Goal: Task Accomplishment & Management: Manage account settings

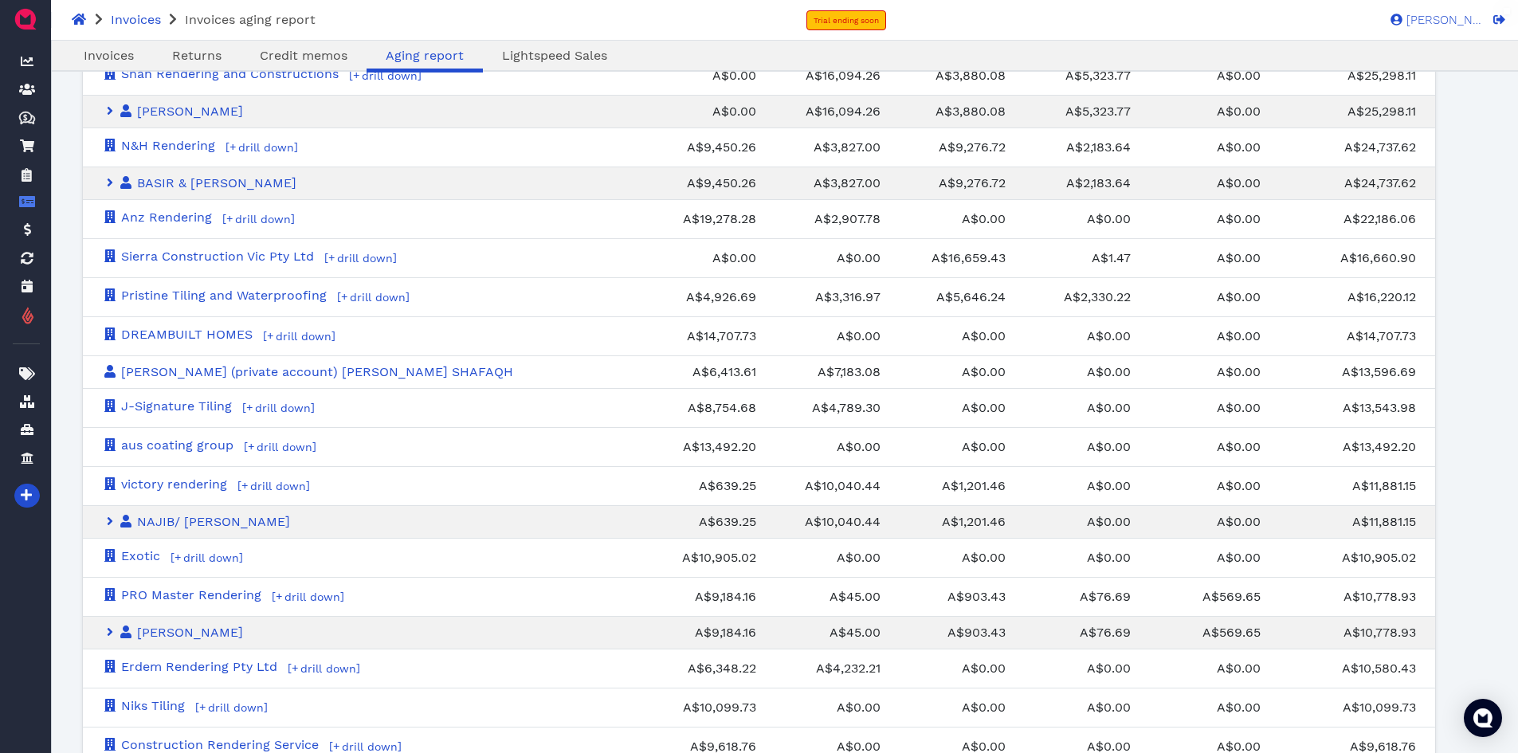
click at [1139, 20] on div "Invoices Invoices aging report Trial ending soon [PERSON_NAME] HQ" at bounding box center [759, 20] width 1518 height 40
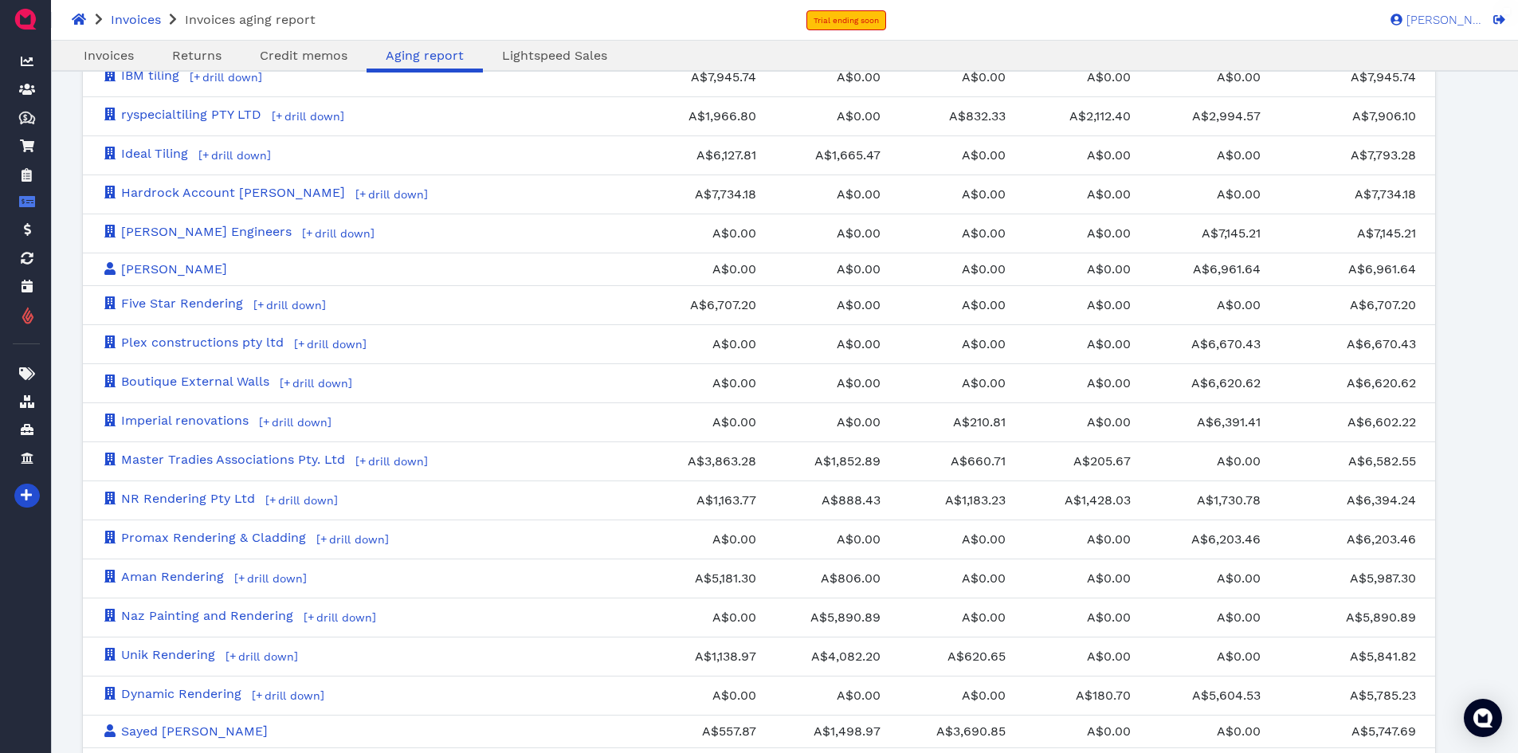
scroll to position [1342, 0]
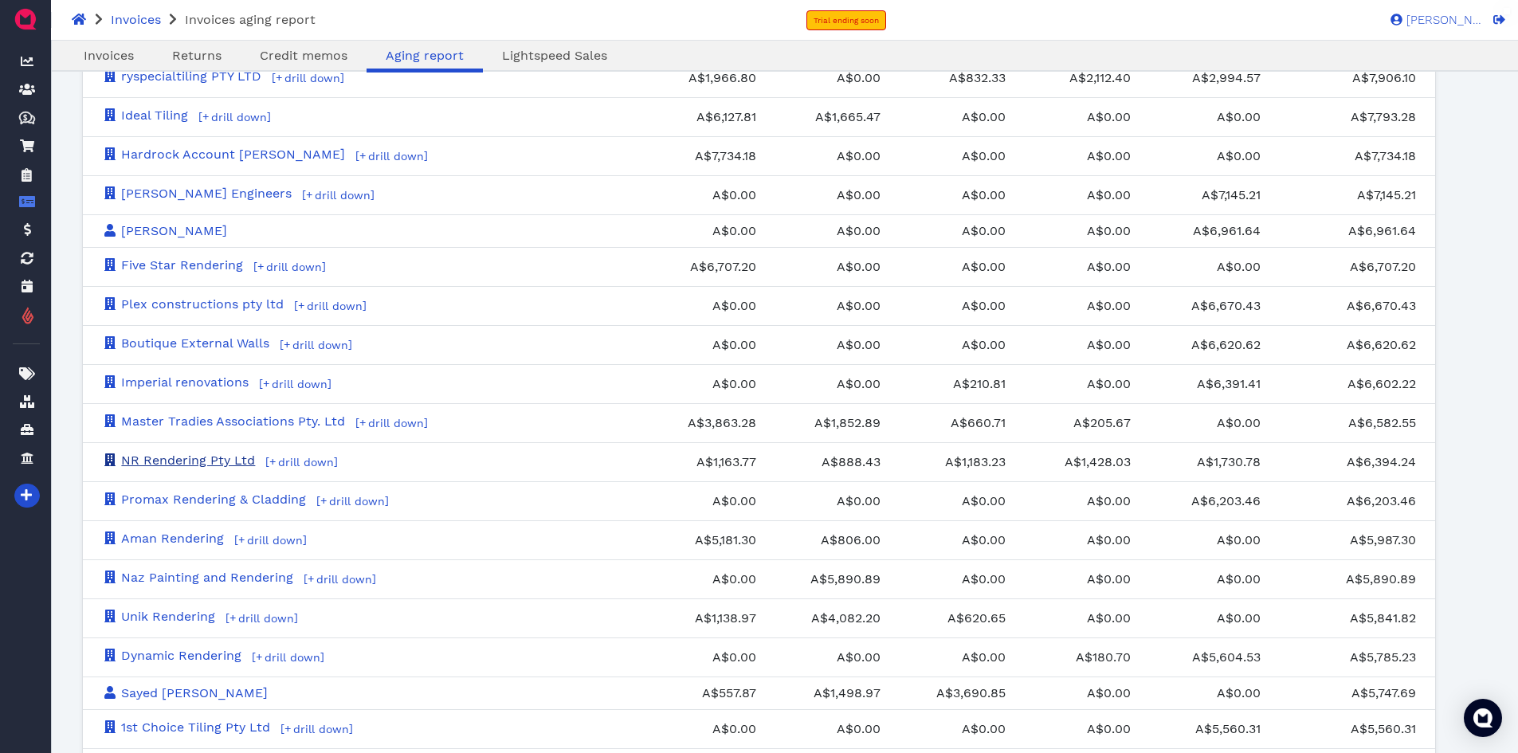
click at [215, 457] on link "NR Rendering Pty Ltd" at bounding box center [178, 460] width 153 height 15
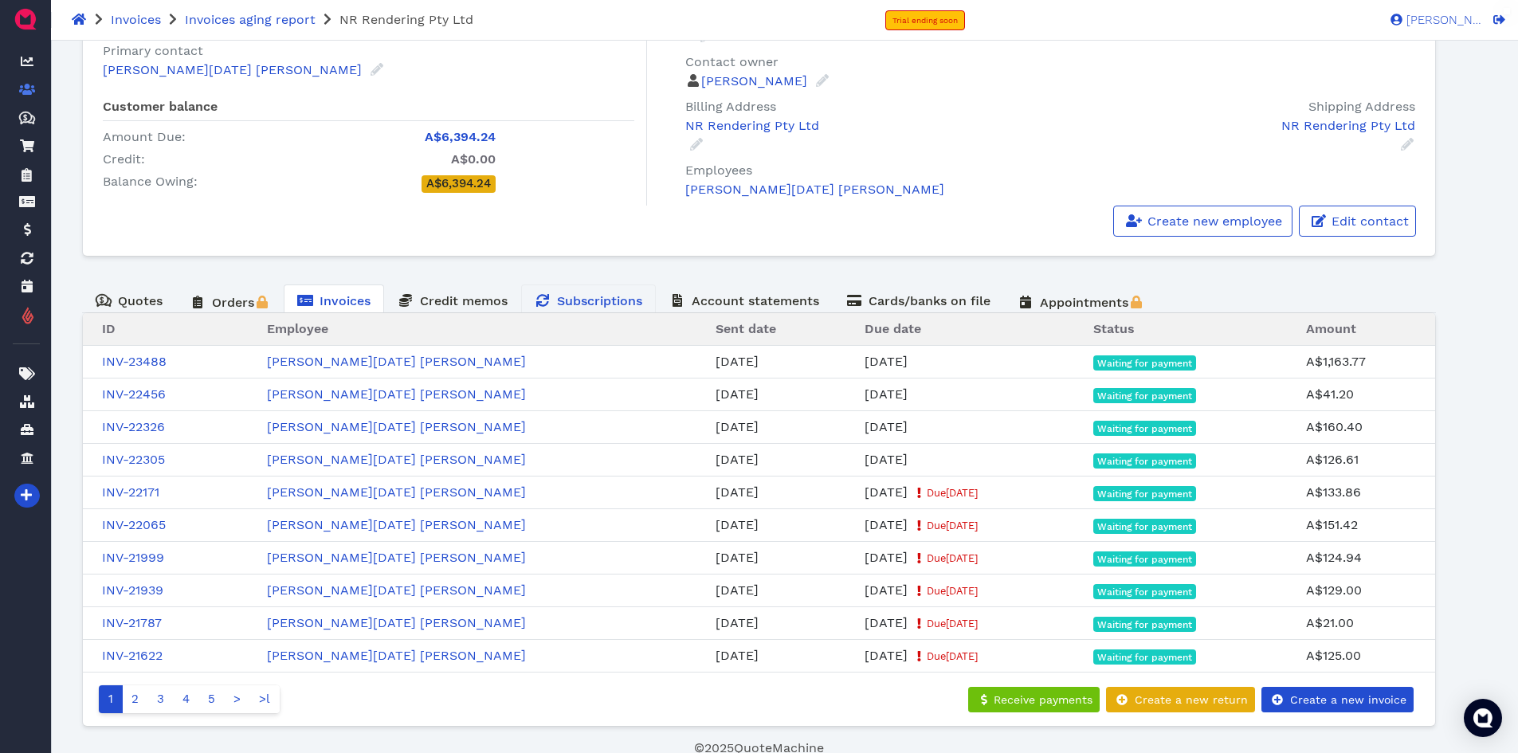
scroll to position [184, 0]
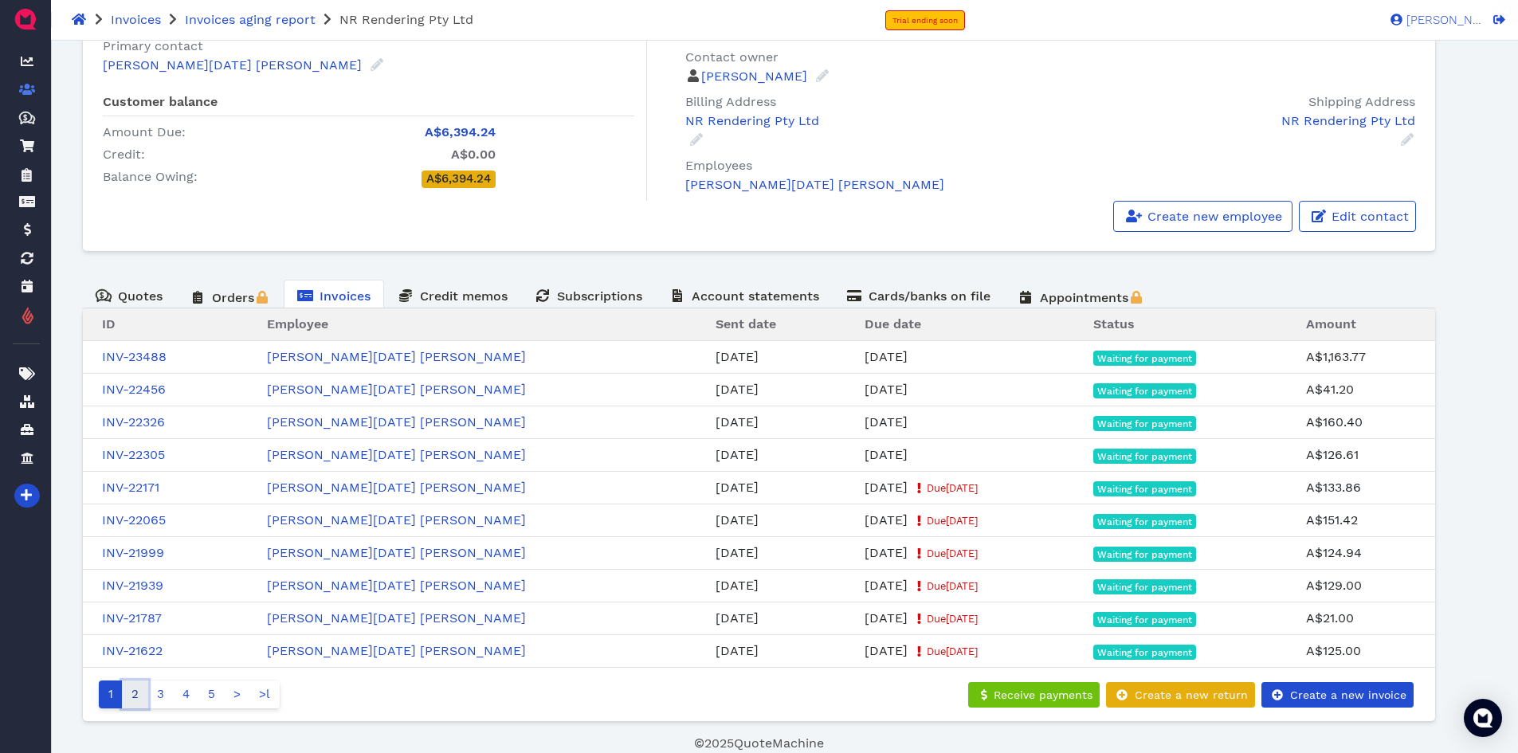
click at [135, 697] on link "2" at bounding box center [135, 694] width 26 height 28
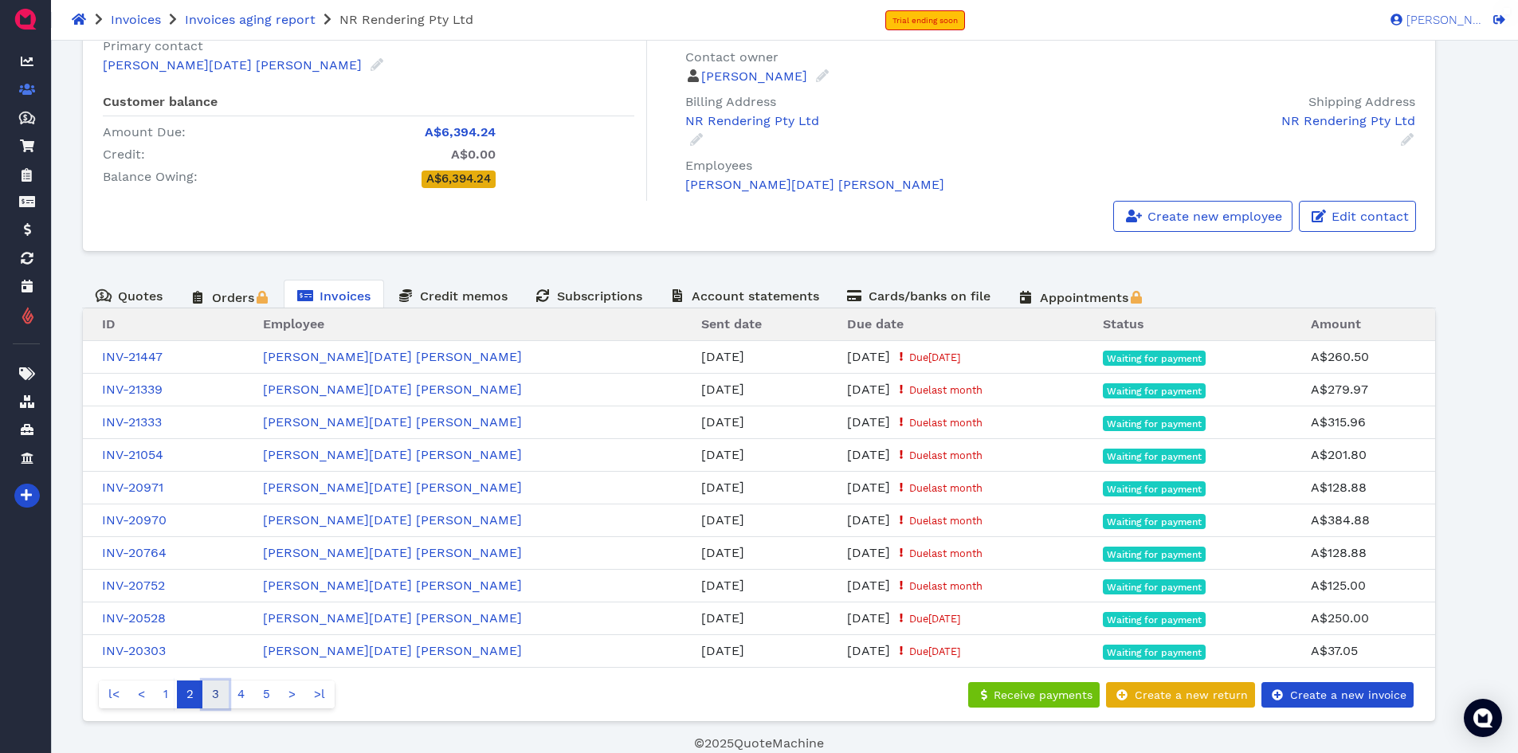
click at [210, 697] on link "3" at bounding box center [215, 694] width 26 height 28
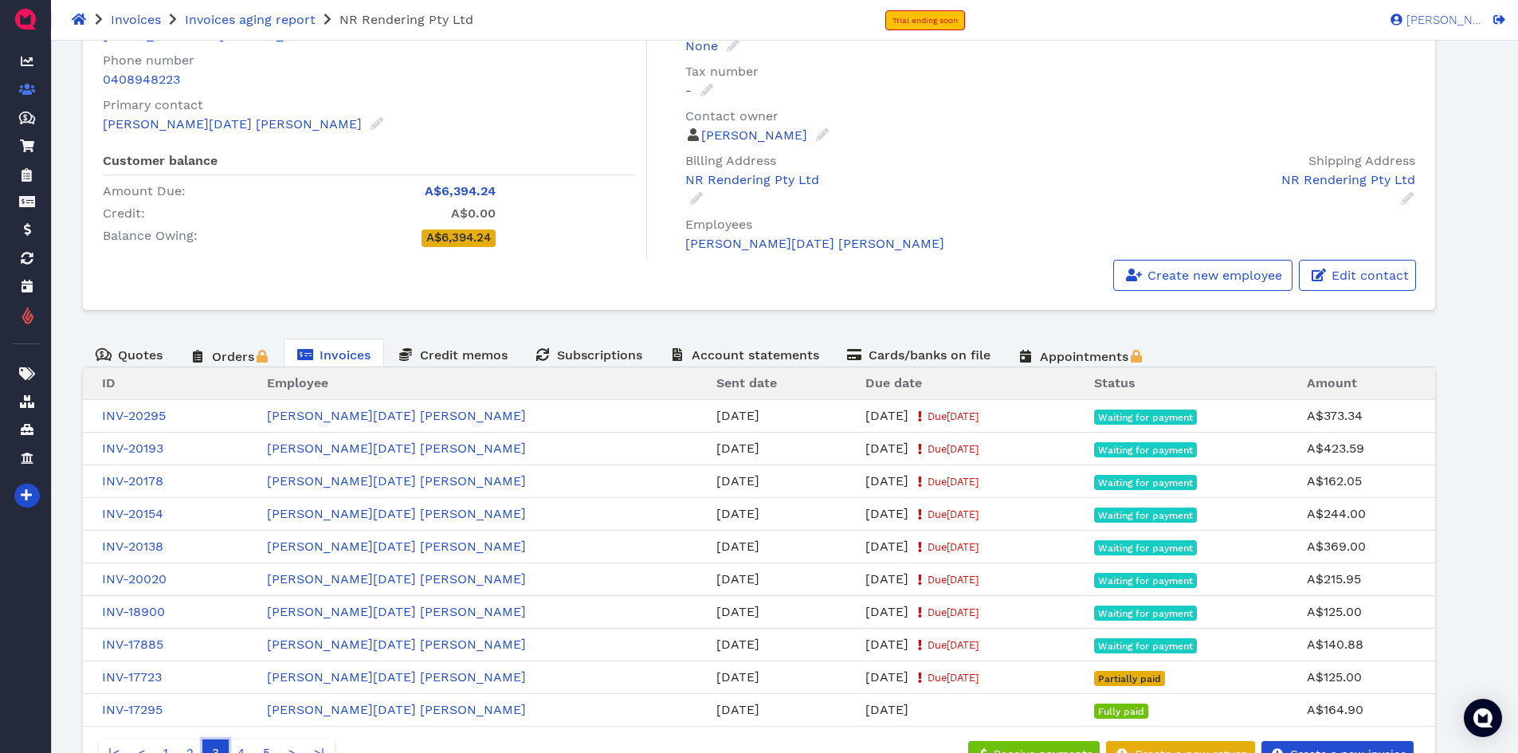
scroll to position [0, 0]
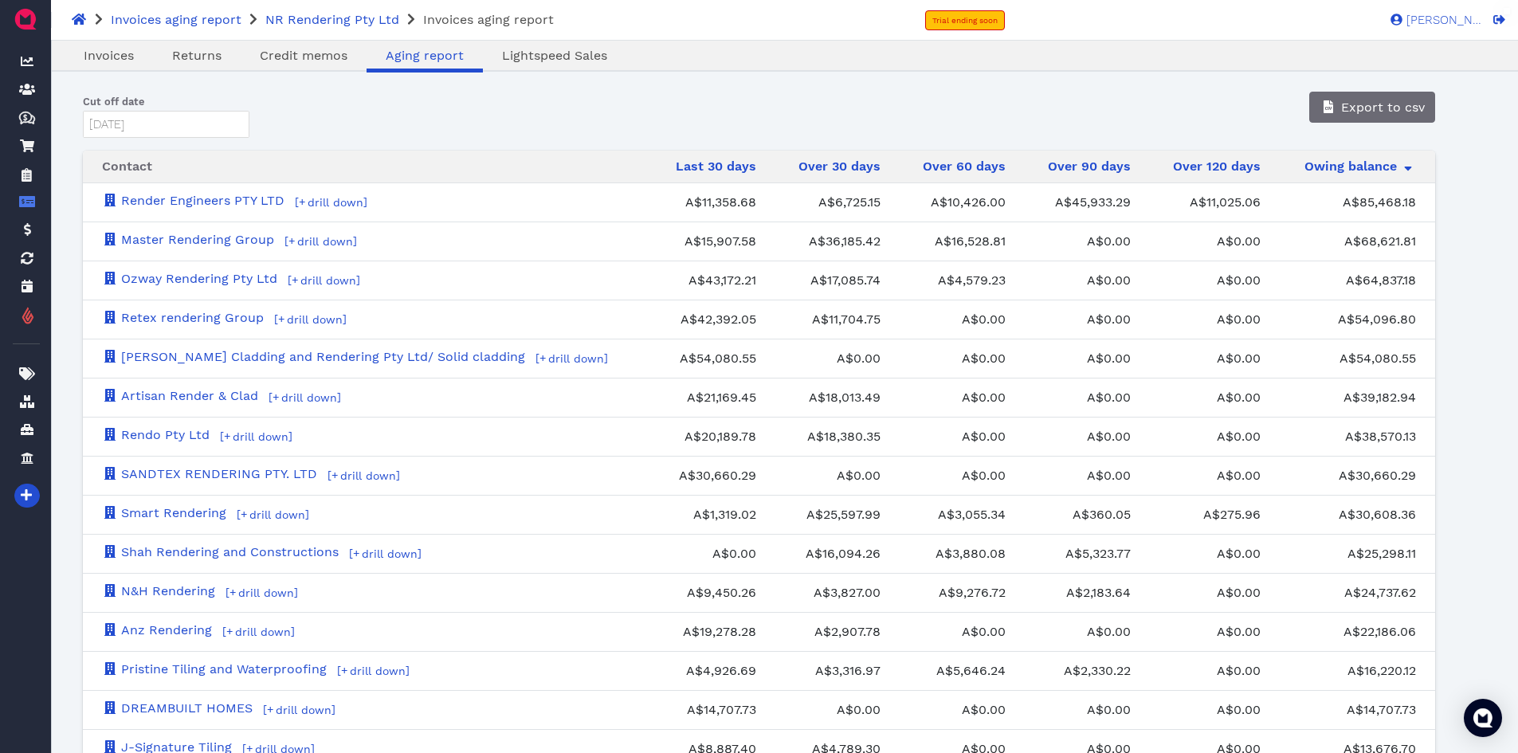
scroll to position [80, 0]
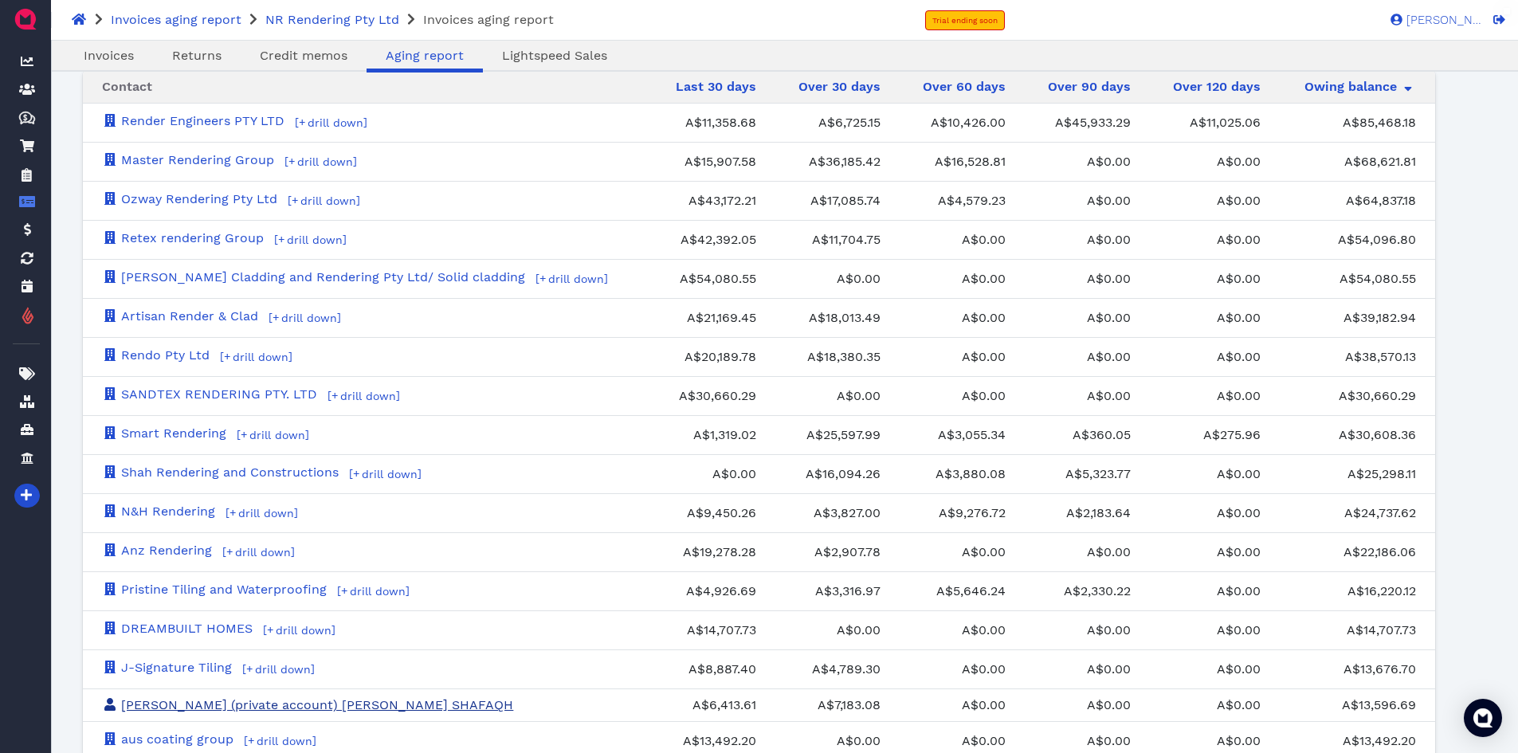
click at [278, 704] on link "[PERSON_NAME] (private account) [PERSON_NAME] SHAFAQH" at bounding box center [307, 704] width 411 height 15
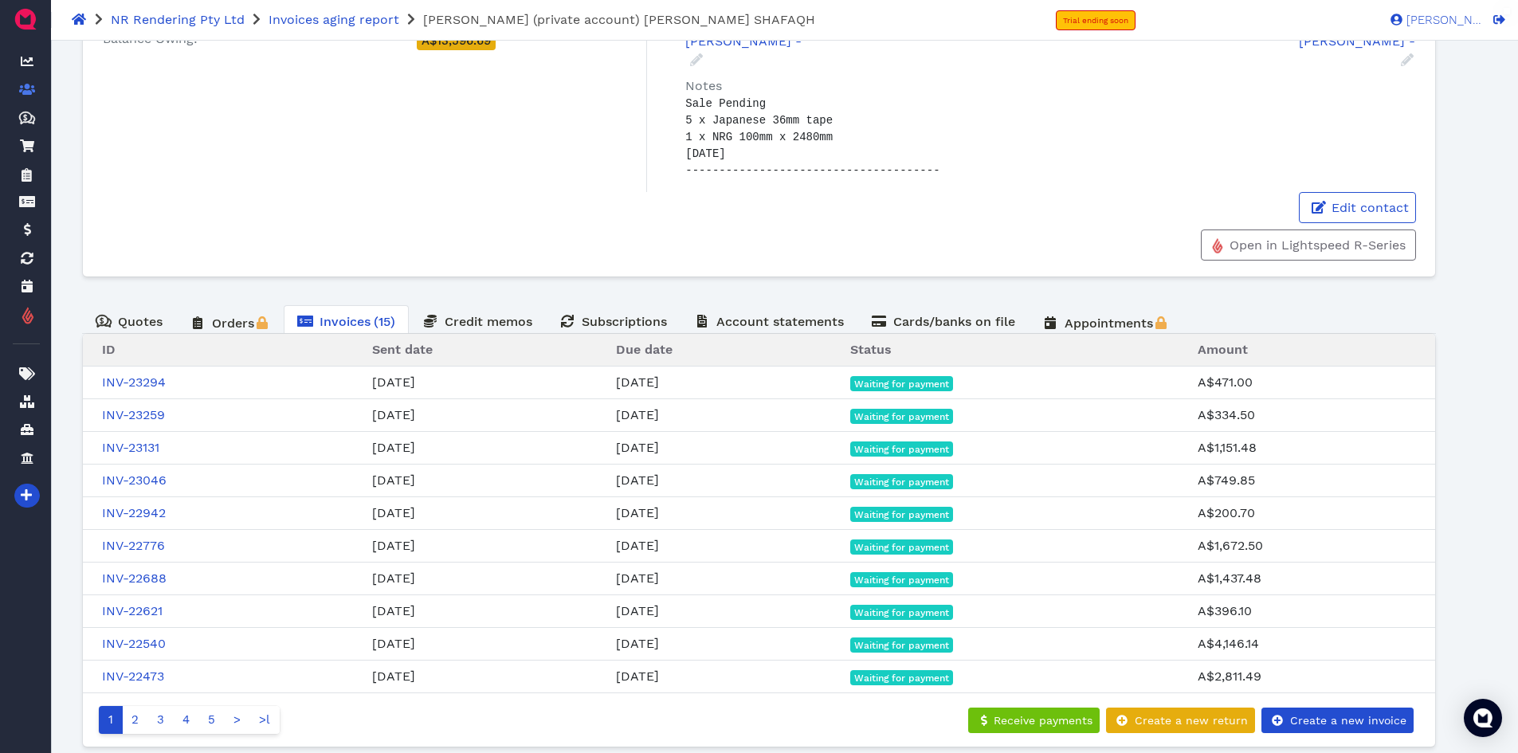
scroll to position [334, 0]
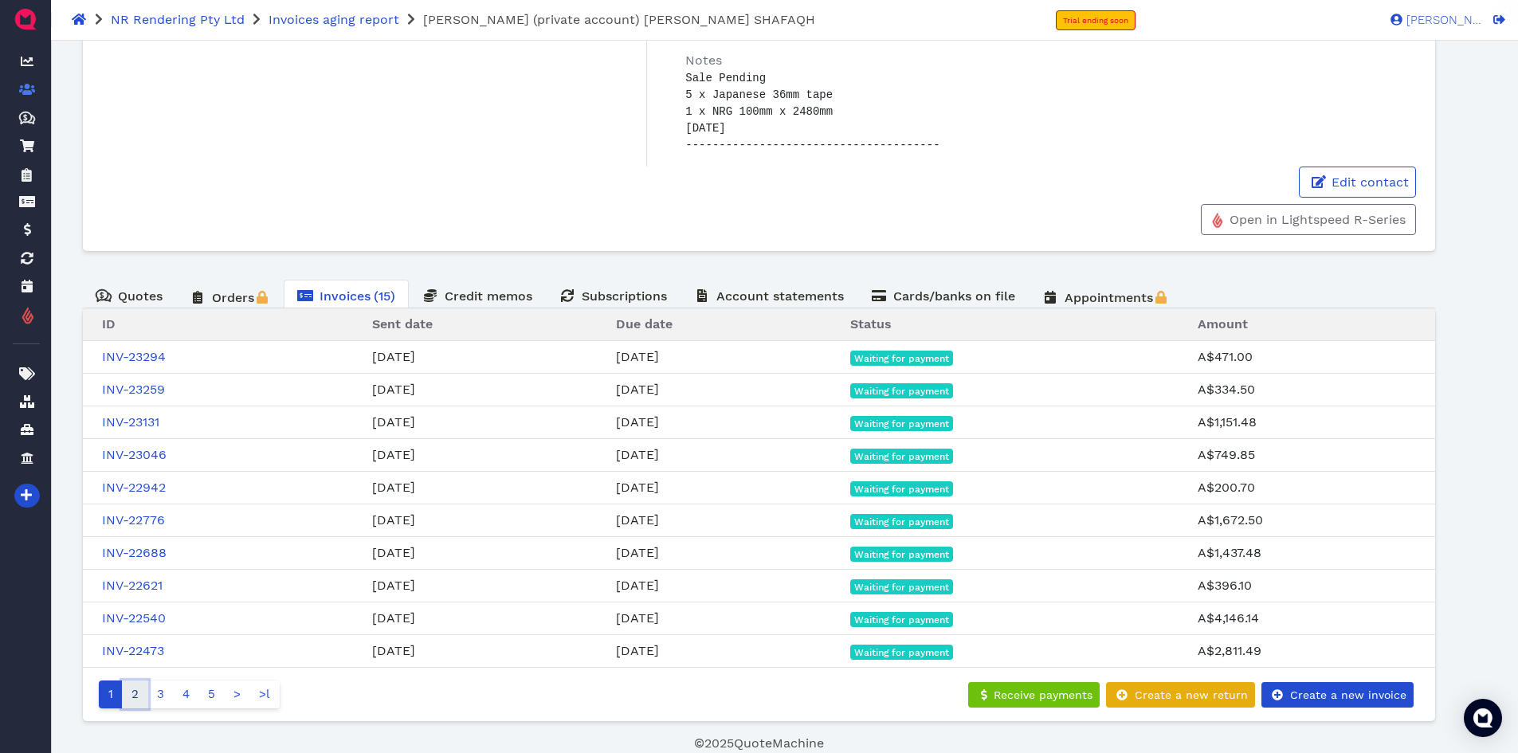
click at [138, 702] on link "2" at bounding box center [135, 694] width 26 height 28
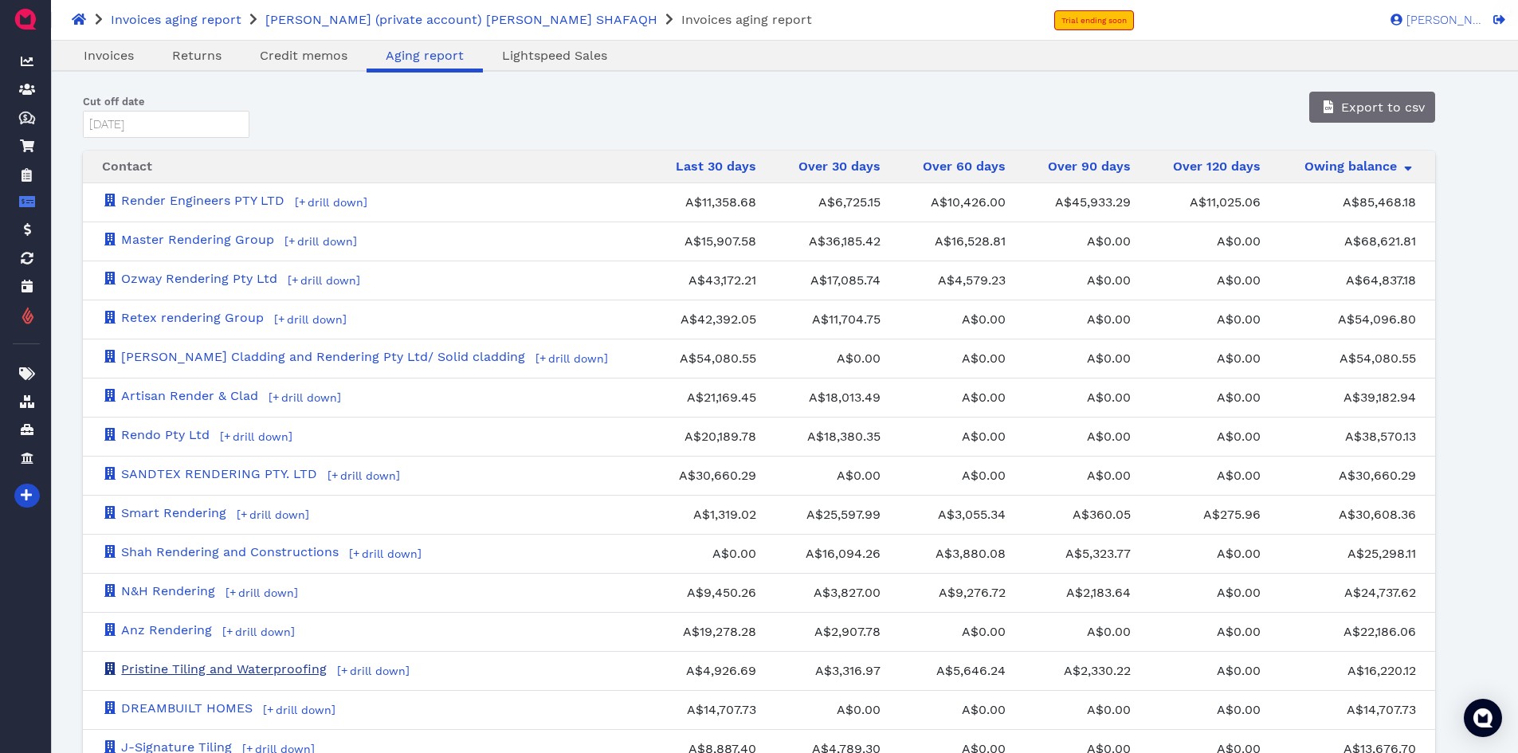
click at [300, 672] on link "Pristine Tiling and Waterproofing" at bounding box center [214, 668] width 225 height 15
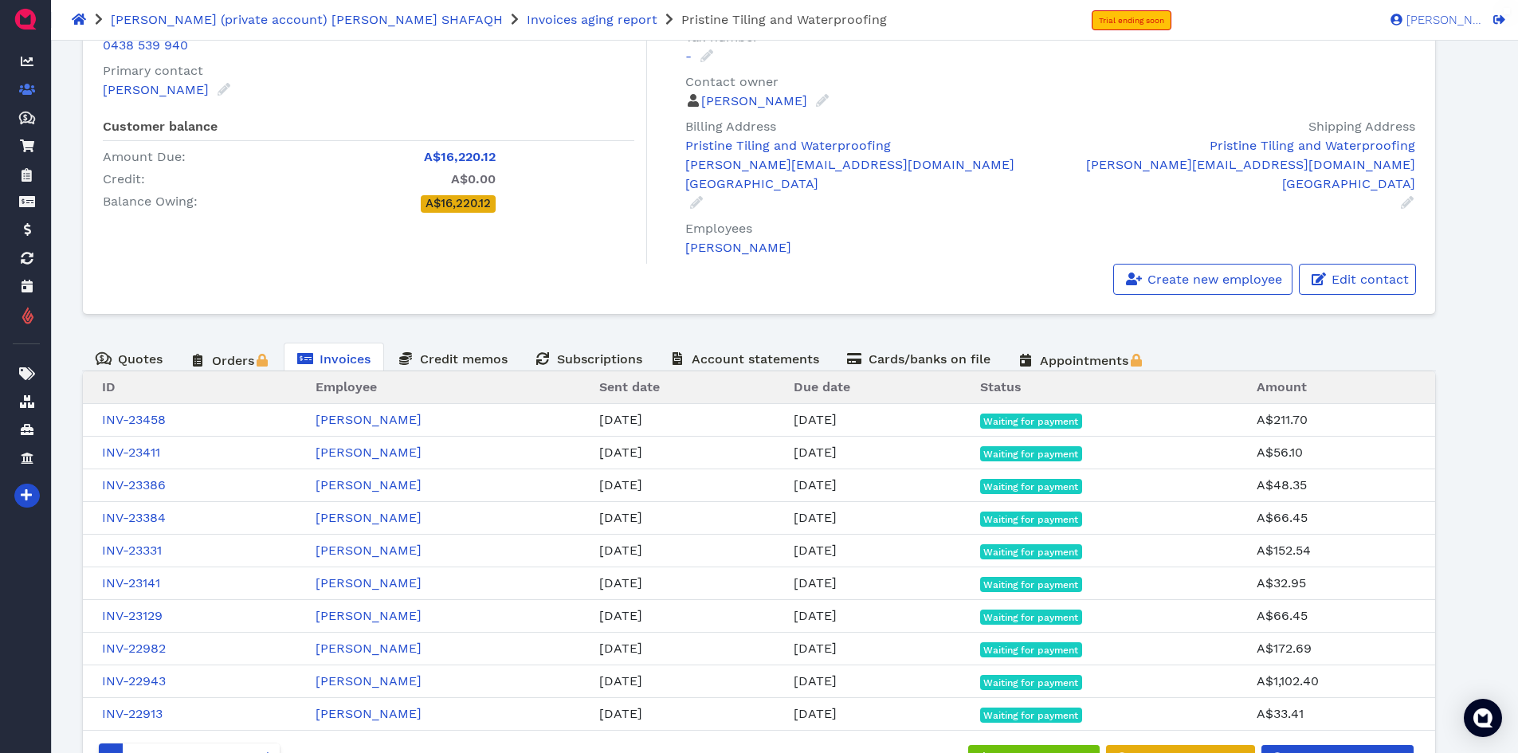
scroll to position [222, 0]
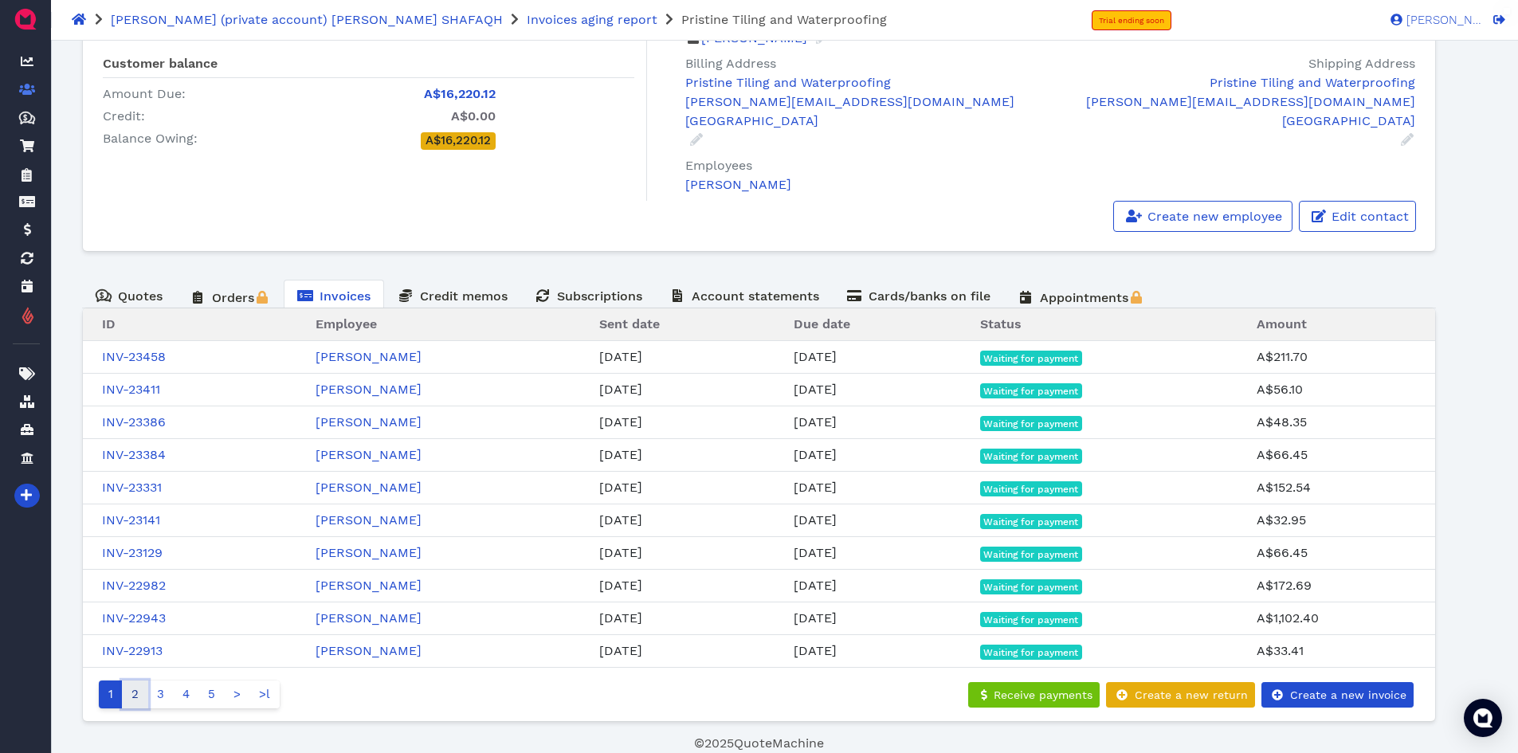
click at [136, 695] on link "2" at bounding box center [135, 694] width 26 height 28
click at [220, 700] on link "3" at bounding box center [215, 694] width 26 height 28
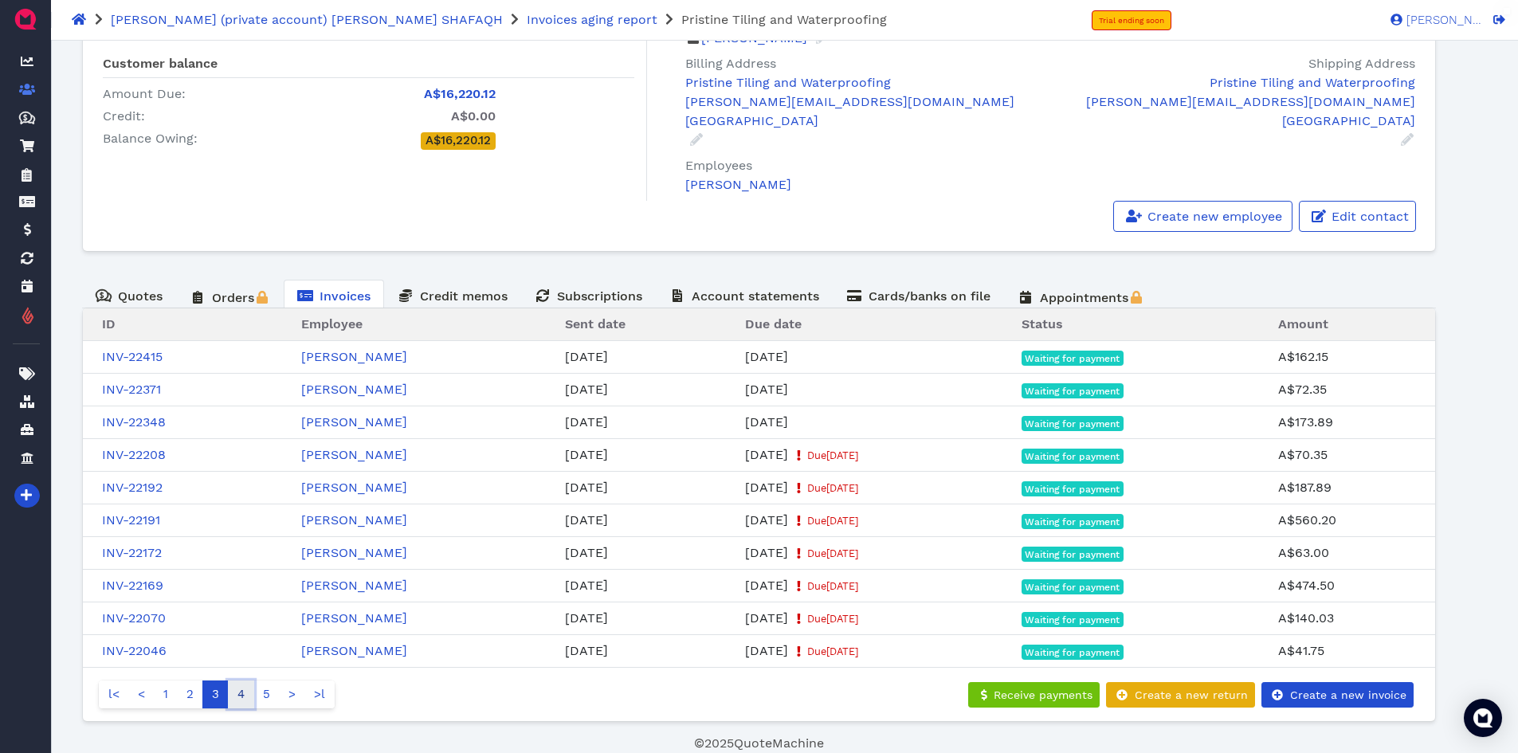
click at [242, 700] on link "4" at bounding box center [241, 694] width 26 height 28
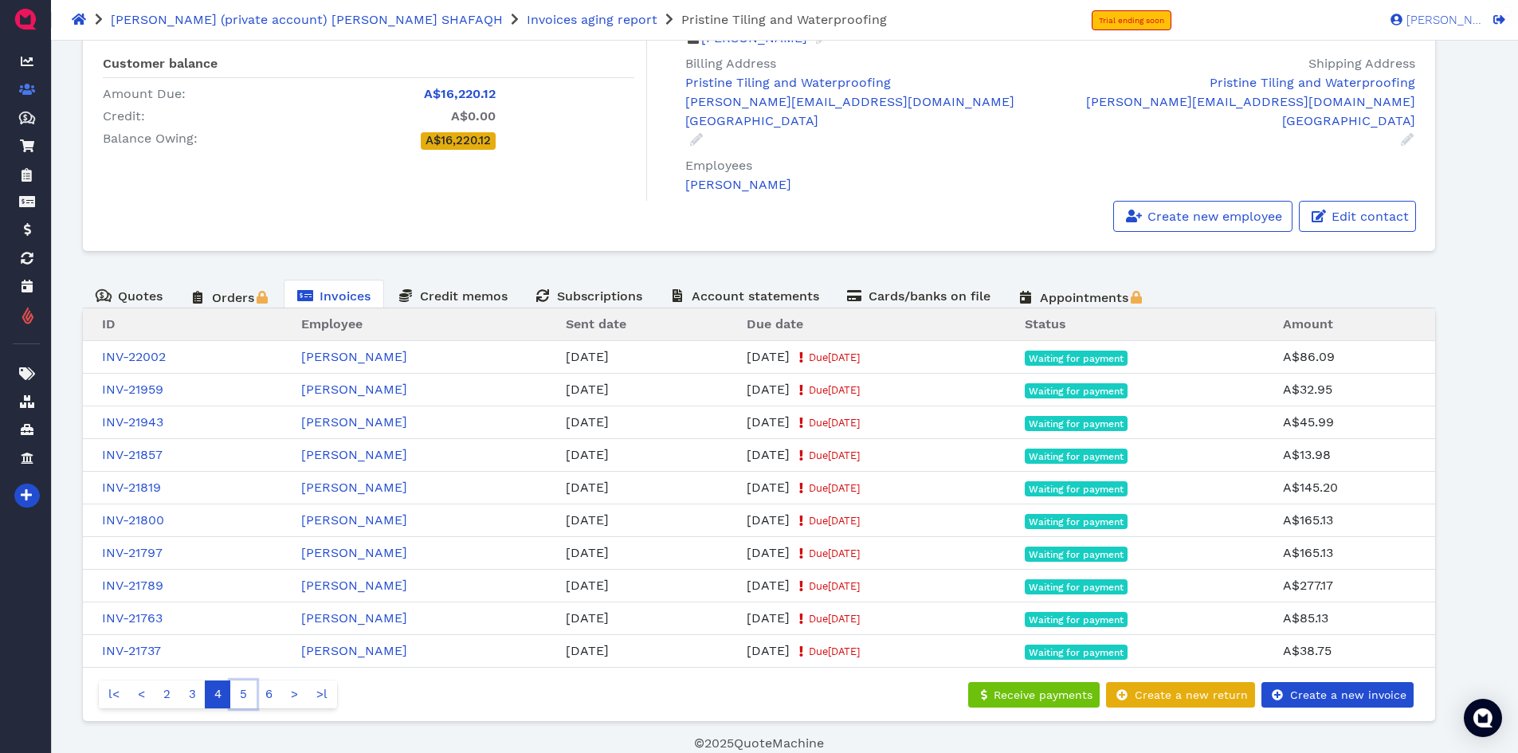
click at [242, 700] on link "5" at bounding box center [243, 694] width 26 height 28
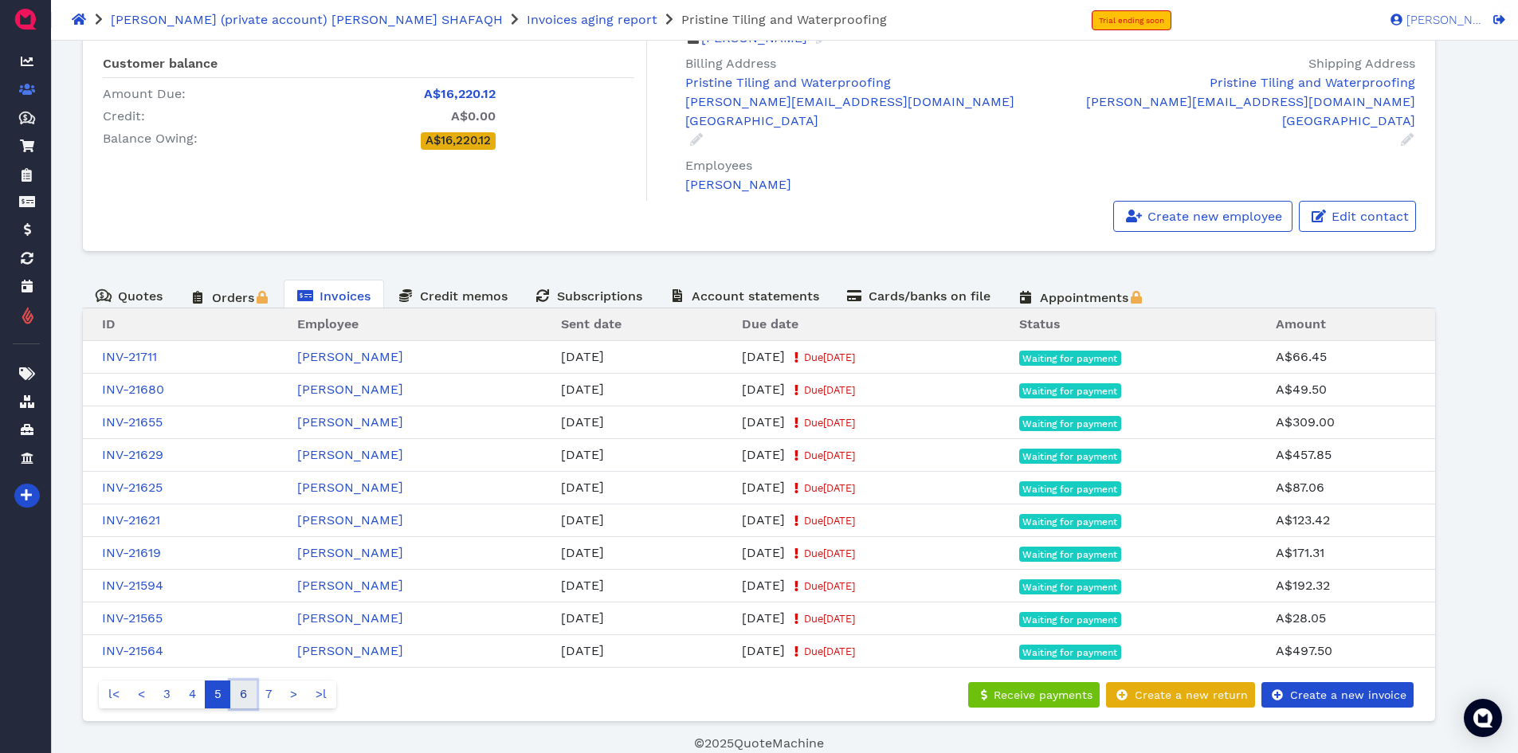
click at [249, 691] on link "6" at bounding box center [243, 694] width 26 height 28
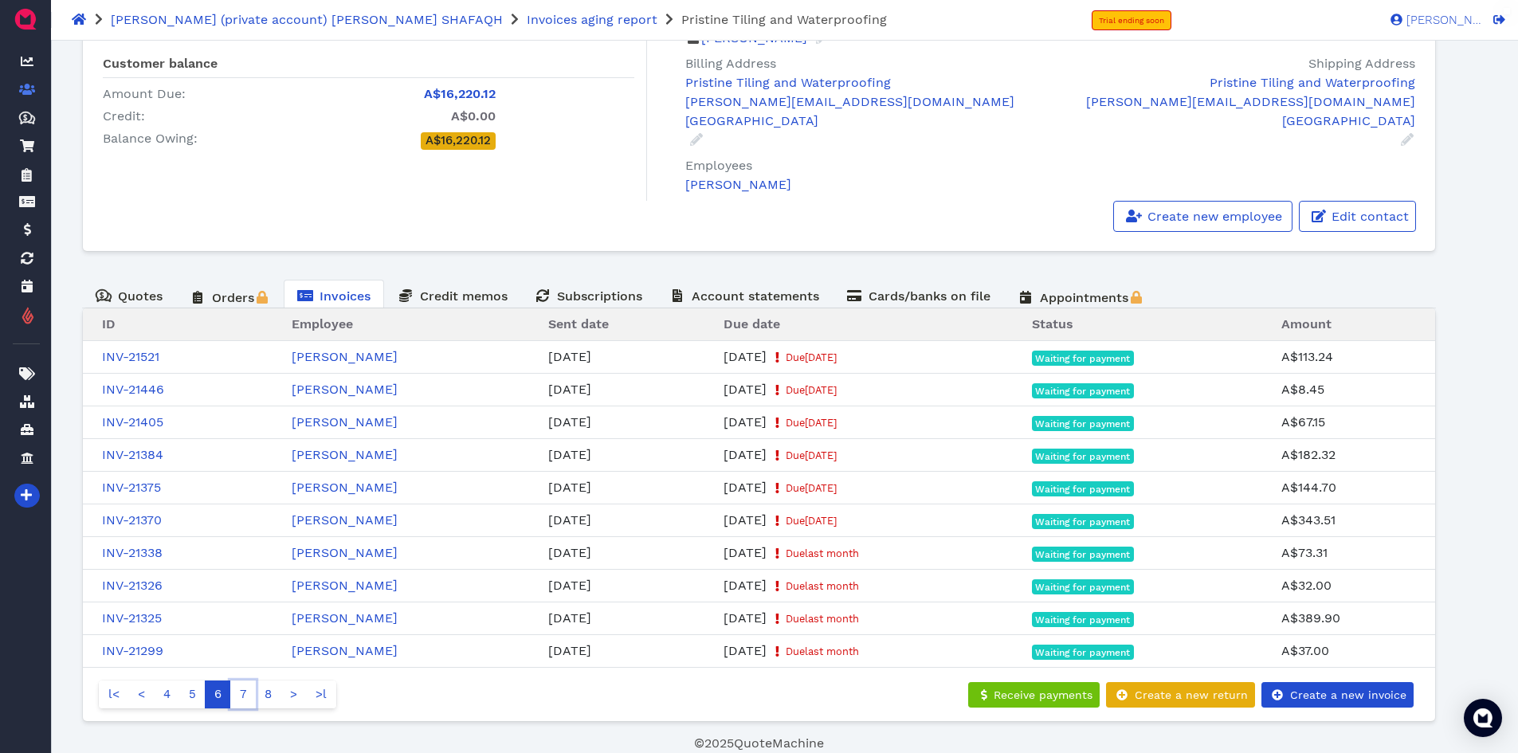
click at [249, 691] on link "7" at bounding box center [242, 694] width 25 height 28
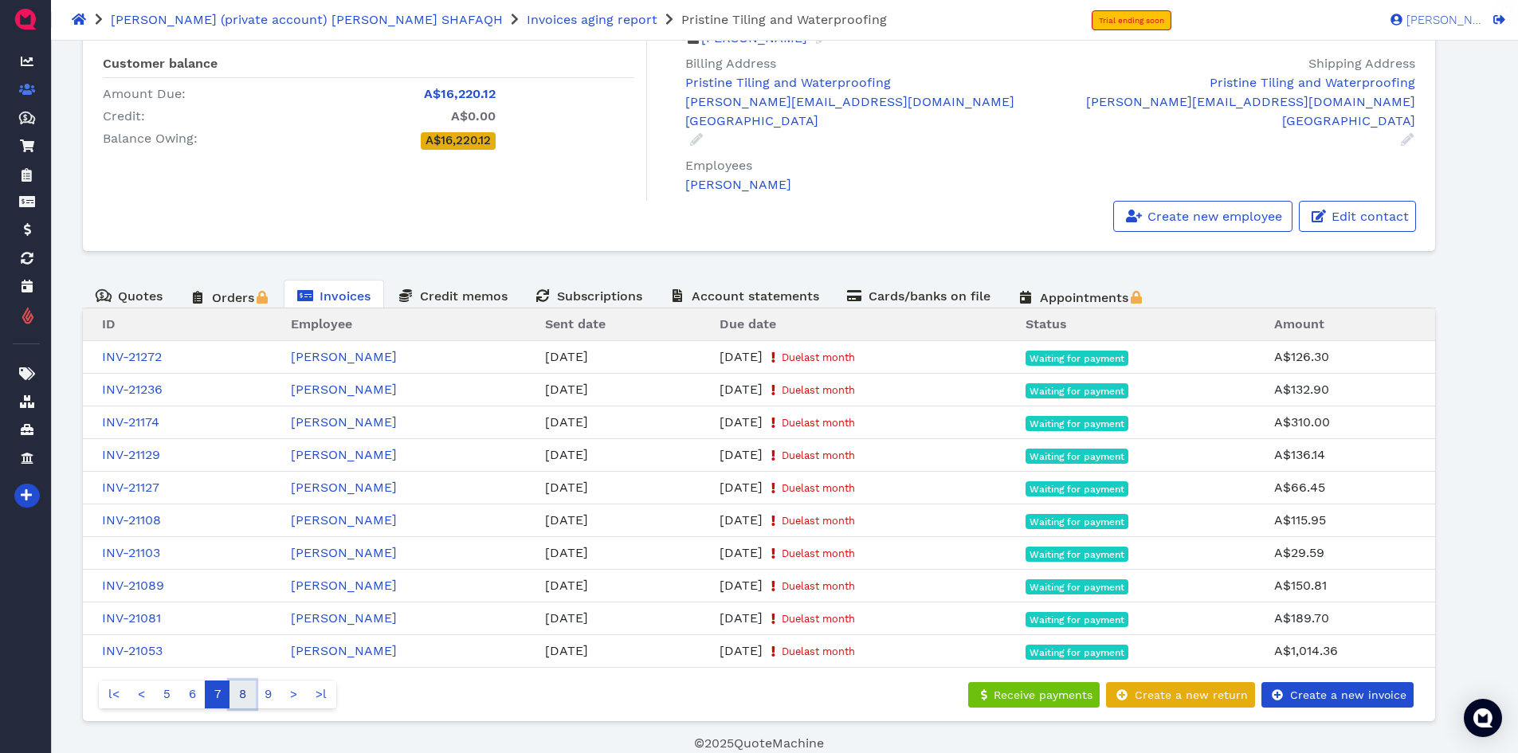
click at [245, 700] on link "8" at bounding box center [242, 694] width 26 height 28
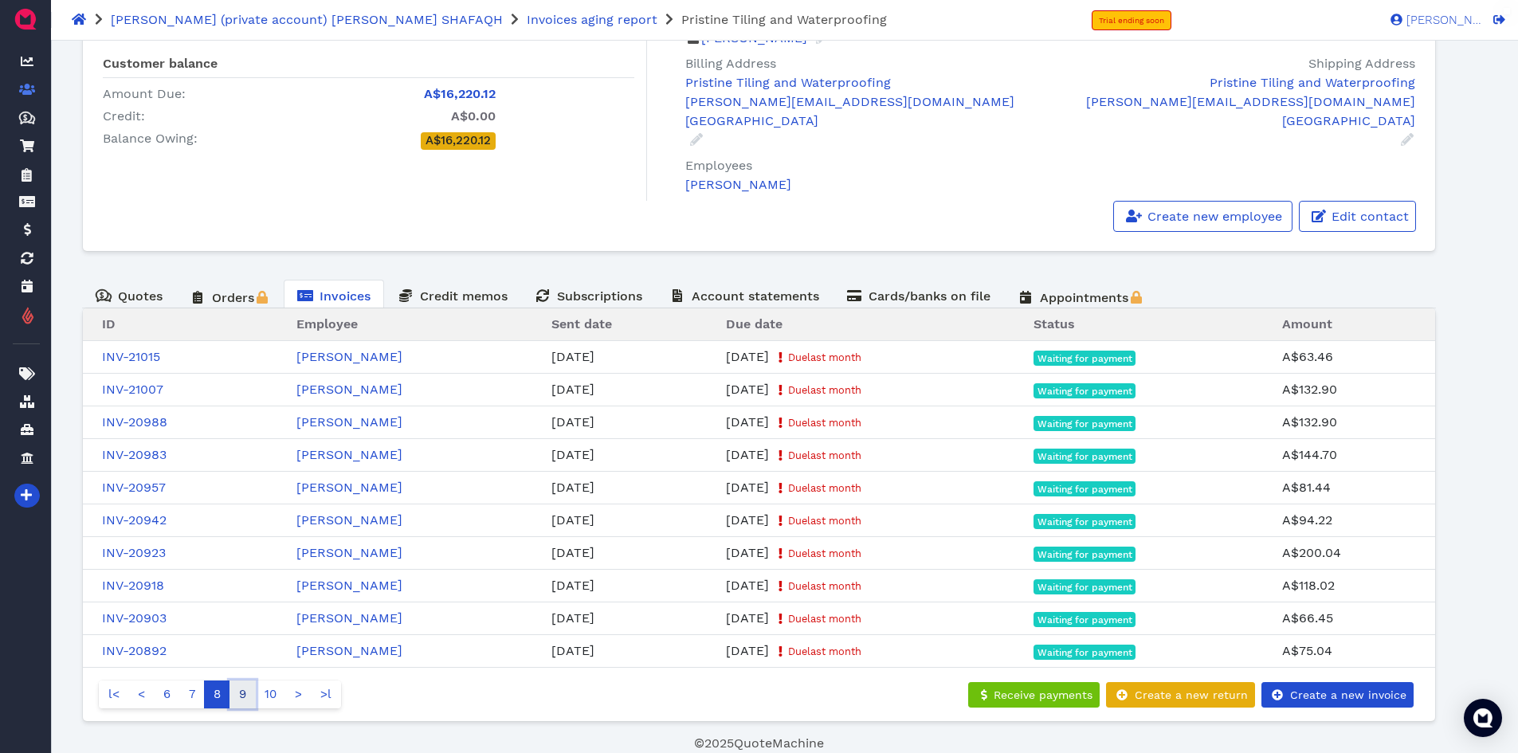
click at [240, 691] on link "9" at bounding box center [242, 694] width 26 height 28
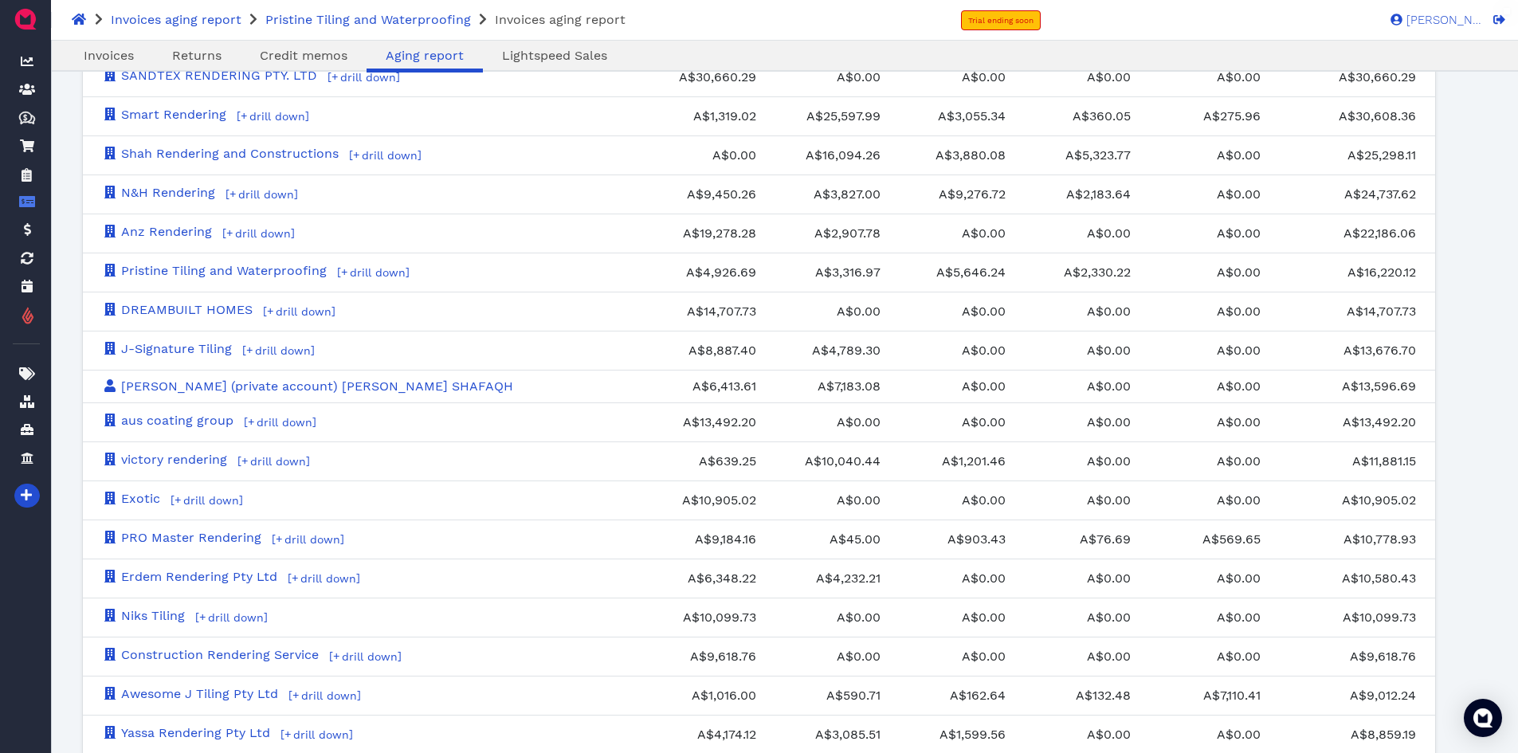
scroll to position [794, 0]
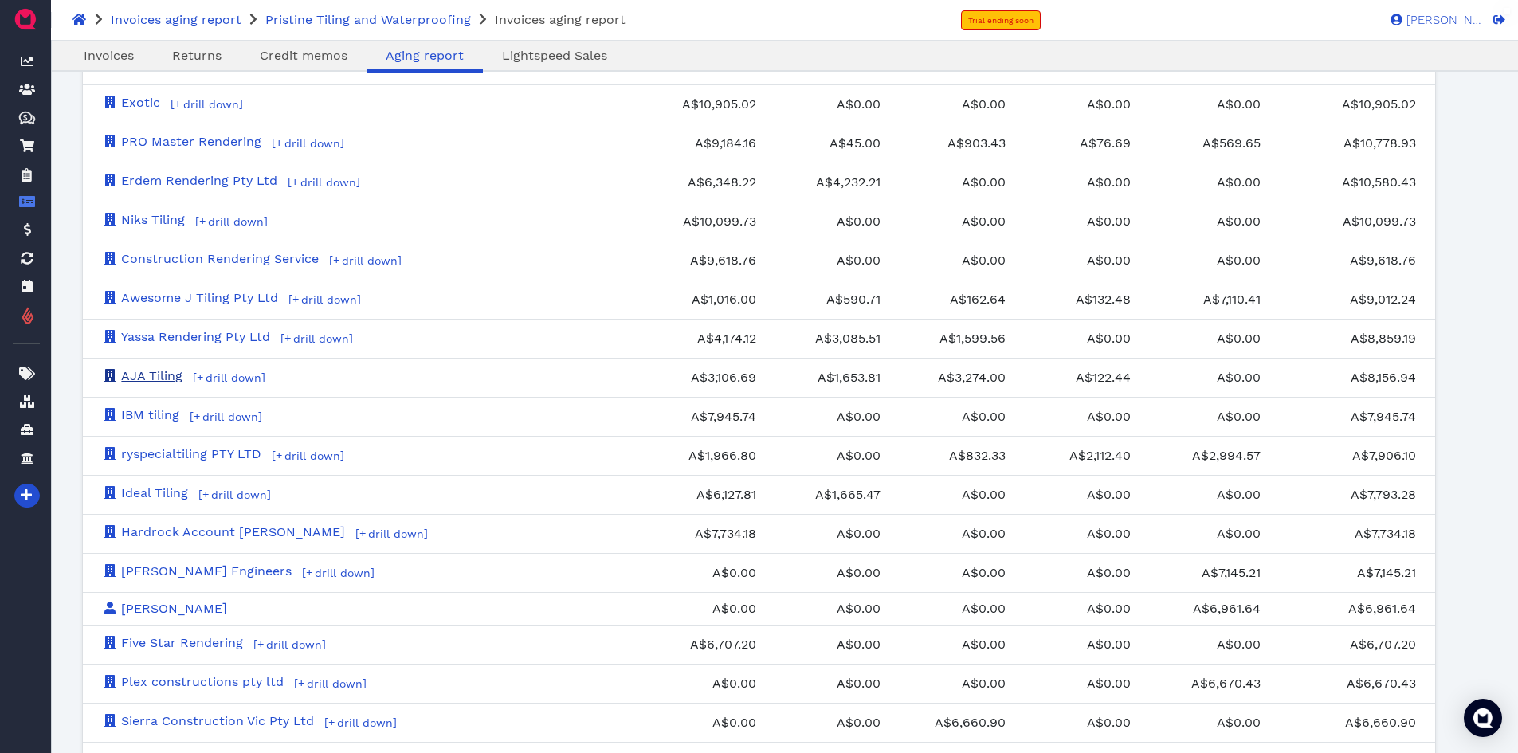
click at [159, 374] on link "AJA Tiling" at bounding box center [142, 375] width 80 height 15
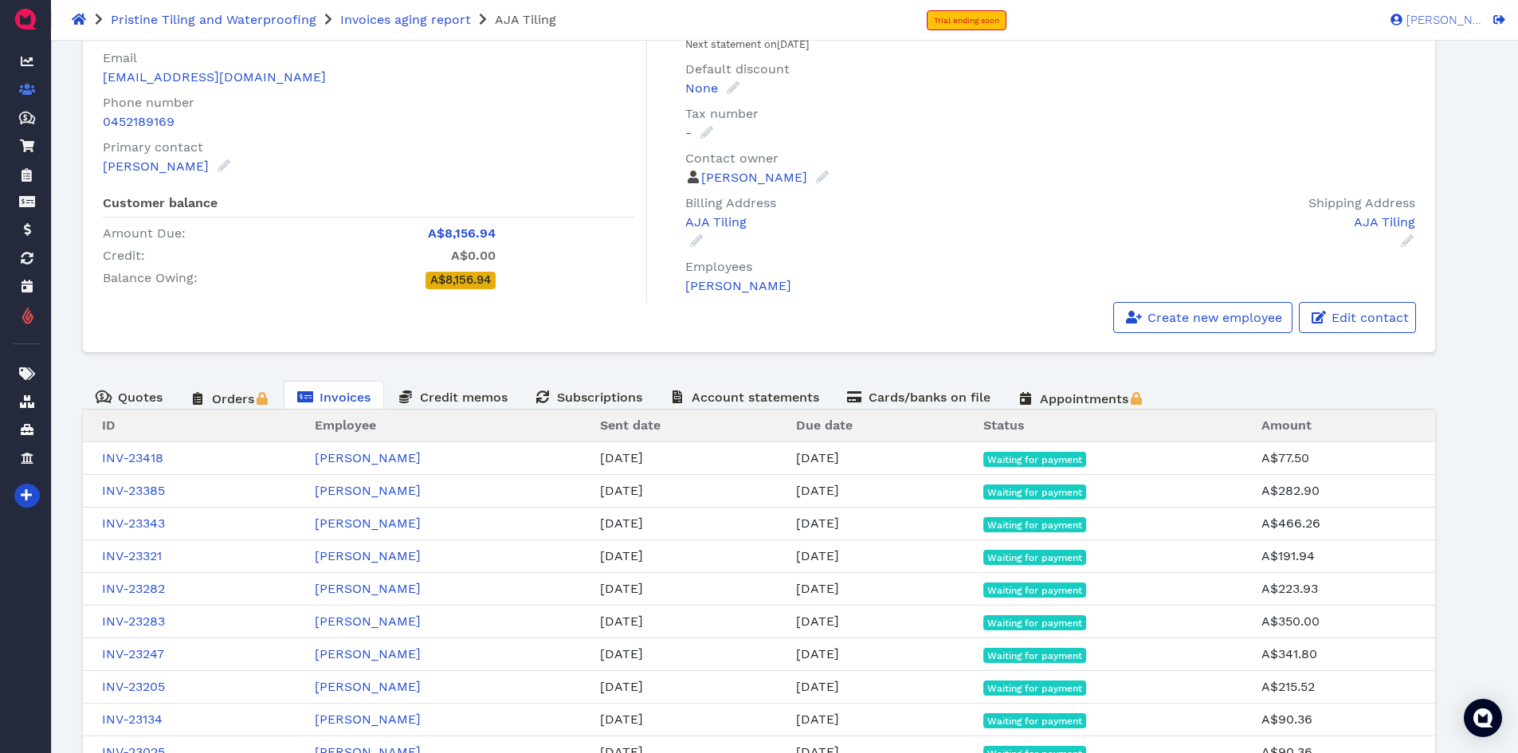
scroll to position [184, 0]
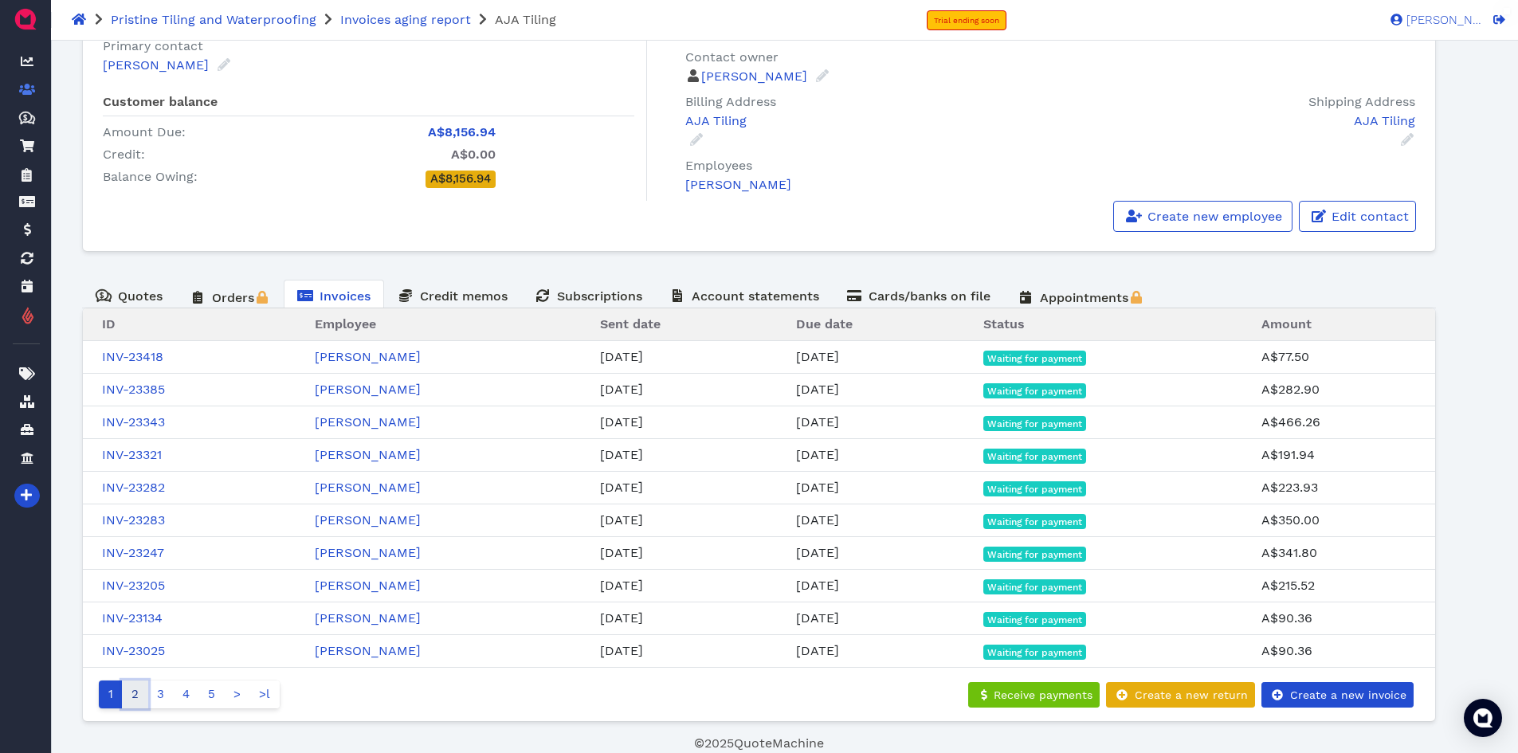
click at [131, 695] on link "2" at bounding box center [135, 694] width 26 height 28
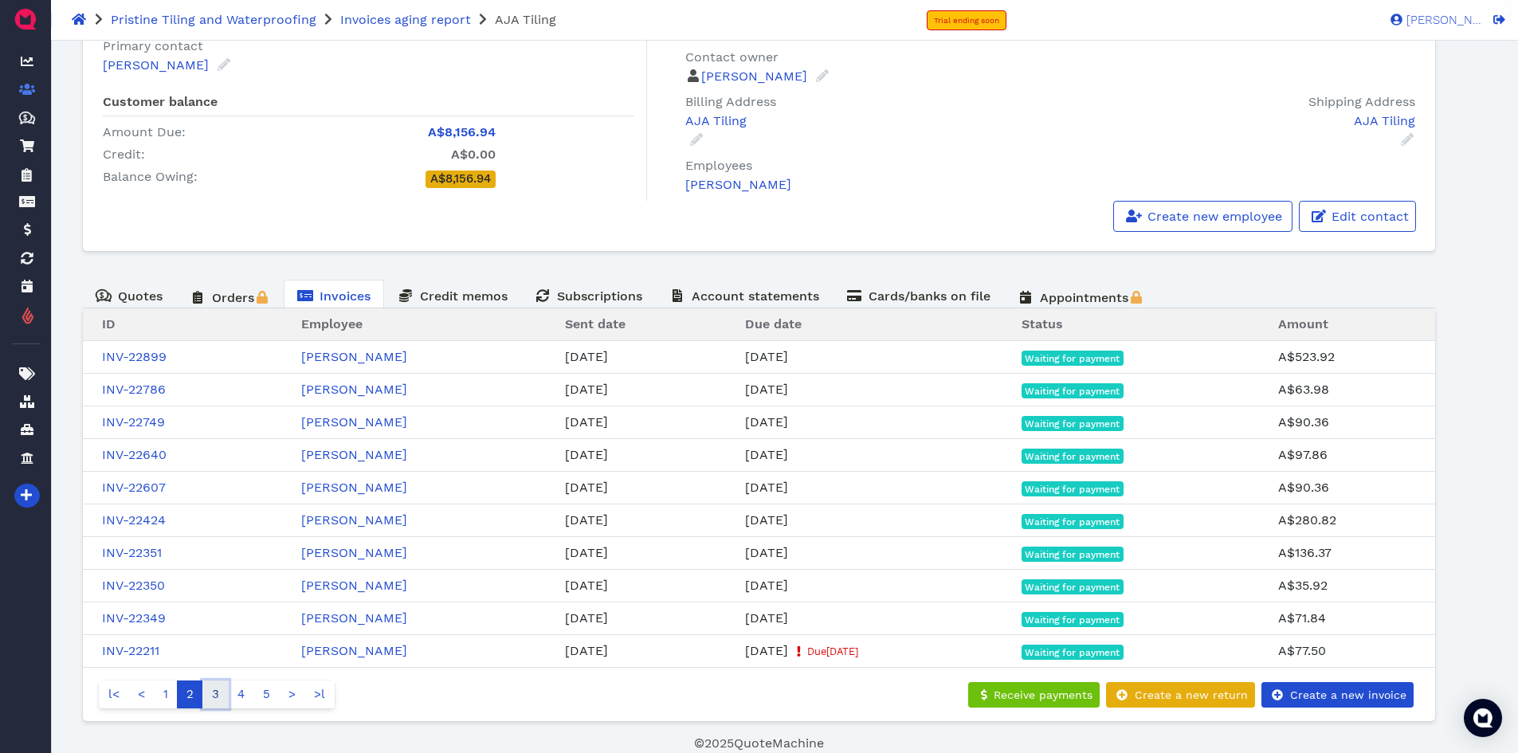
click at [217, 699] on link "3" at bounding box center [215, 694] width 26 height 28
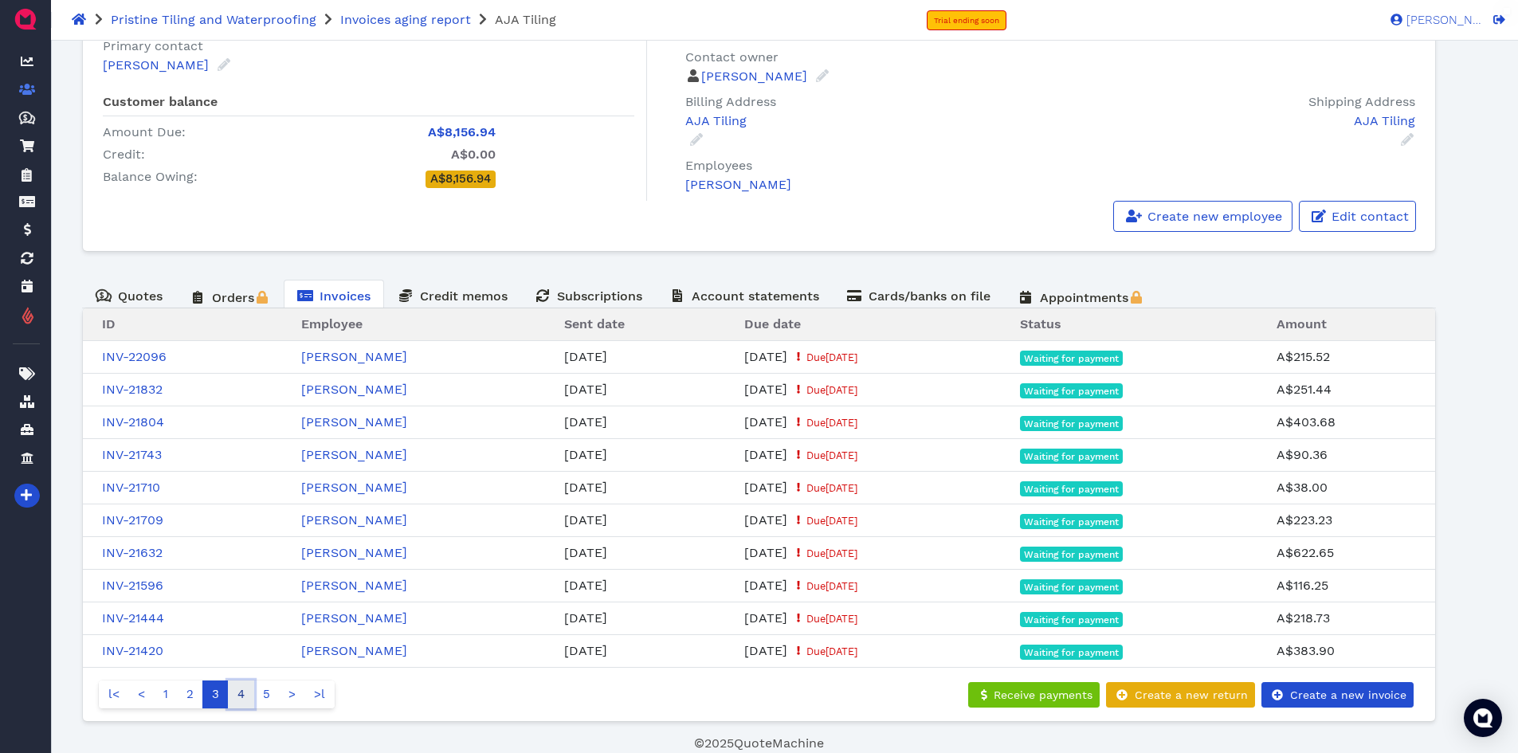
click at [235, 692] on link "4" at bounding box center [241, 694] width 26 height 28
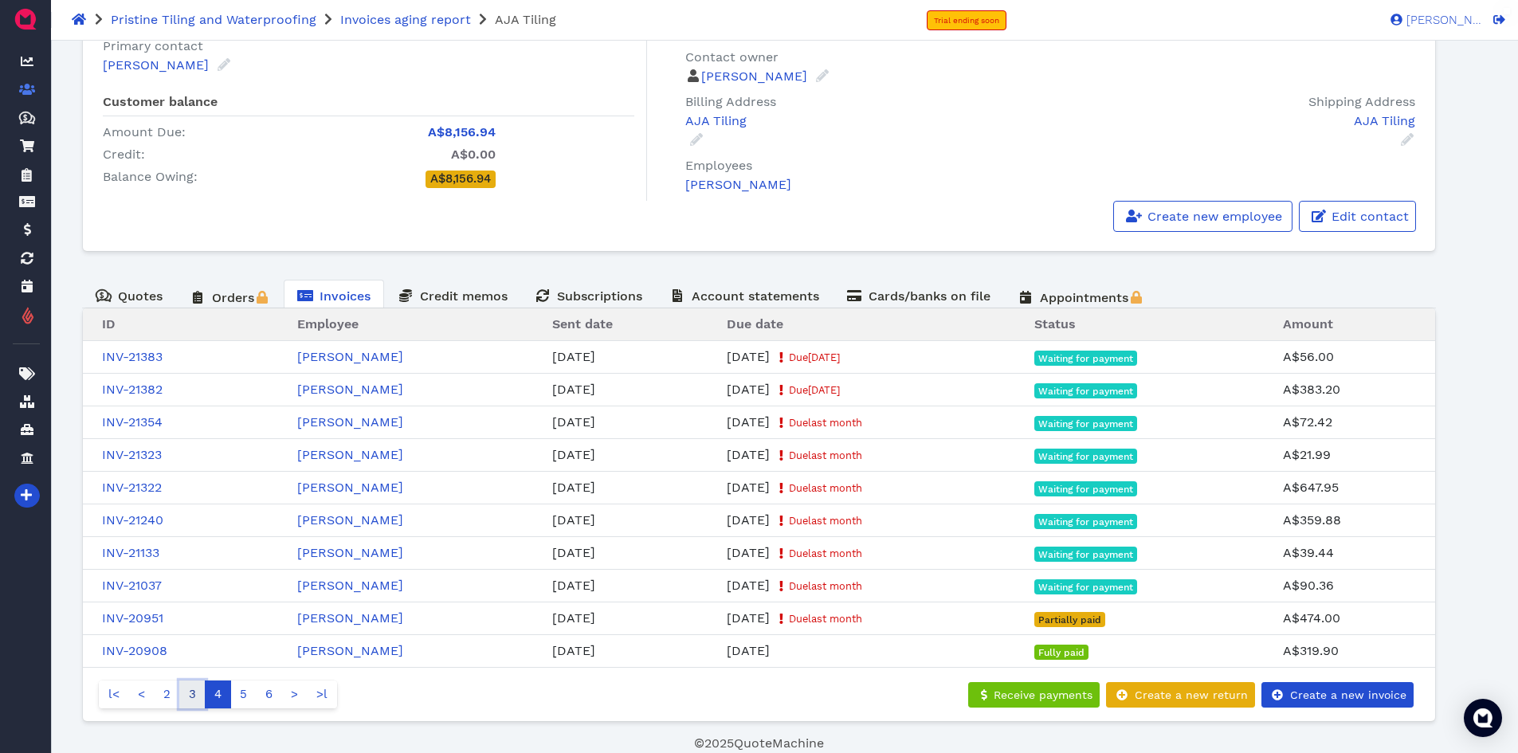
click at [194, 692] on link "3" at bounding box center [192, 694] width 26 height 28
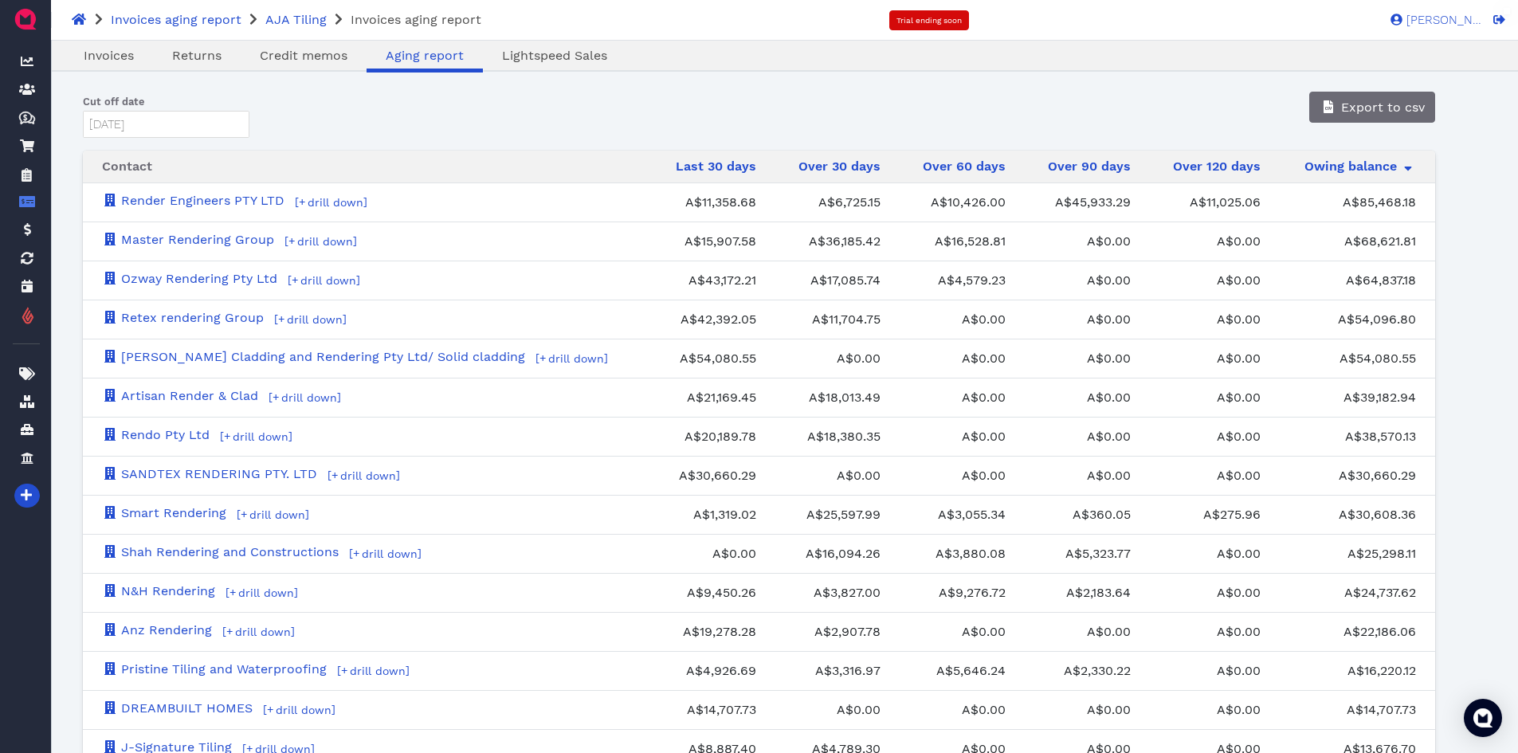
scroll to position [833, 0]
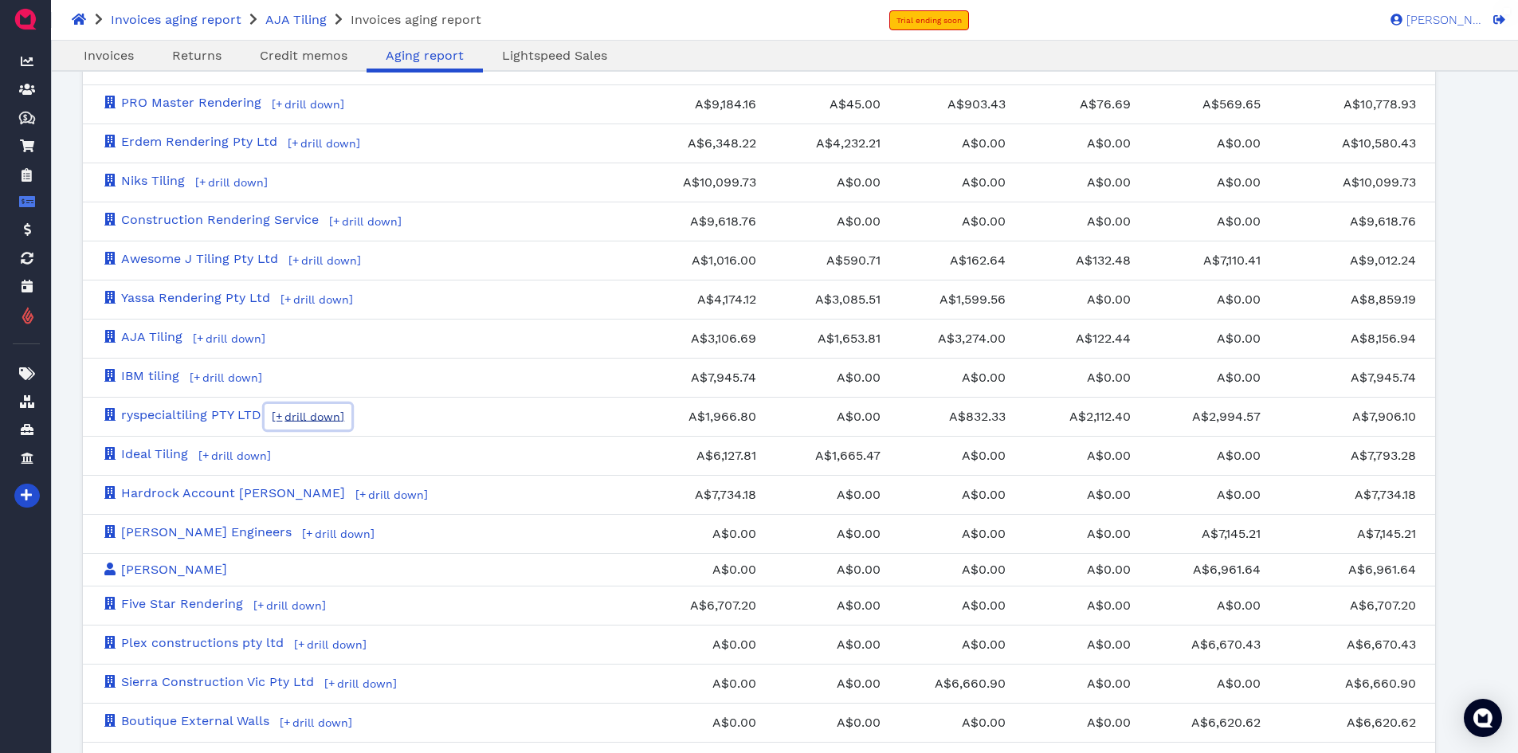
click at [339, 421] on link "[+ drill down ]" at bounding box center [308, 416] width 87 height 25
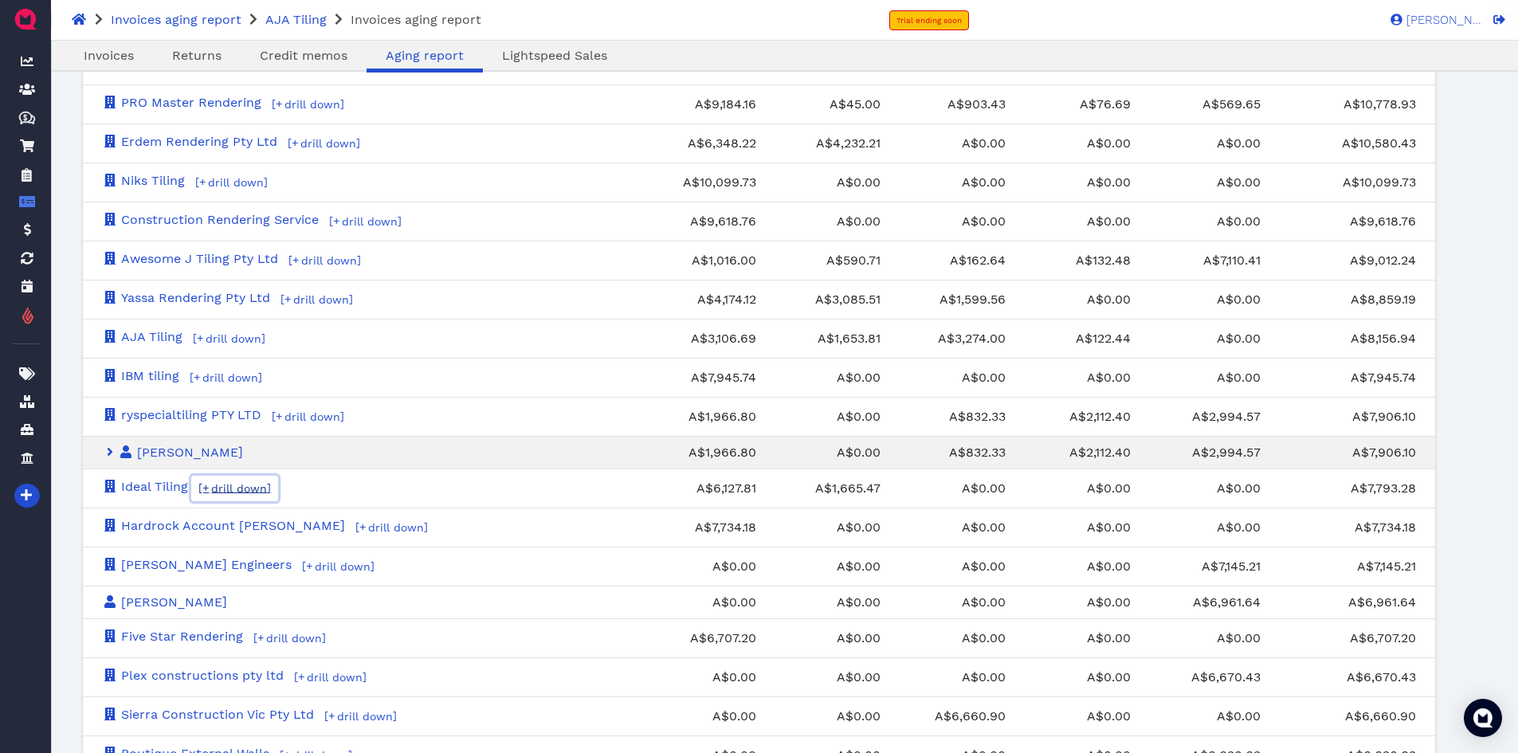
click at [246, 488] on span "drill down" at bounding box center [238, 488] width 58 height 13
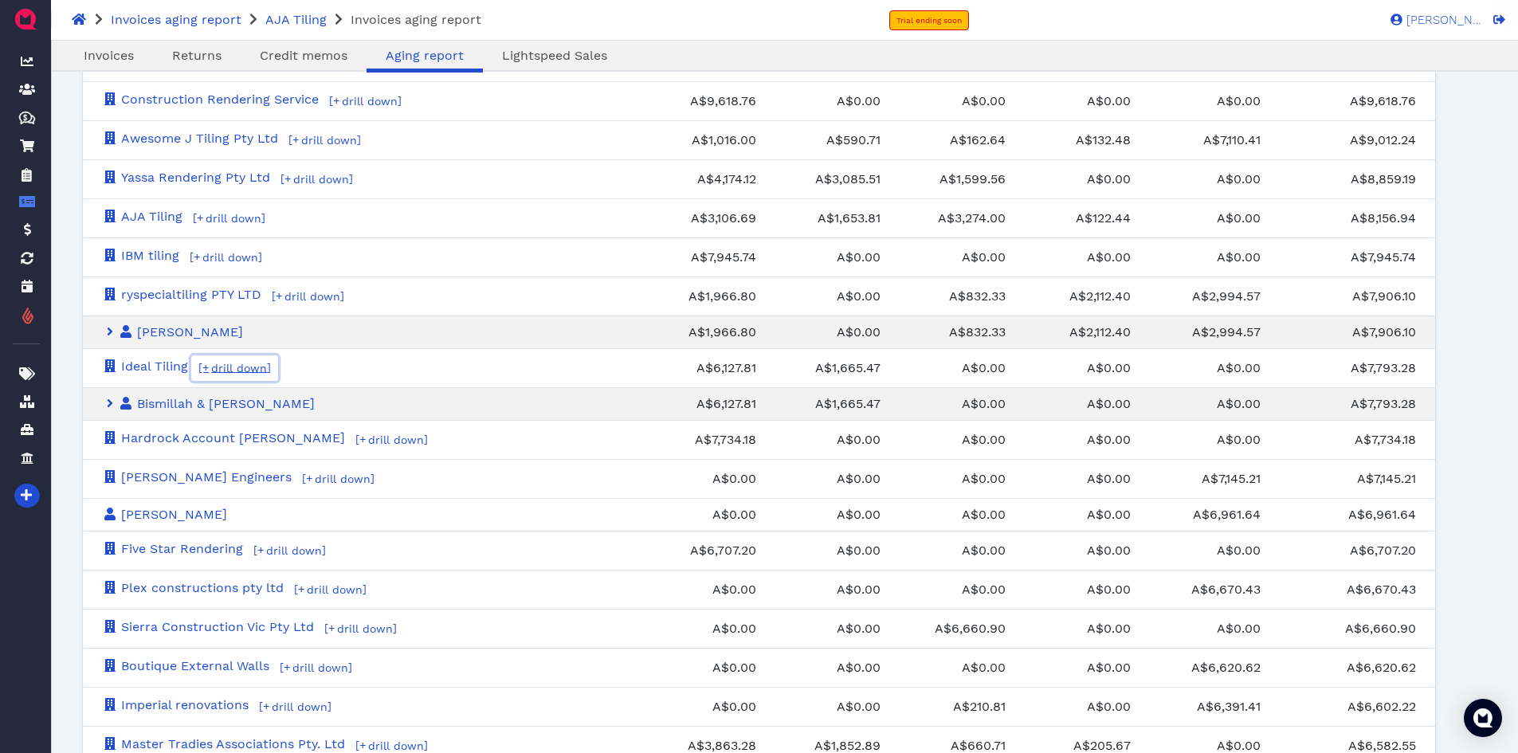
scroll to position [993, 0]
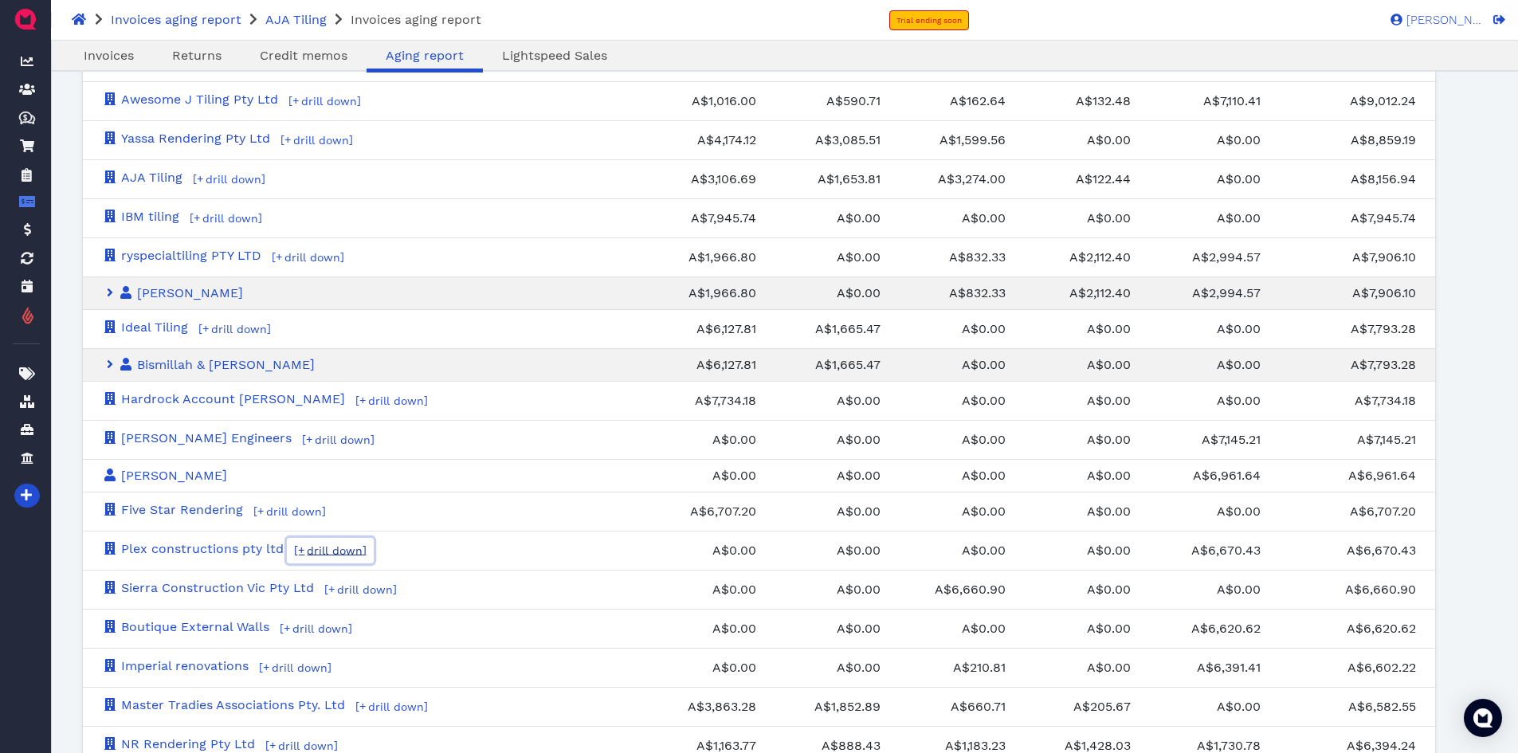
click at [337, 547] on span "drill down" at bounding box center [333, 550] width 58 height 13
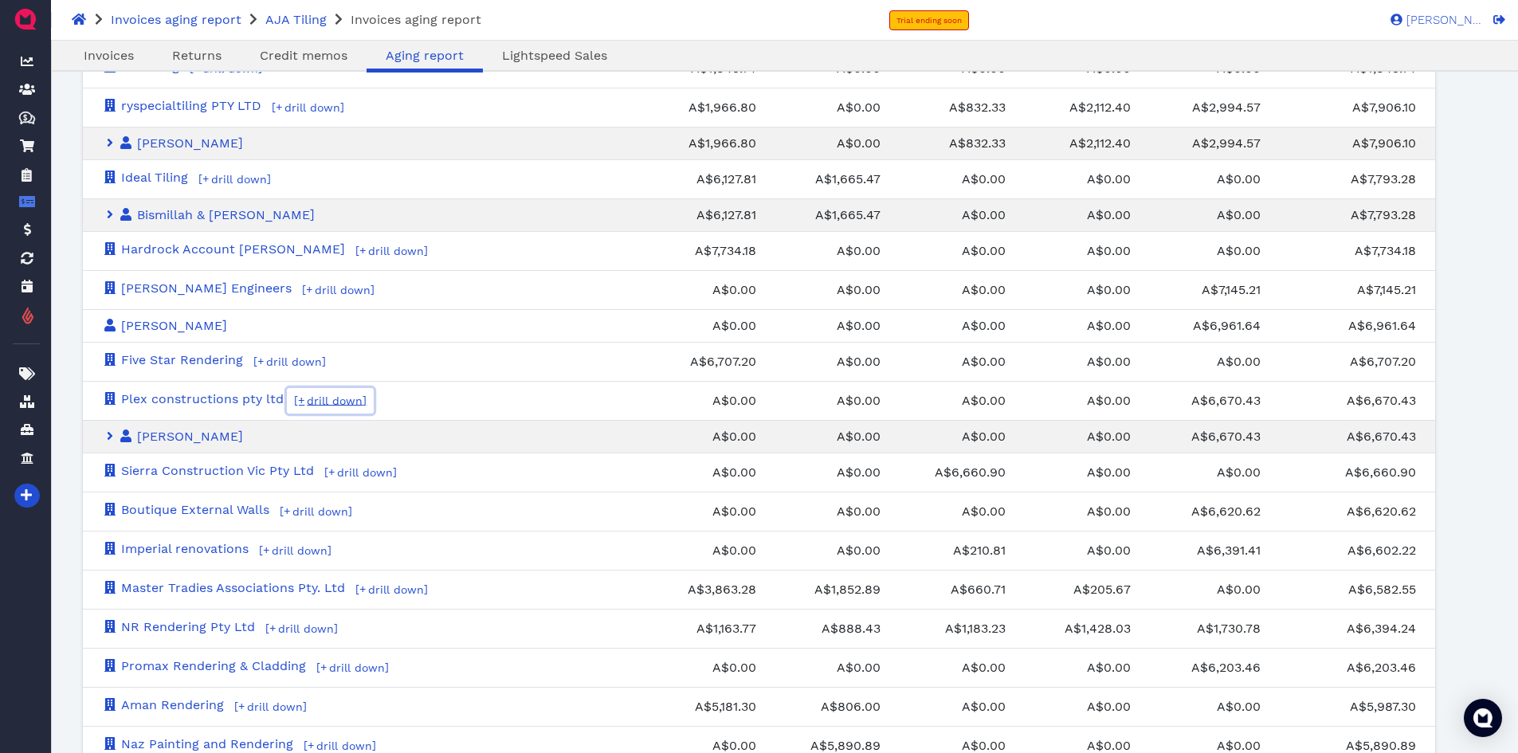
scroll to position [1152, 0]
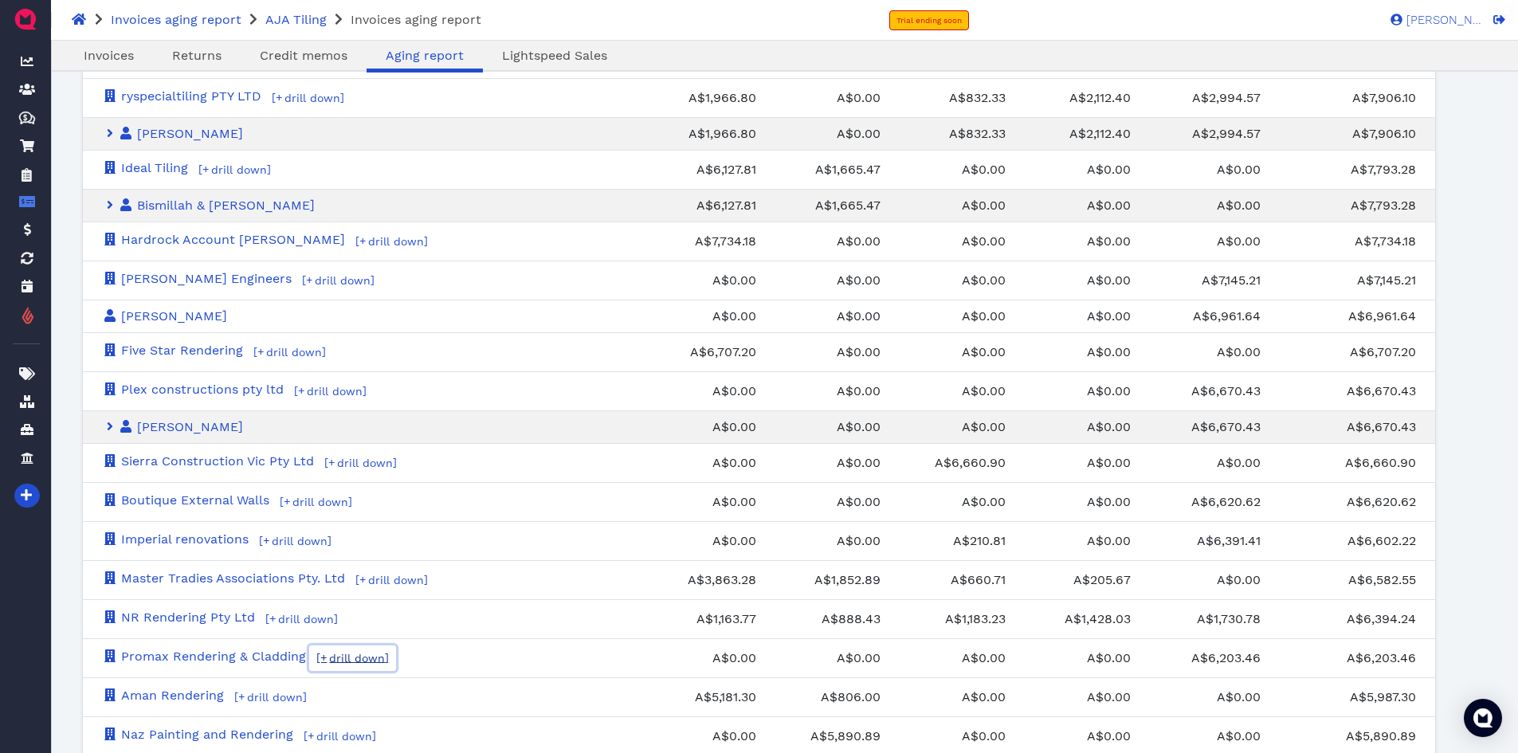
click at [359, 656] on span "drill down" at bounding box center [356, 658] width 58 height 13
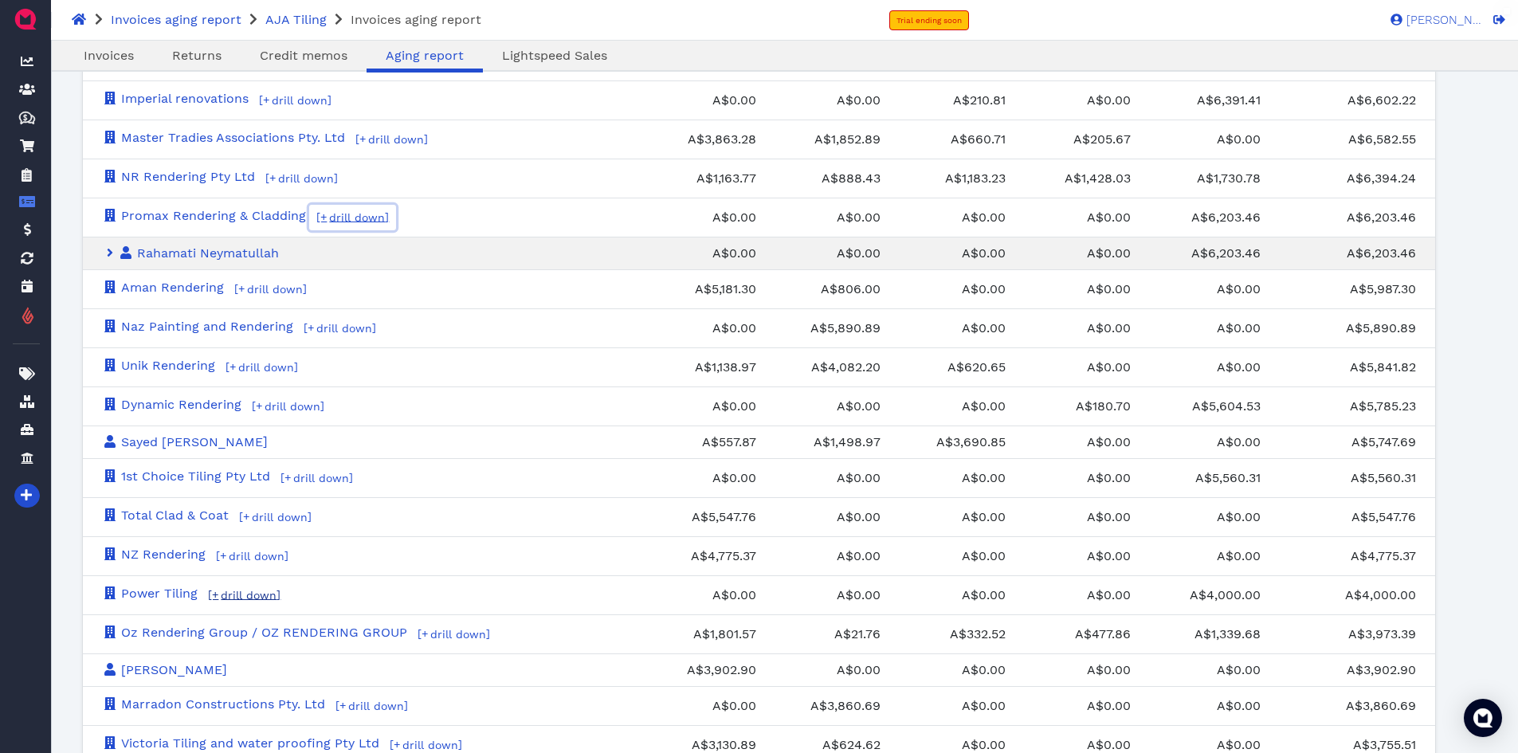
scroll to position [1630, 0]
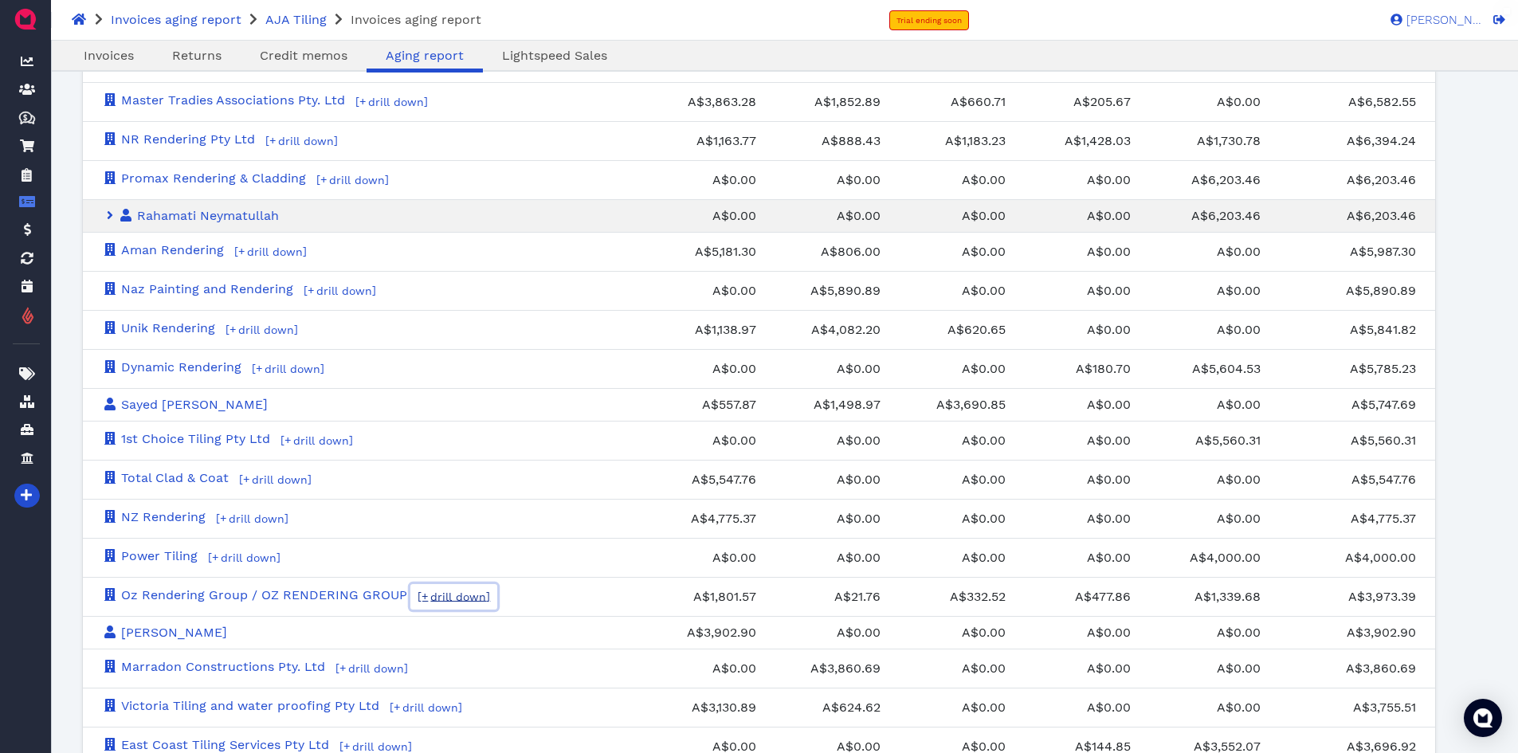
click at [439, 594] on span "drill down" at bounding box center [457, 596] width 58 height 13
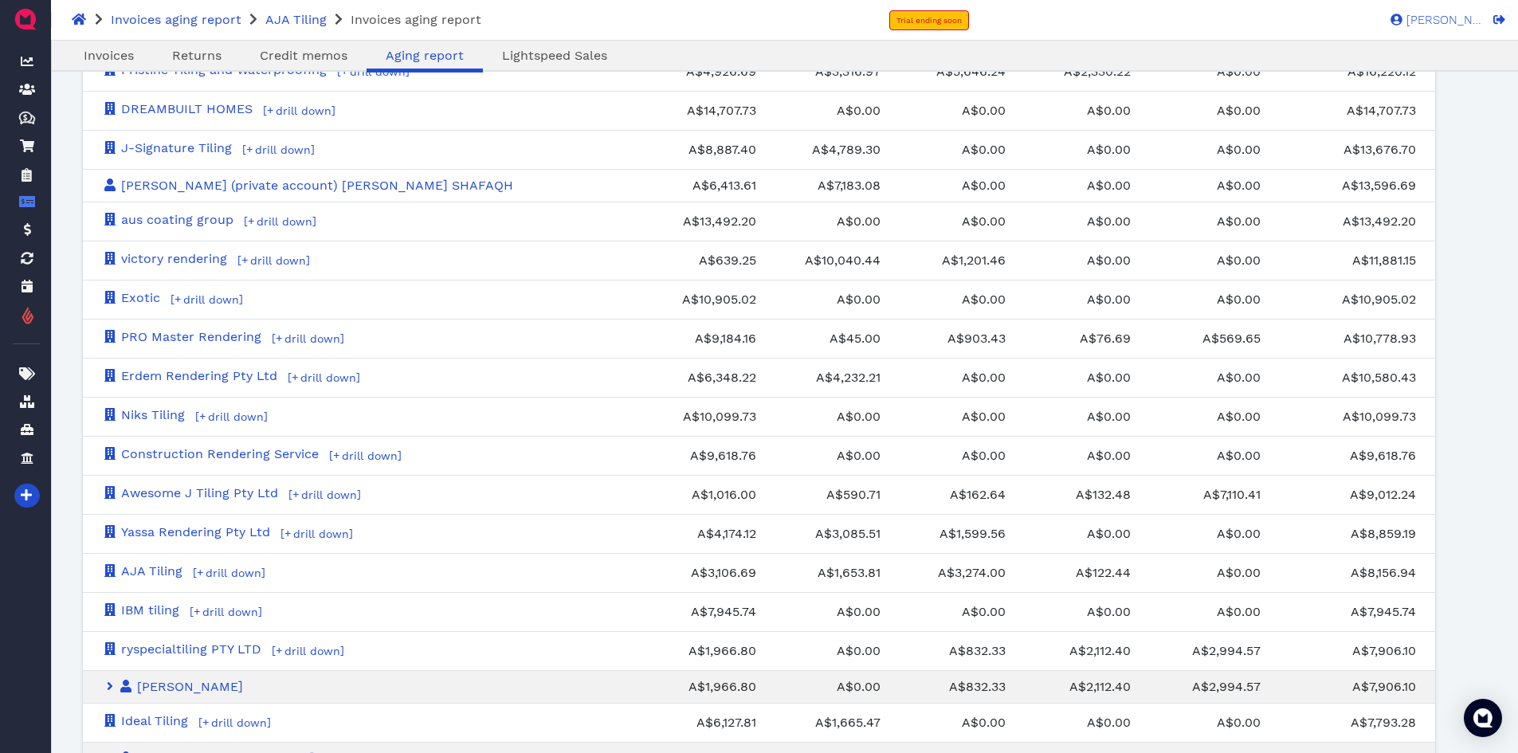
scroll to position [2110, 0]
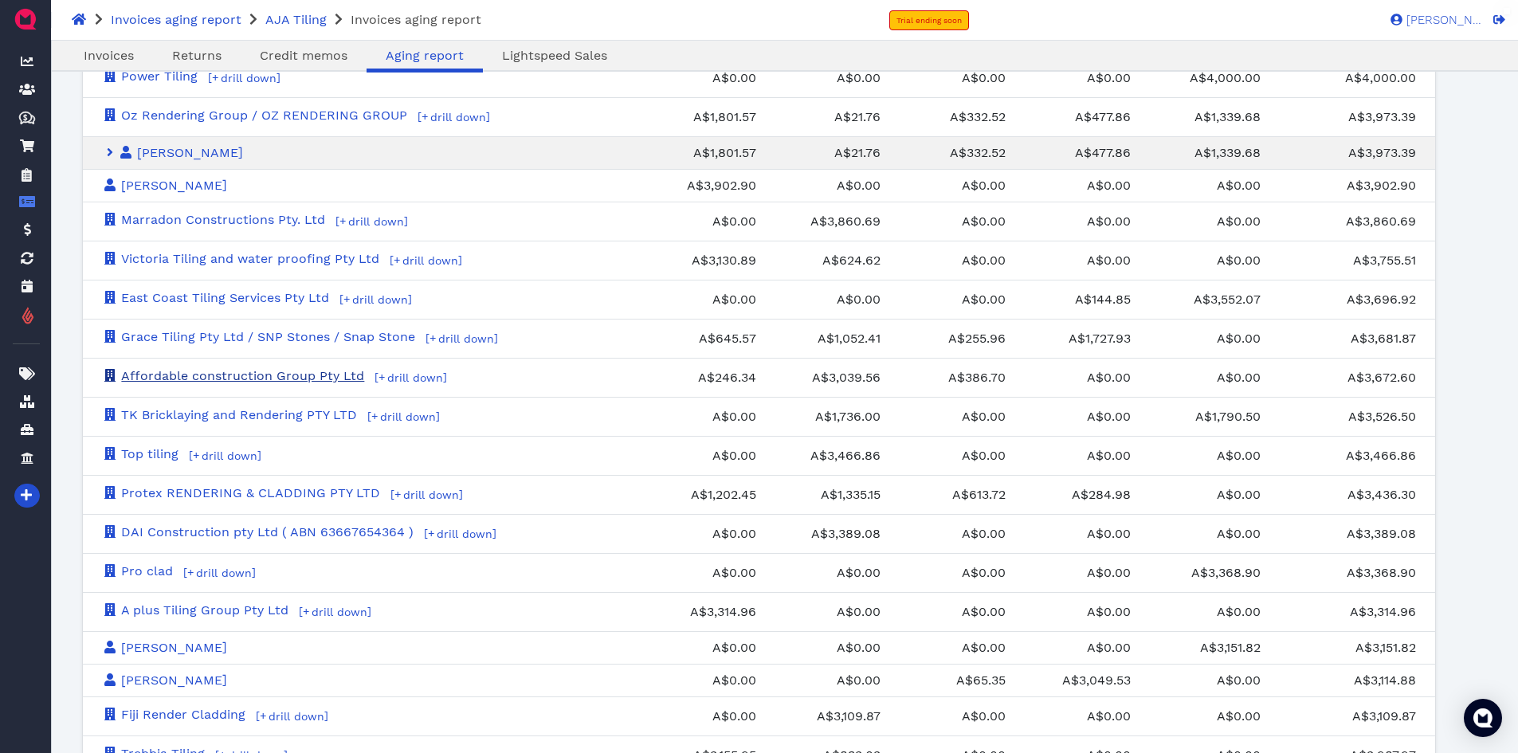
click at [287, 373] on link "Affordable construction Group Pty Ltd" at bounding box center [233, 375] width 262 height 15
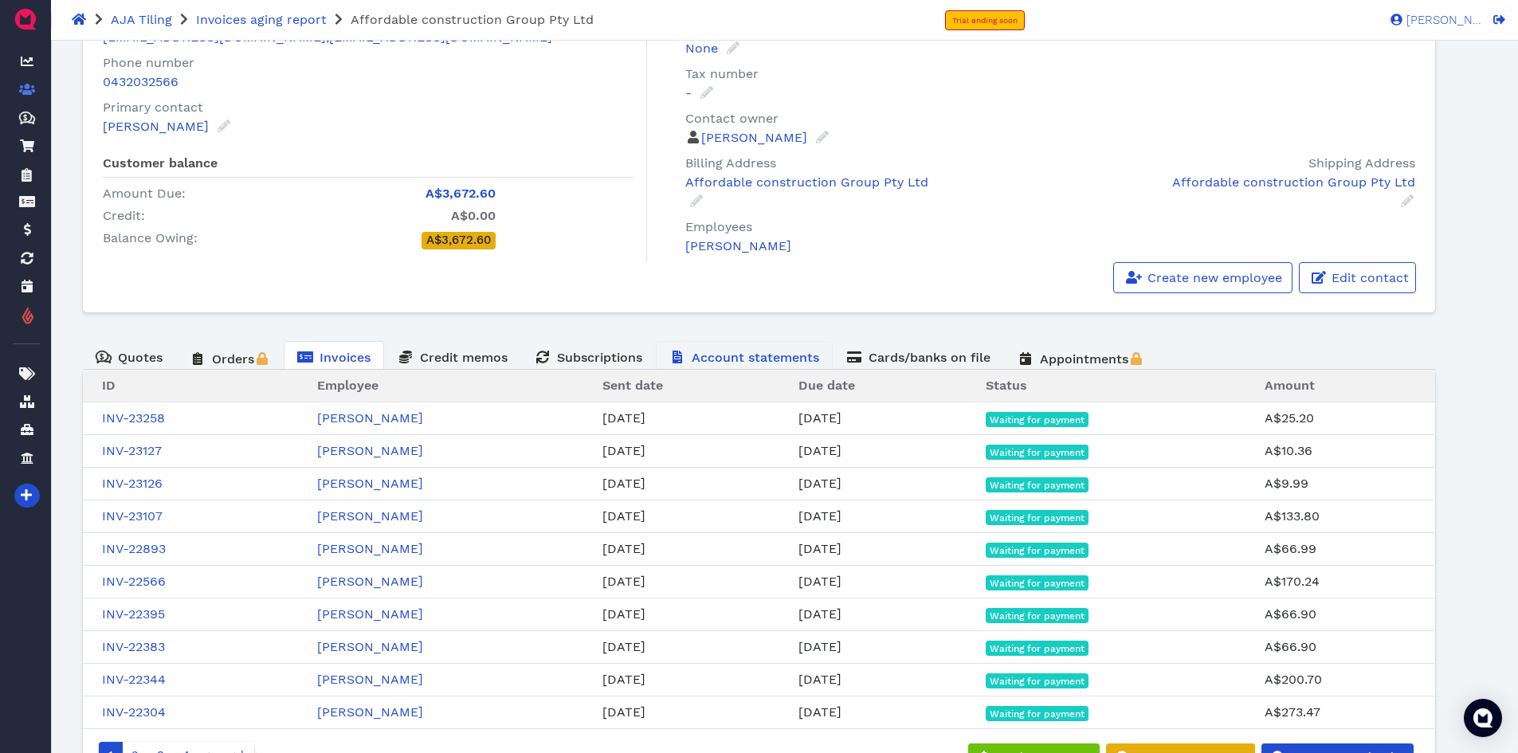
scroll to position [184, 0]
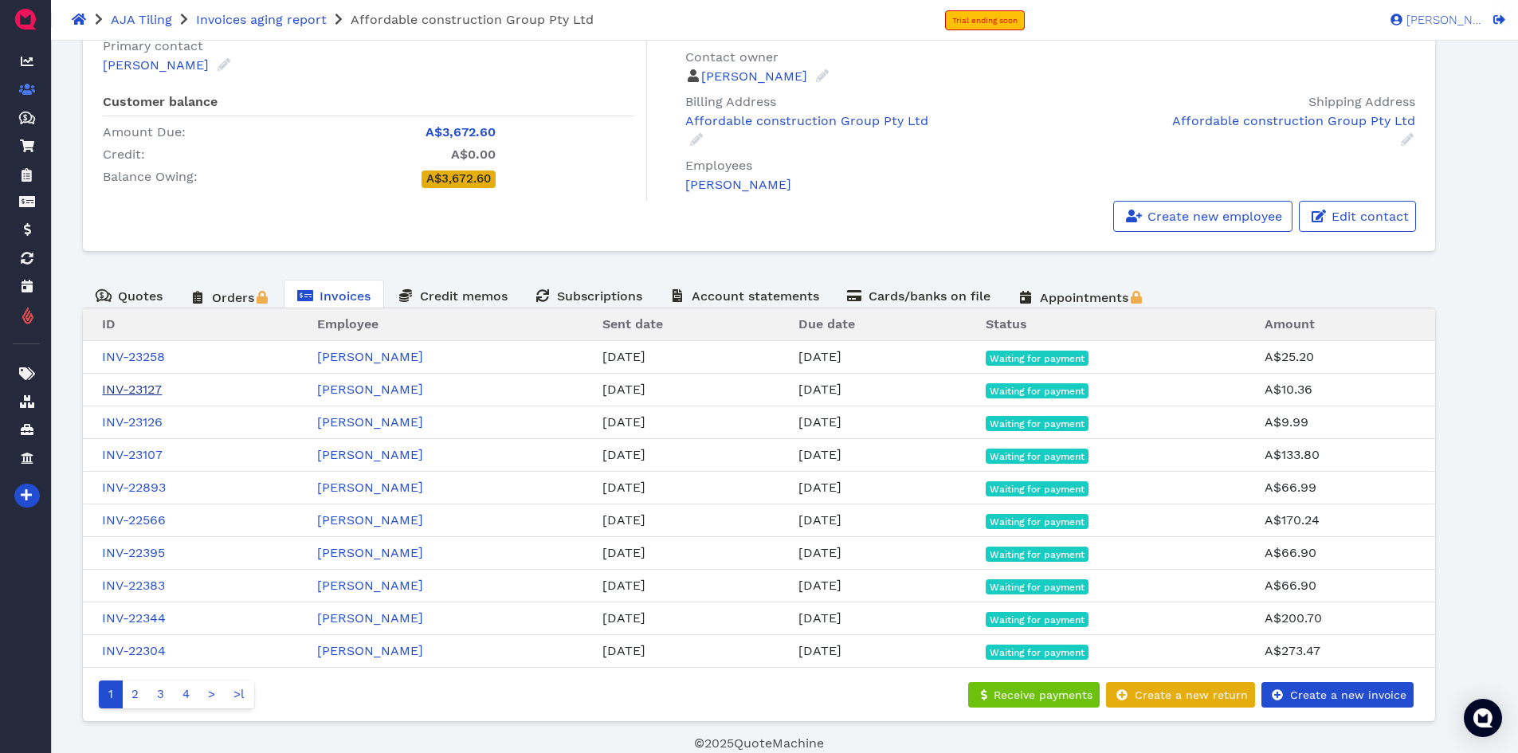
click at [156, 388] on link "INV-23127" at bounding box center [132, 389] width 60 height 15
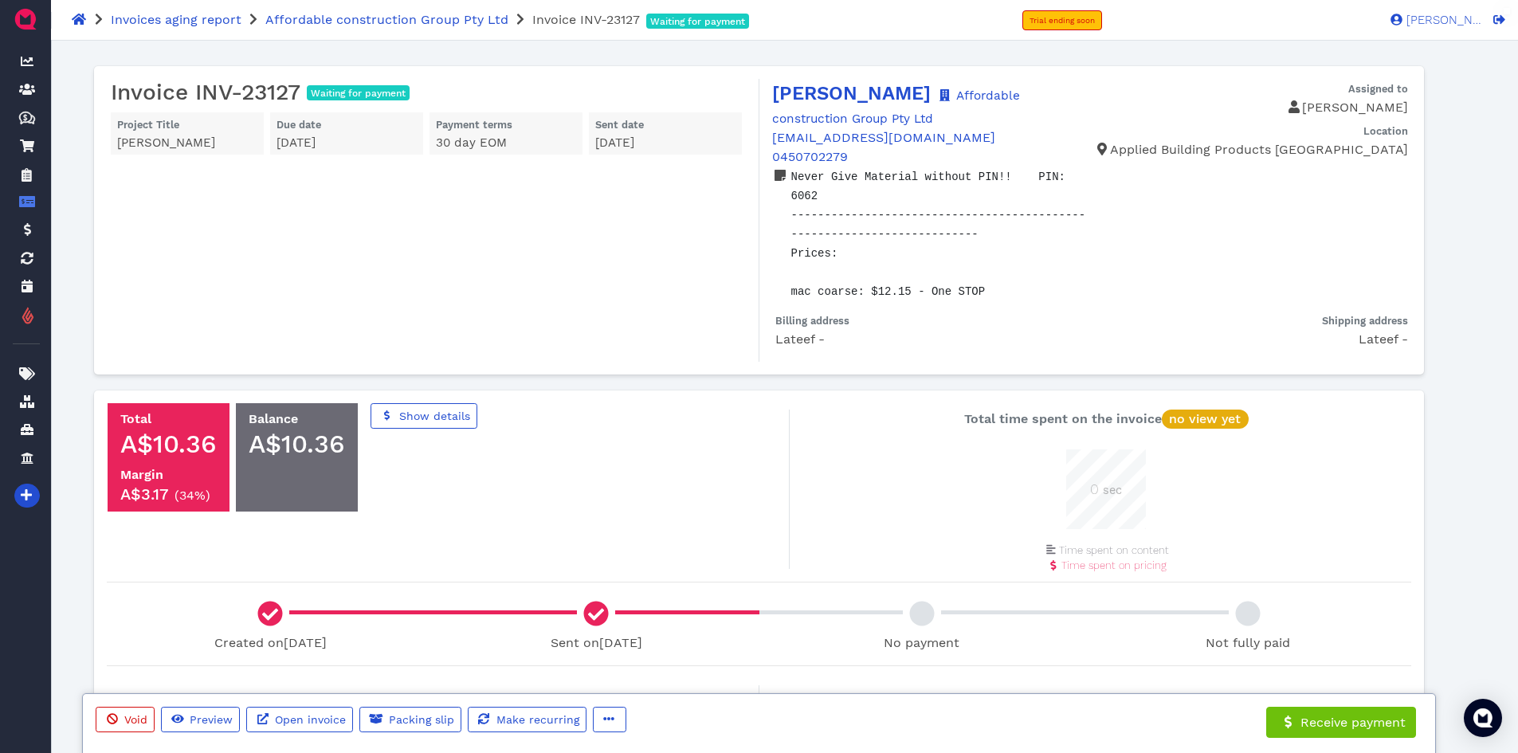
scroll to position [80, 80]
click at [600, 725] on span "button" at bounding box center [608, 720] width 16 height 17
click at [646, 629] on span "Edit" at bounding box center [639, 635] width 25 height 15
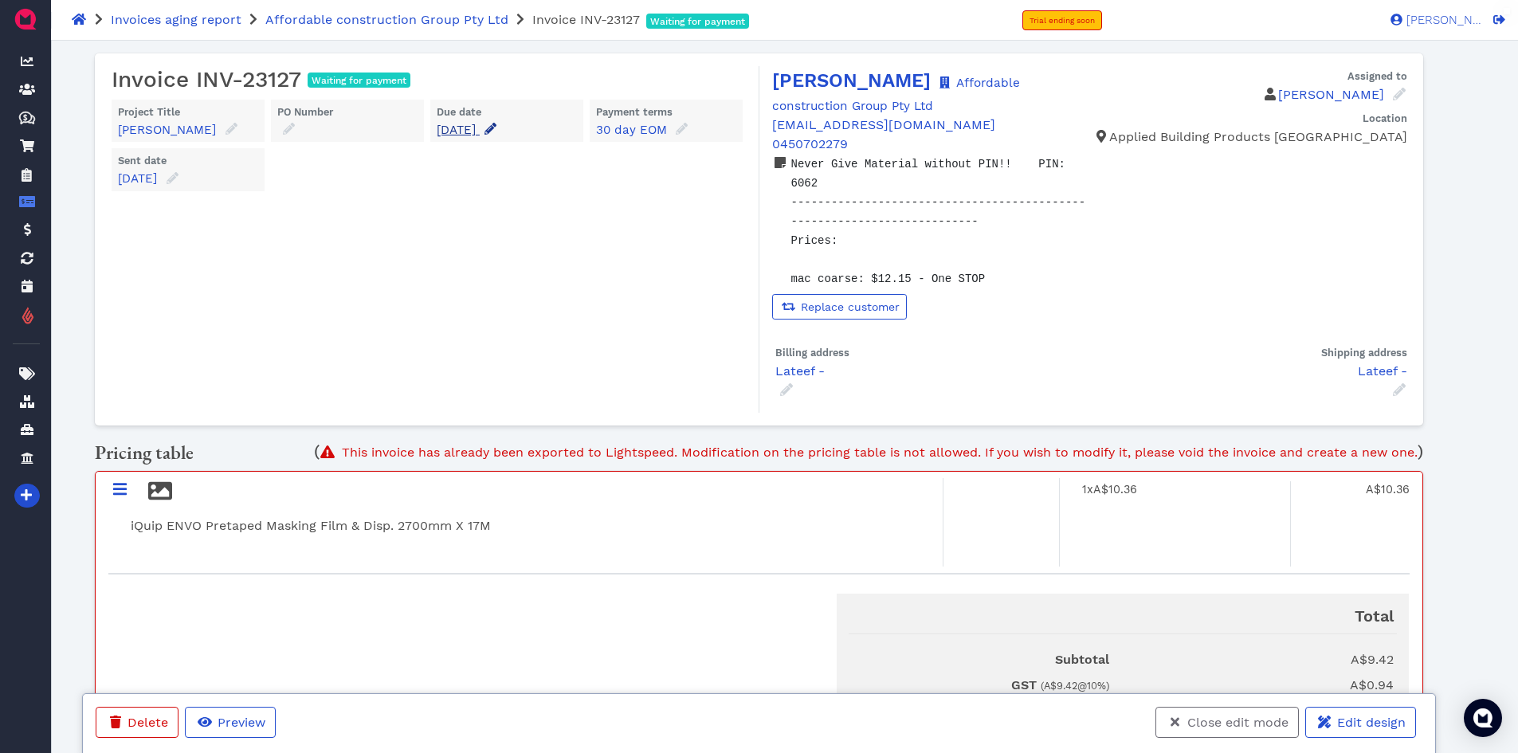
click at [496, 125] on icon at bounding box center [490, 129] width 12 height 12
click at [527, 171] on input "[DATE]" at bounding box center [527, 176] width 158 height 25
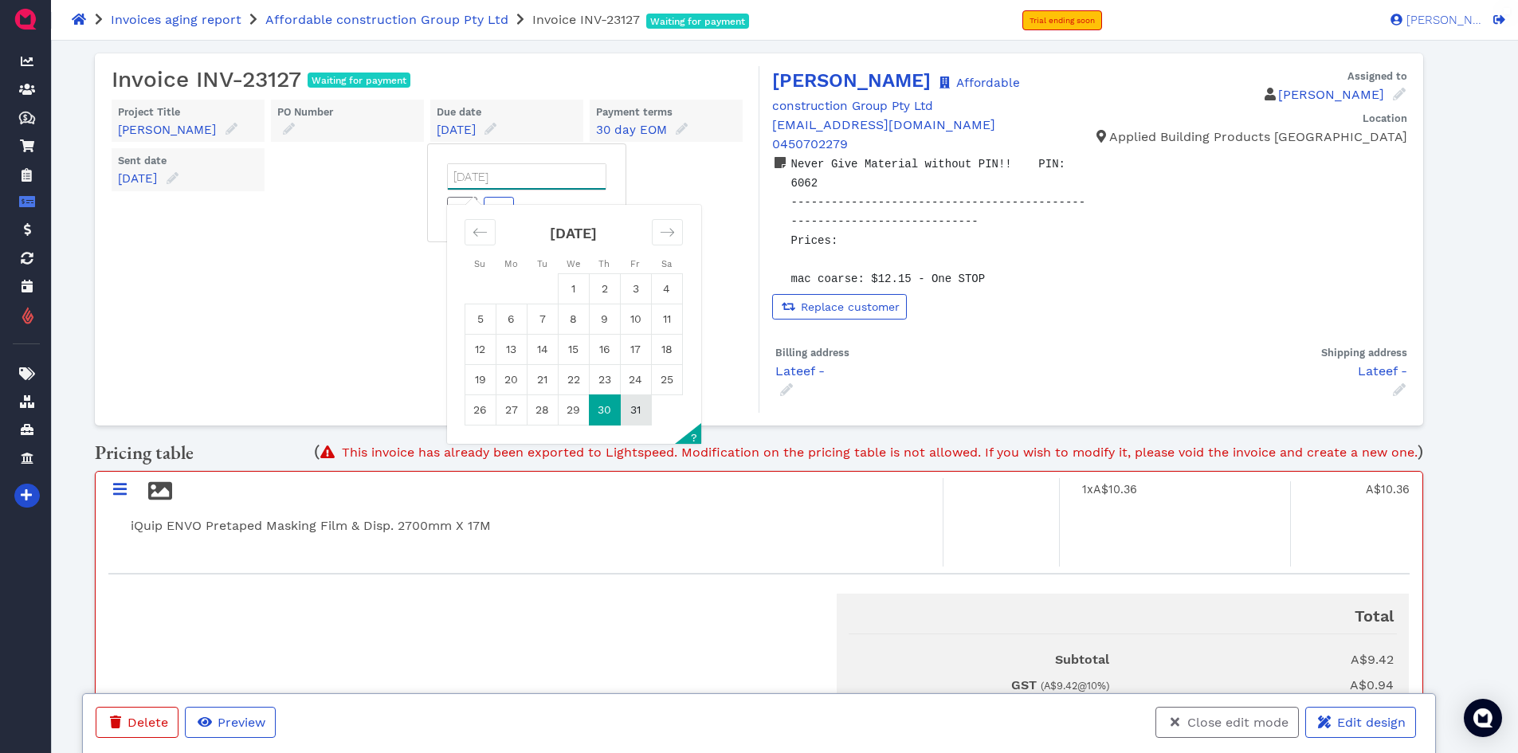
click at [633, 404] on td "31" at bounding box center [635, 410] width 31 height 30
type input "[DATE]"
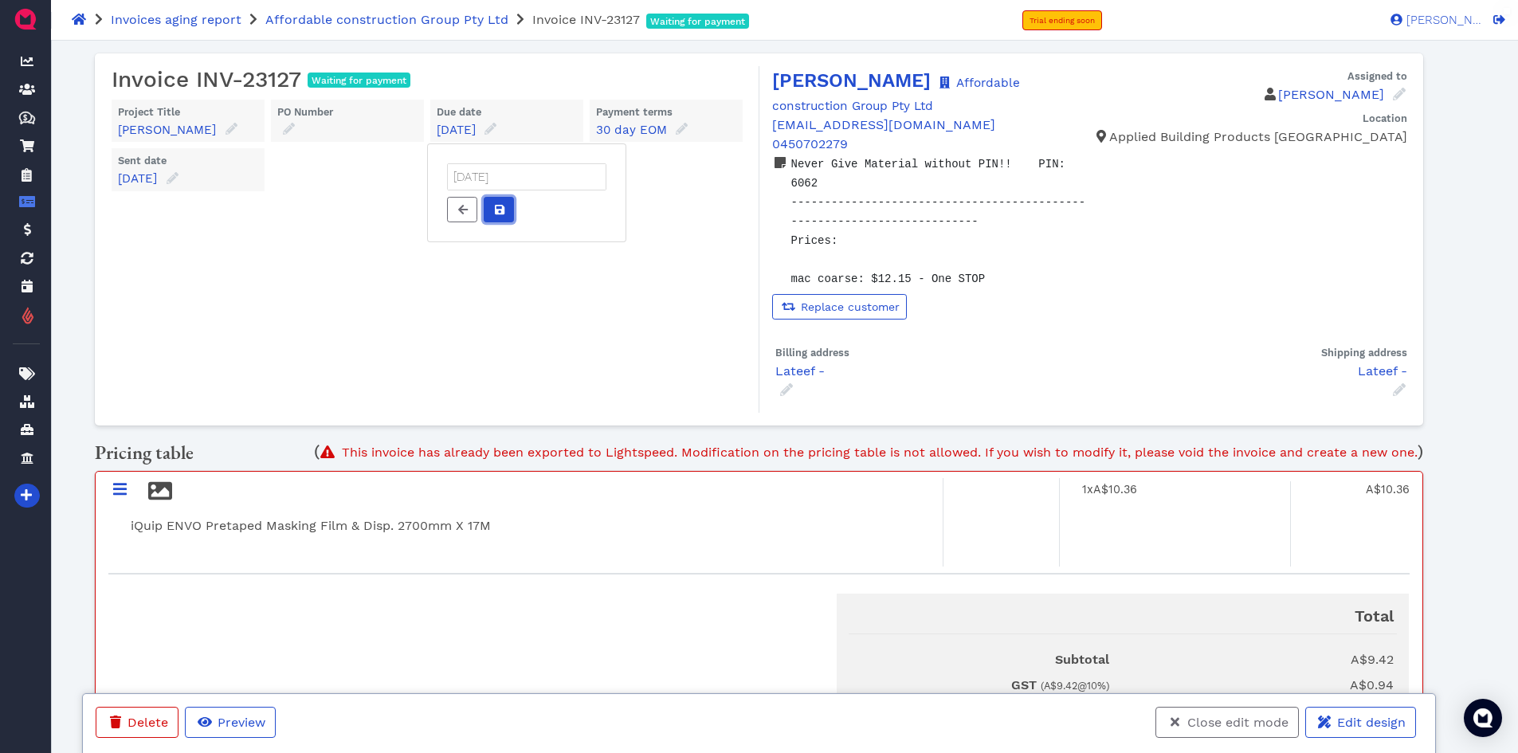
click at [508, 202] on button at bounding box center [499, 209] width 30 height 25
click at [1206, 715] on span "Close edit mode" at bounding box center [1237, 722] width 104 height 15
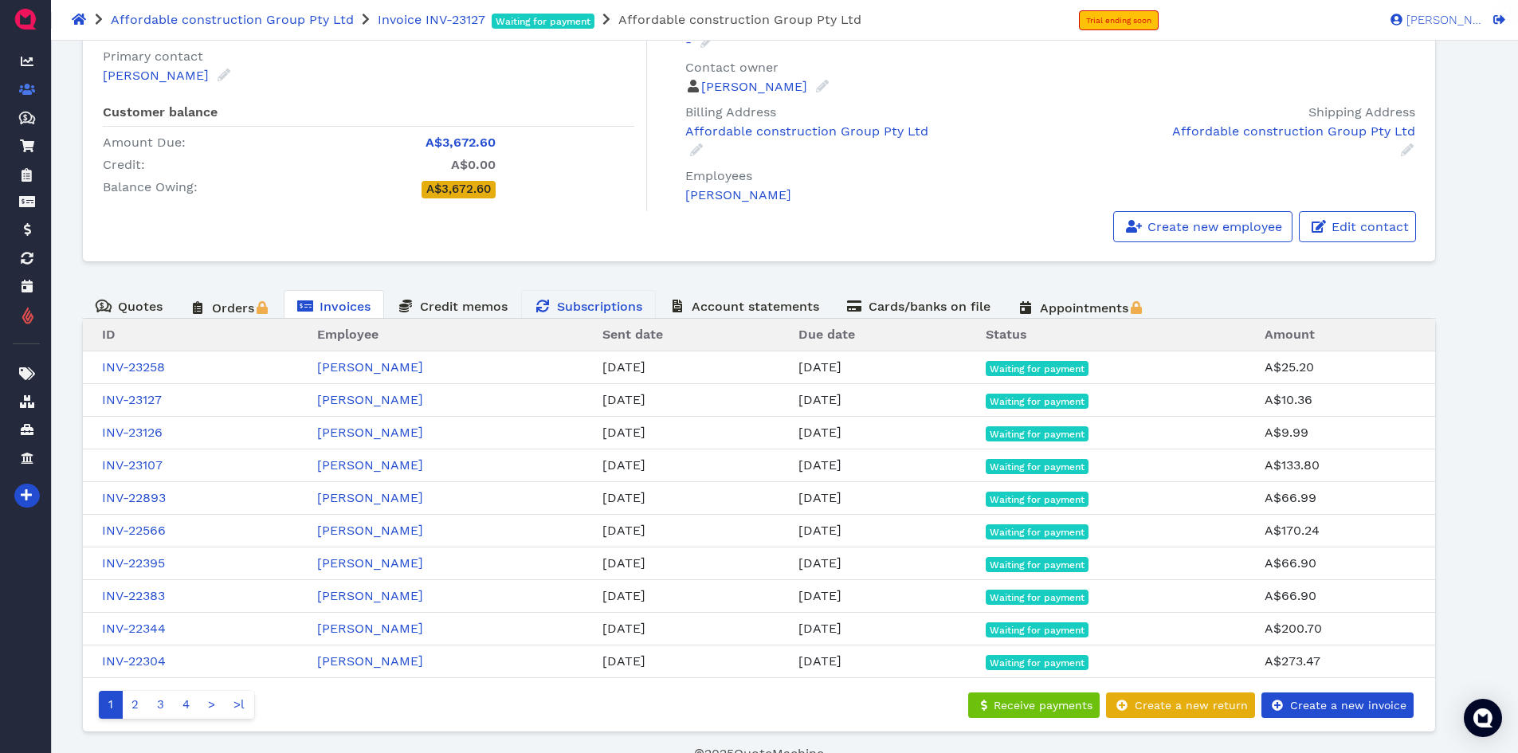
scroll to position [184, 0]
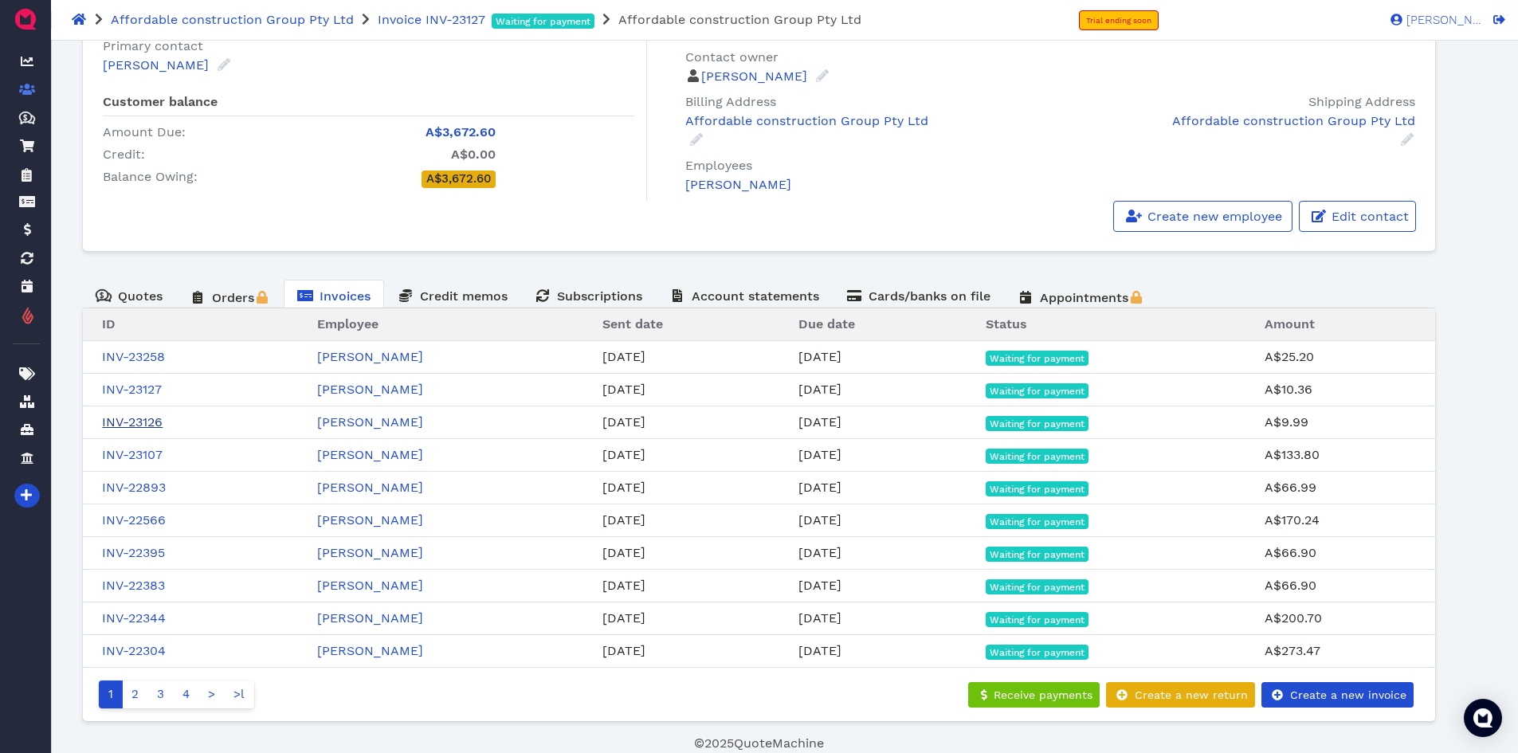
click at [135, 421] on link "INV-23126" at bounding box center [132, 421] width 61 height 15
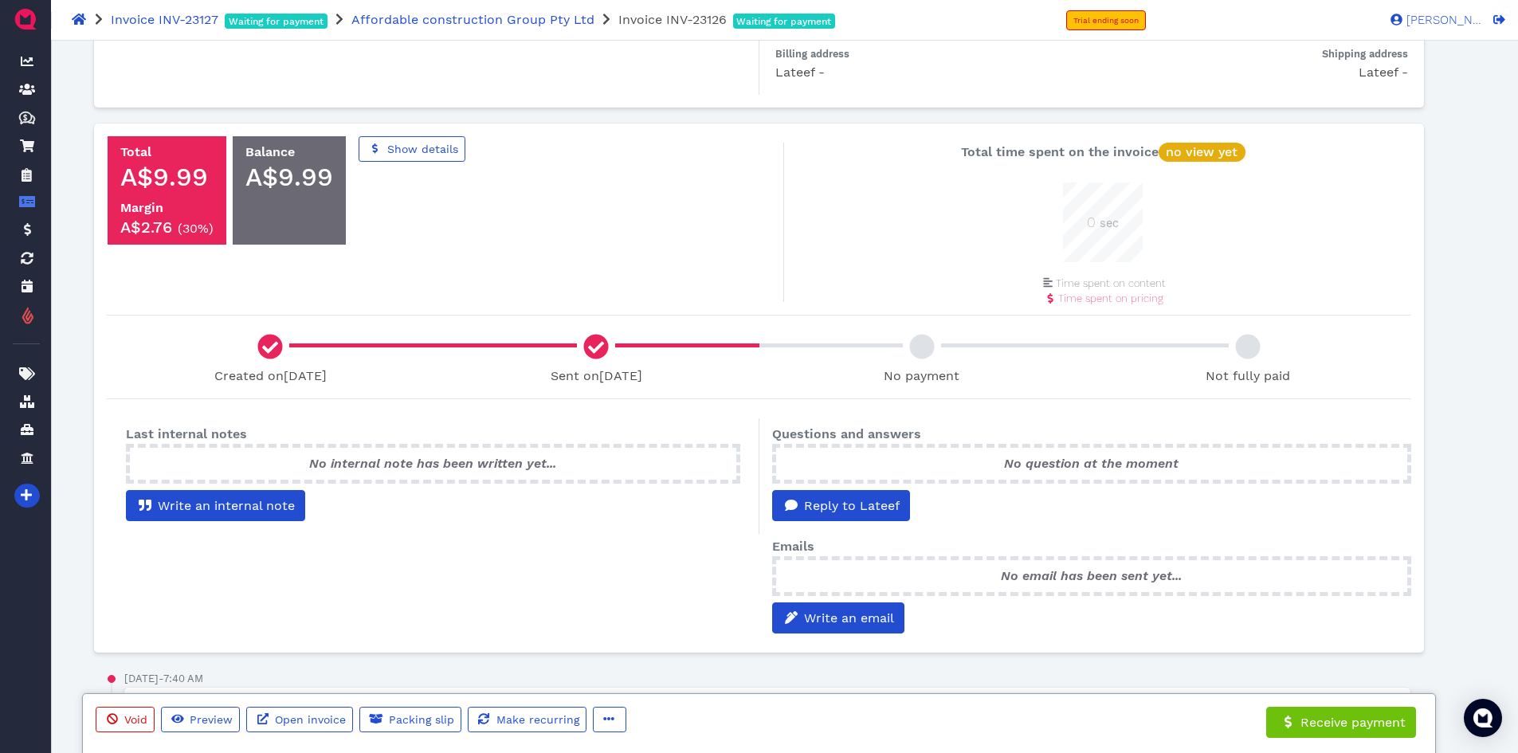
scroll to position [398, 0]
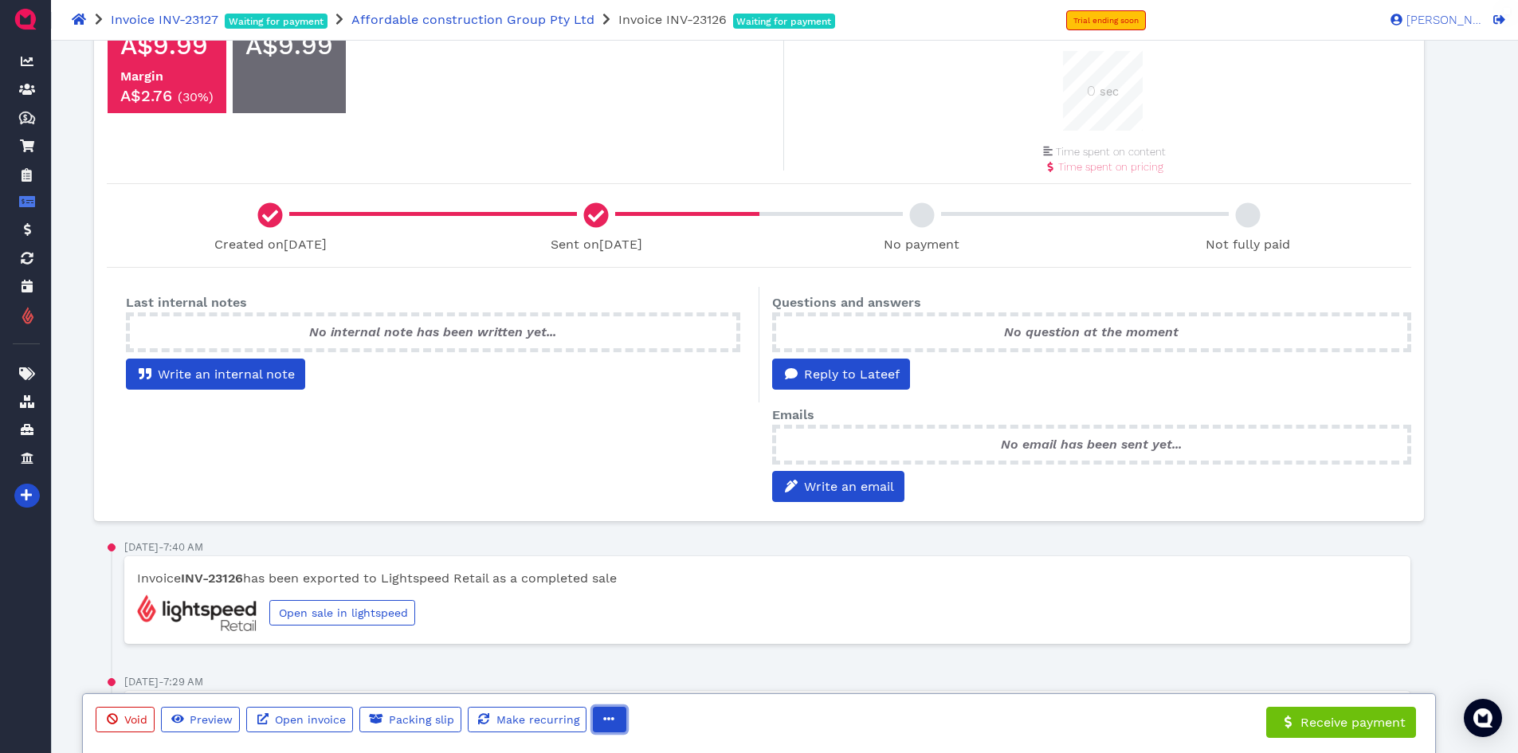
click at [600, 714] on span "button" at bounding box center [608, 720] width 16 height 17
click at [639, 633] on span "Edit" at bounding box center [639, 635] width 25 height 15
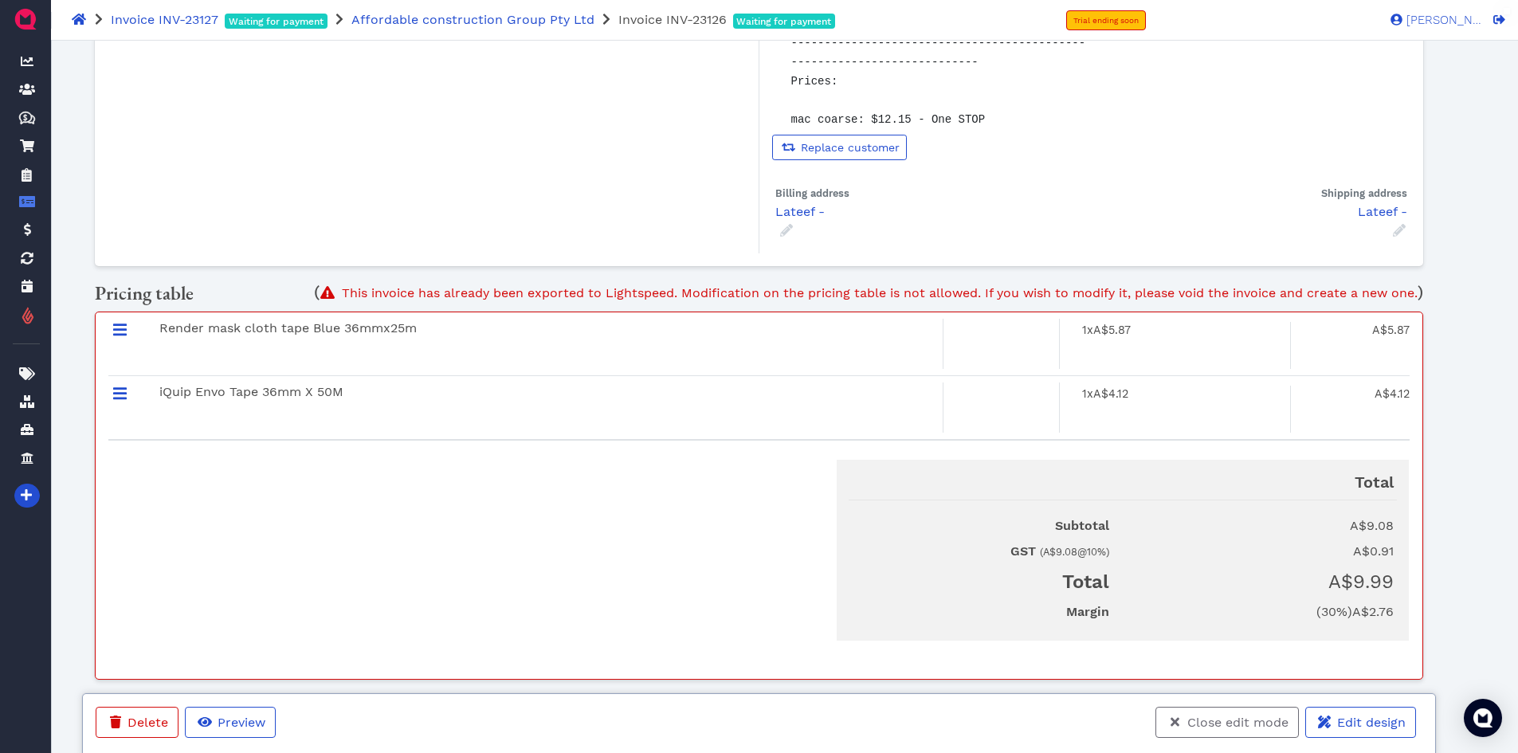
scroll to position [0, 0]
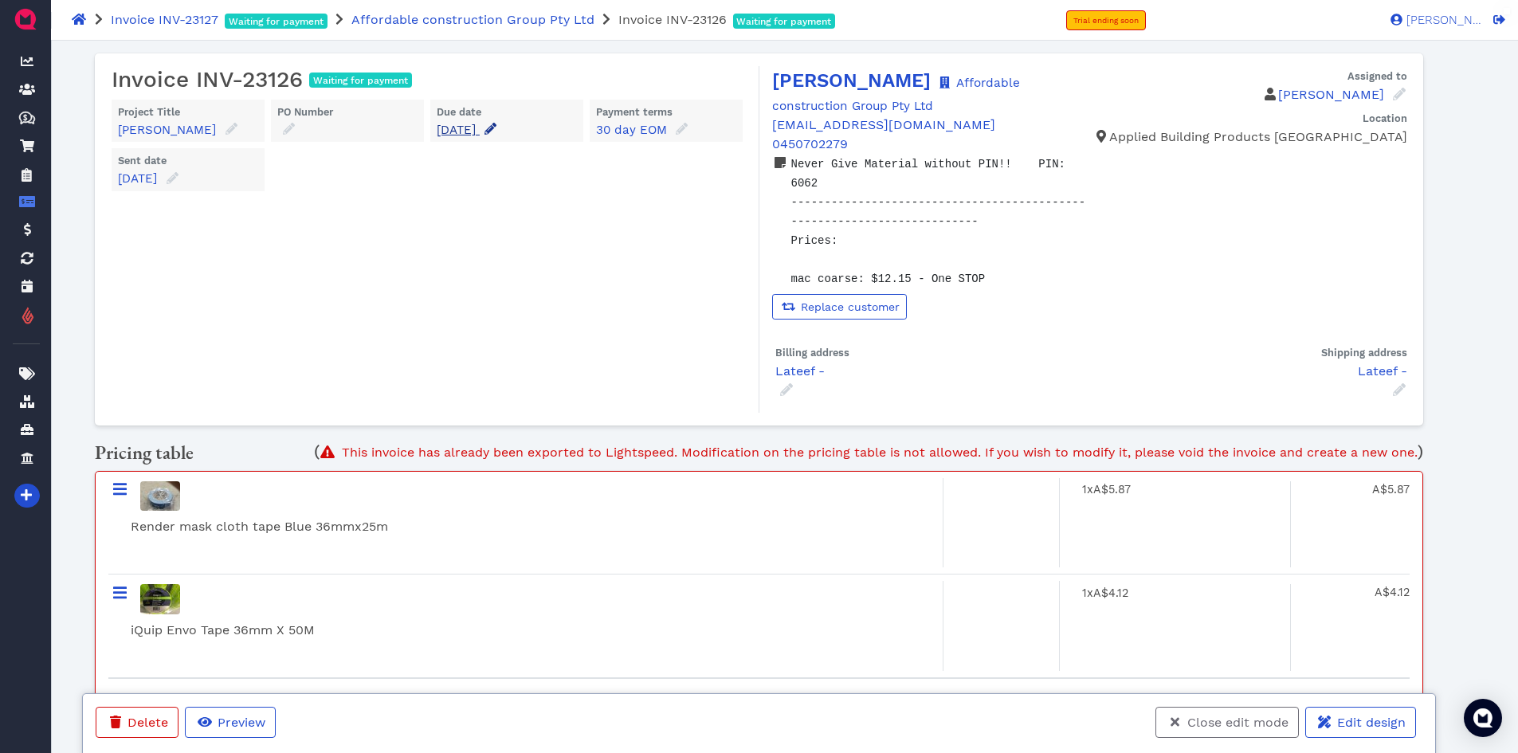
click at [496, 130] on icon at bounding box center [490, 129] width 12 height 12
click at [543, 177] on input "[DATE]" at bounding box center [527, 176] width 158 height 25
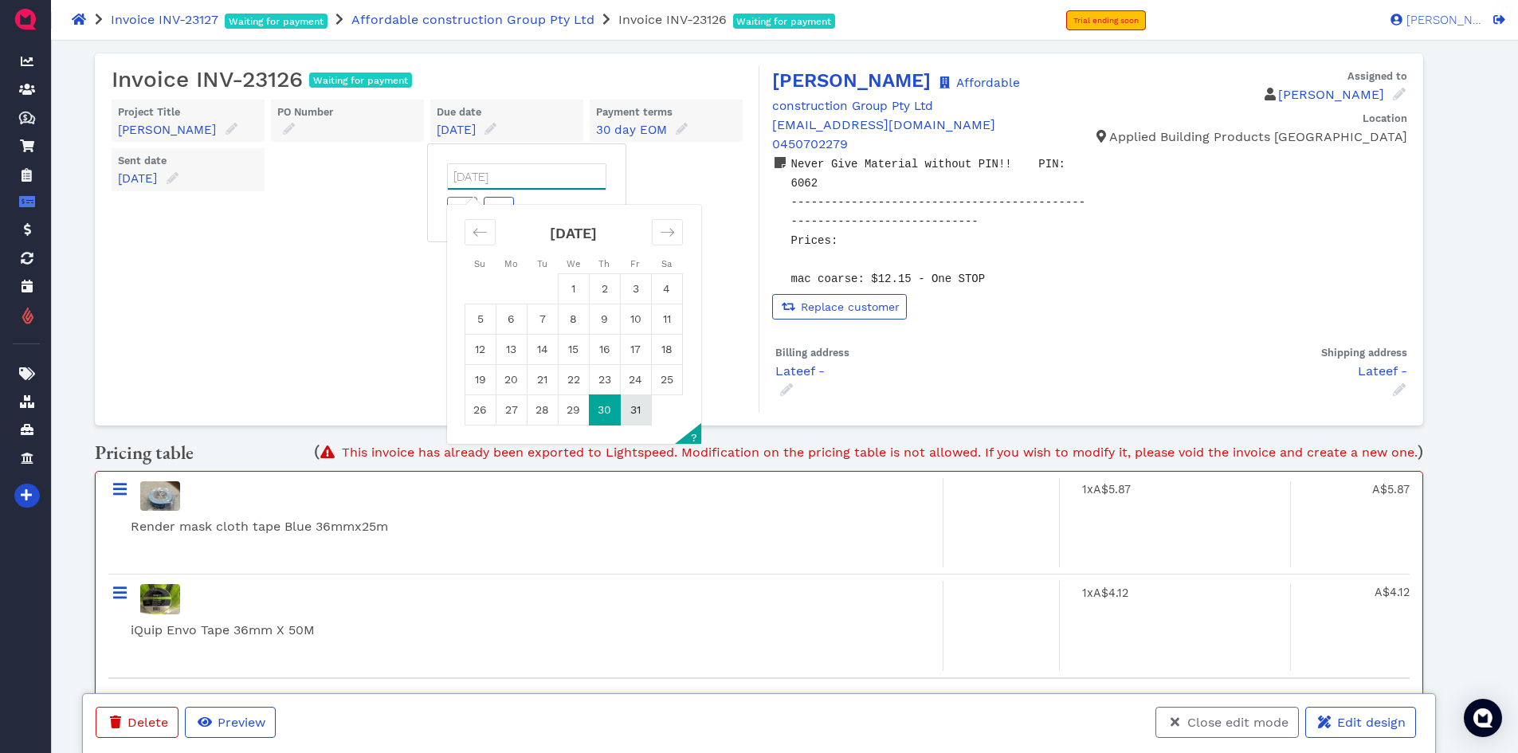
click at [638, 422] on td "31" at bounding box center [635, 410] width 31 height 30
type input "[DATE]"
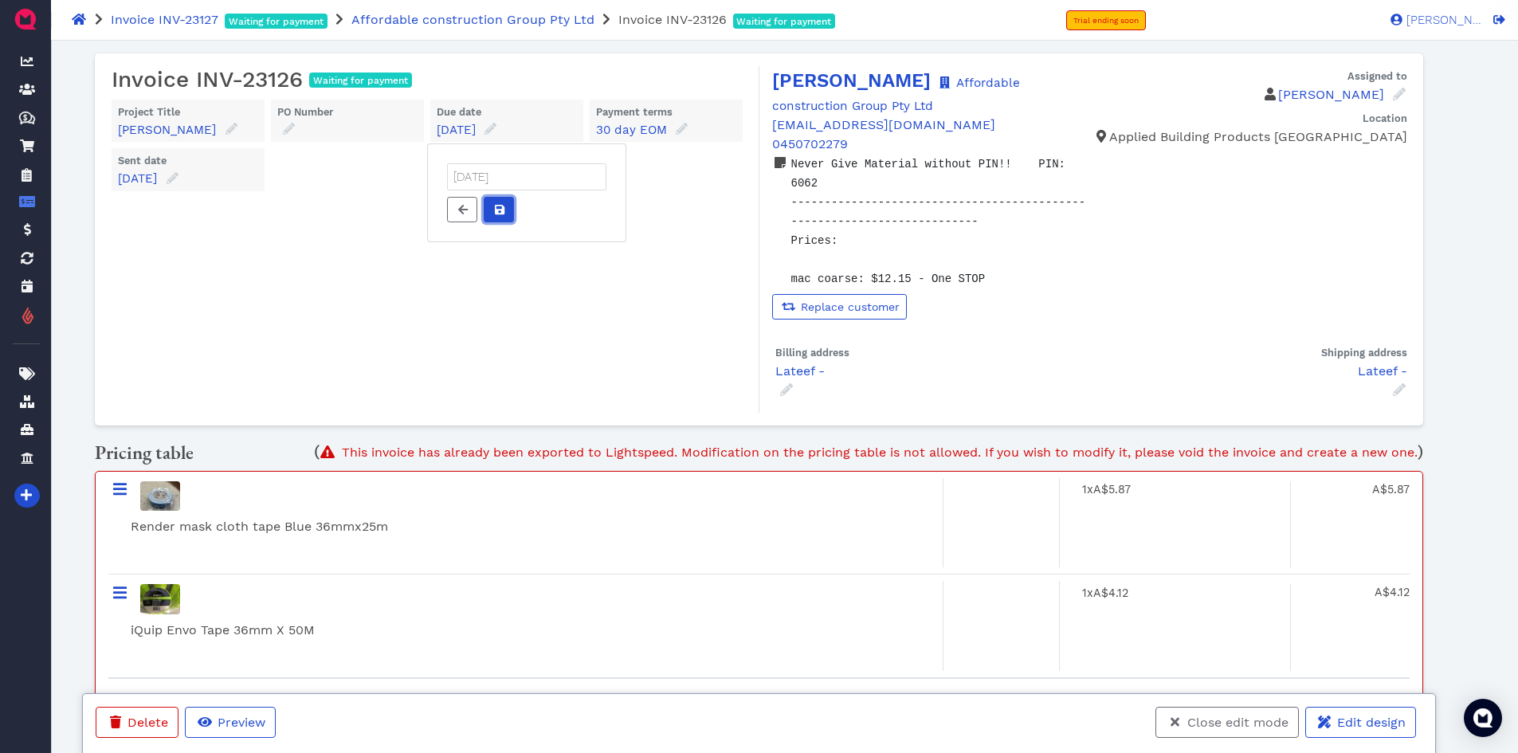
click at [499, 203] on span at bounding box center [499, 210] width 16 height 17
click at [1202, 721] on span "Close edit mode" at bounding box center [1237, 722] width 104 height 15
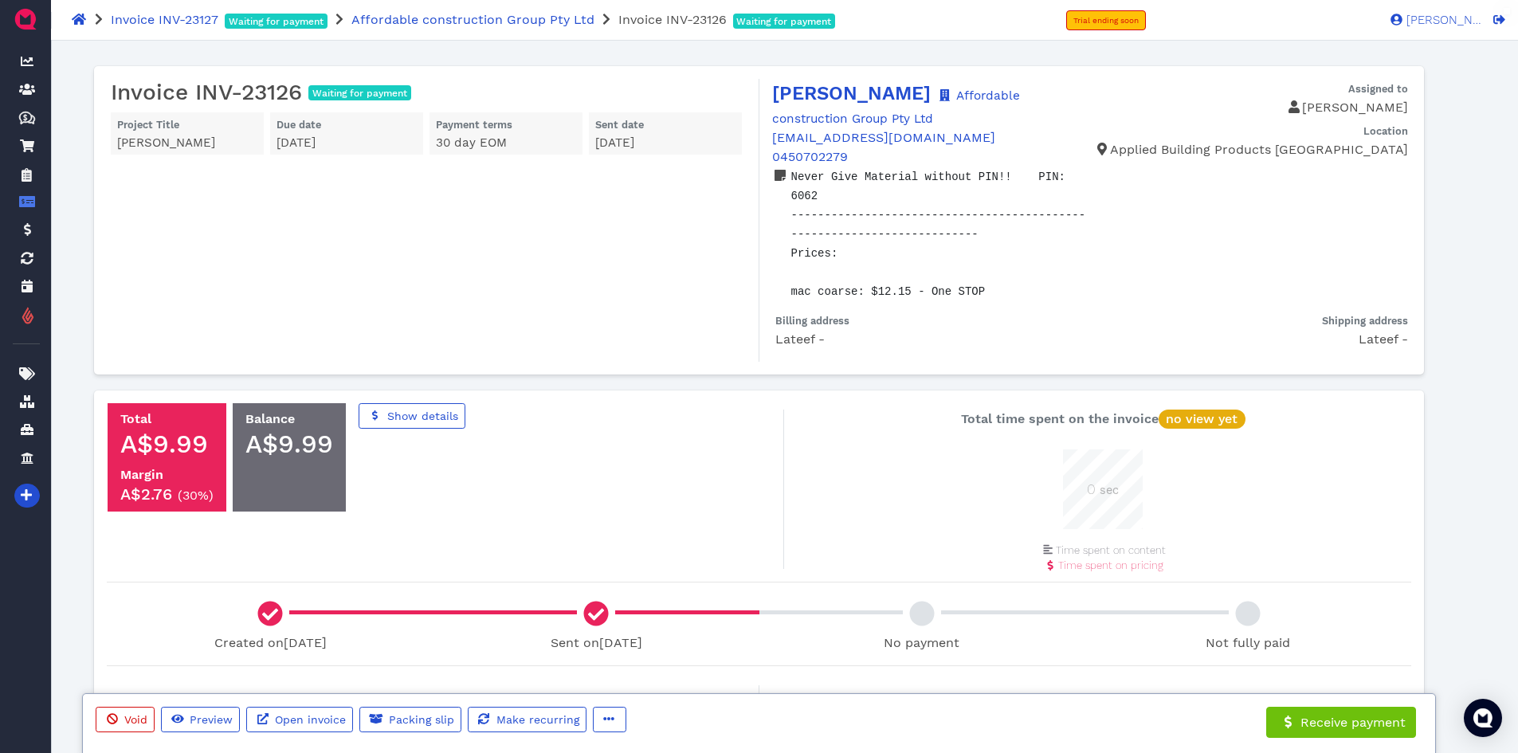
scroll to position [80, 80]
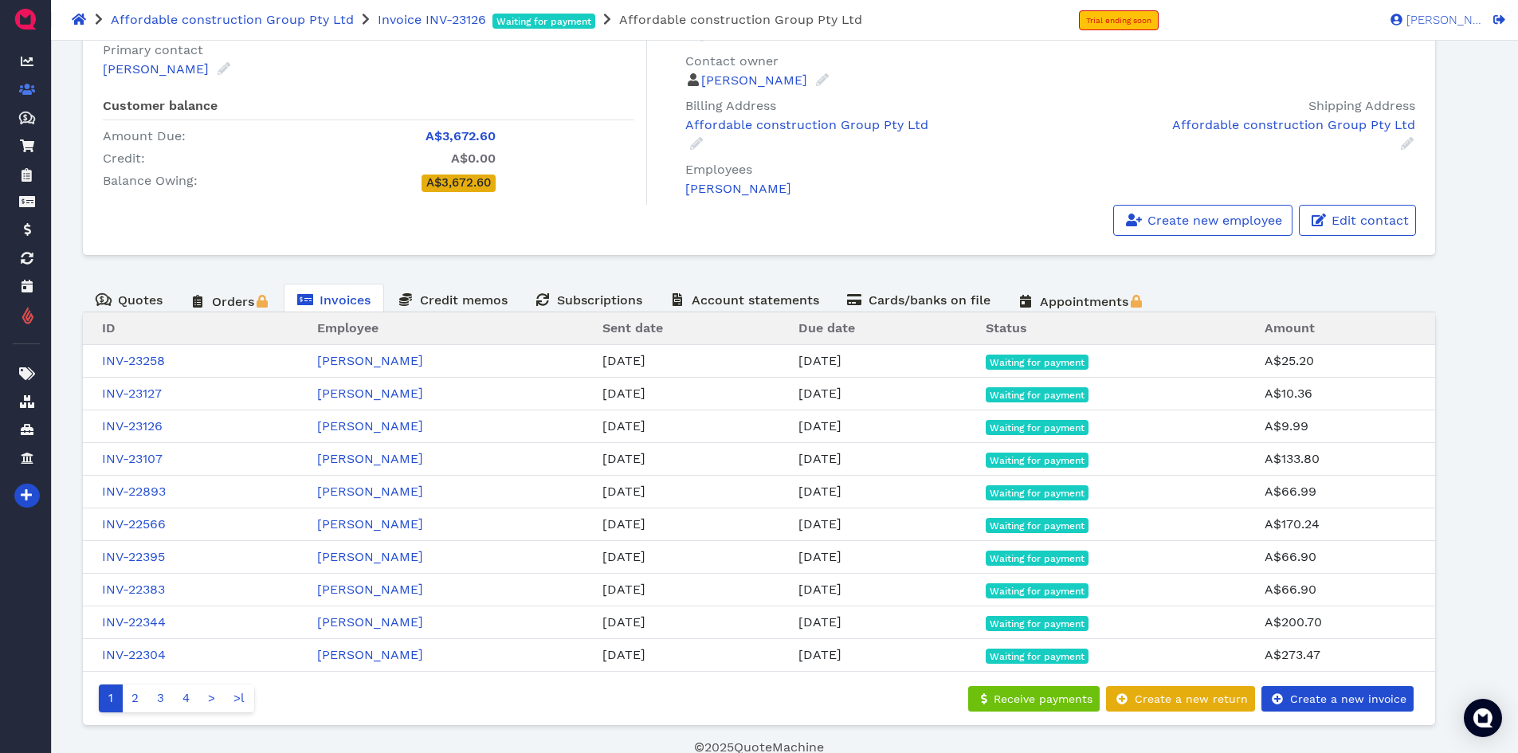
scroll to position [184, 0]
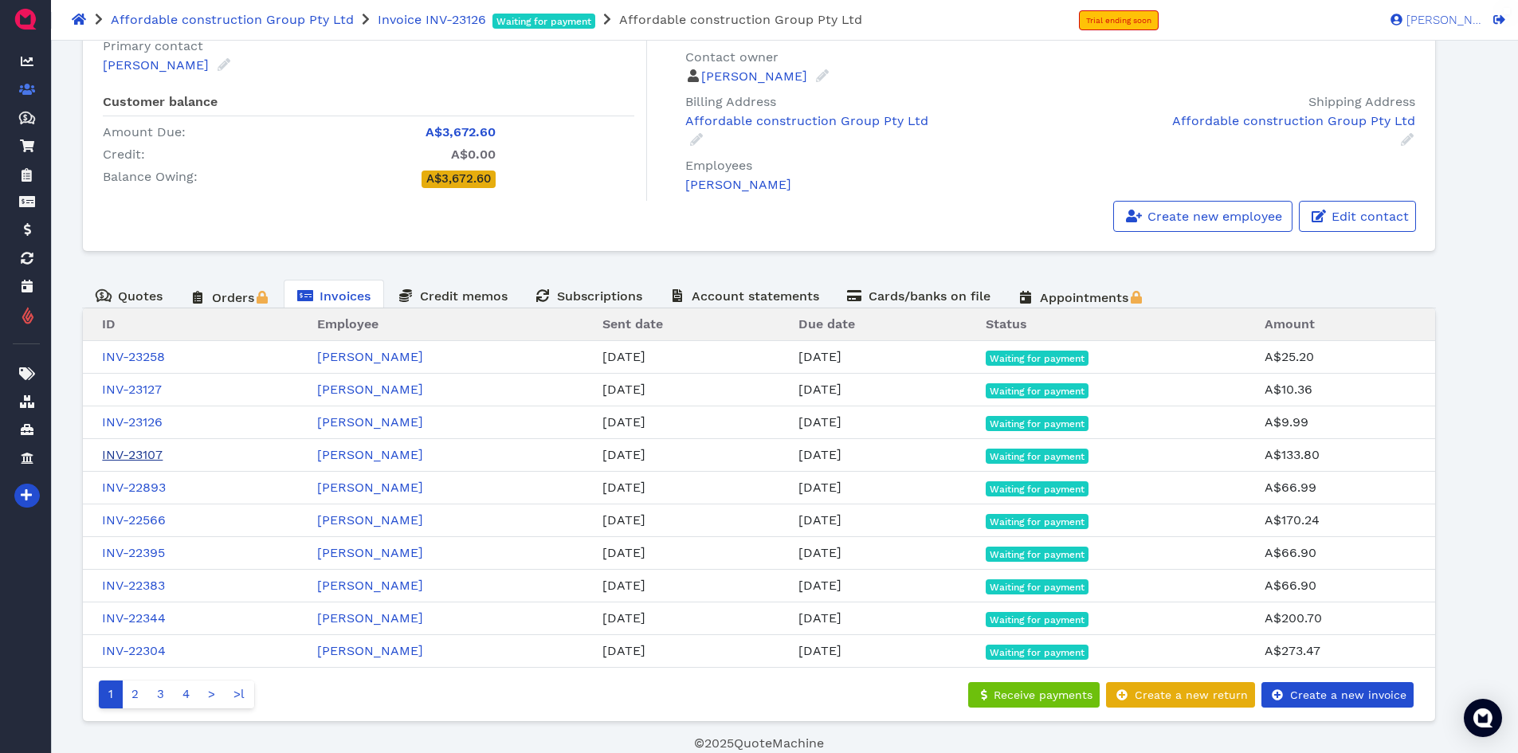
click at [142, 451] on link "INV-23107" at bounding box center [132, 454] width 61 height 15
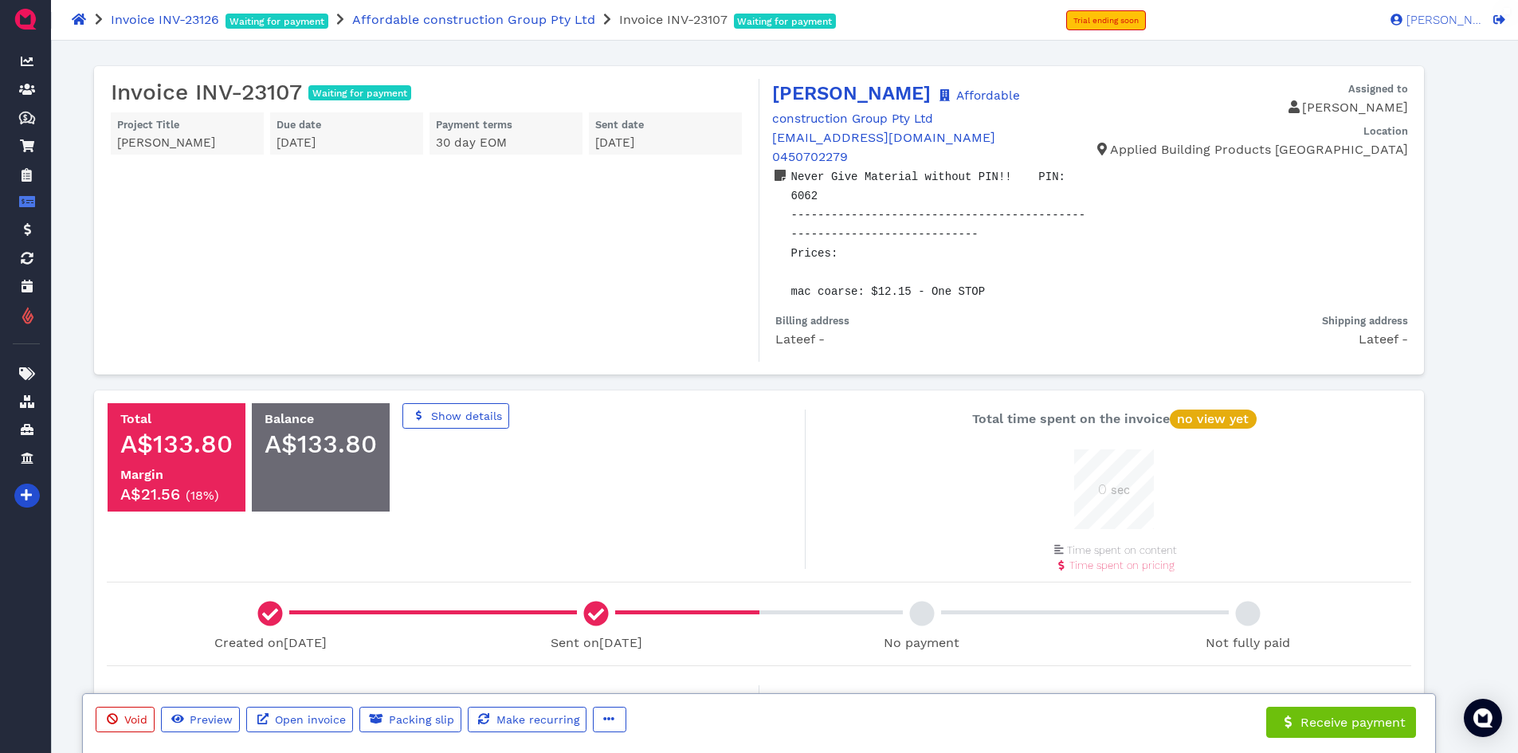
scroll to position [80, 80]
click at [606, 717] on icon "button" at bounding box center [608, 718] width 11 height 11
click at [634, 633] on span "Edit" at bounding box center [639, 635] width 25 height 15
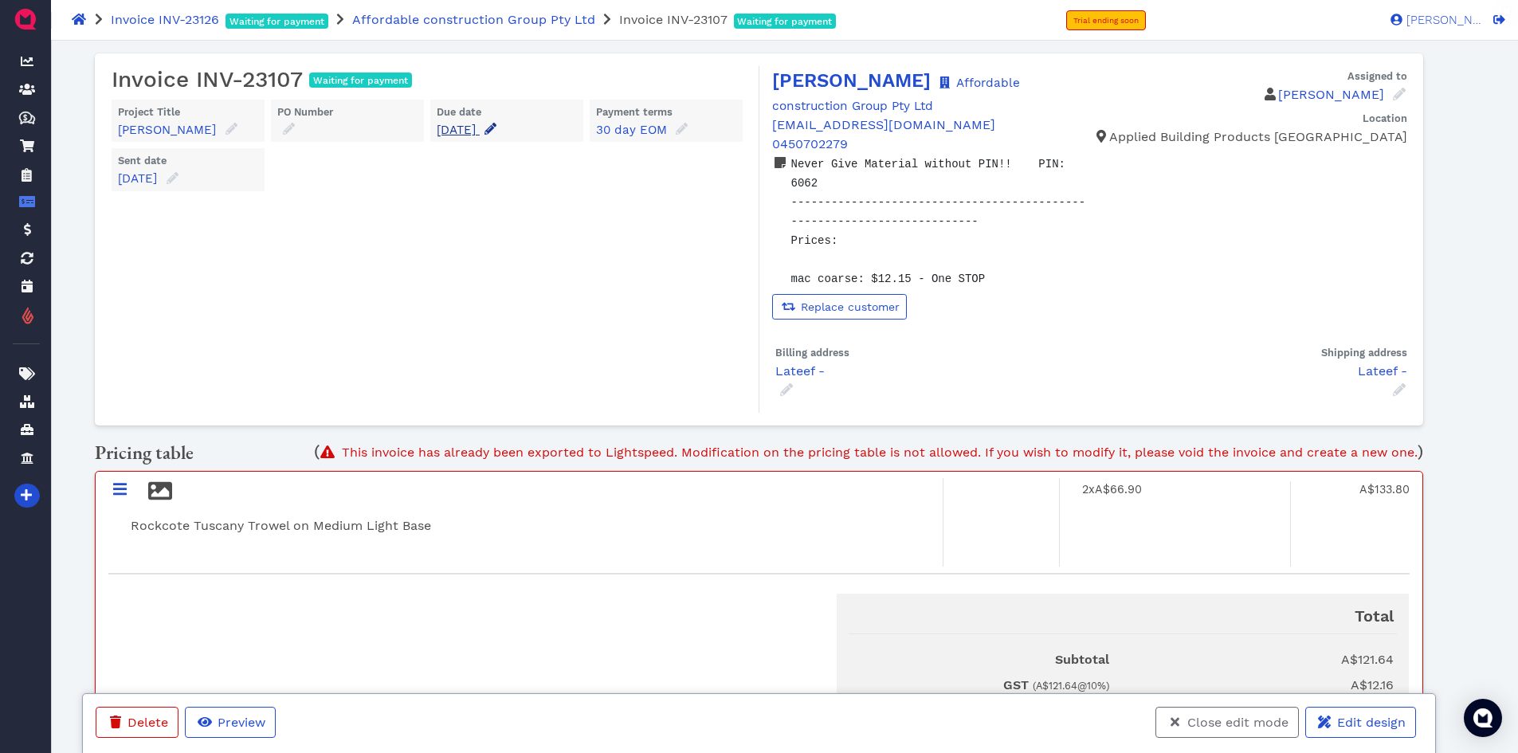
click at [496, 125] on icon at bounding box center [490, 129] width 12 height 12
click at [531, 184] on input "[DATE]" at bounding box center [527, 176] width 158 height 25
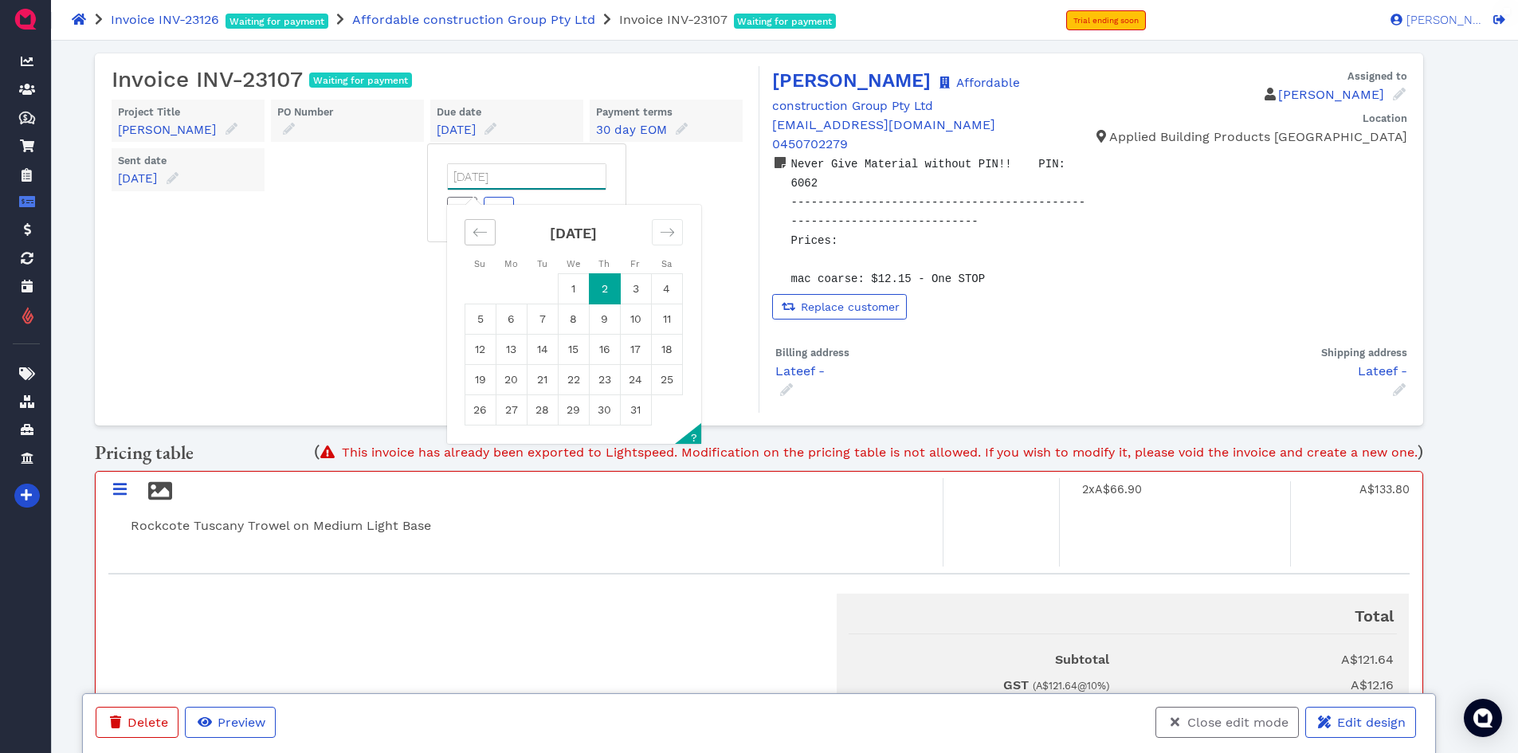
click at [488, 233] on div "Move backward to switch to the previous month." at bounding box center [480, 232] width 31 height 26
click at [547, 410] on td "30" at bounding box center [542, 410] width 31 height 30
type input "[DATE]"
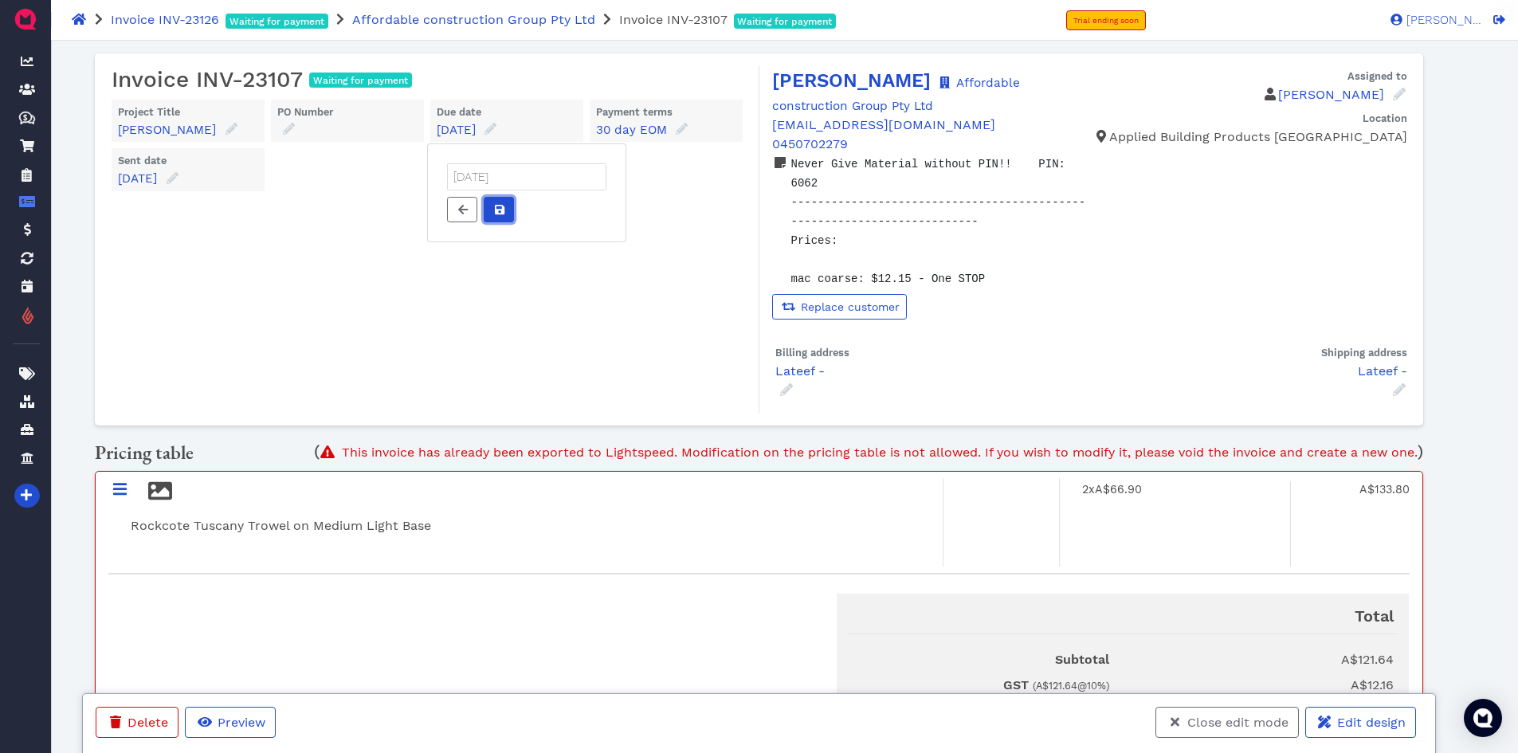
click at [500, 205] on icon at bounding box center [500, 210] width 10 height 10
click at [1253, 728] on span "Close edit mode" at bounding box center [1237, 722] width 104 height 15
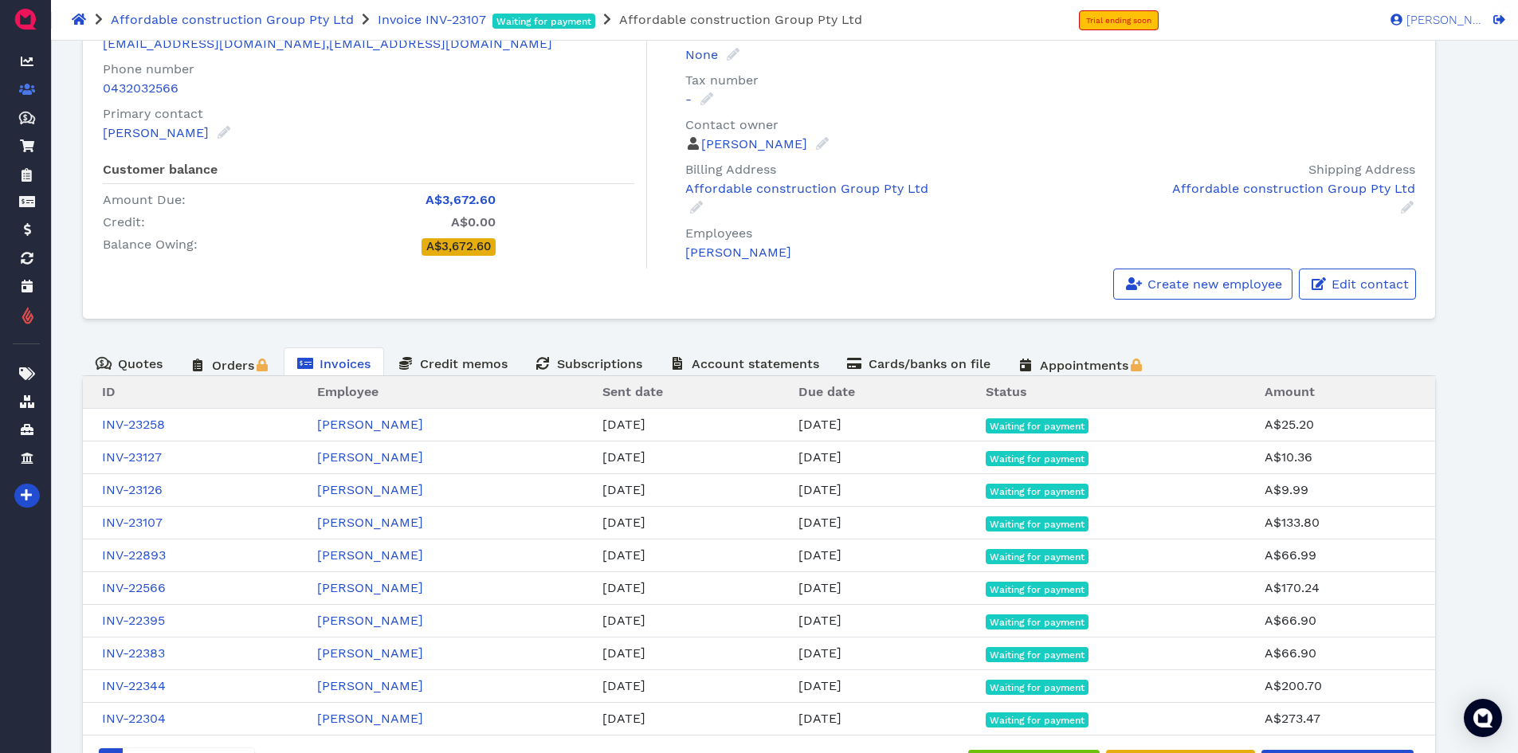
scroll to position [184, 0]
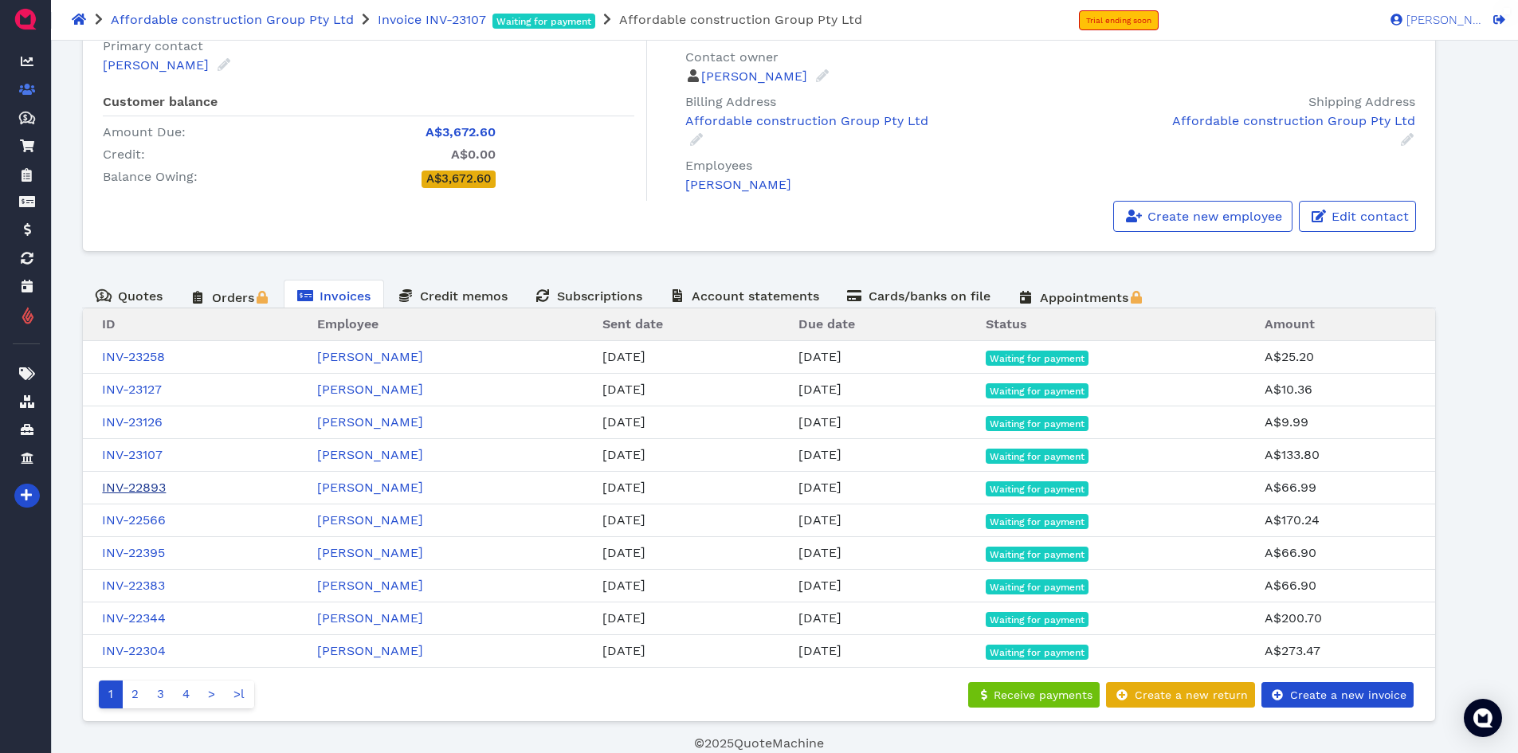
click at [163, 485] on link "INV-22893" at bounding box center [134, 487] width 64 height 15
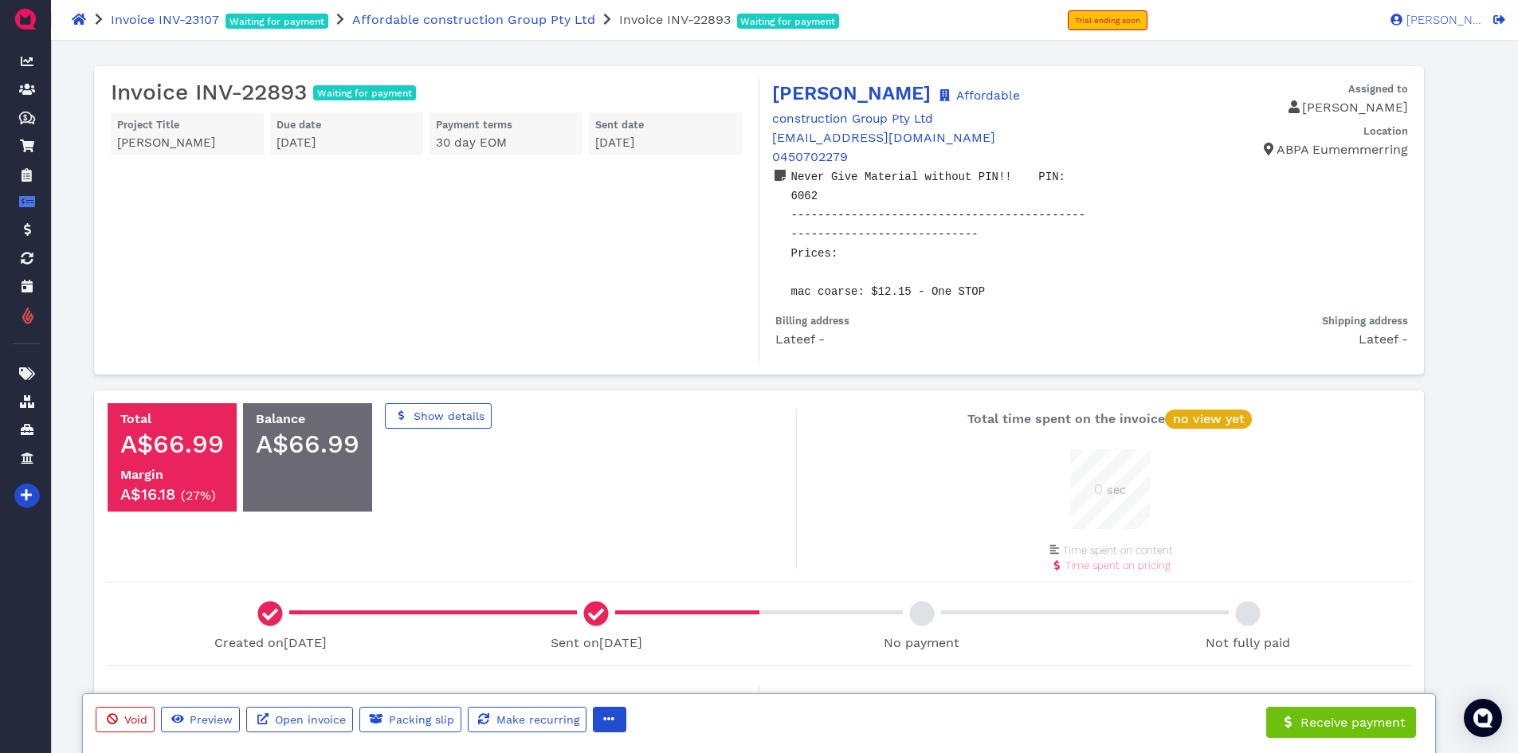
scroll to position [80, 80]
click at [603, 714] on icon "button" at bounding box center [608, 718] width 11 height 11
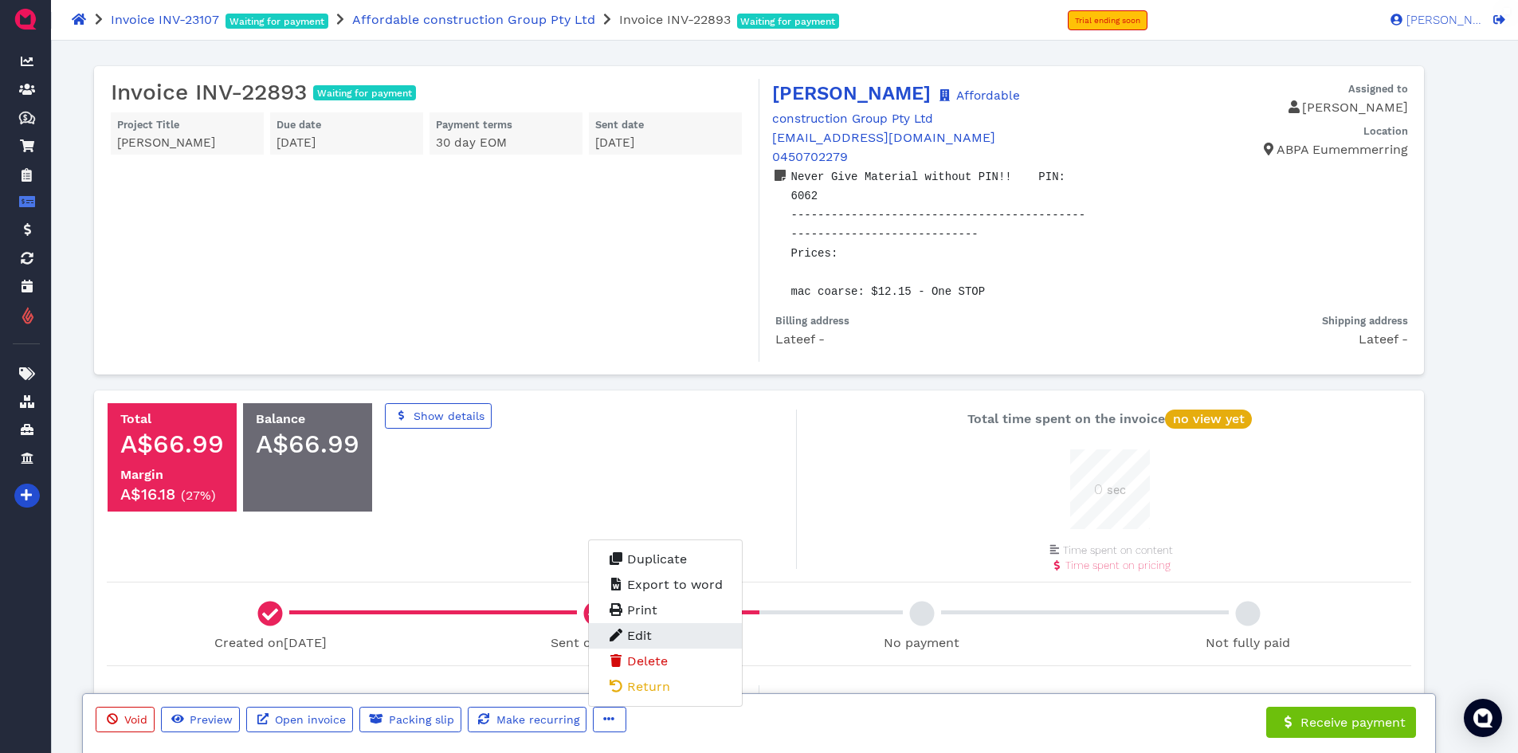
click at [633, 631] on span "Edit" at bounding box center [639, 635] width 25 height 15
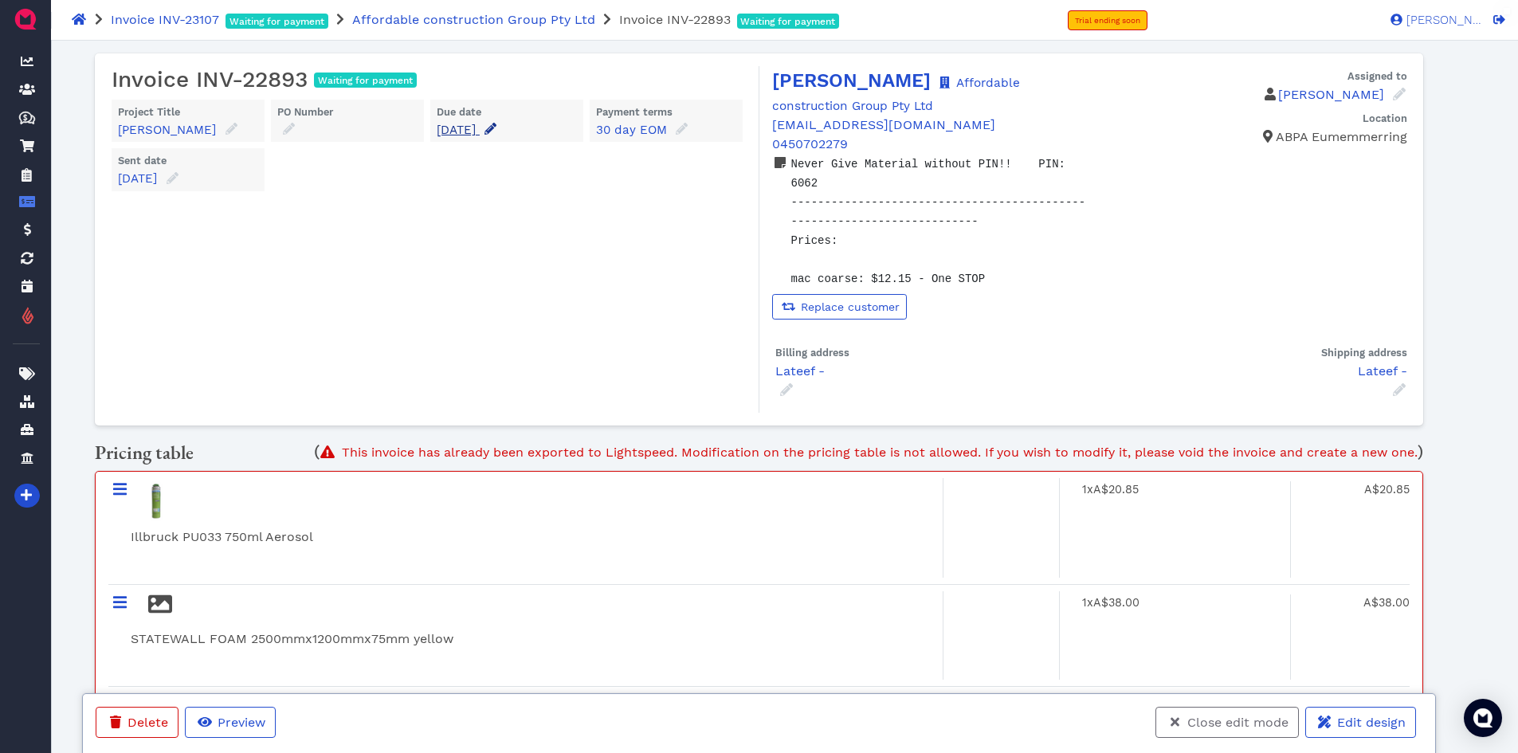
click at [496, 124] on icon at bounding box center [490, 129] width 12 height 12
click at [546, 170] on input "[DATE]" at bounding box center [527, 176] width 158 height 25
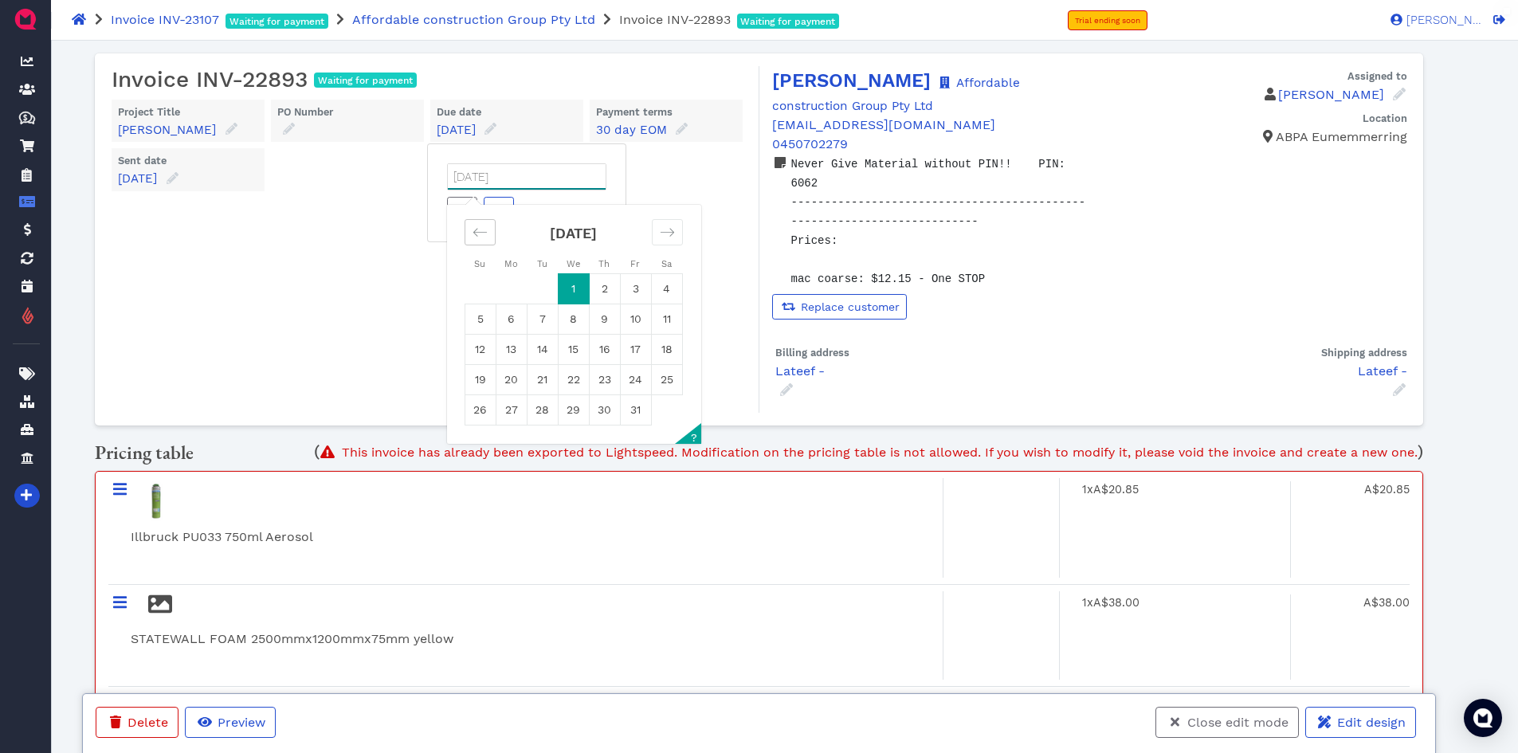
click at [481, 222] on div "Move backward to switch to the previous month." at bounding box center [480, 232] width 31 height 26
click at [537, 412] on td "30" at bounding box center [542, 410] width 31 height 30
type input "[DATE]"
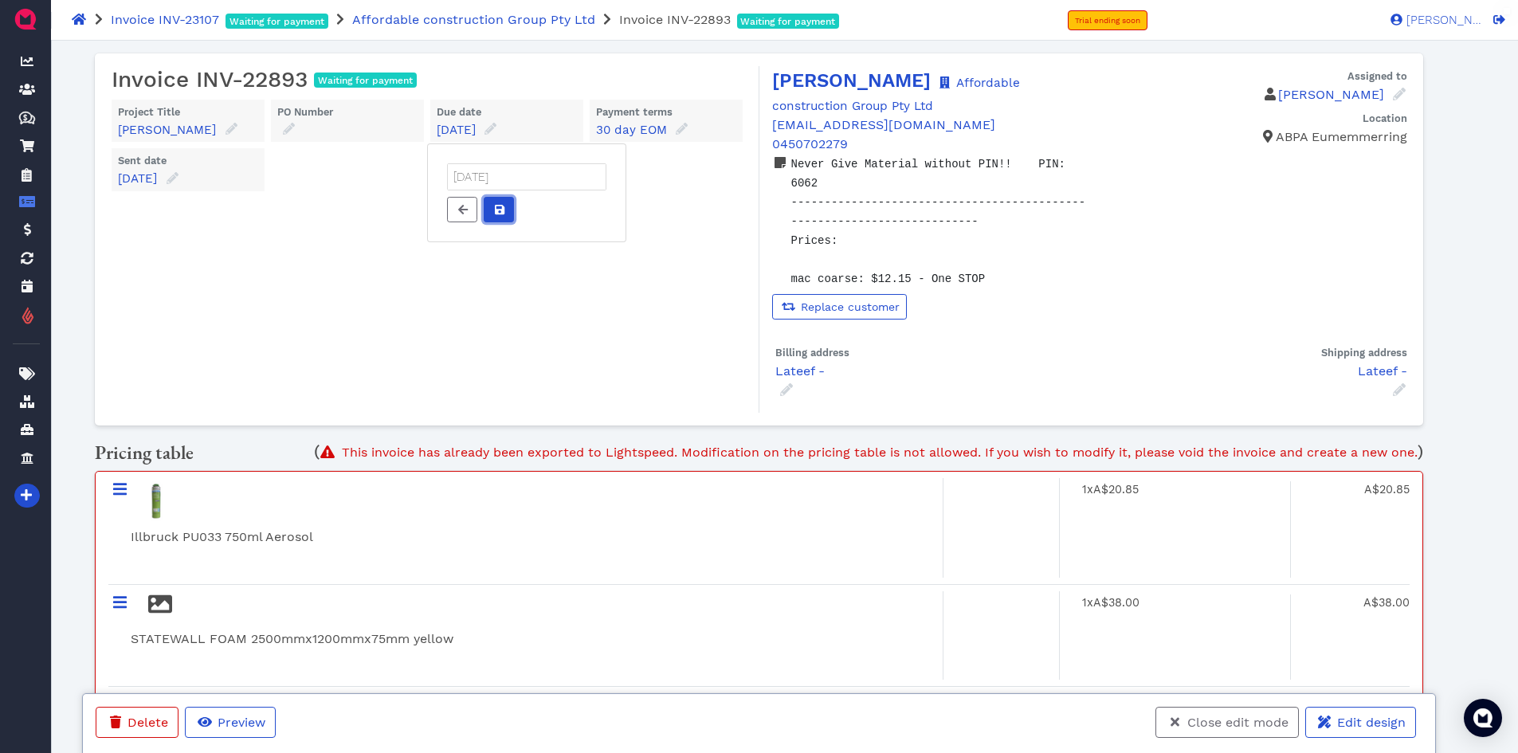
click at [493, 209] on span at bounding box center [499, 210] width 16 height 17
click at [1208, 721] on span "Close edit mode" at bounding box center [1237, 722] width 104 height 15
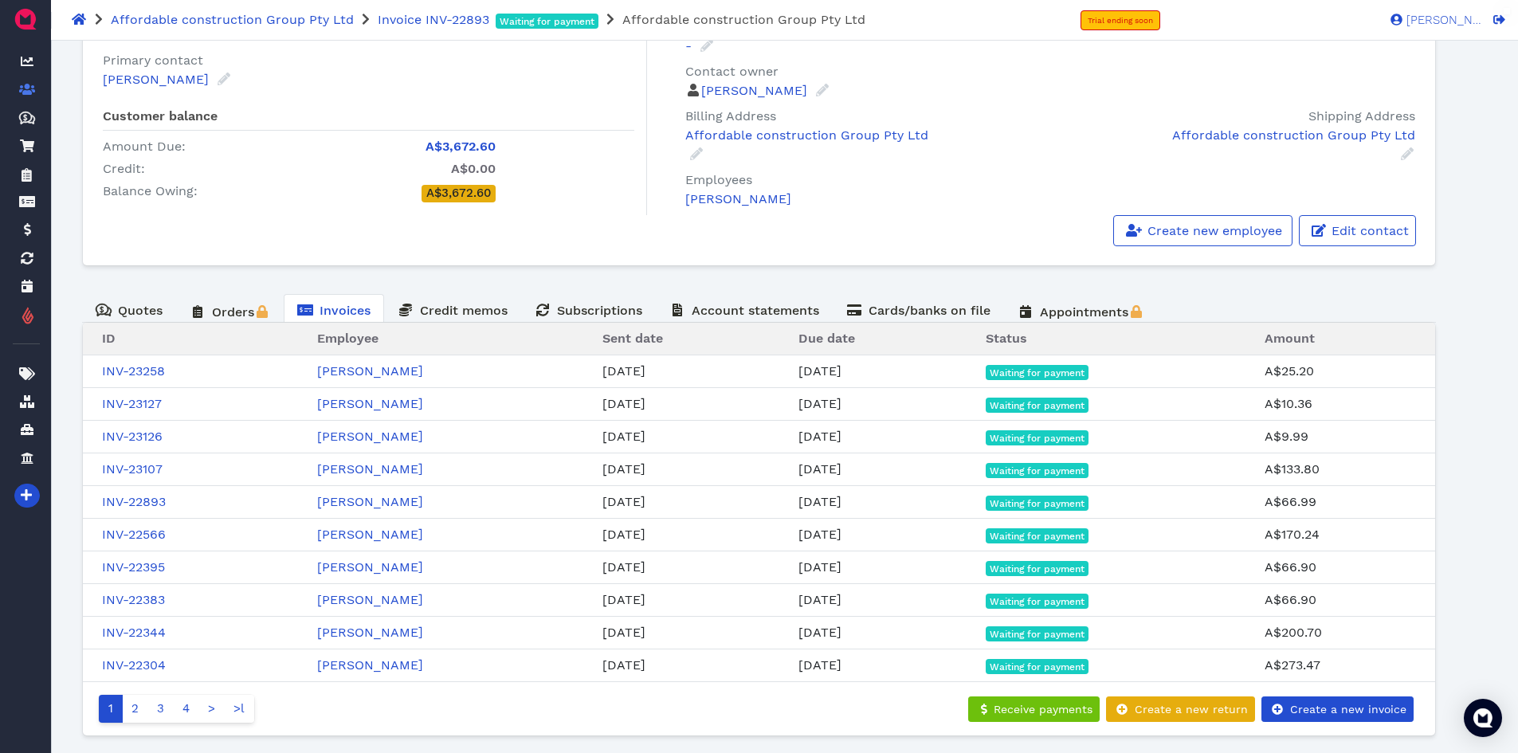
scroll to position [184, 0]
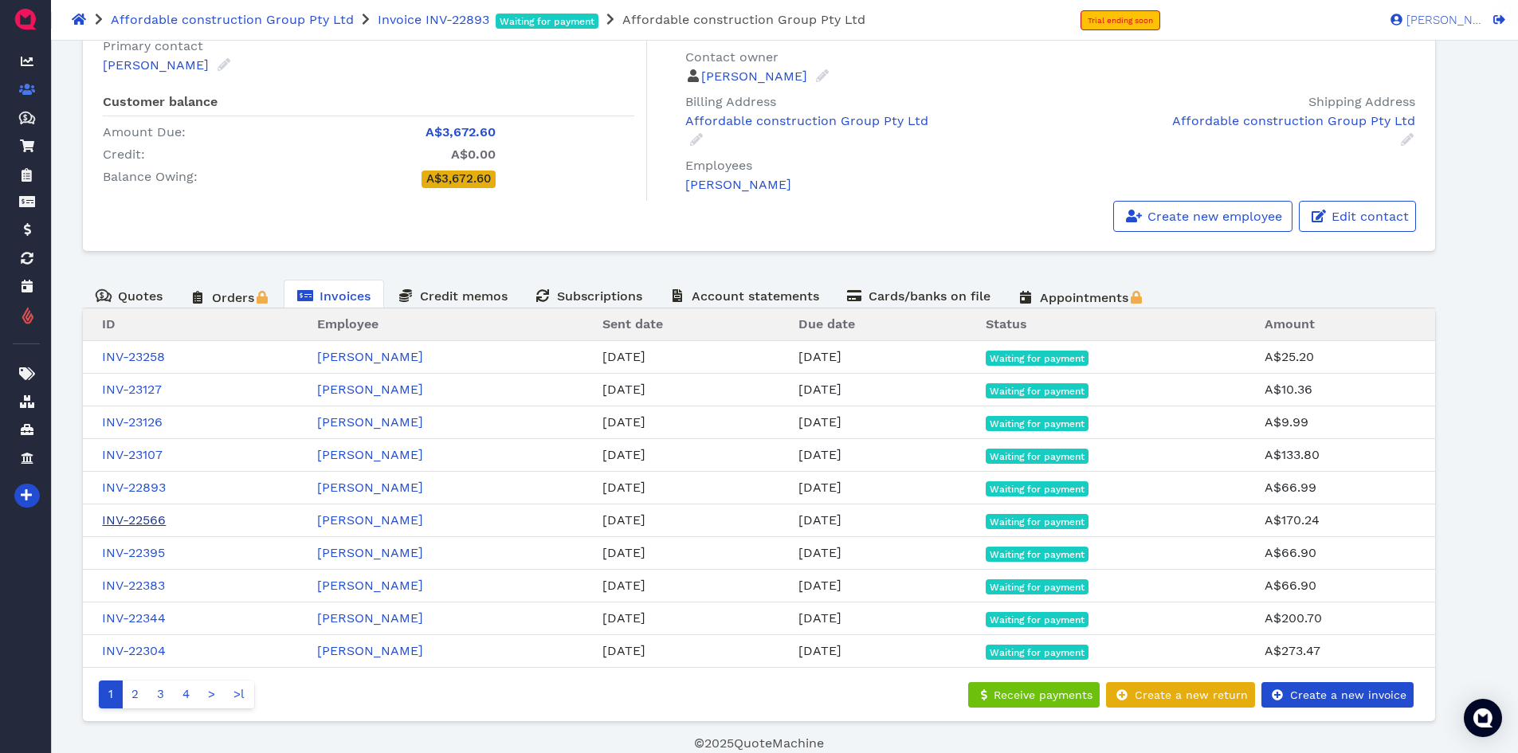
click at [142, 520] on link "INV-22566" at bounding box center [134, 519] width 64 height 15
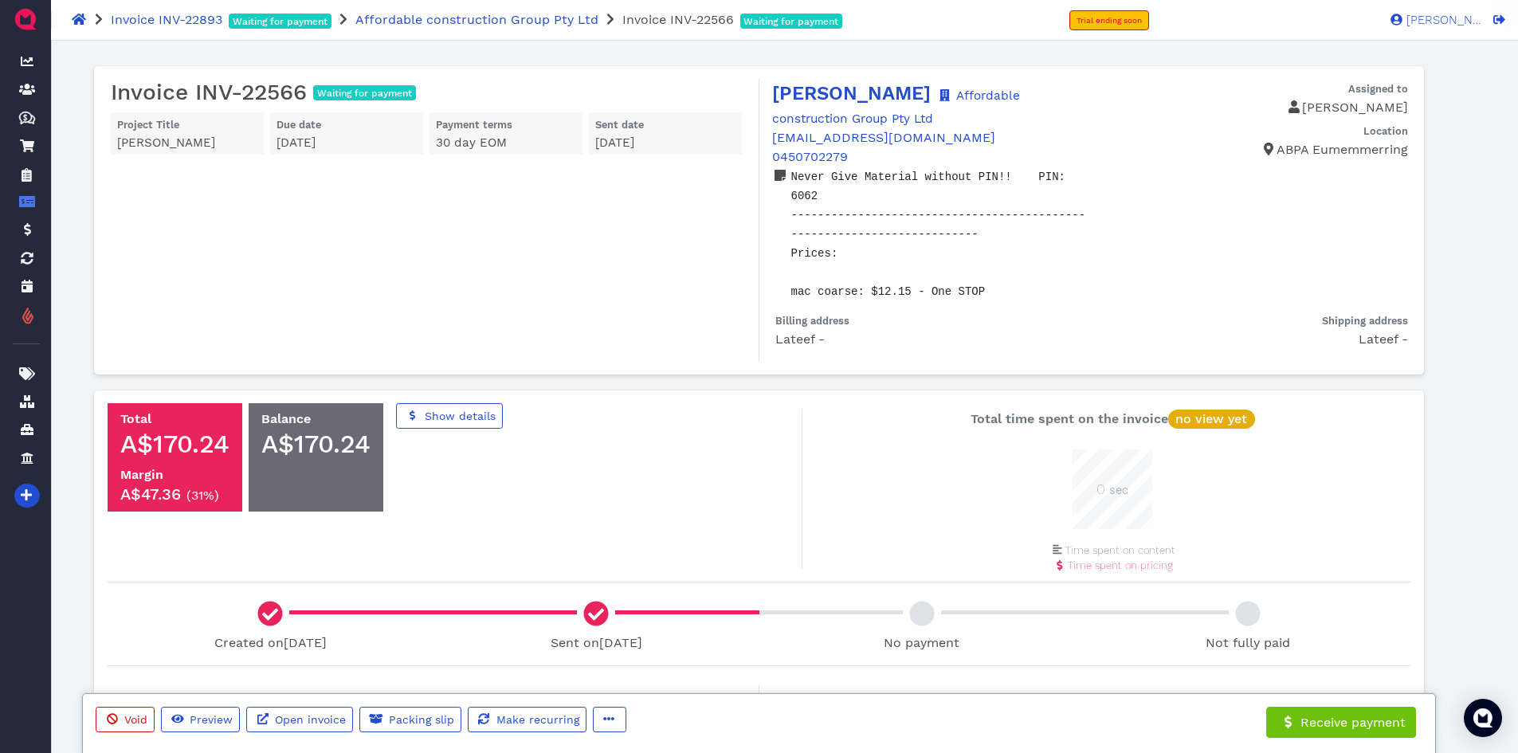
scroll to position [80, 80]
click at [603, 721] on icon "button" at bounding box center [608, 718] width 11 height 11
click at [634, 635] on span "Edit" at bounding box center [639, 635] width 25 height 15
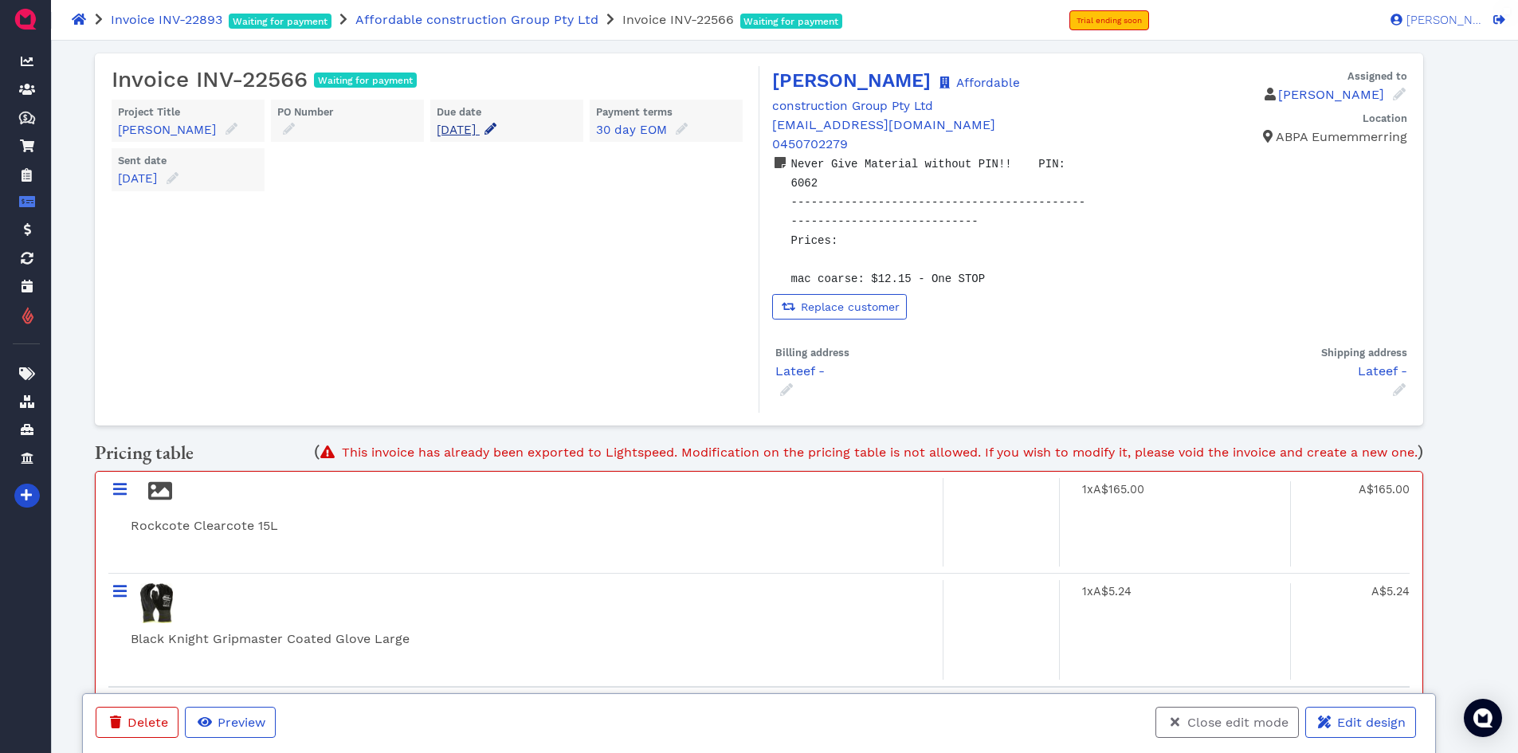
click at [496, 132] on icon at bounding box center [490, 129] width 12 height 12
click at [539, 176] on input "[DATE]" at bounding box center [527, 176] width 158 height 25
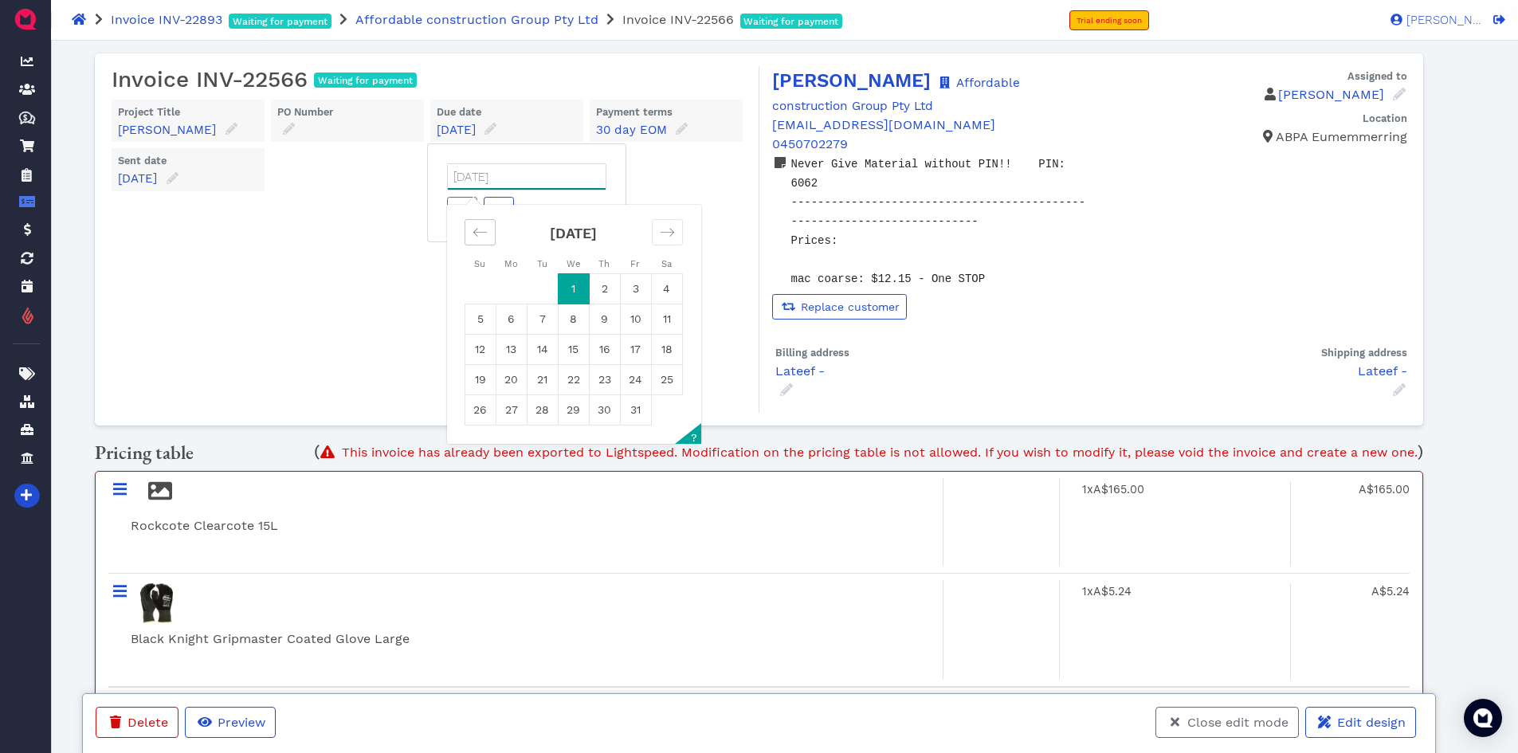
click at [485, 228] on icon "Move backward to switch to the previous month." at bounding box center [479, 232] width 15 height 15
click at [550, 410] on td "30" at bounding box center [542, 410] width 31 height 30
type input "[DATE]"
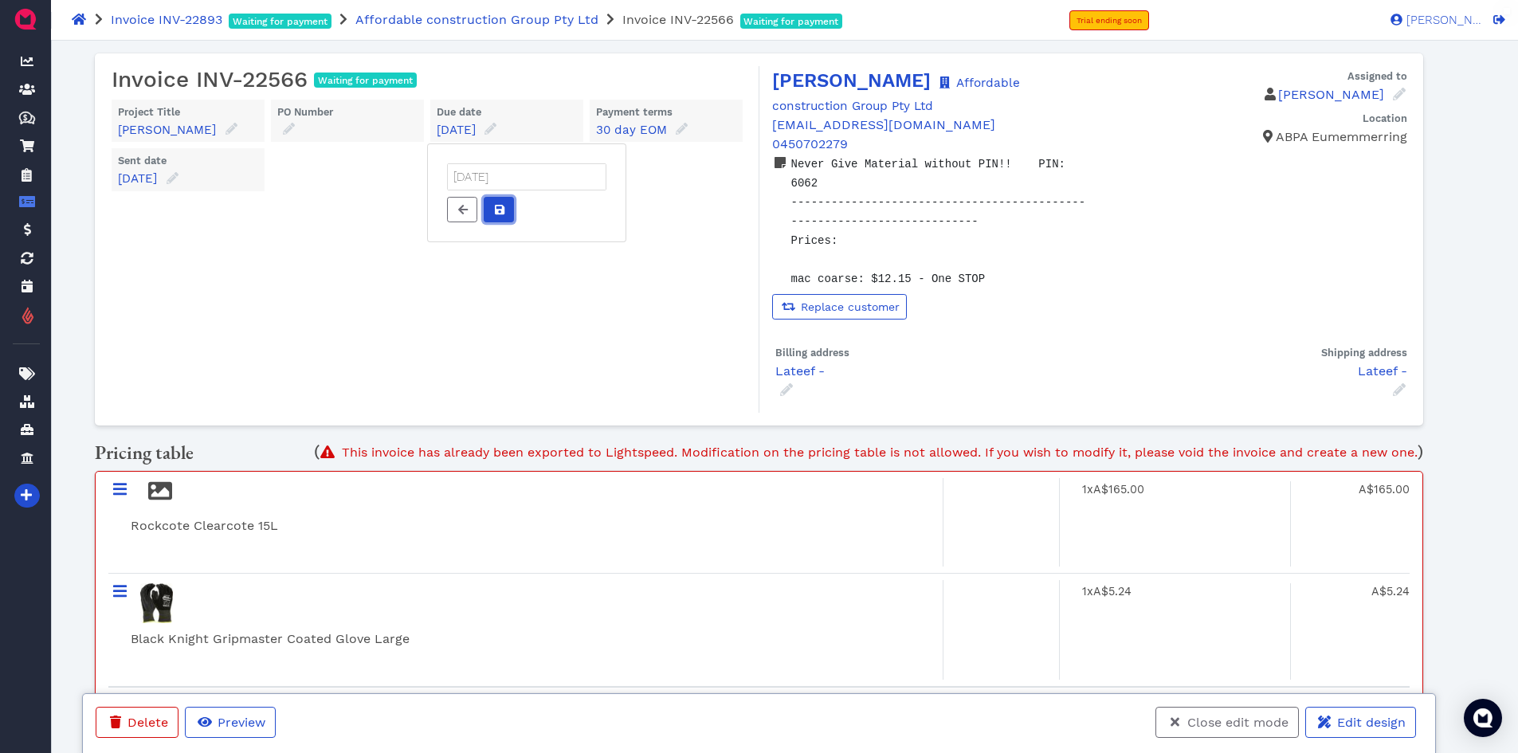
click at [507, 210] on button at bounding box center [499, 209] width 30 height 25
click at [1211, 721] on span "Close edit mode" at bounding box center [1237, 722] width 104 height 15
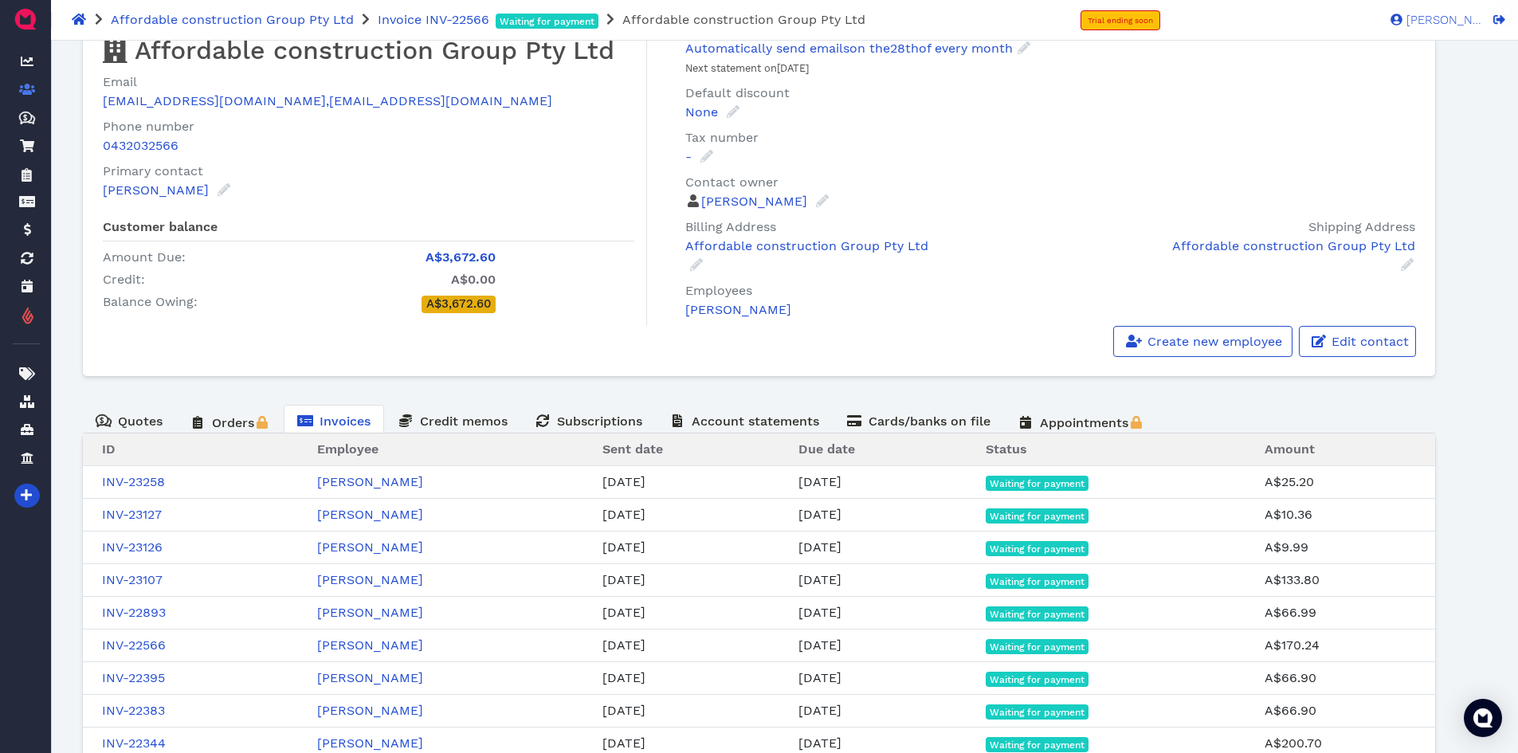
scroll to position [184, 0]
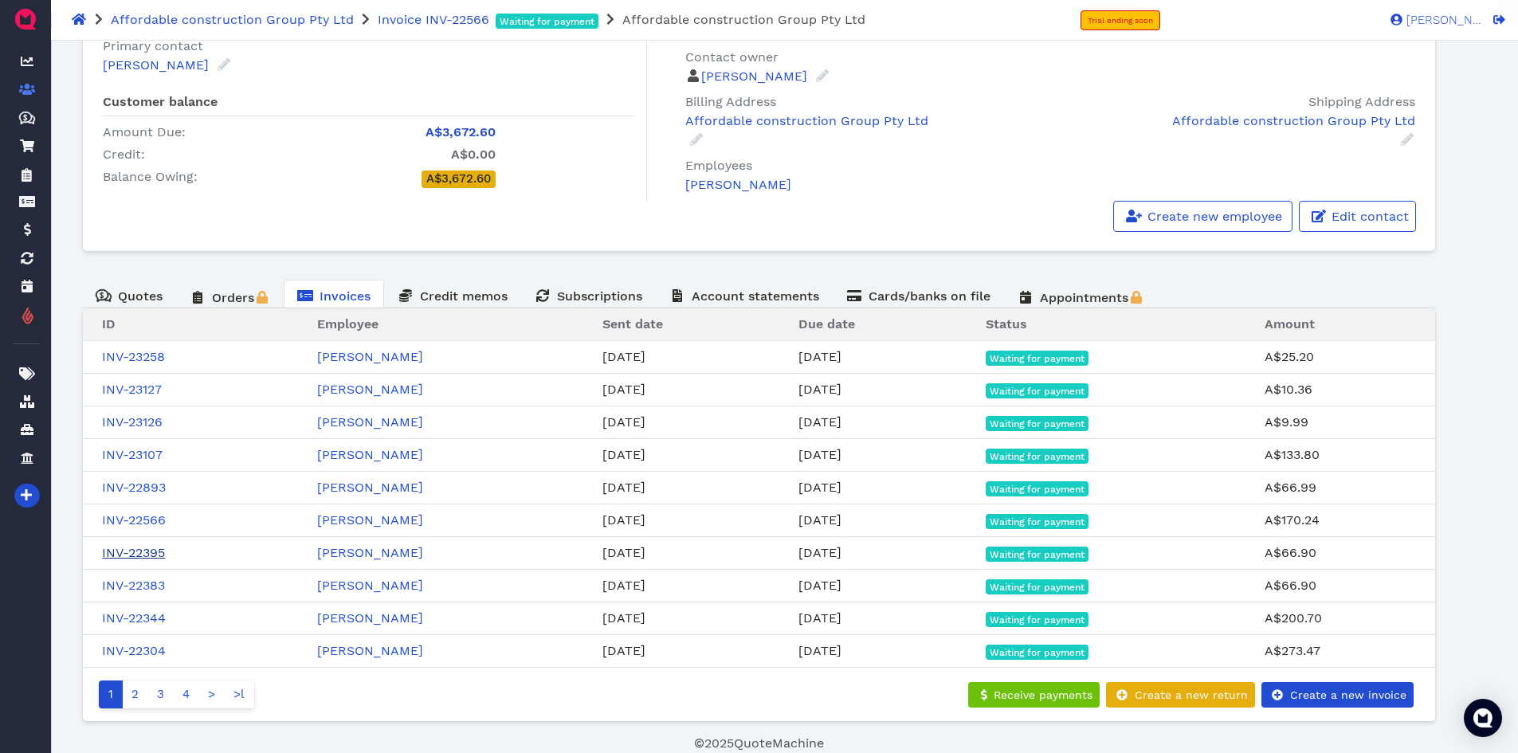
click at [138, 547] on link "INV-22395" at bounding box center [133, 552] width 63 height 15
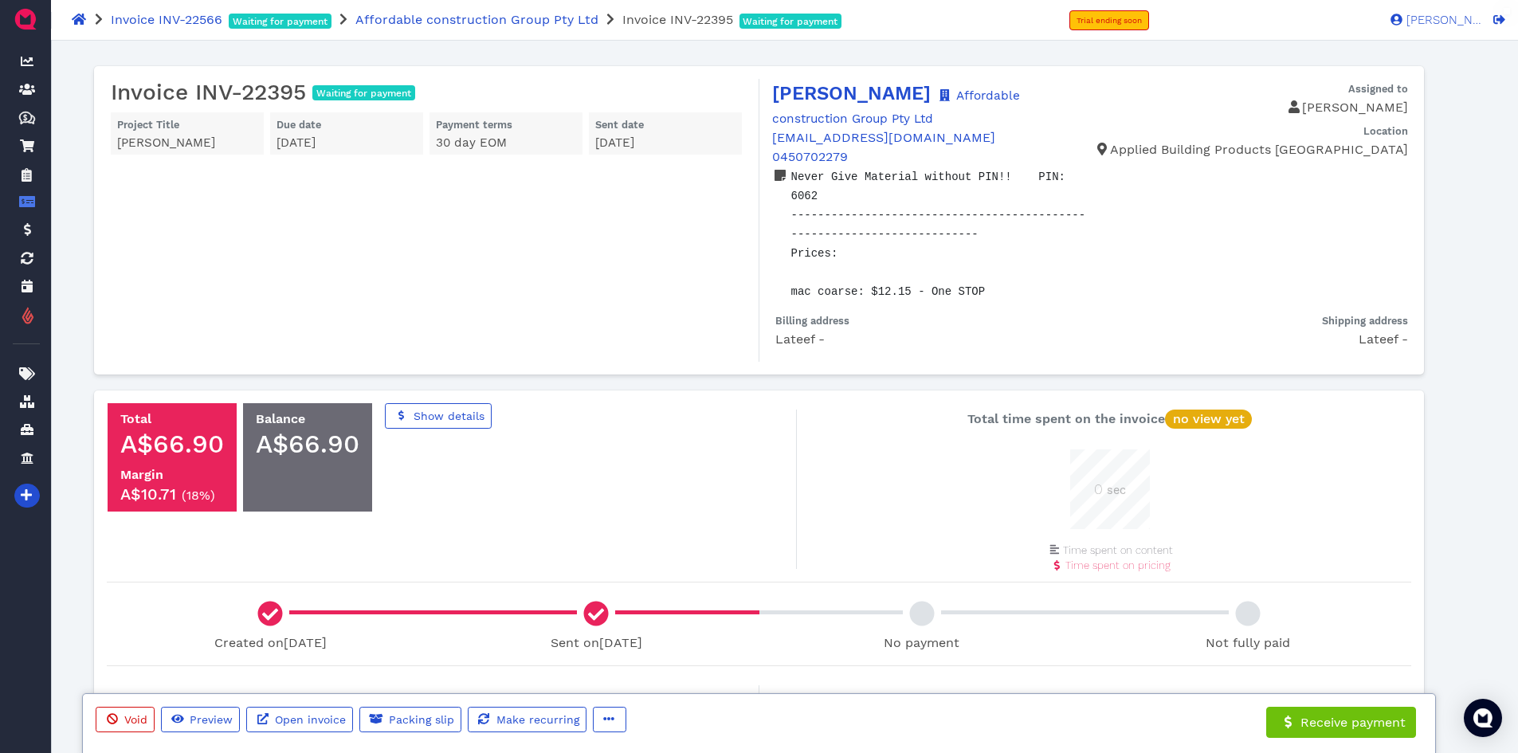
scroll to position [80, 80]
click at [600, 718] on span "button" at bounding box center [608, 720] width 16 height 17
click at [633, 634] on span "Edit" at bounding box center [639, 635] width 25 height 15
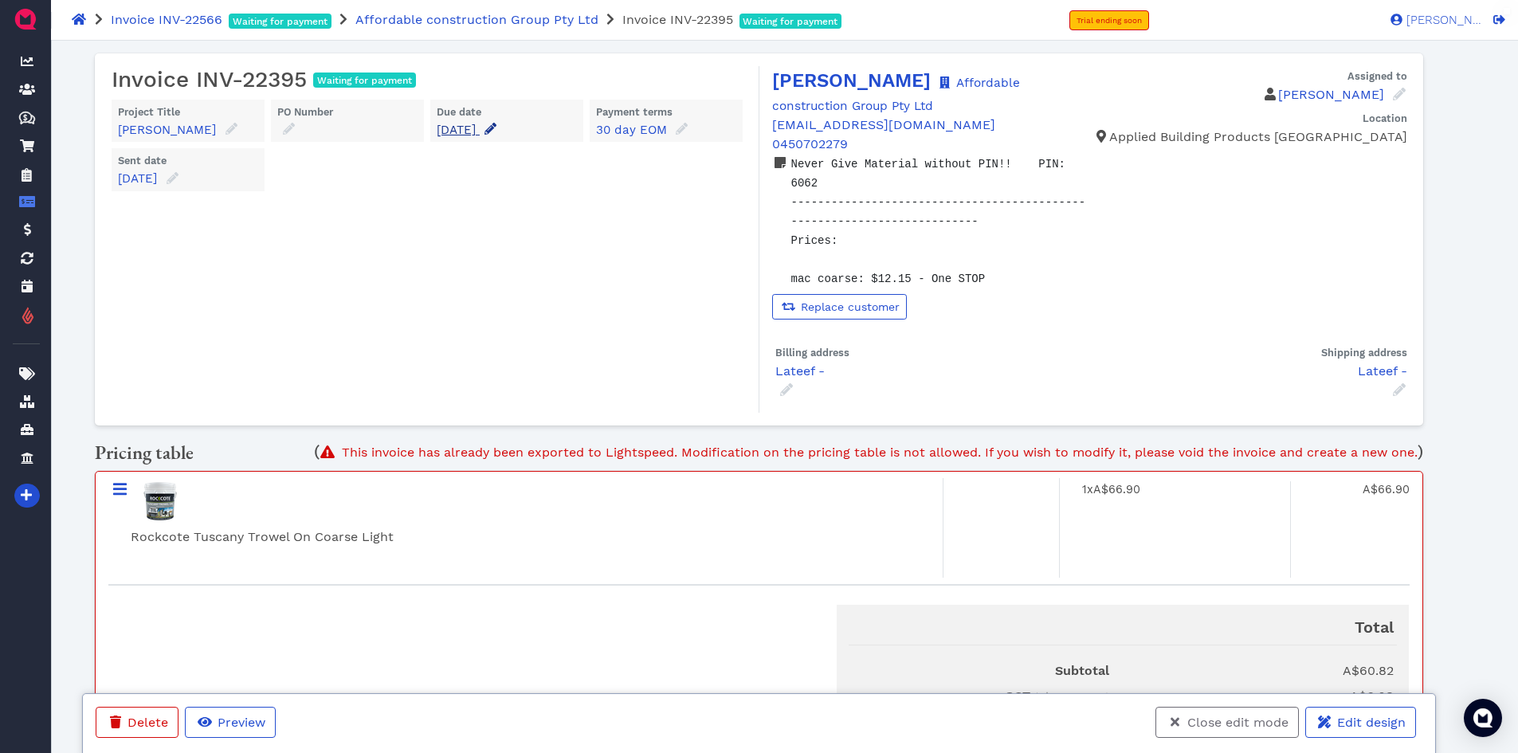
click at [496, 129] on icon at bounding box center [490, 129] width 12 height 12
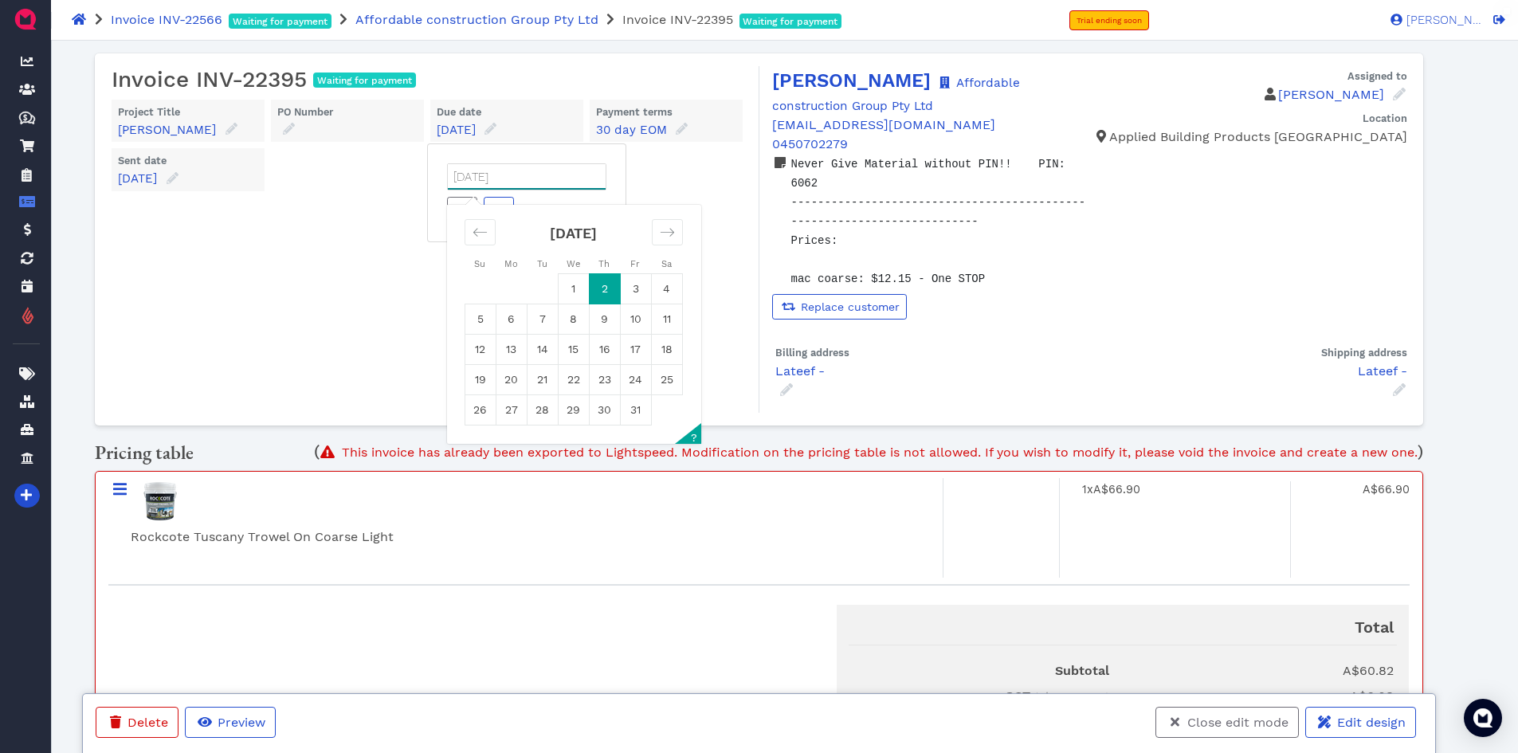
click at [542, 182] on input "[DATE]" at bounding box center [527, 176] width 158 height 25
click at [485, 227] on icon "Move backward to switch to the previous month." at bounding box center [479, 232] width 15 height 15
click at [545, 416] on td "30" at bounding box center [542, 410] width 31 height 30
type input "[DATE]"
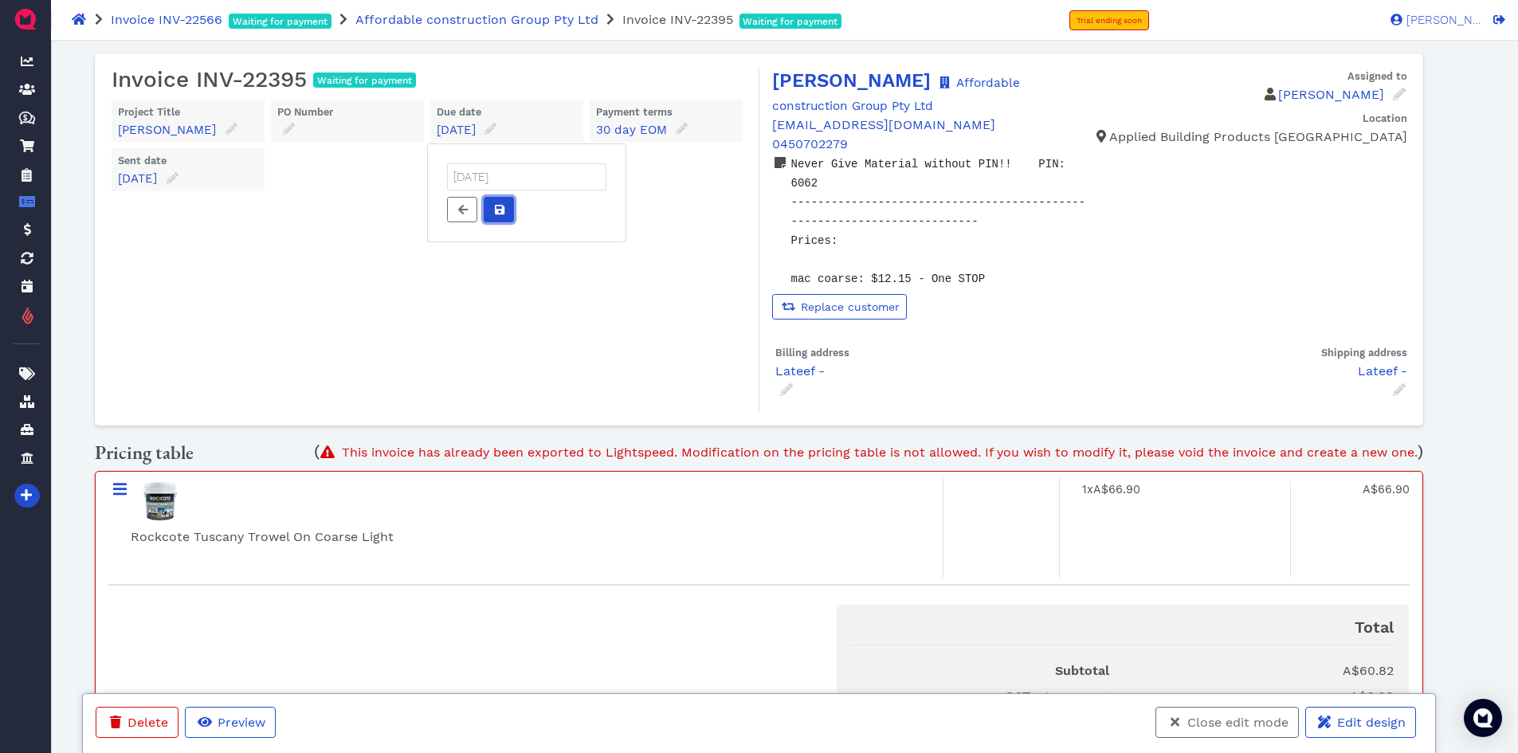
click at [504, 209] on span at bounding box center [499, 210] width 16 height 17
click at [1233, 723] on span "Close edit mode" at bounding box center [1237, 722] width 104 height 15
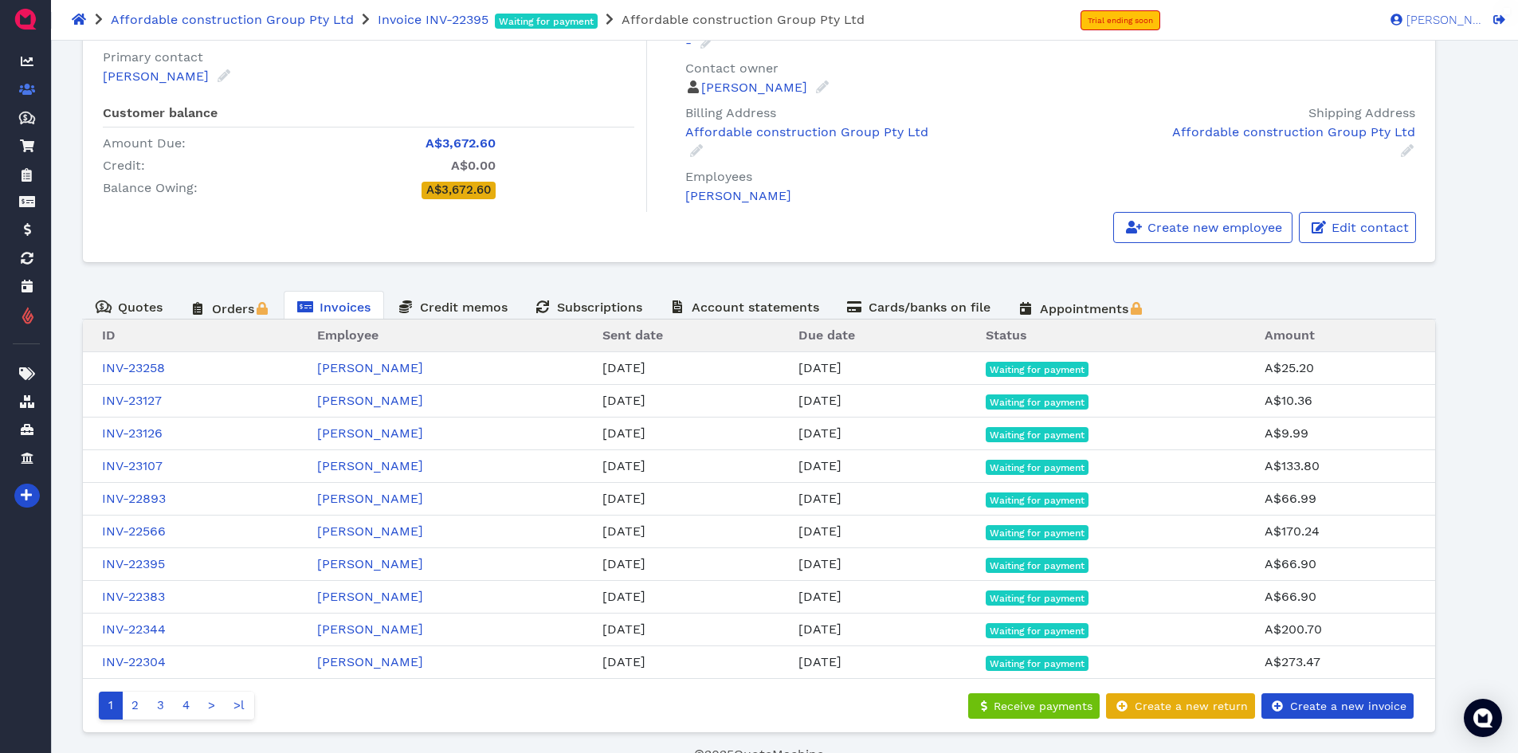
scroll to position [184, 0]
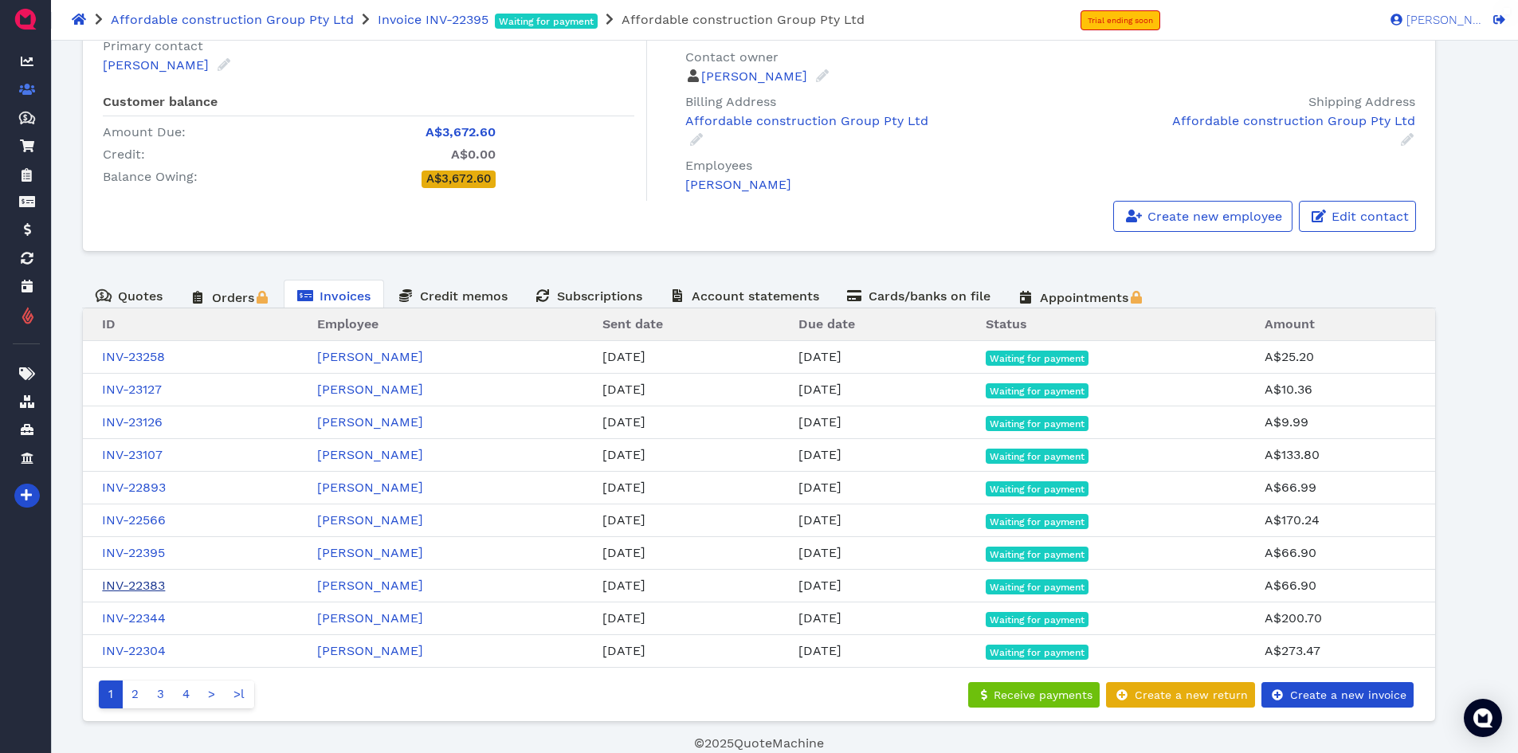
click at [144, 582] on link "INV-22383" at bounding box center [133, 585] width 63 height 15
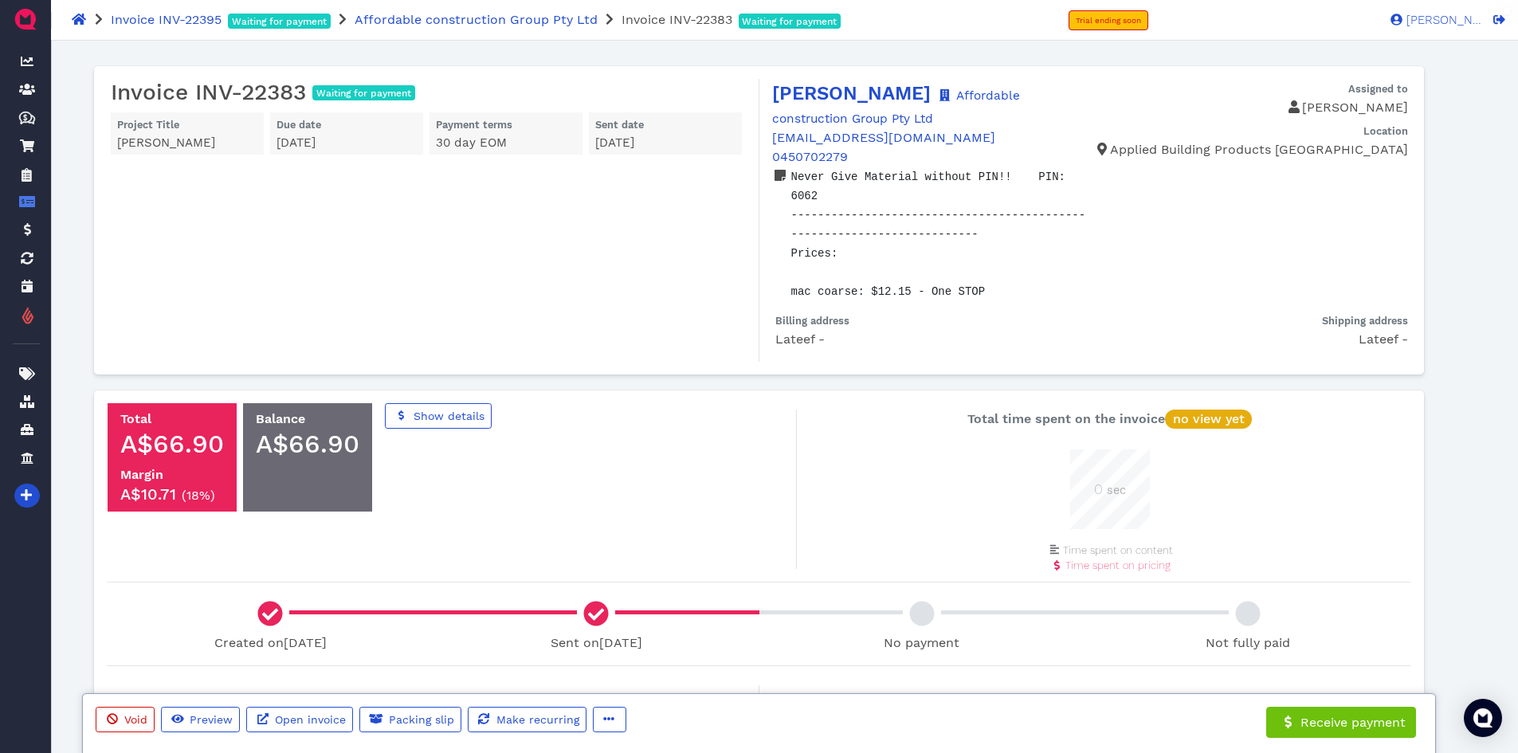
scroll to position [80, 80]
click at [616, 715] on button "button" at bounding box center [609, 719] width 33 height 25
click at [649, 636] on span "Edit" at bounding box center [639, 635] width 25 height 15
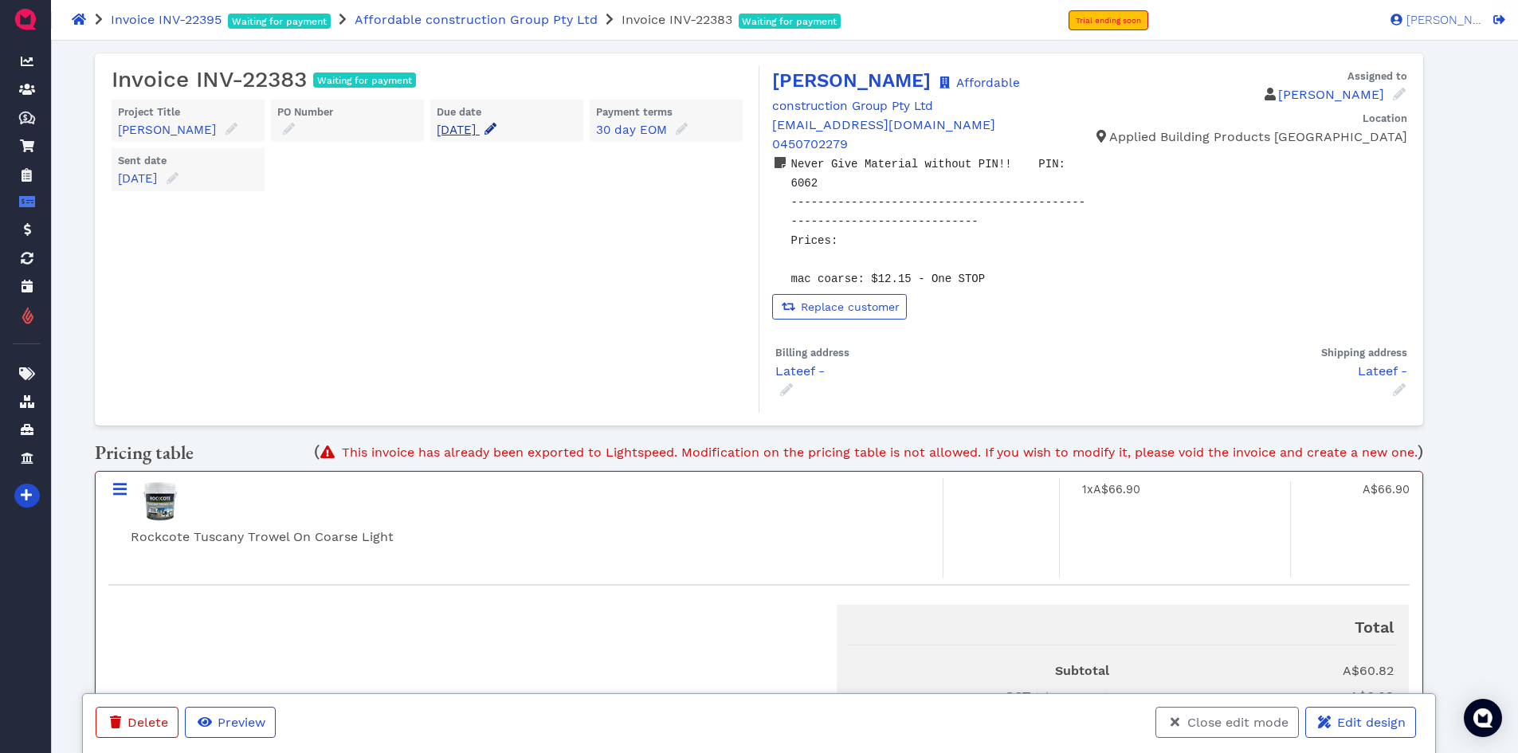
click at [496, 123] on icon at bounding box center [490, 129] width 12 height 12
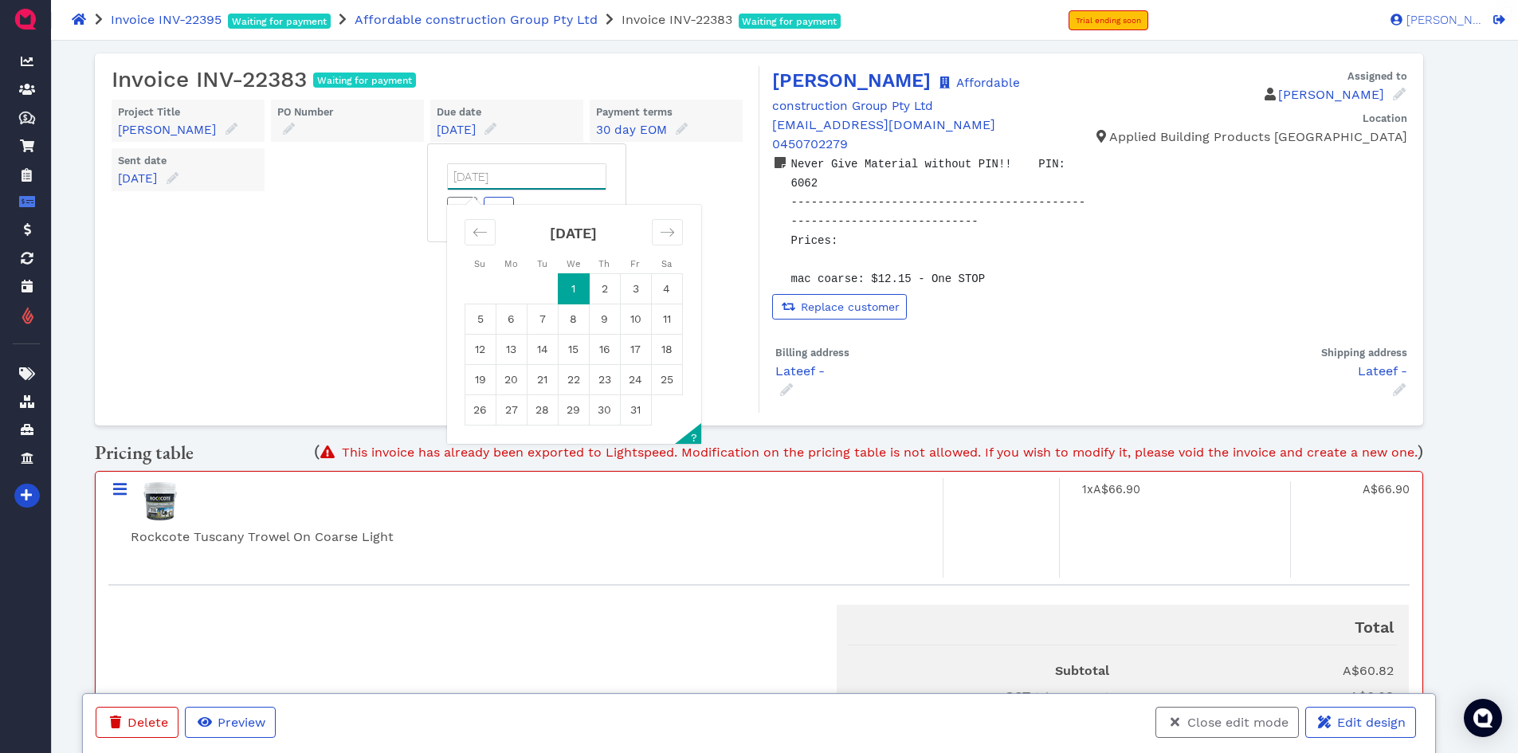
click at [537, 173] on input "[DATE]" at bounding box center [527, 176] width 158 height 25
click at [467, 233] on div "Move backward to switch to the previous month." at bounding box center [480, 232] width 31 height 26
click at [551, 418] on td "30" at bounding box center [542, 410] width 31 height 30
type input "[DATE]"
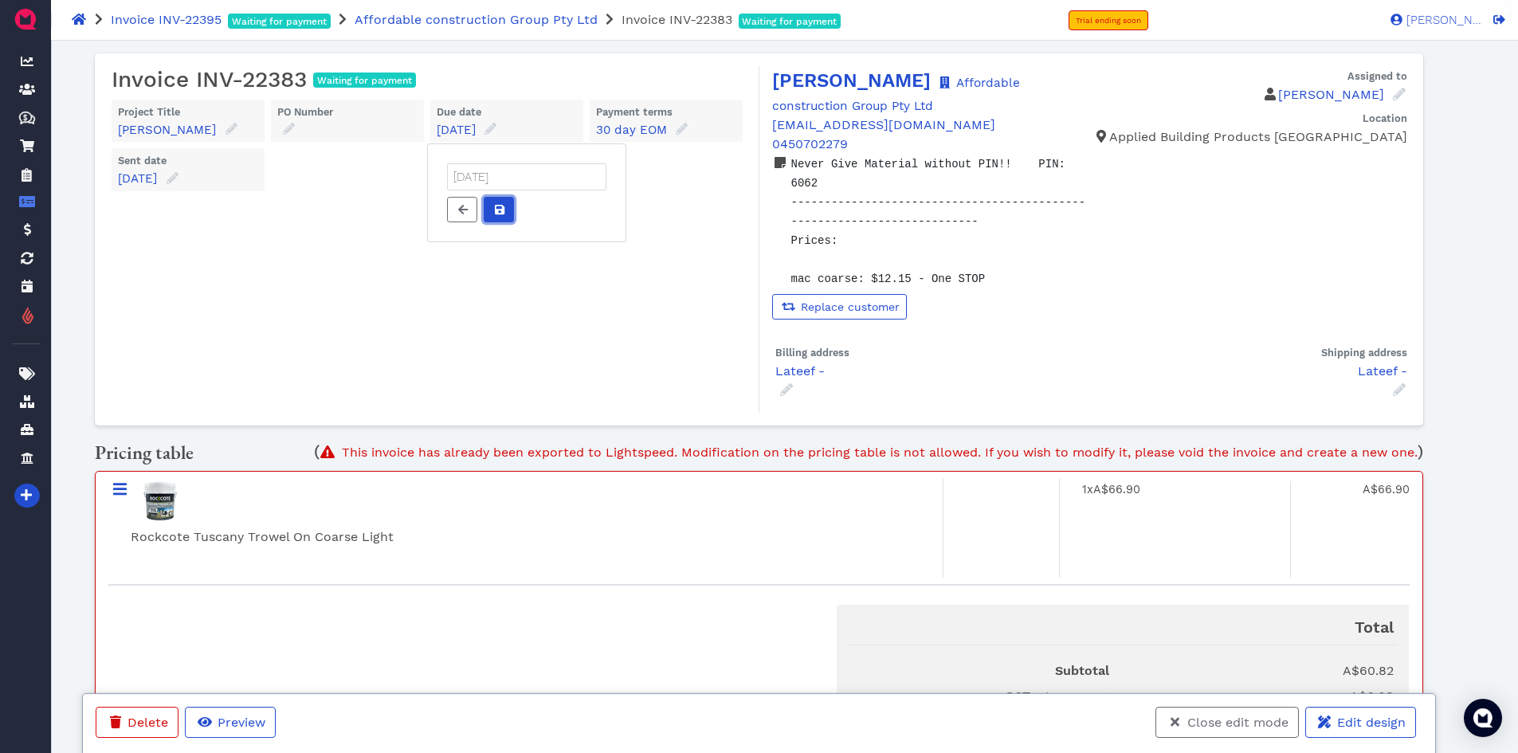
click at [500, 209] on icon at bounding box center [500, 209] width 10 height 11
click at [1215, 722] on span "Close edit mode" at bounding box center [1237, 722] width 104 height 15
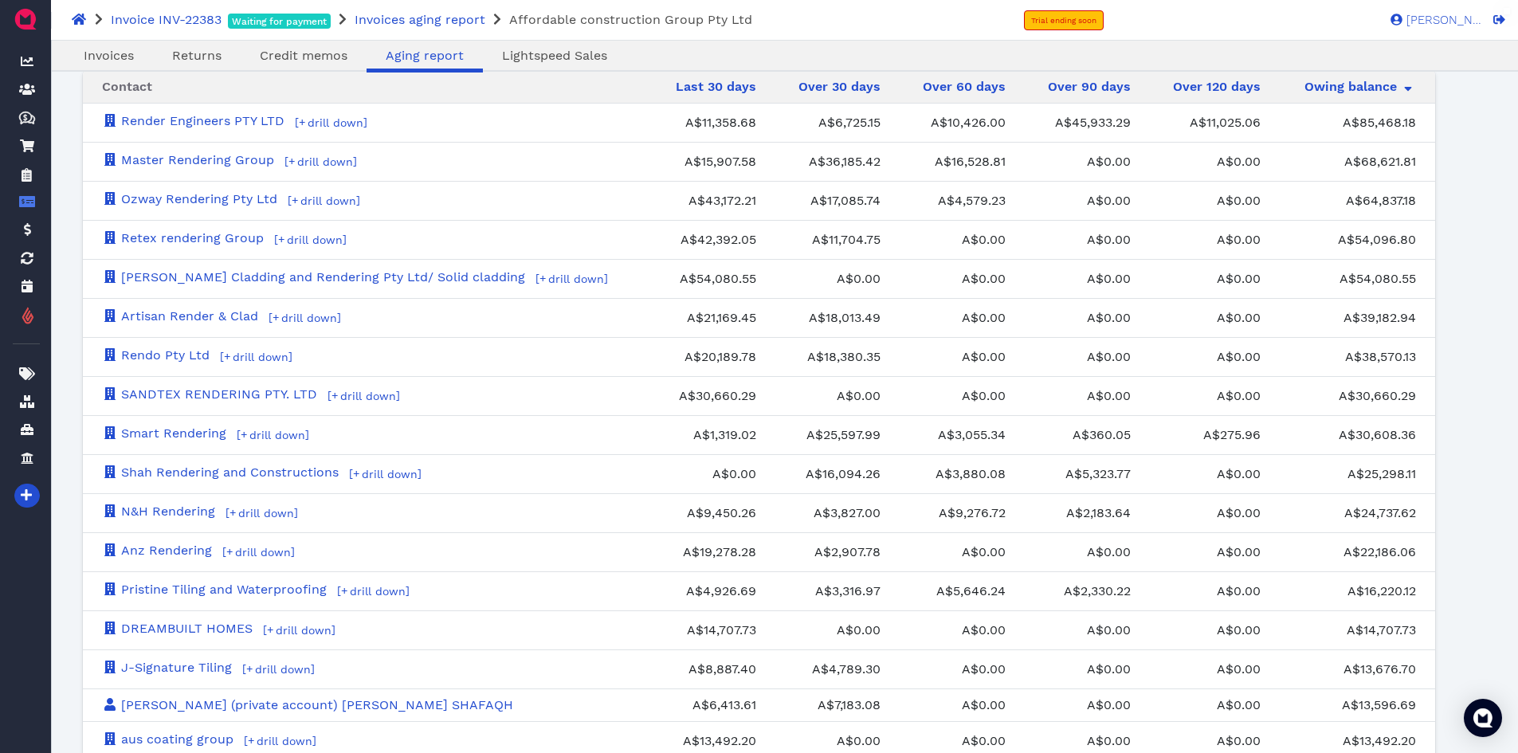
scroll to position [1946, 0]
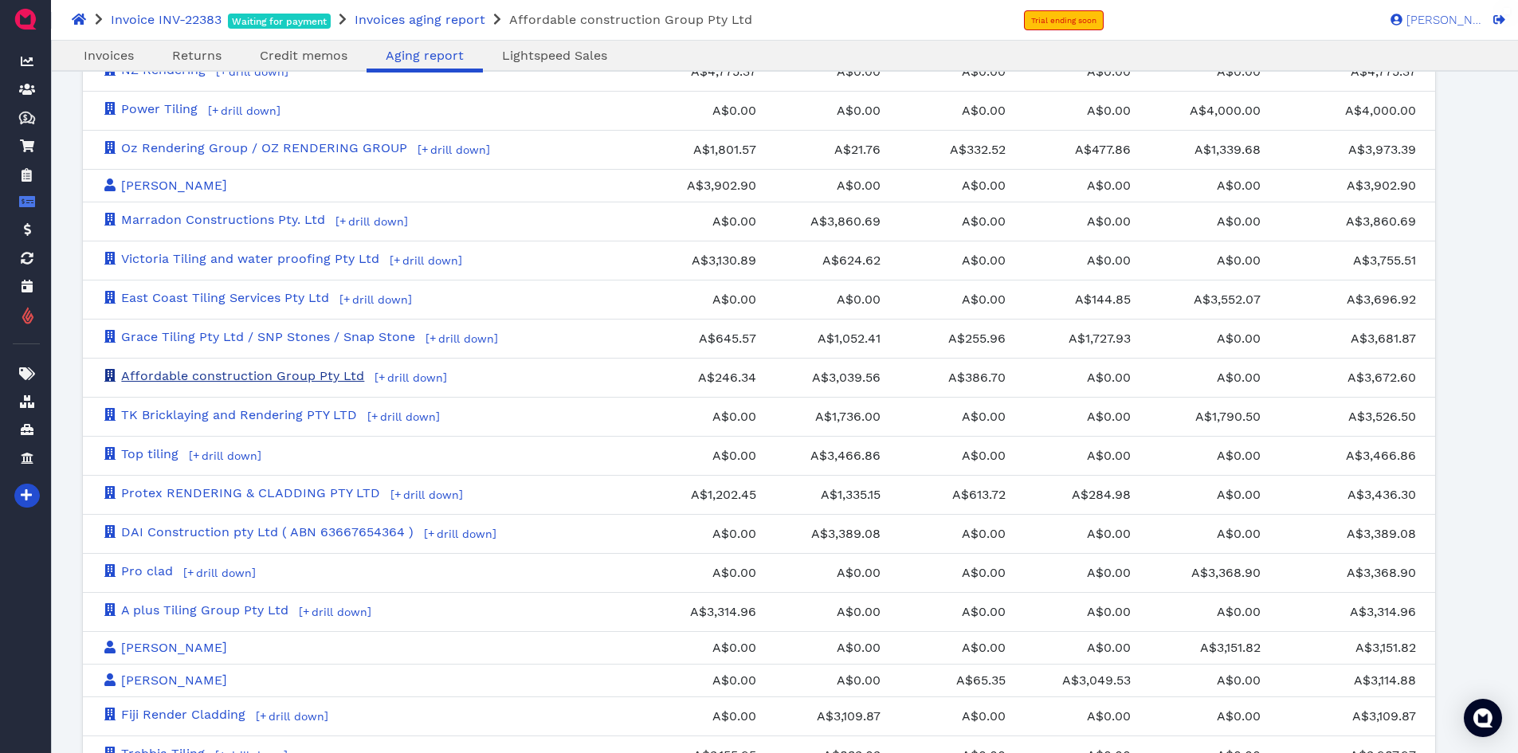
click at [343, 375] on link "Affordable construction Group Pty Ltd" at bounding box center [233, 375] width 262 height 15
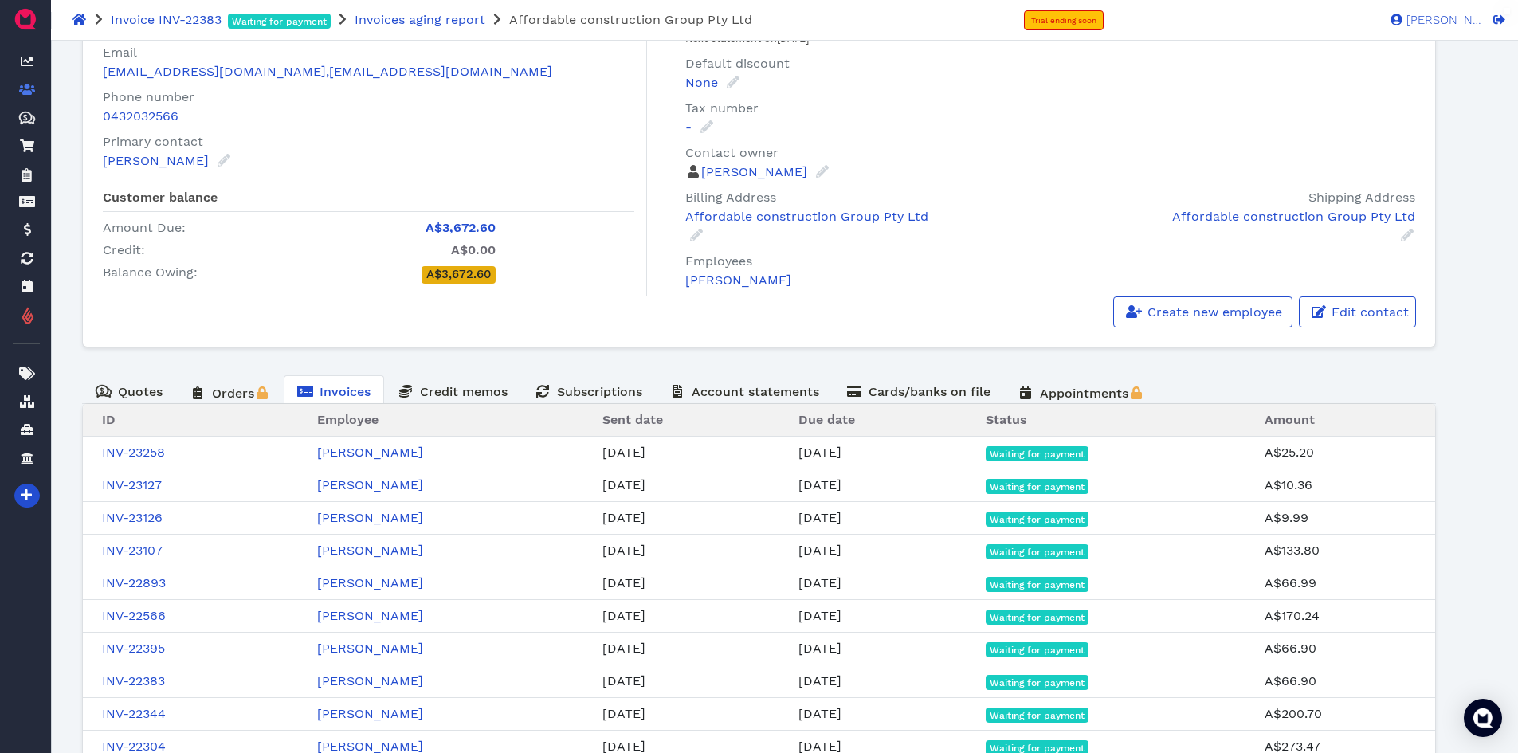
scroll to position [184, 0]
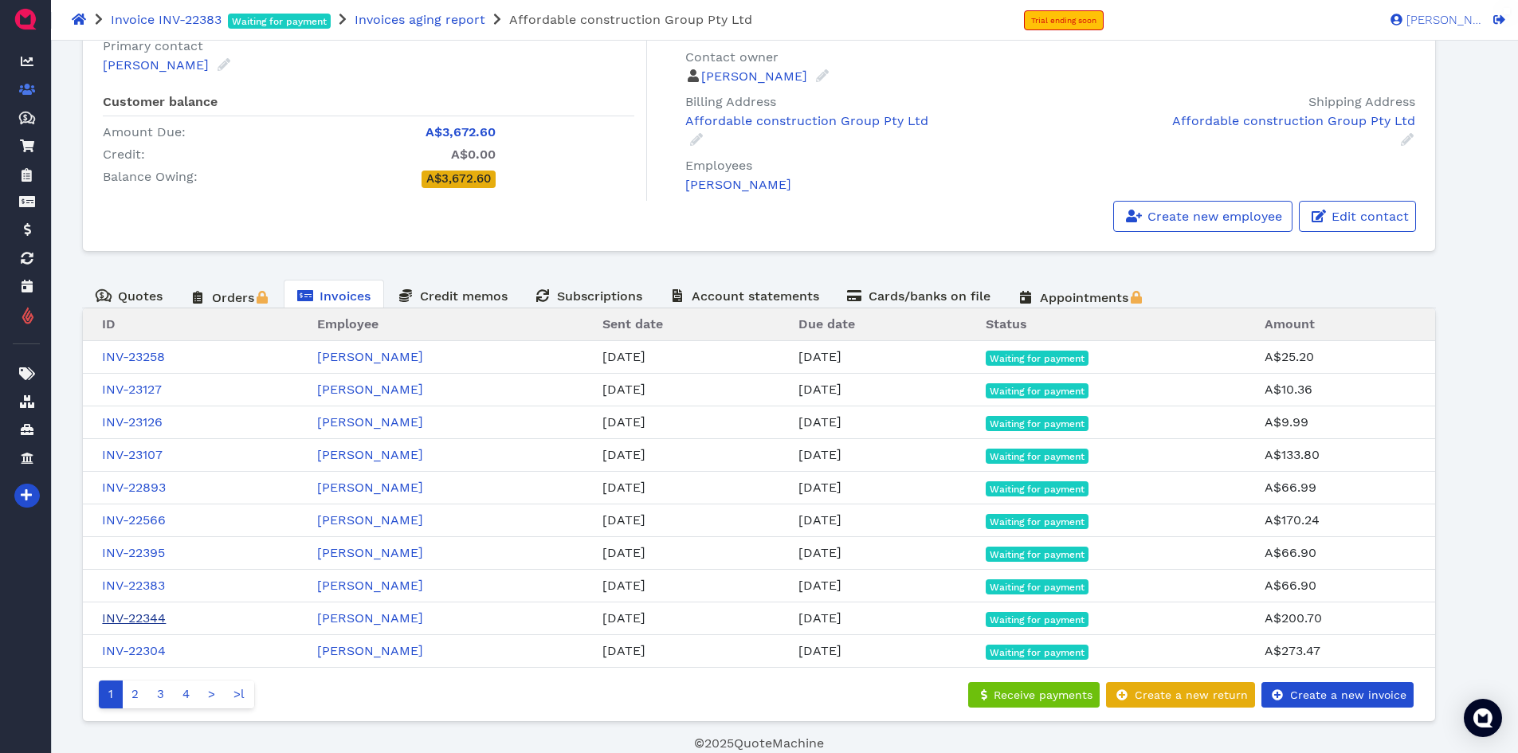
click at [159, 617] on link "INV-22344" at bounding box center [134, 617] width 64 height 15
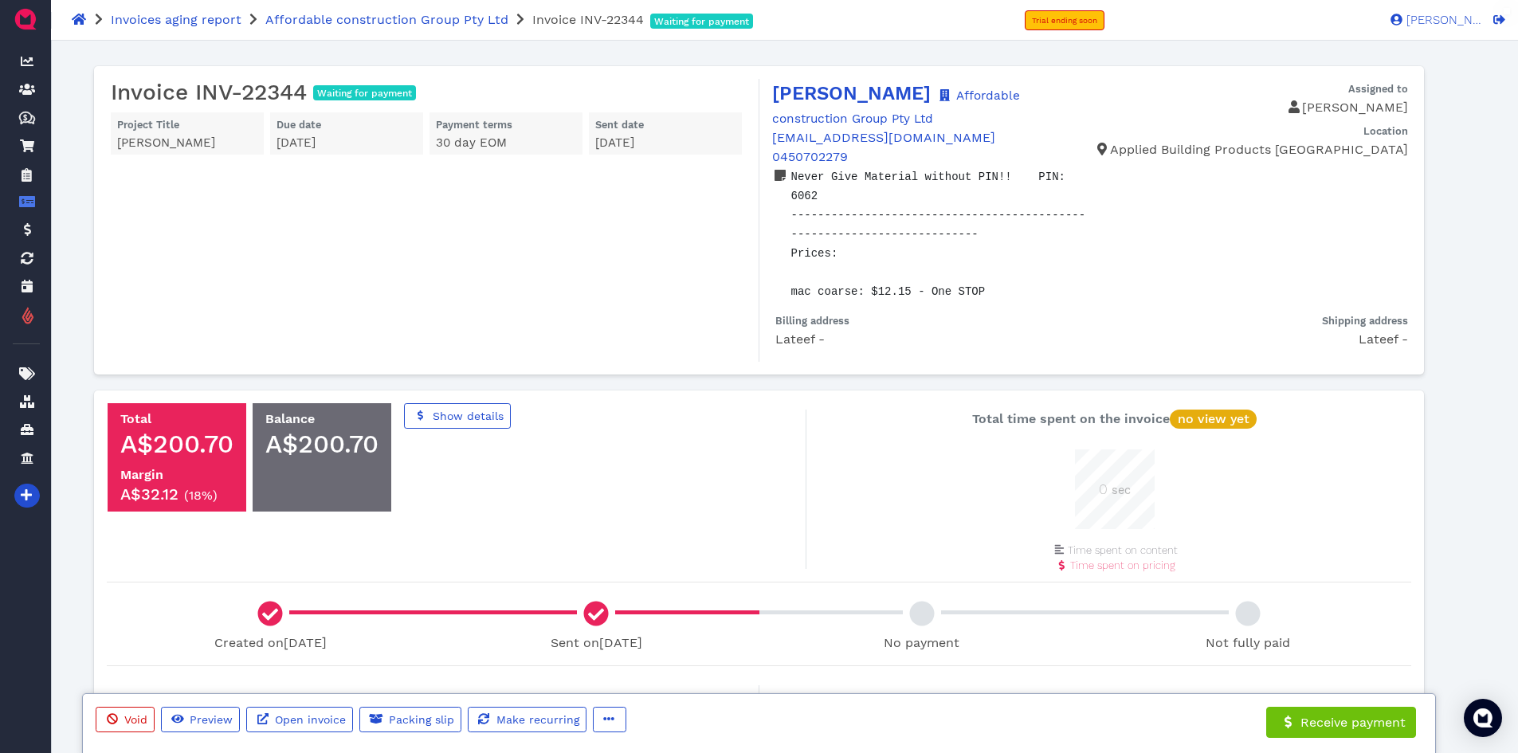
scroll to position [80, 80]
click at [613, 717] on button "button" at bounding box center [609, 719] width 33 height 25
click at [641, 633] on span "Edit" at bounding box center [639, 635] width 25 height 15
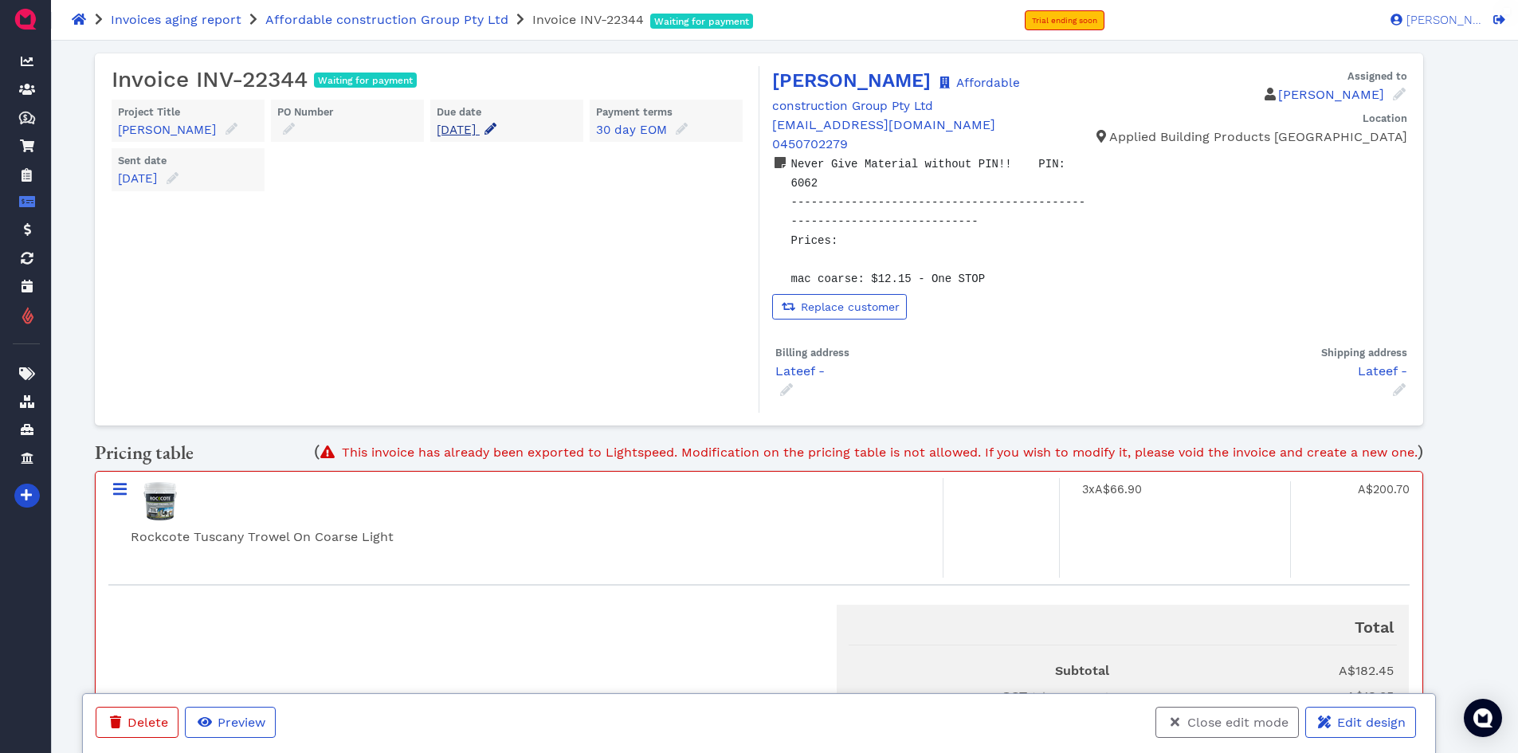
click at [496, 131] on icon at bounding box center [490, 129] width 12 height 12
click at [539, 169] on input "[DATE]" at bounding box center [527, 176] width 158 height 25
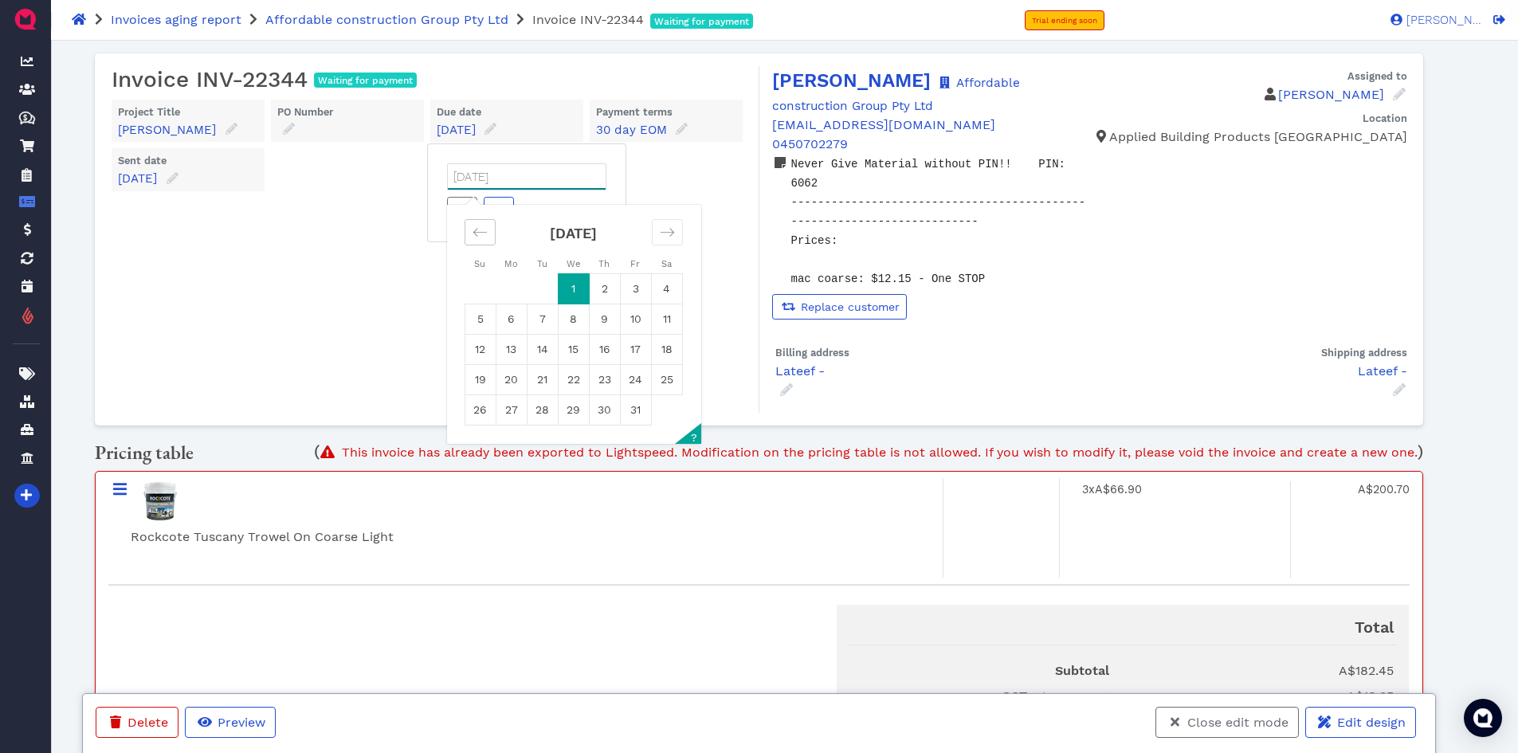
click at [468, 228] on div "Move backward to switch to the previous month." at bounding box center [480, 232] width 31 height 26
click at [543, 410] on td "30" at bounding box center [542, 410] width 31 height 30
type input "[DATE]"
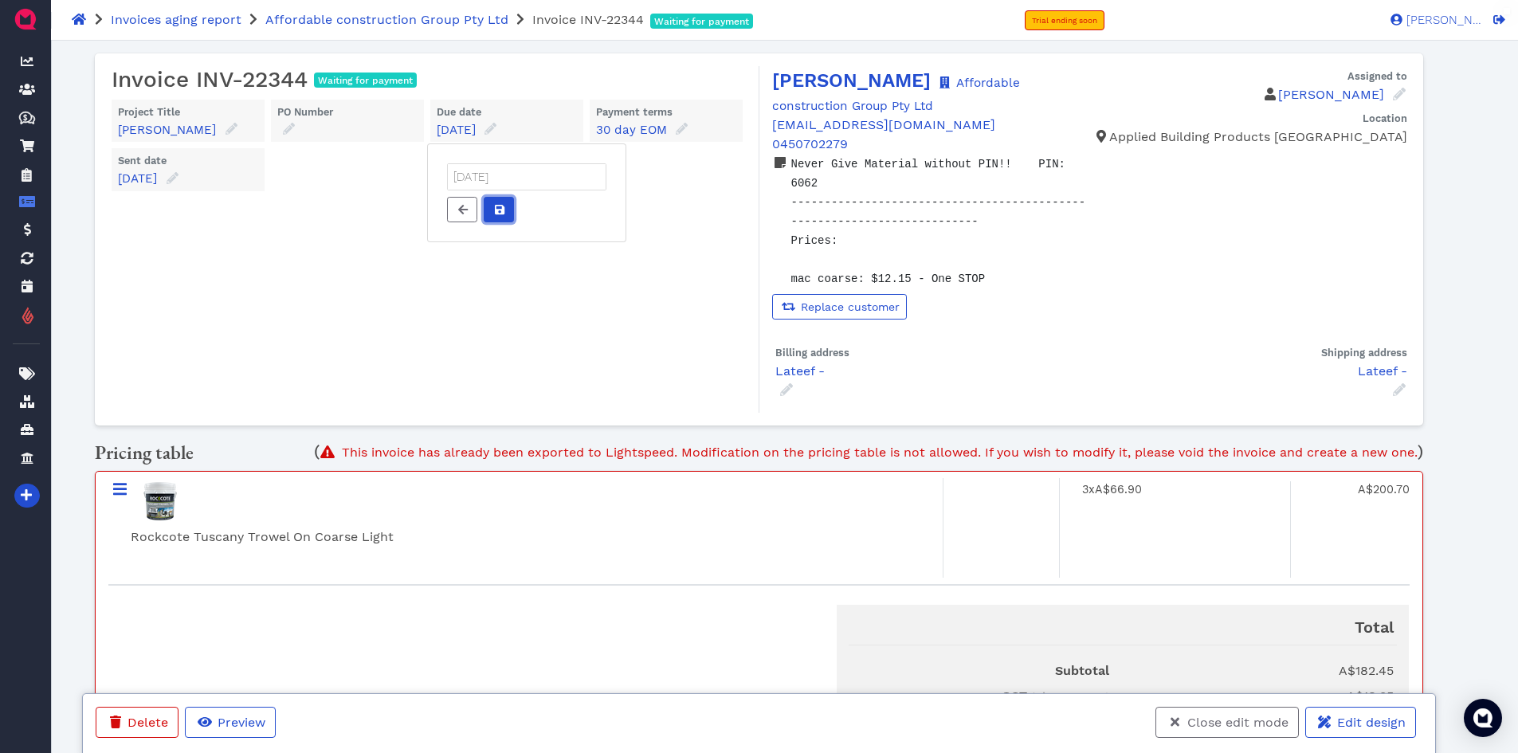
click at [496, 214] on icon at bounding box center [500, 210] width 10 height 10
click at [1237, 724] on span "Close edit mode" at bounding box center [1237, 722] width 104 height 15
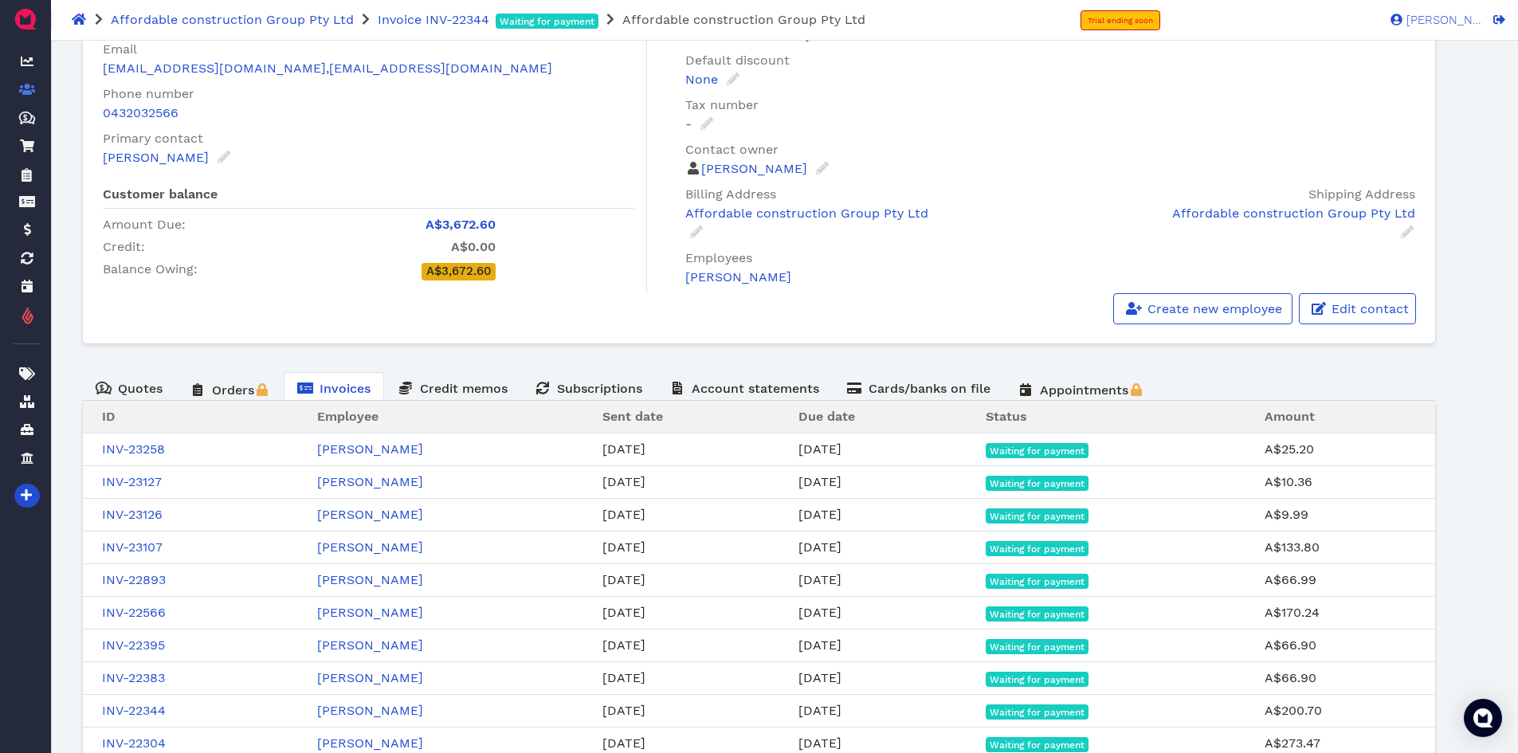
scroll to position [184, 0]
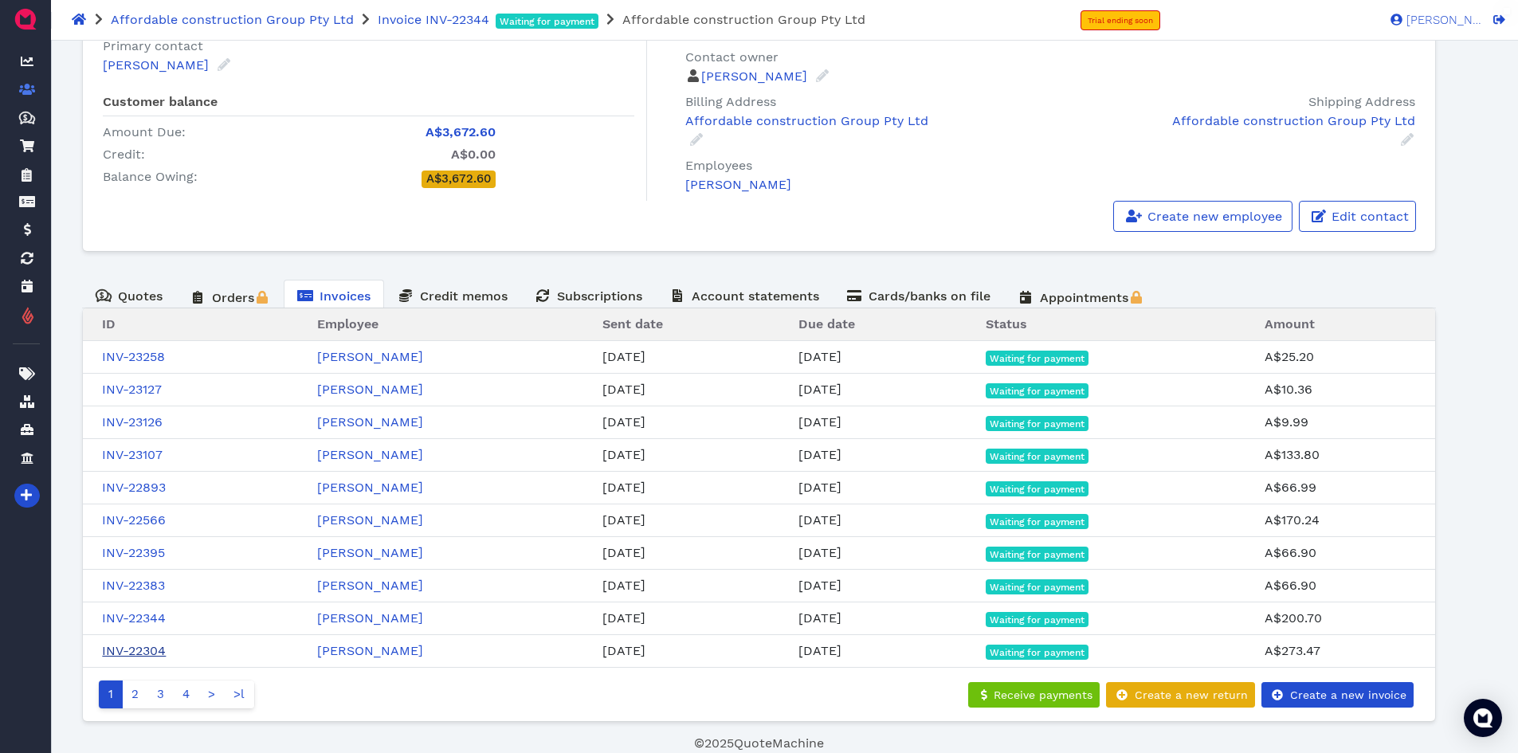
click at [154, 650] on link "INV-22304" at bounding box center [134, 650] width 64 height 15
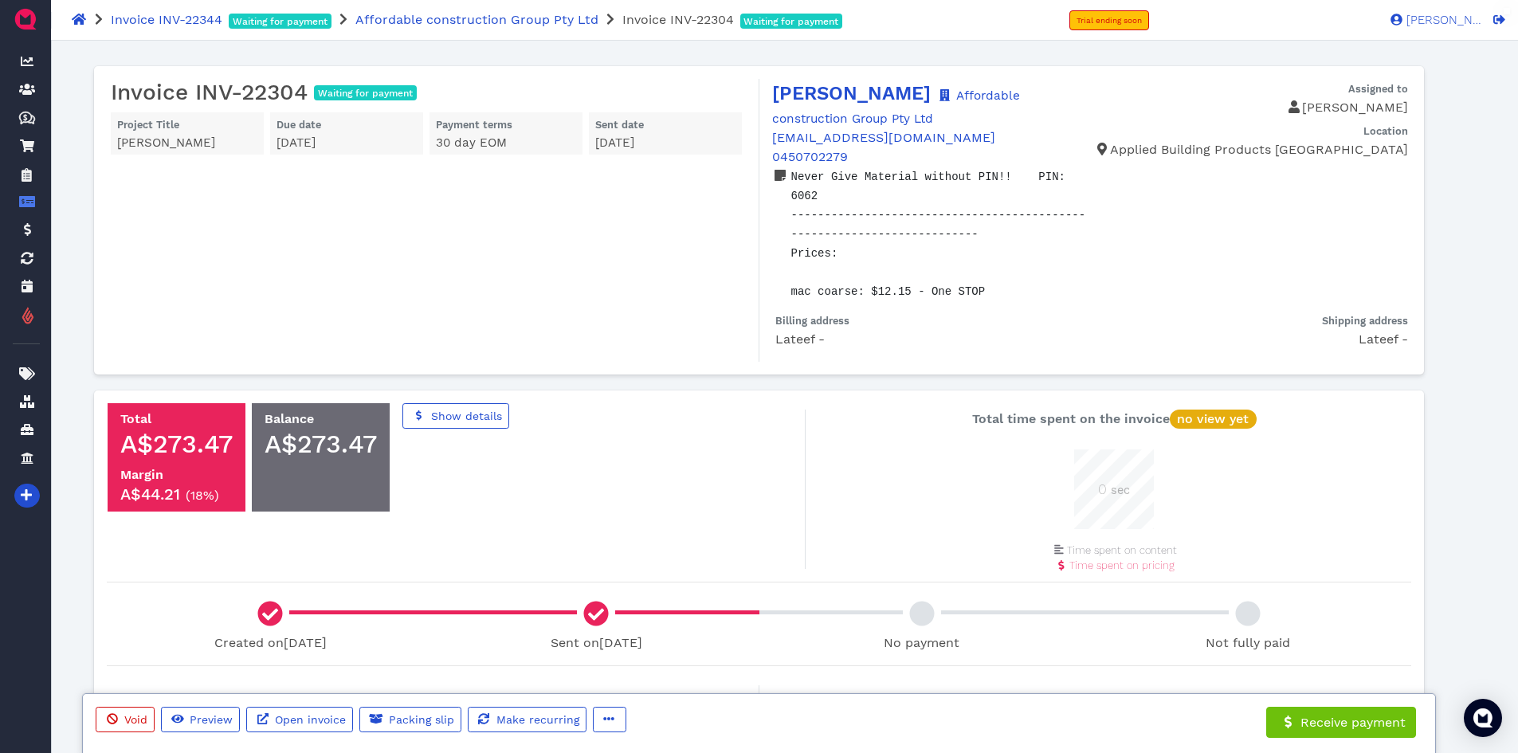
scroll to position [80, 80]
click at [612, 718] on button "button" at bounding box center [609, 719] width 33 height 25
click at [640, 637] on span "Edit" at bounding box center [639, 635] width 25 height 15
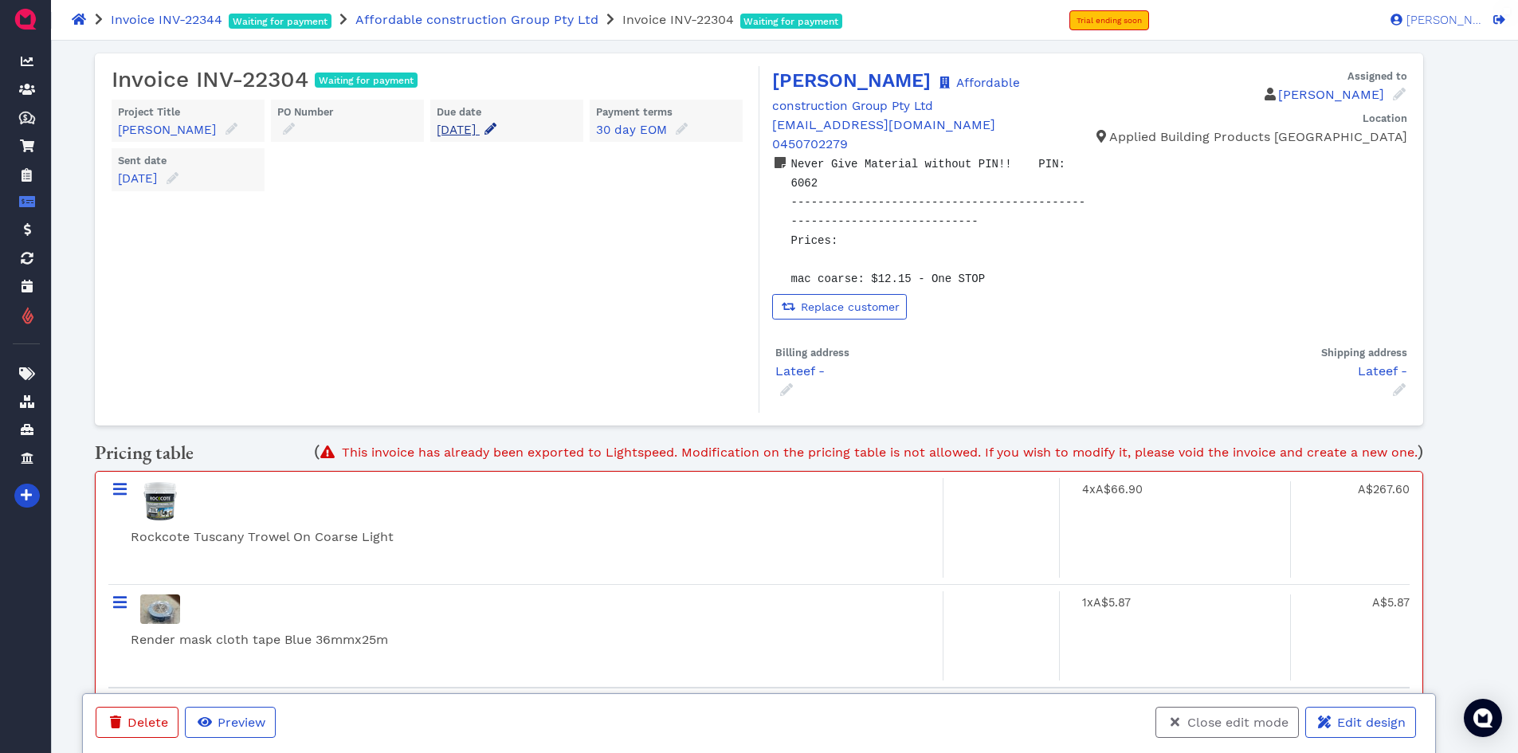
click at [496, 126] on icon at bounding box center [490, 129] width 12 height 12
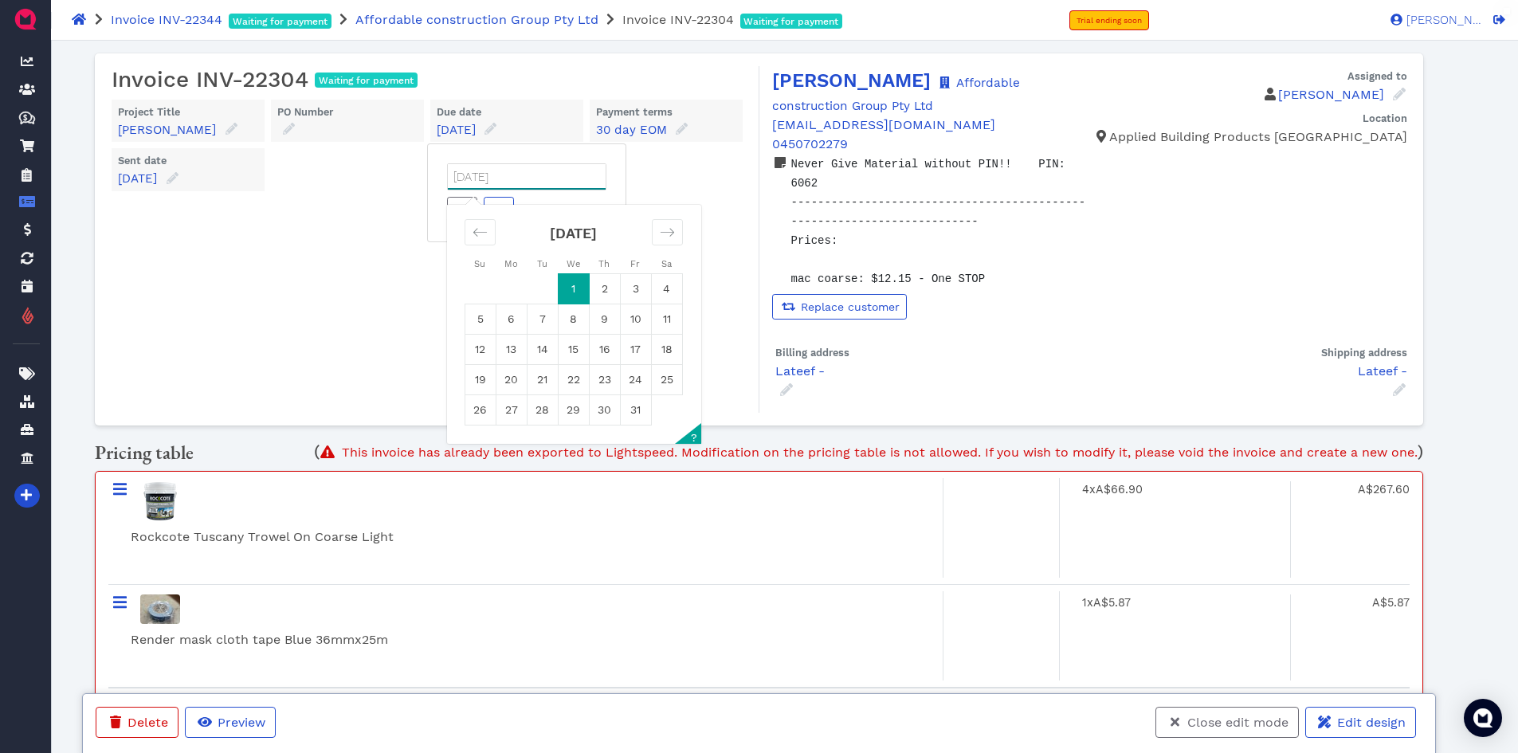
click at [547, 175] on input "[DATE]" at bounding box center [527, 176] width 158 height 25
click at [483, 228] on icon "Move backward to switch to the previous month." at bounding box center [479, 232] width 15 height 15
click at [545, 412] on td "30" at bounding box center [542, 410] width 31 height 30
type input "[DATE]"
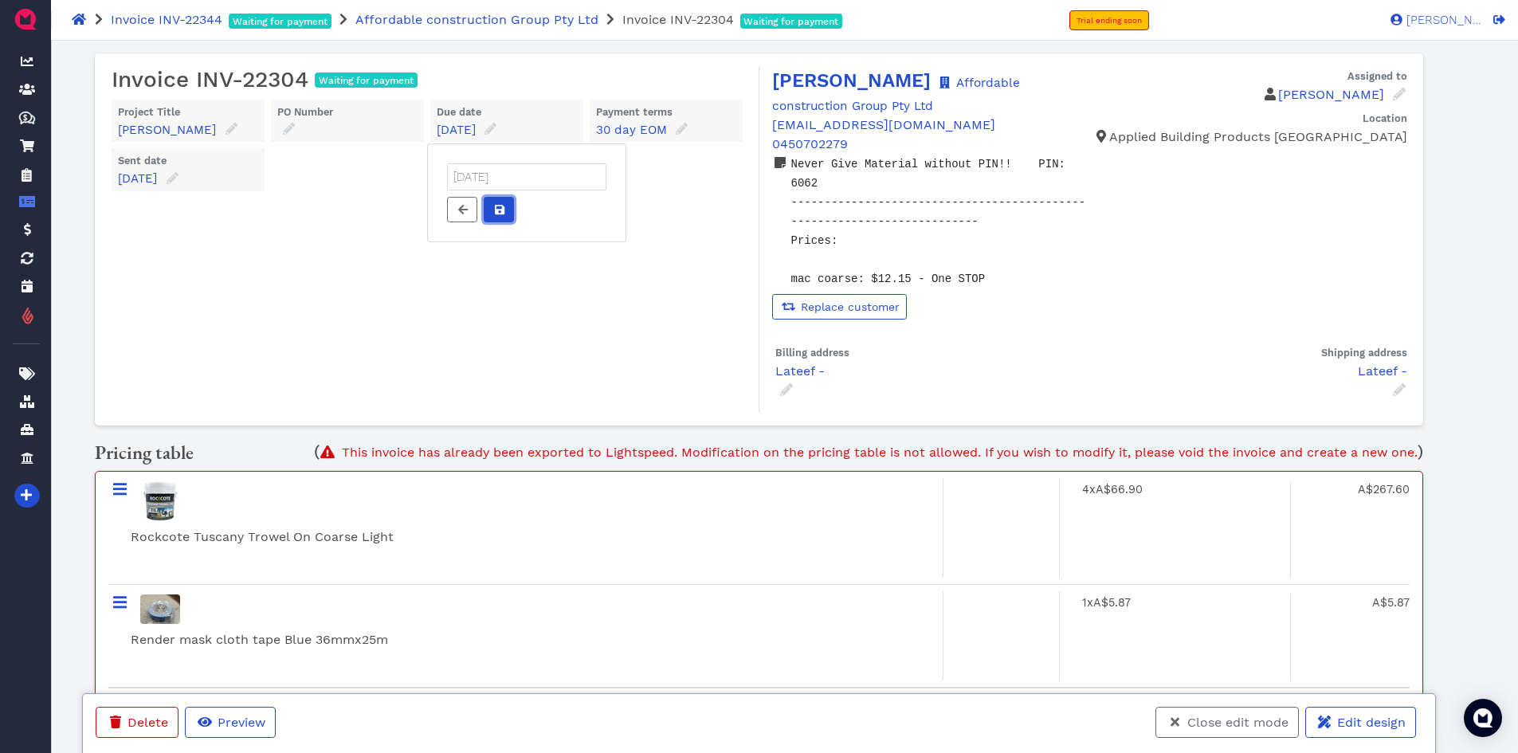
click at [492, 209] on span at bounding box center [499, 210] width 16 height 17
click at [1217, 722] on span "Close edit mode" at bounding box center [1237, 722] width 104 height 15
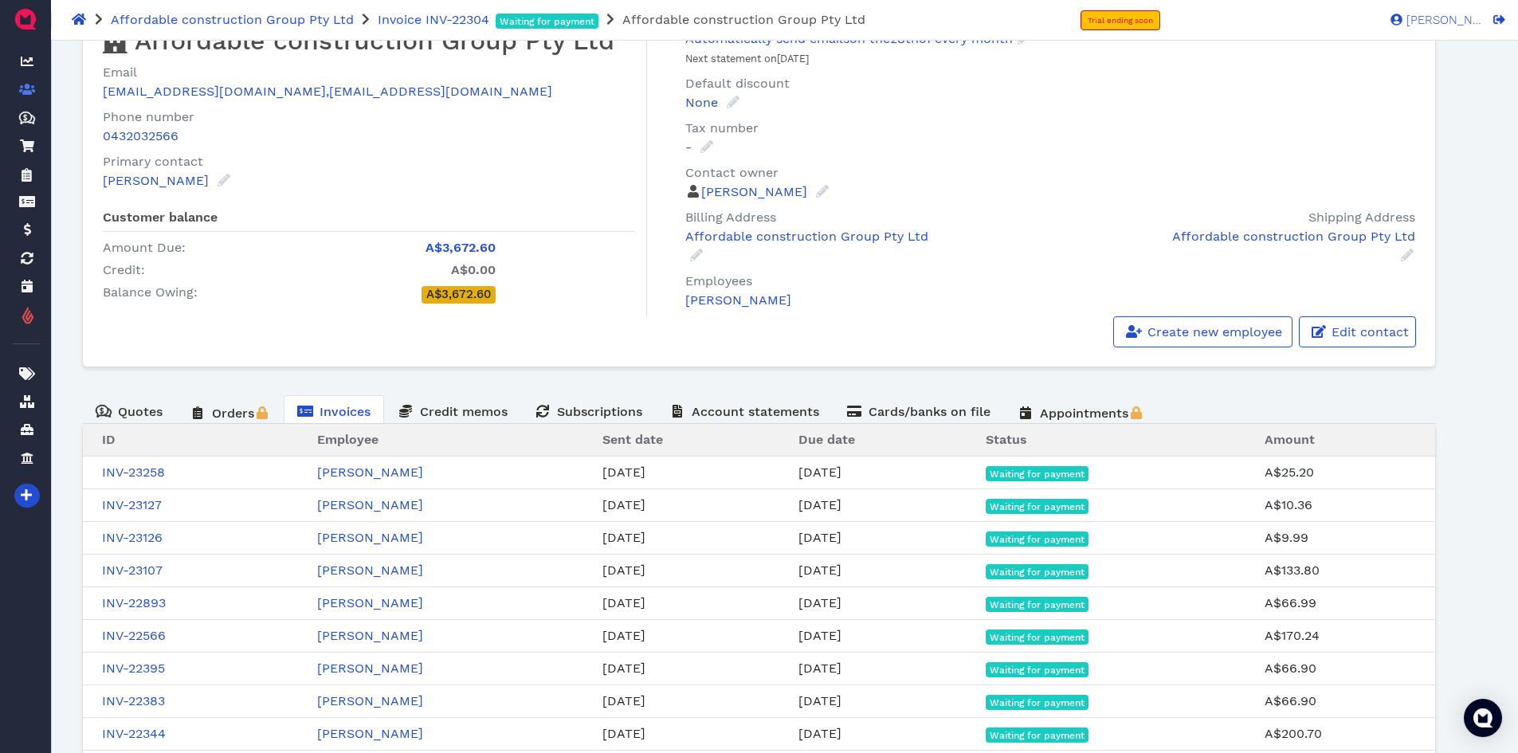
scroll to position [184, 0]
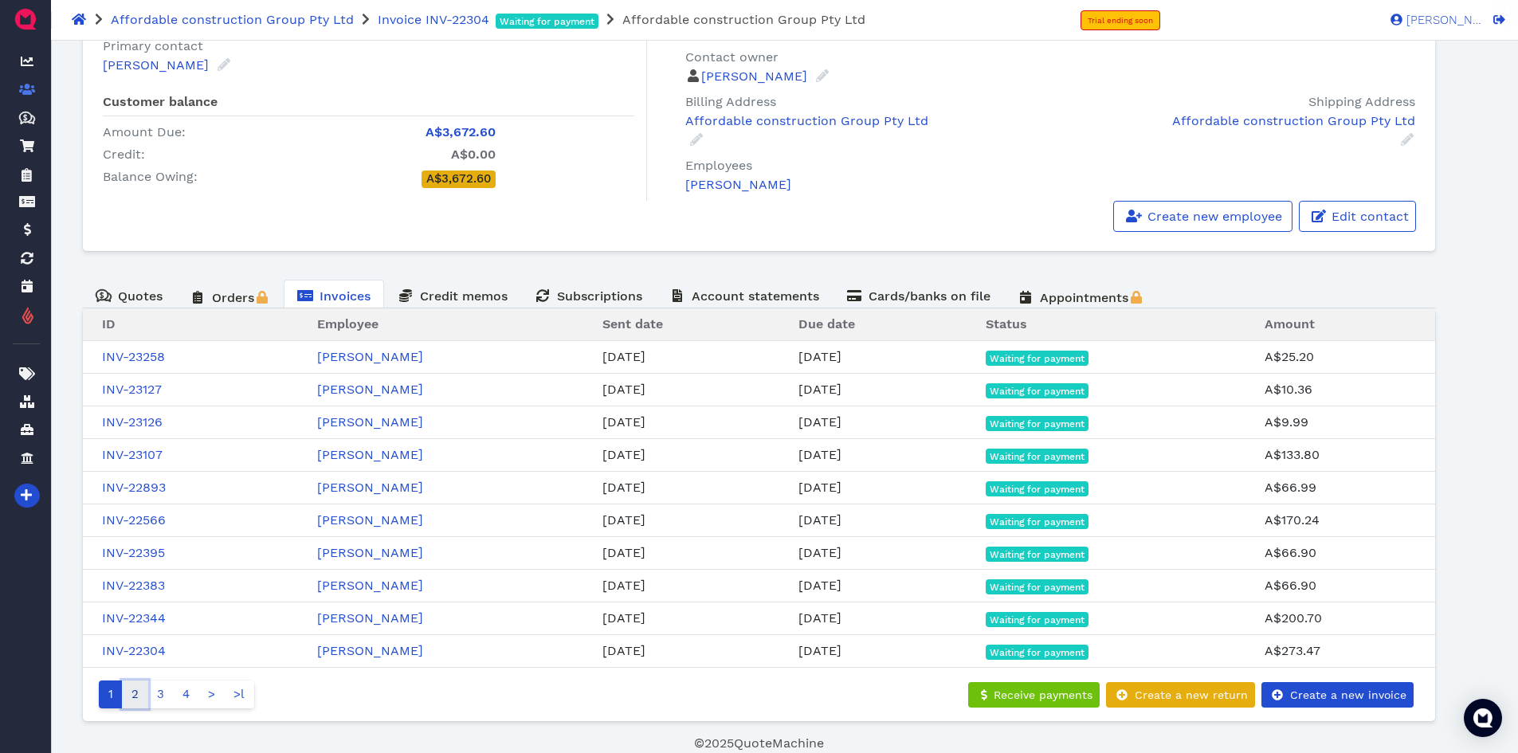
click at [134, 699] on link "2" at bounding box center [135, 694] width 26 height 28
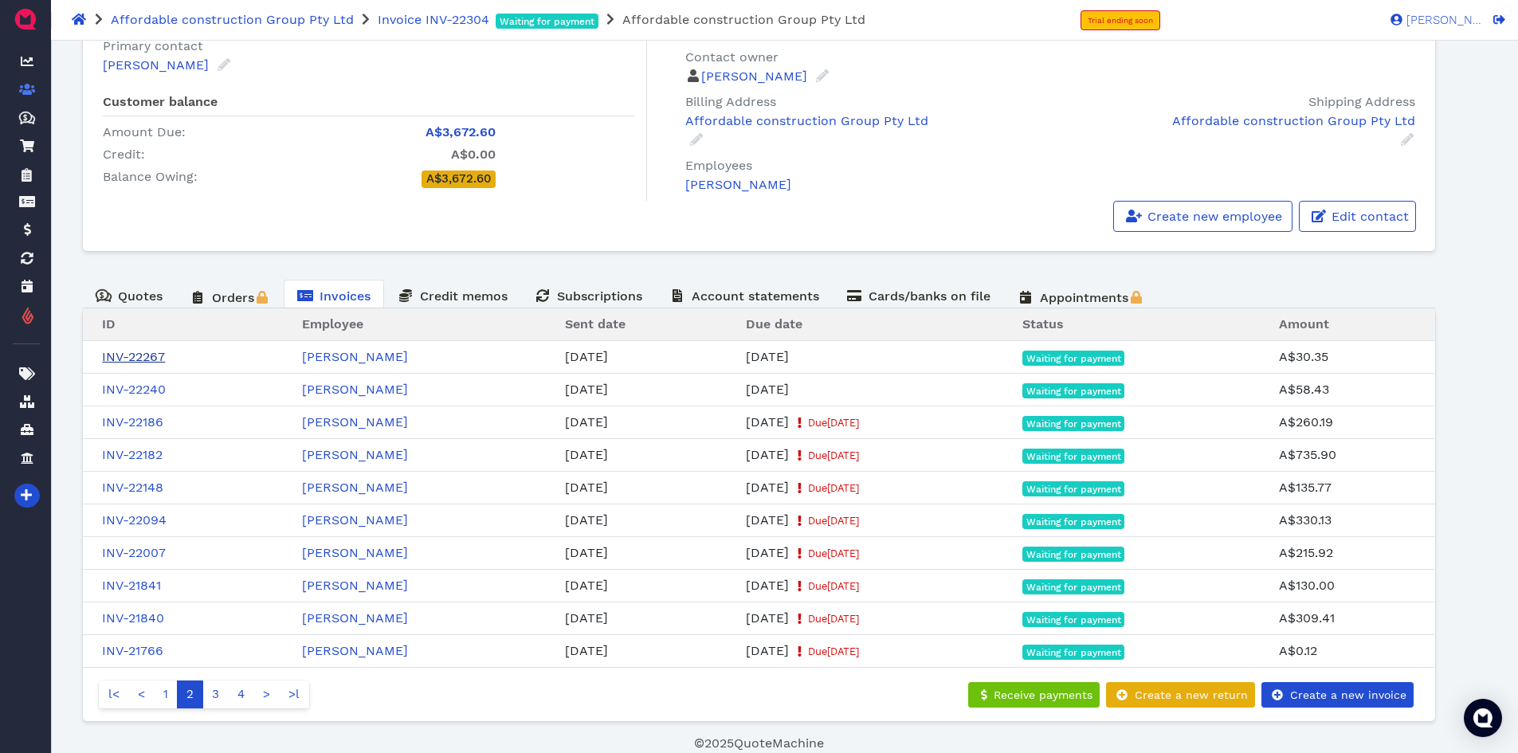
click at [147, 358] on link "INV-22267" at bounding box center [133, 356] width 63 height 15
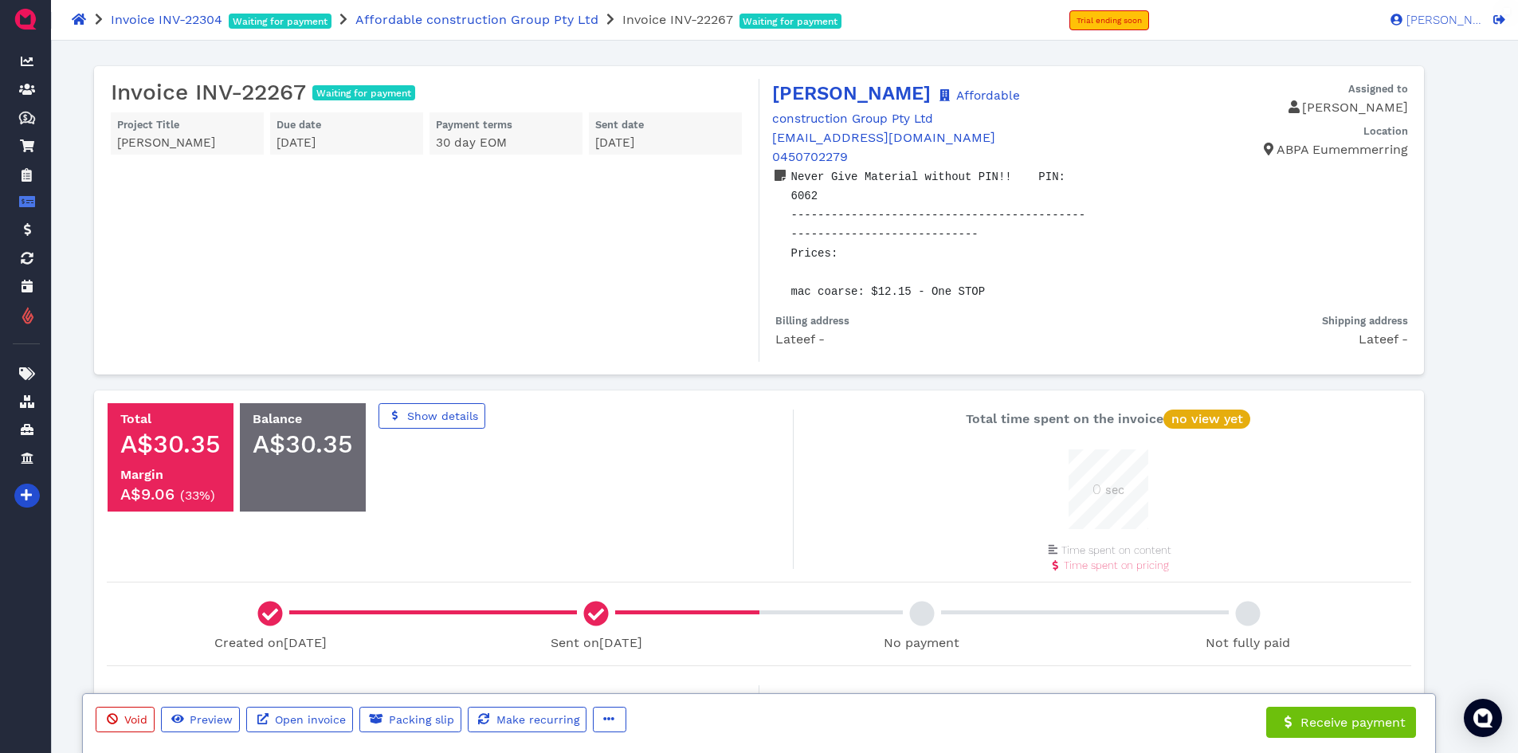
scroll to position [80, 80]
click at [606, 716] on icon "button" at bounding box center [608, 718] width 11 height 11
click at [652, 629] on link "Edit" at bounding box center [665, 635] width 153 height 25
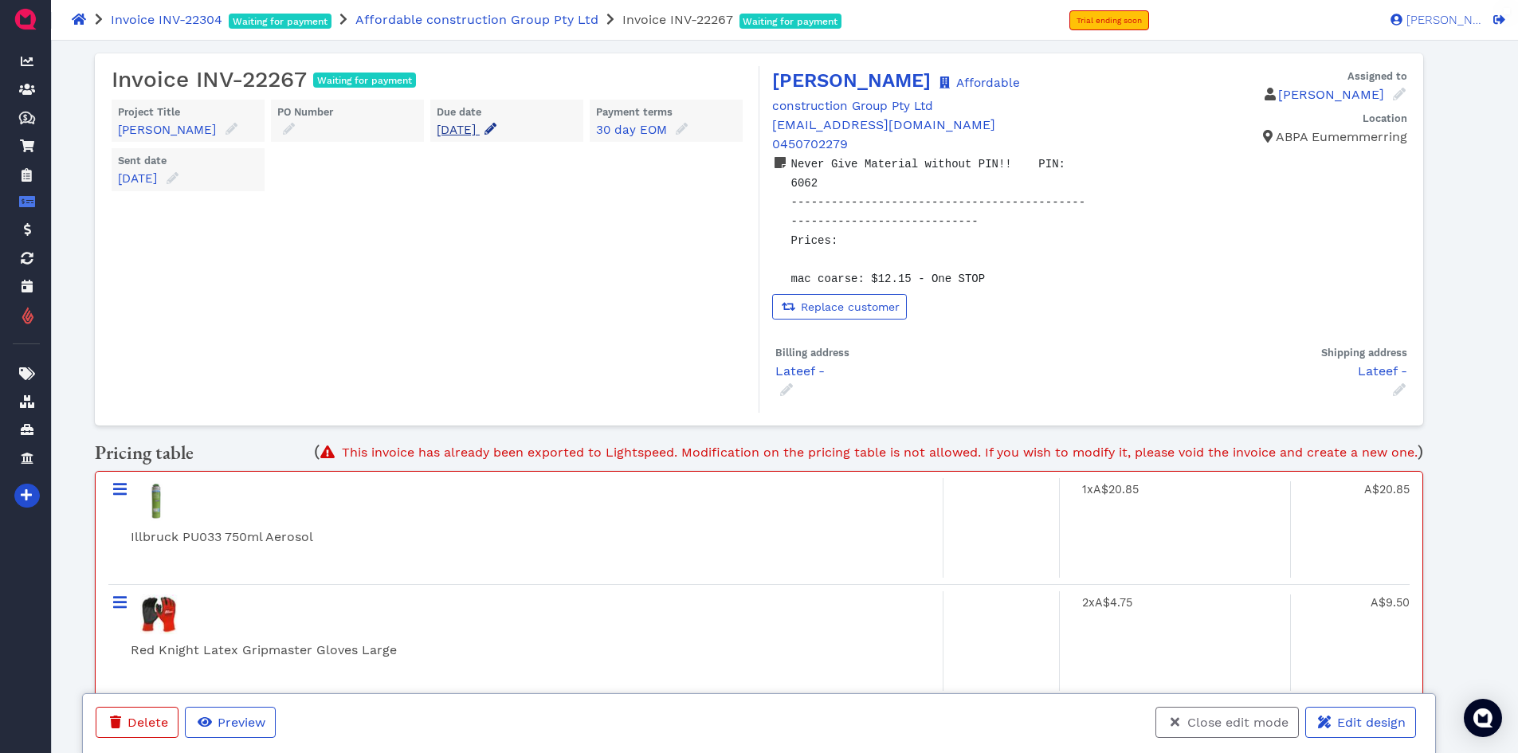
click at [496, 126] on icon at bounding box center [490, 129] width 12 height 12
click at [536, 177] on input "[DATE]" at bounding box center [527, 176] width 158 height 25
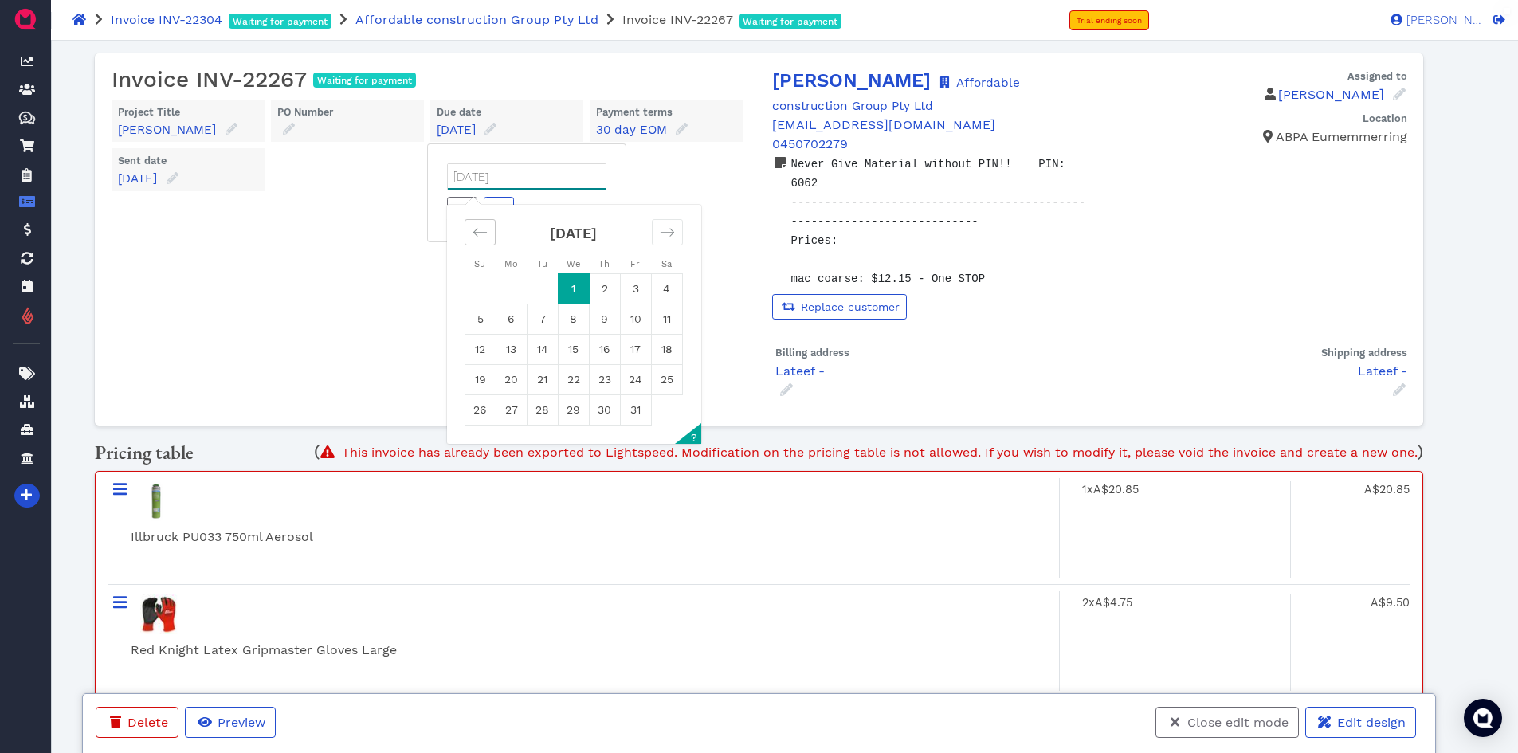
click at [466, 228] on div "Move backward to switch to the previous month." at bounding box center [480, 232] width 31 height 26
drag, startPoint x: 545, startPoint y: 408, endPoint x: 519, endPoint y: 339, distance: 74.1
click at [543, 409] on td "30" at bounding box center [542, 410] width 31 height 30
type input "[DATE]"
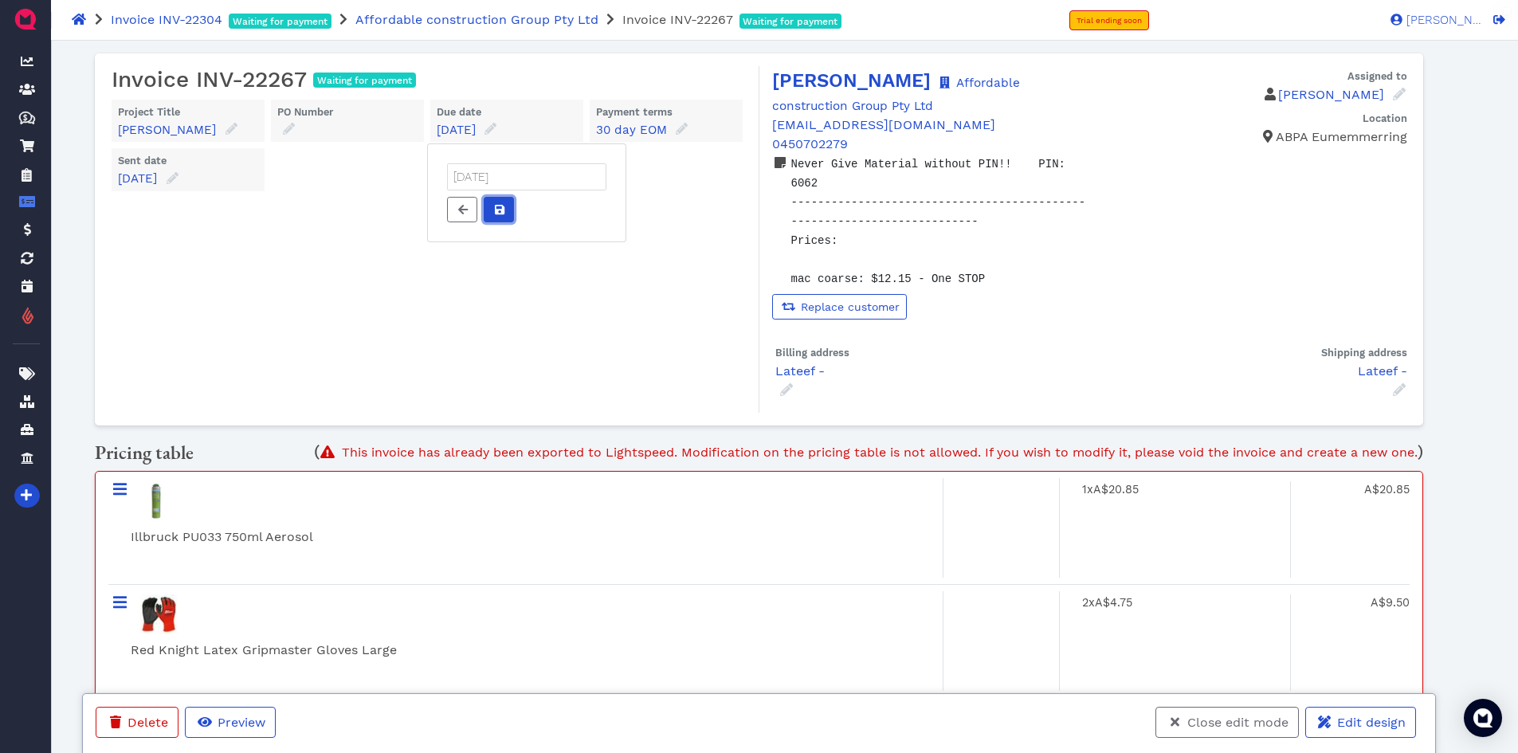
click at [508, 208] on button at bounding box center [499, 209] width 30 height 25
click at [1243, 730] on button "Close edit mode" at bounding box center [1226, 722] width 143 height 31
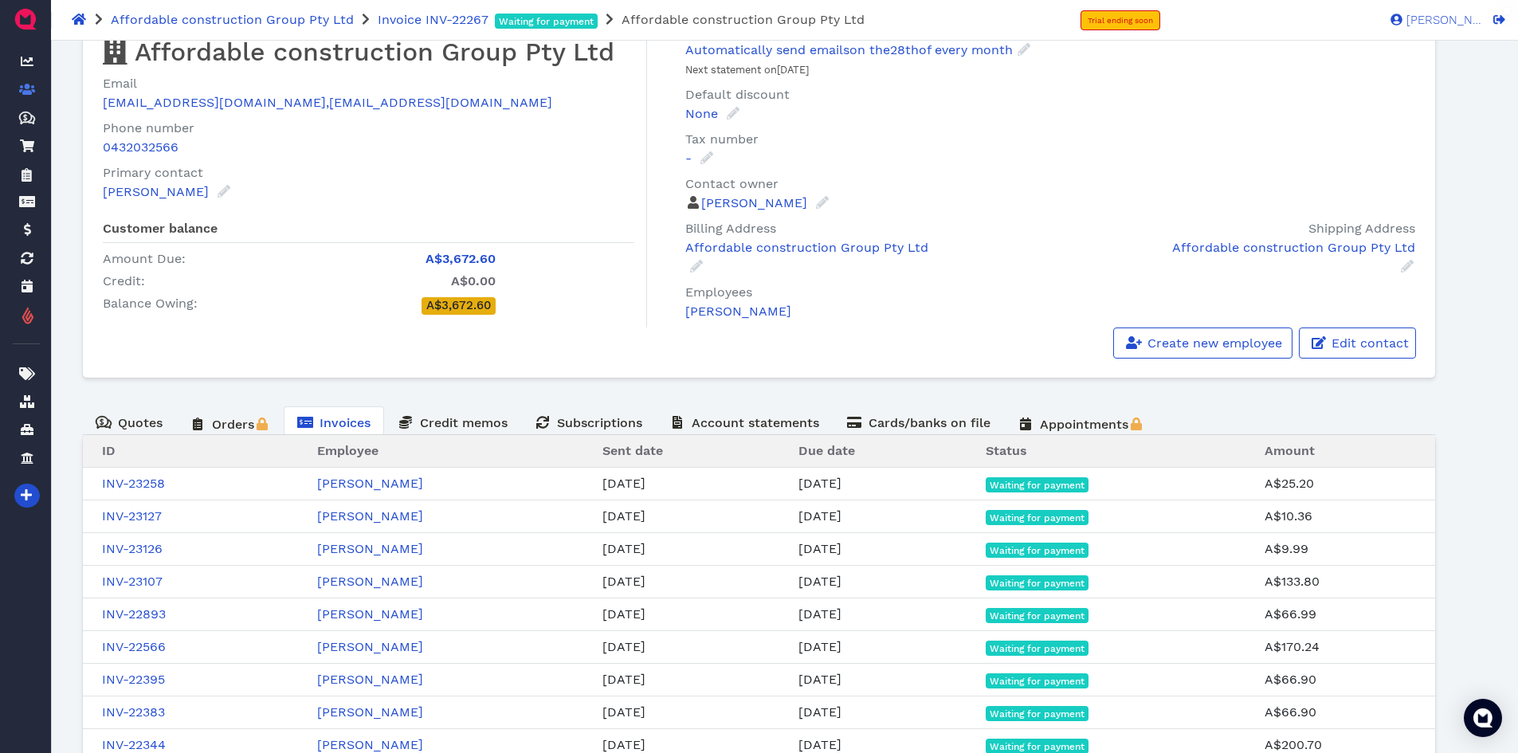
scroll to position [184, 0]
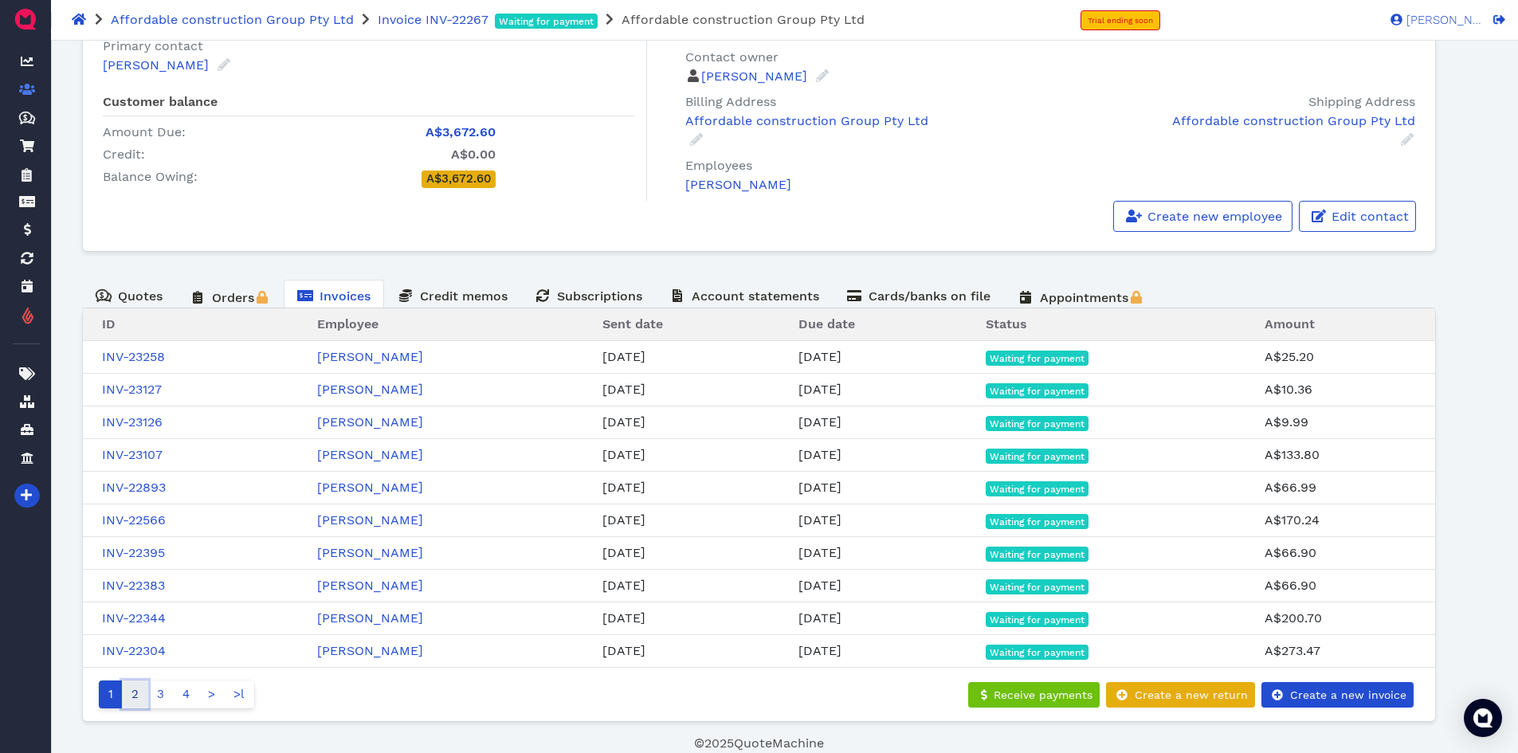
click at [135, 701] on link "2" at bounding box center [135, 694] width 26 height 28
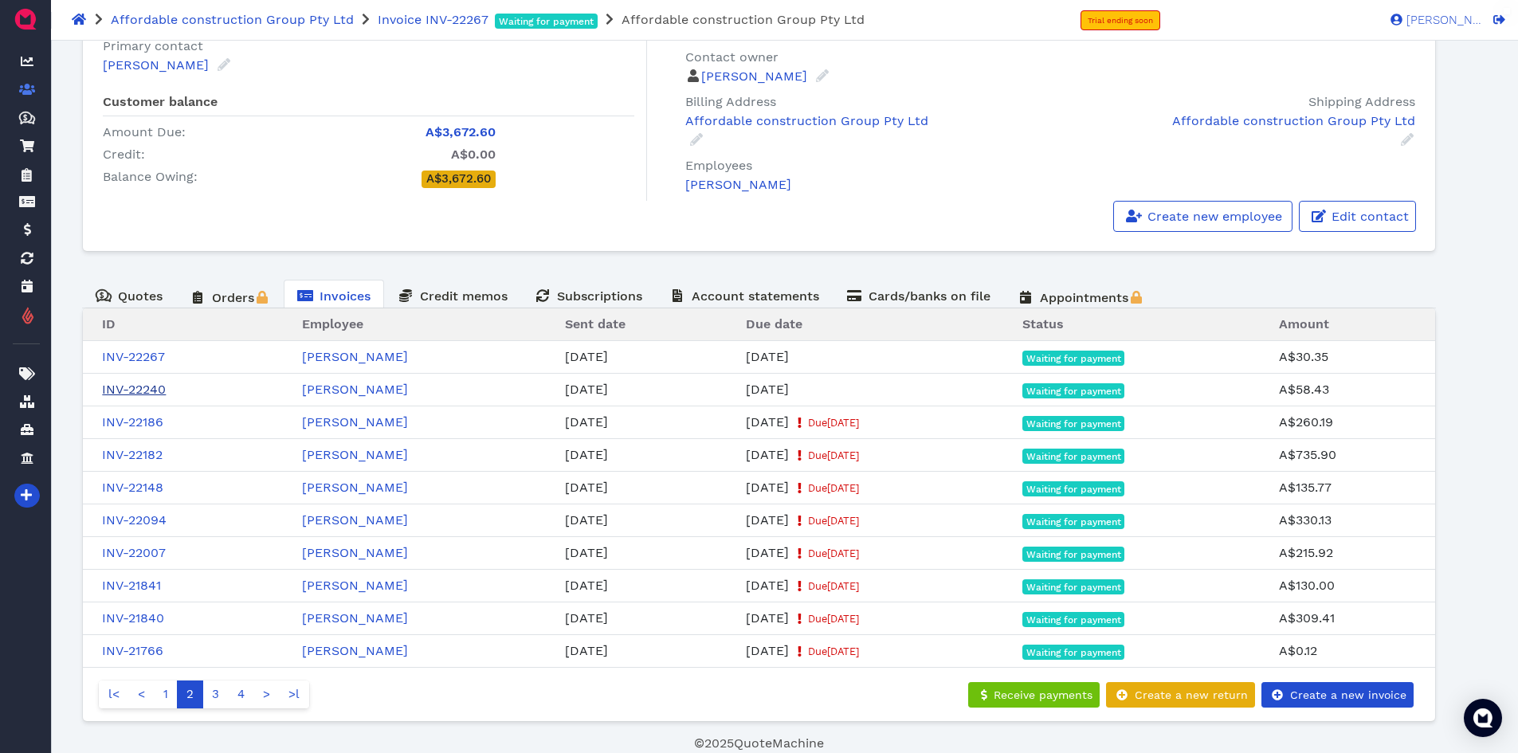
click at [159, 387] on link "INV-22240" at bounding box center [134, 389] width 64 height 15
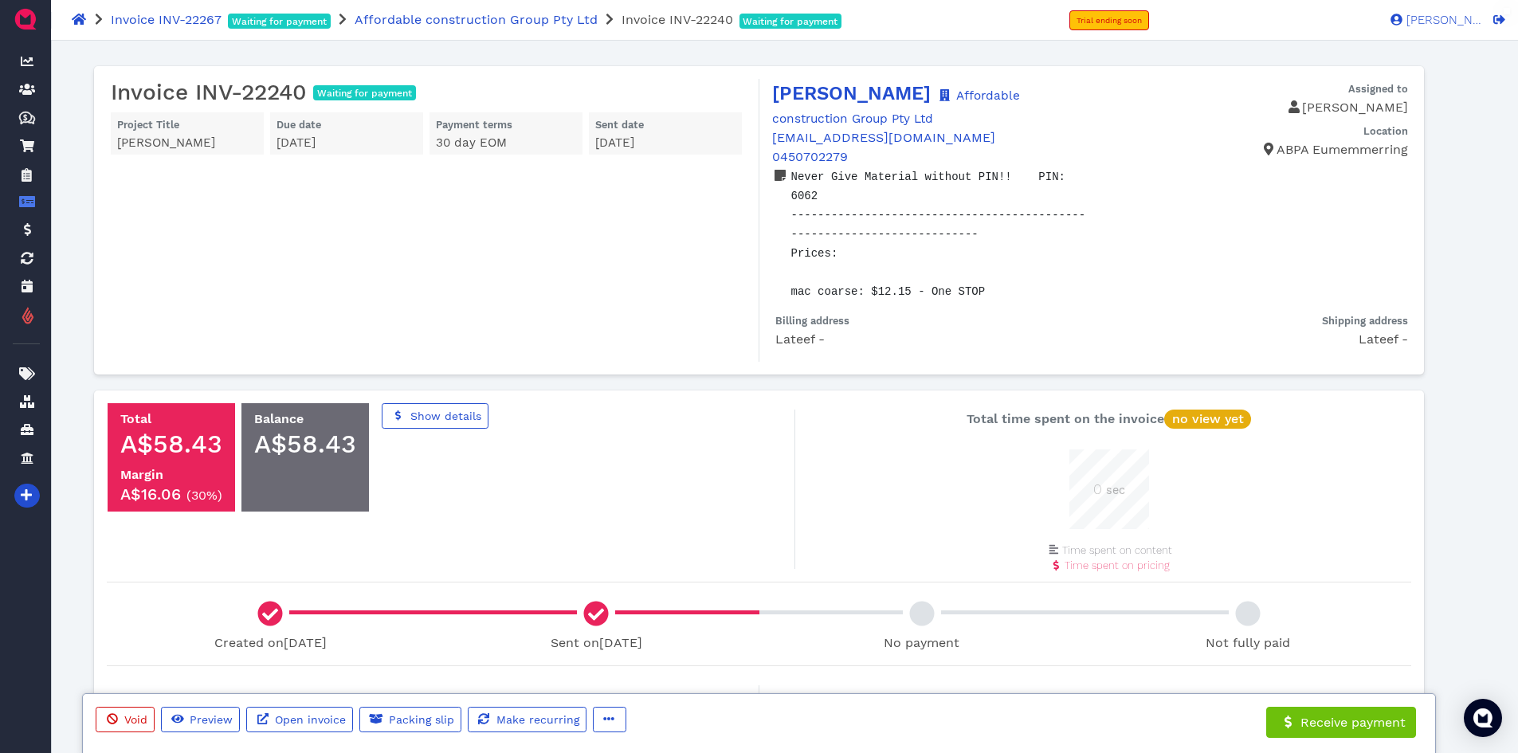
scroll to position [80, 80]
click at [607, 725] on span "button" at bounding box center [608, 720] width 16 height 17
click at [644, 627] on link "Edit" at bounding box center [665, 635] width 153 height 25
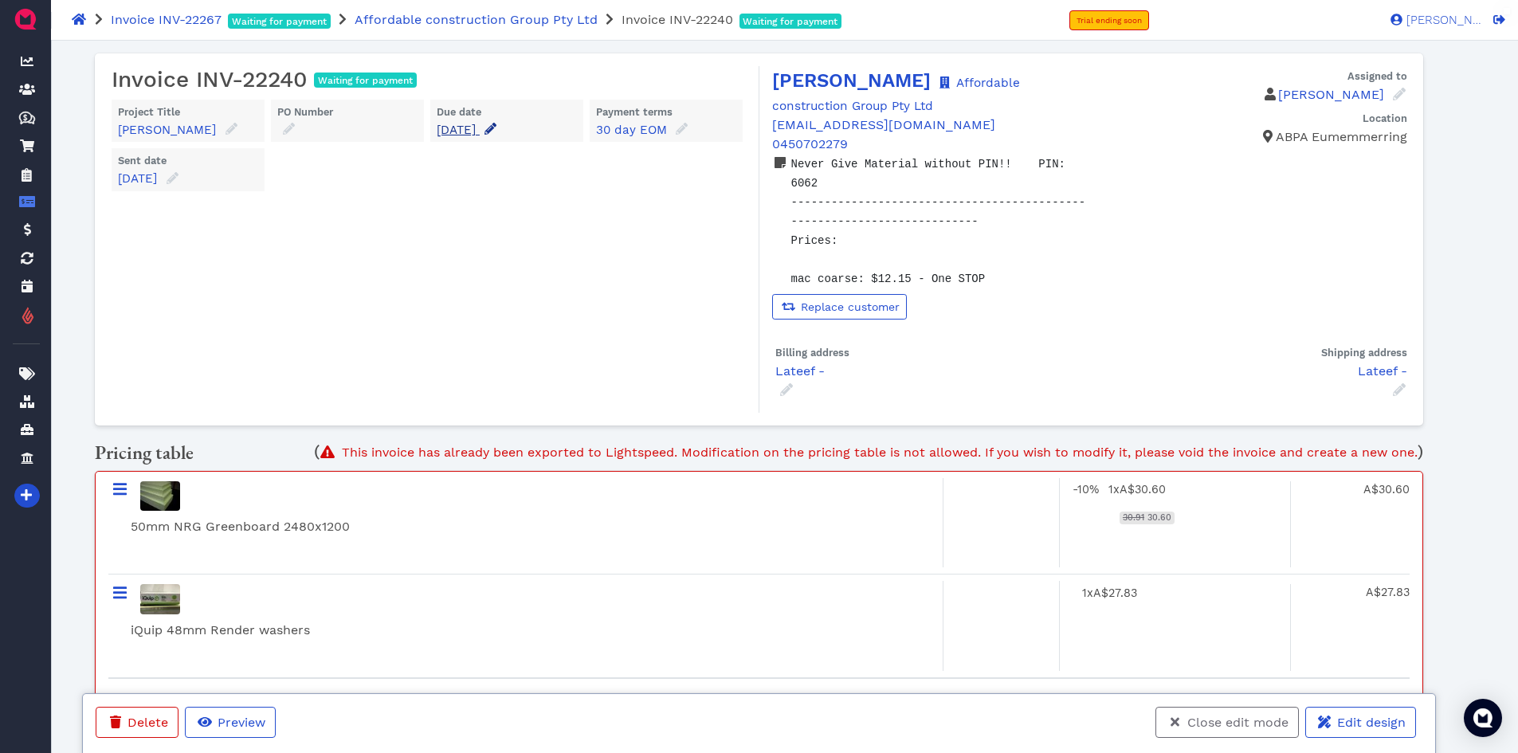
click at [496, 130] on icon at bounding box center [490, 129] width 12 height 12
click at [541, 178] on input "[DATE]" at bounding box center [527, 176] width 158 height 25
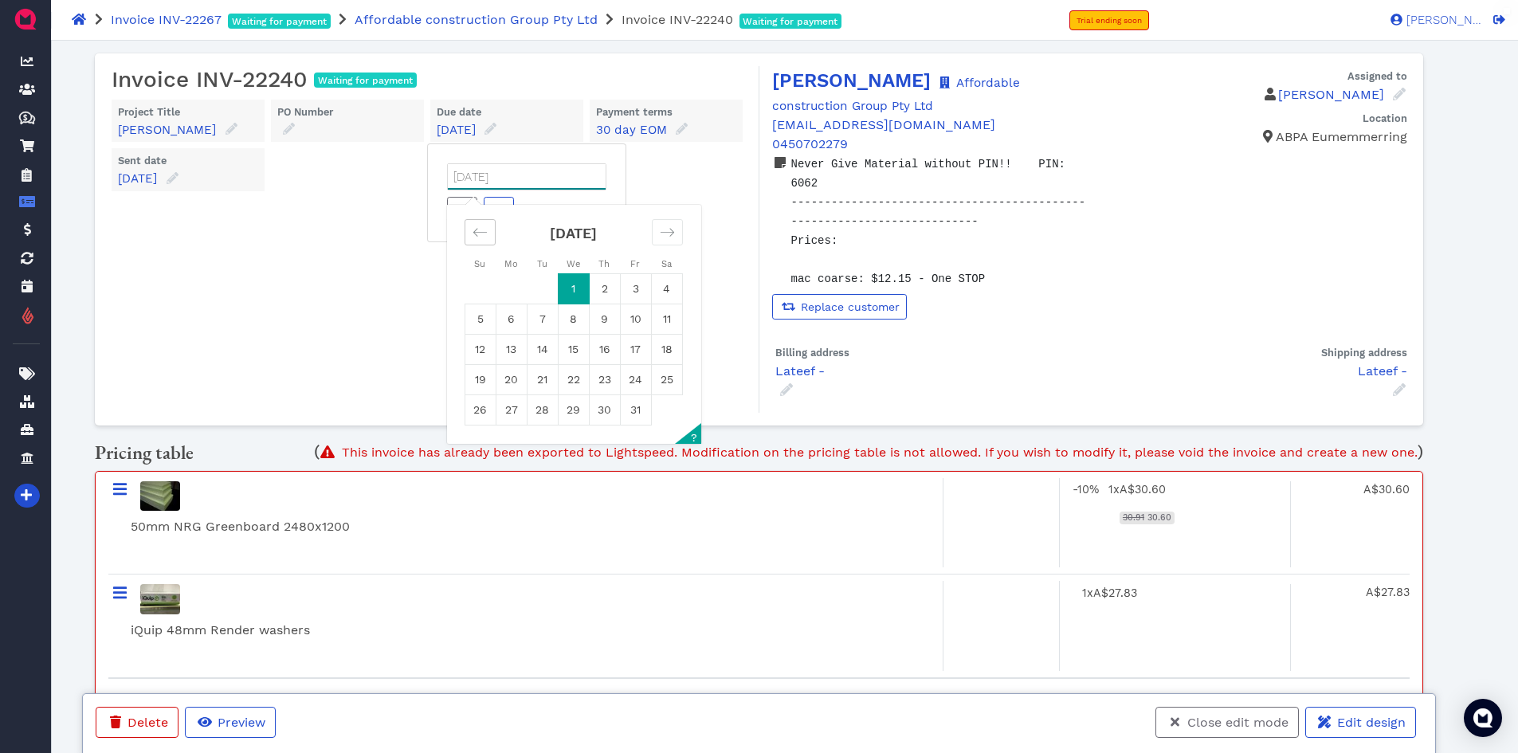
click at [473, 230] on icon "Move backward to switch to the previous month." at bounding box center [479, 232] width 15 height 15
click at [544, 414] on td "30" at bounding box center [542, 410] width 31 height 30
type input "[DATE]"
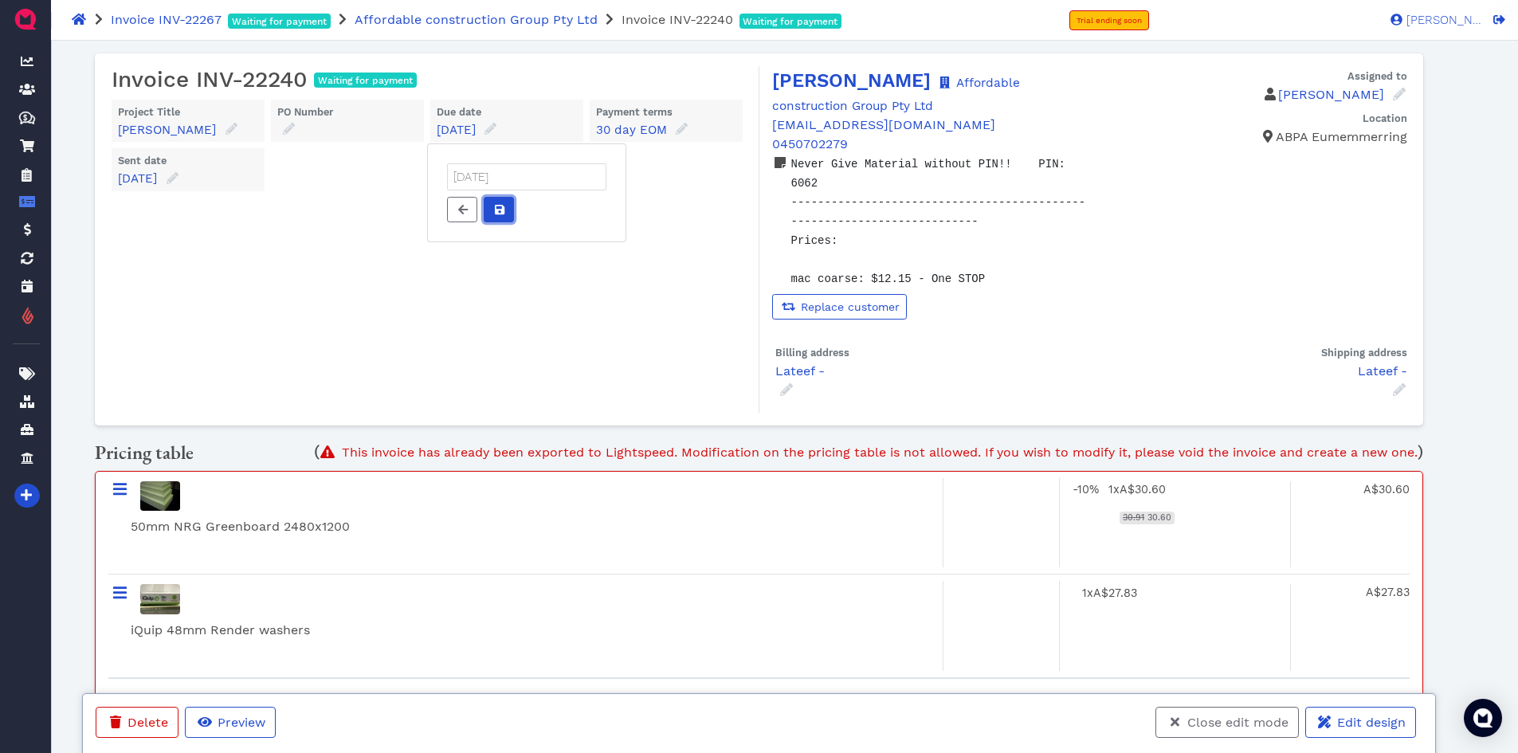
click at [496, 213] on icon at bounding box center [500, 210] width 10 height 10
click at [1272, 727] on span "Close edit mode" at bounding box center [1237, 722] width 104 height 15
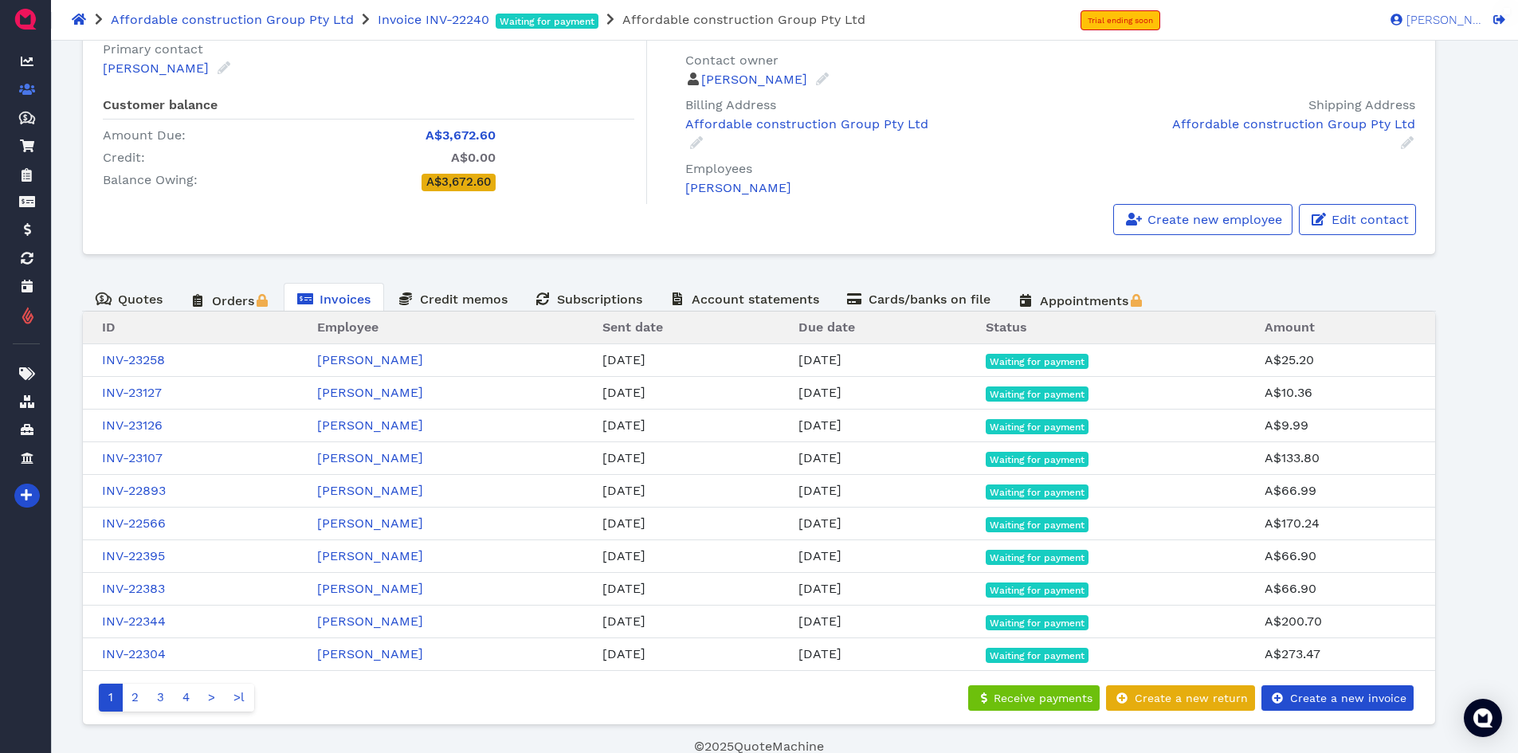
scroll to position [184, 0]
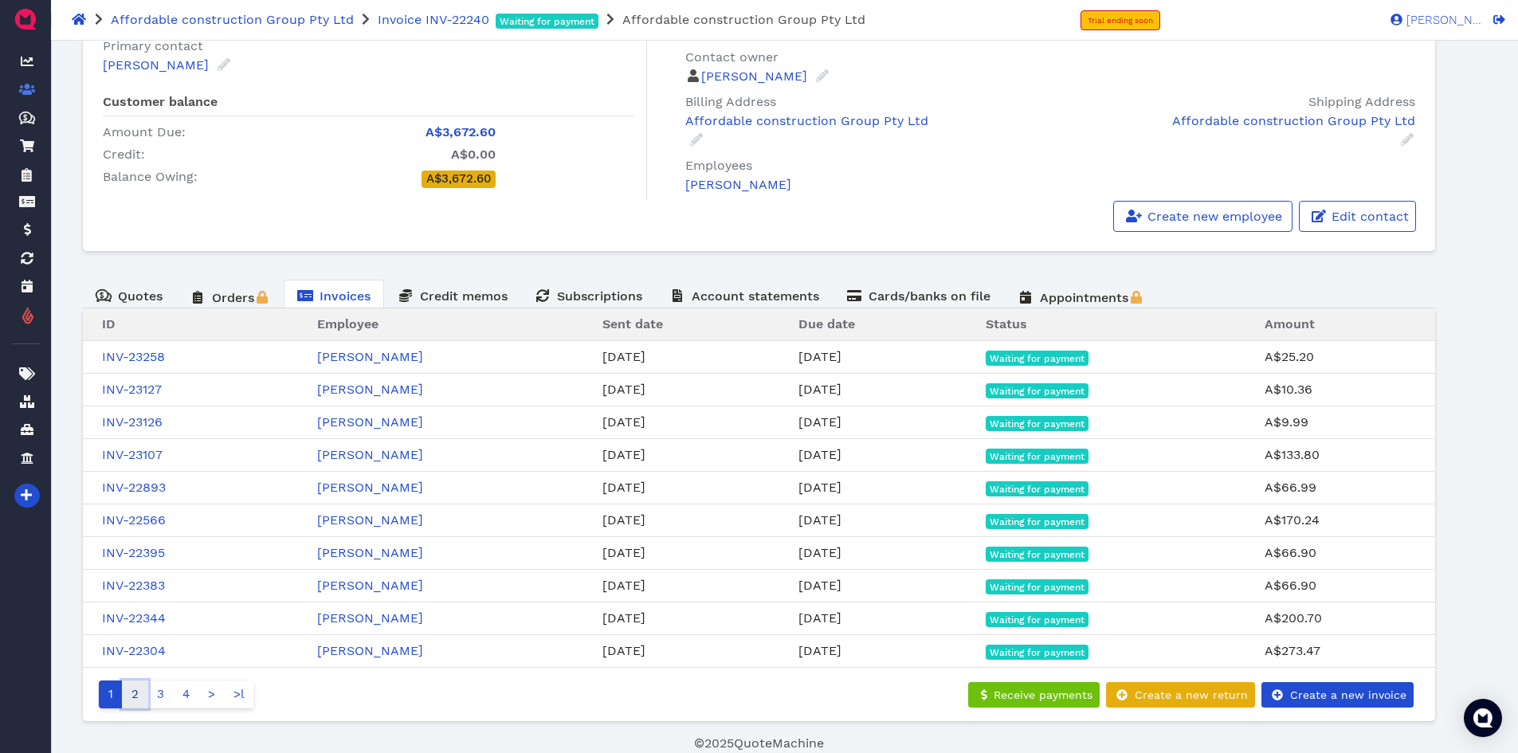
click at [132, 696] on link "2" at bounding box center [135, 694] width 26 height 28
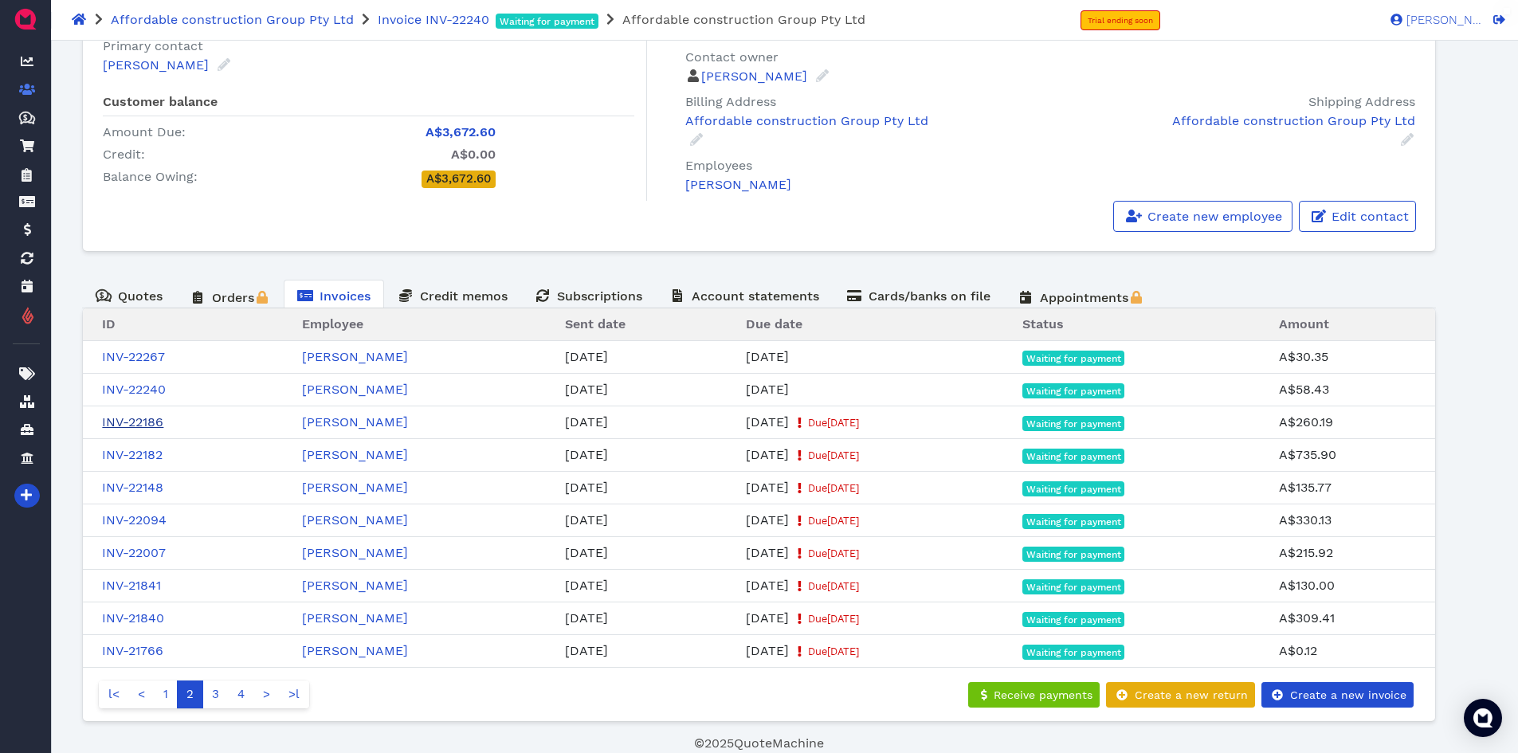
click at [145, 421] on link "INV-22186" at bounding box center [132, 421] width 61 height 15
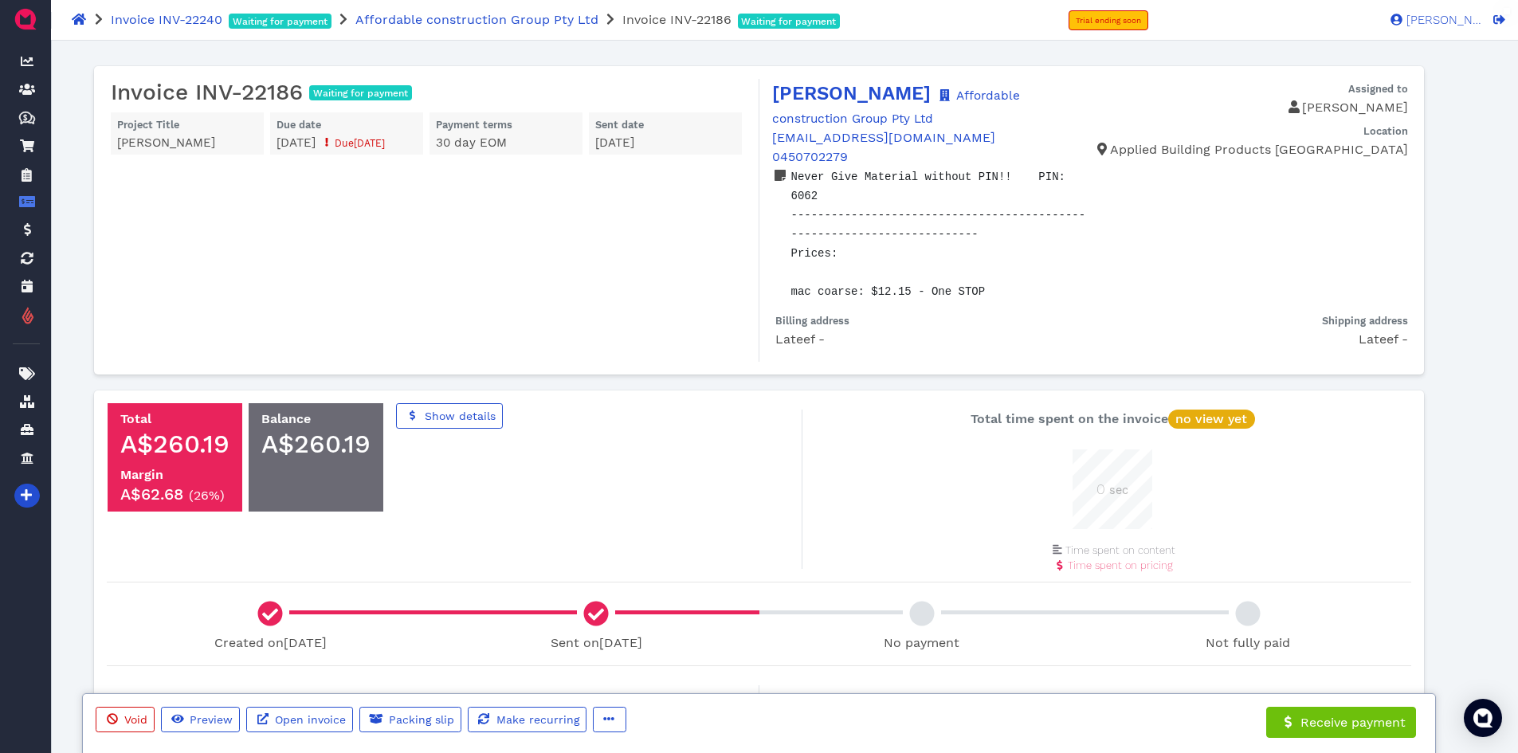
scroll to position [80, 80]
click at [610, 714] on icon "button" at bounding box center [608, 718] width 11 height 11
click at [635, 632] on span "Edit" at bounding box center [639, 635] width 25 height 15
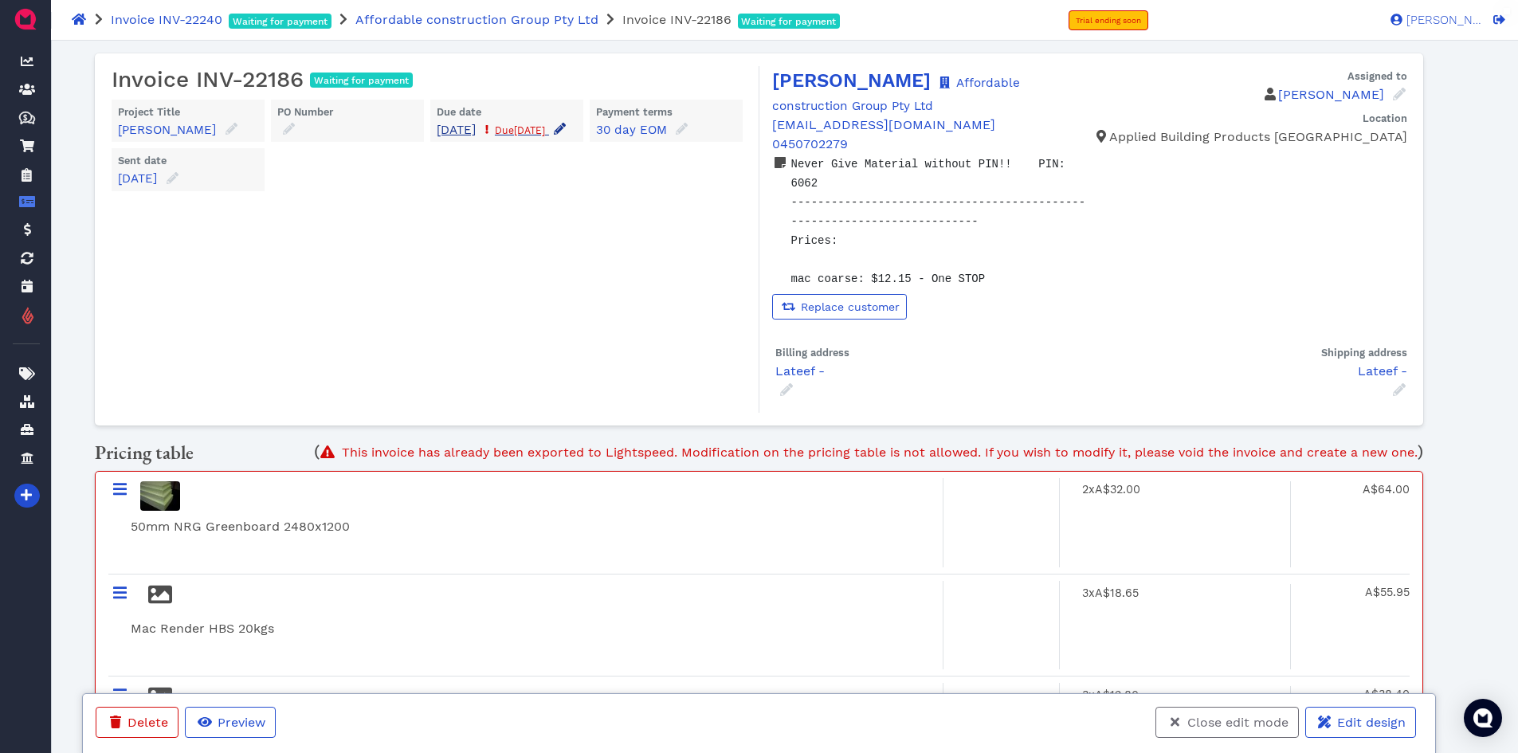
click at [554, 135] on icon at bounding box center [560, 129] width 12 height 12
click at [537, 190] on input "[DATE]" at bounding box center [527, 176] width 158 height 25
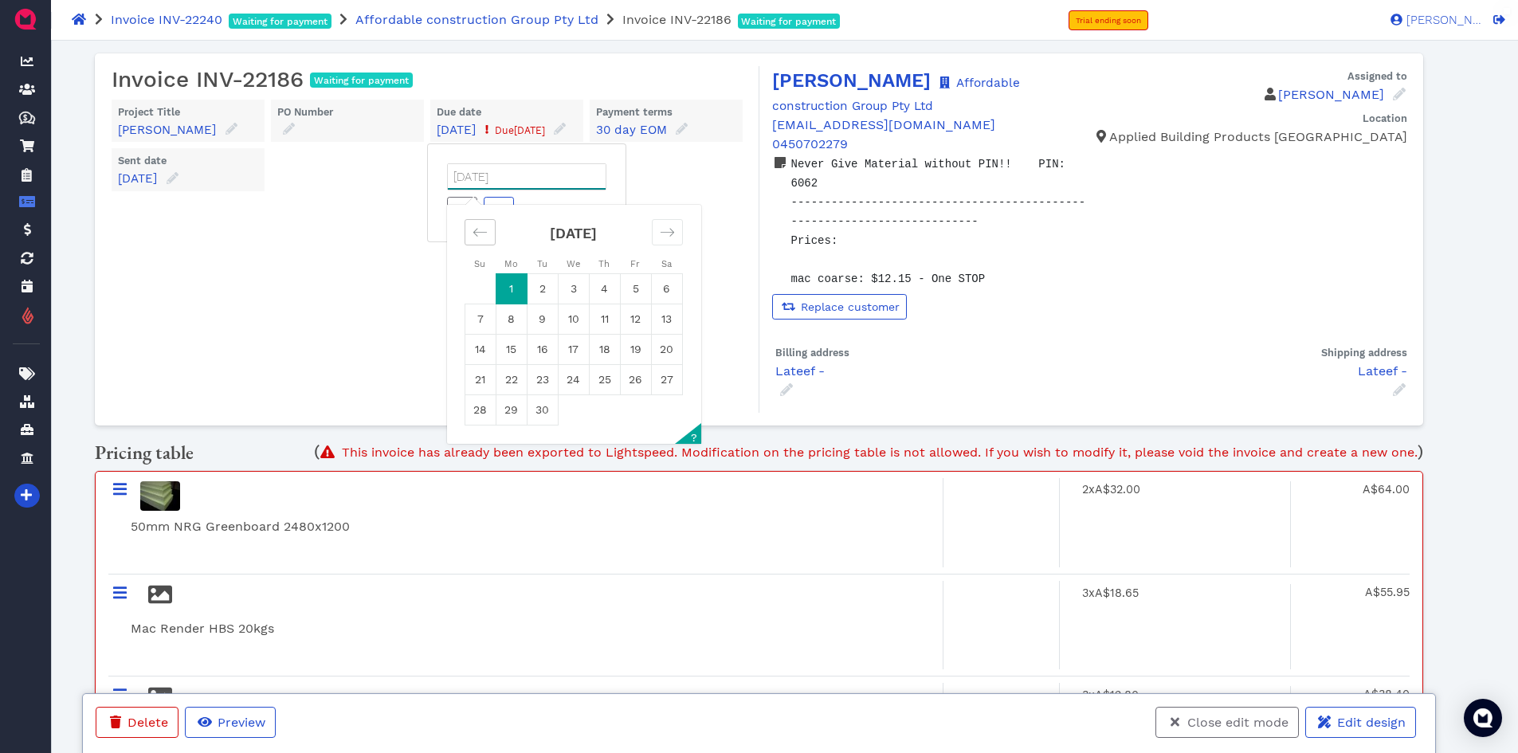
click at [478, 240] on icon "Move backward to switch to the previous month." at bounding box center [479, 232] width 15 height 15
click at [482, 456] on td "31" at bounding box center [480, 440] width 31 height 30
type input "[DATE]"
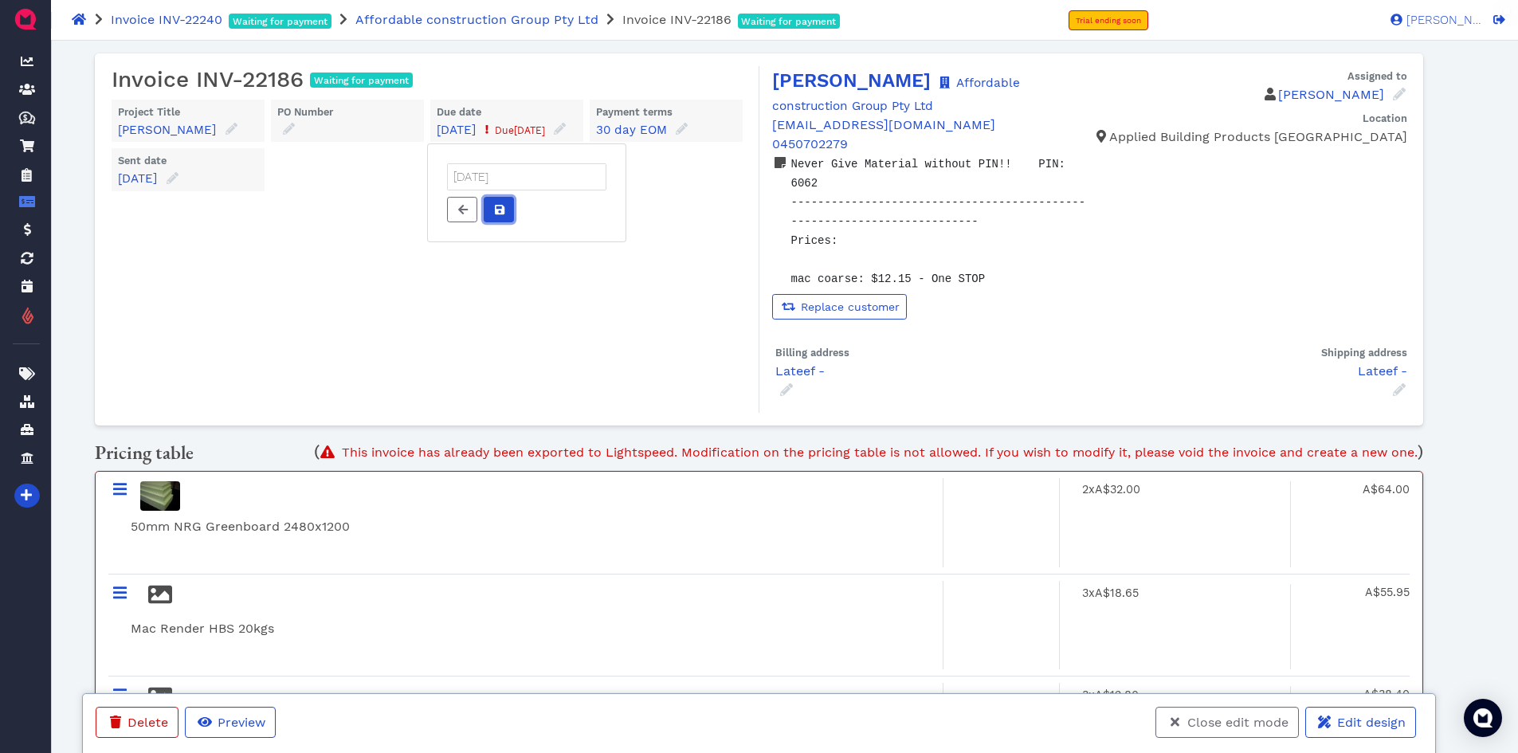
click at [502, 214] on icon at bounding box center [500, 210] width 10 height 10
click at [1202, 727] on span "Close edit mode" at bounding box center [1237, 722] width 104 height 15
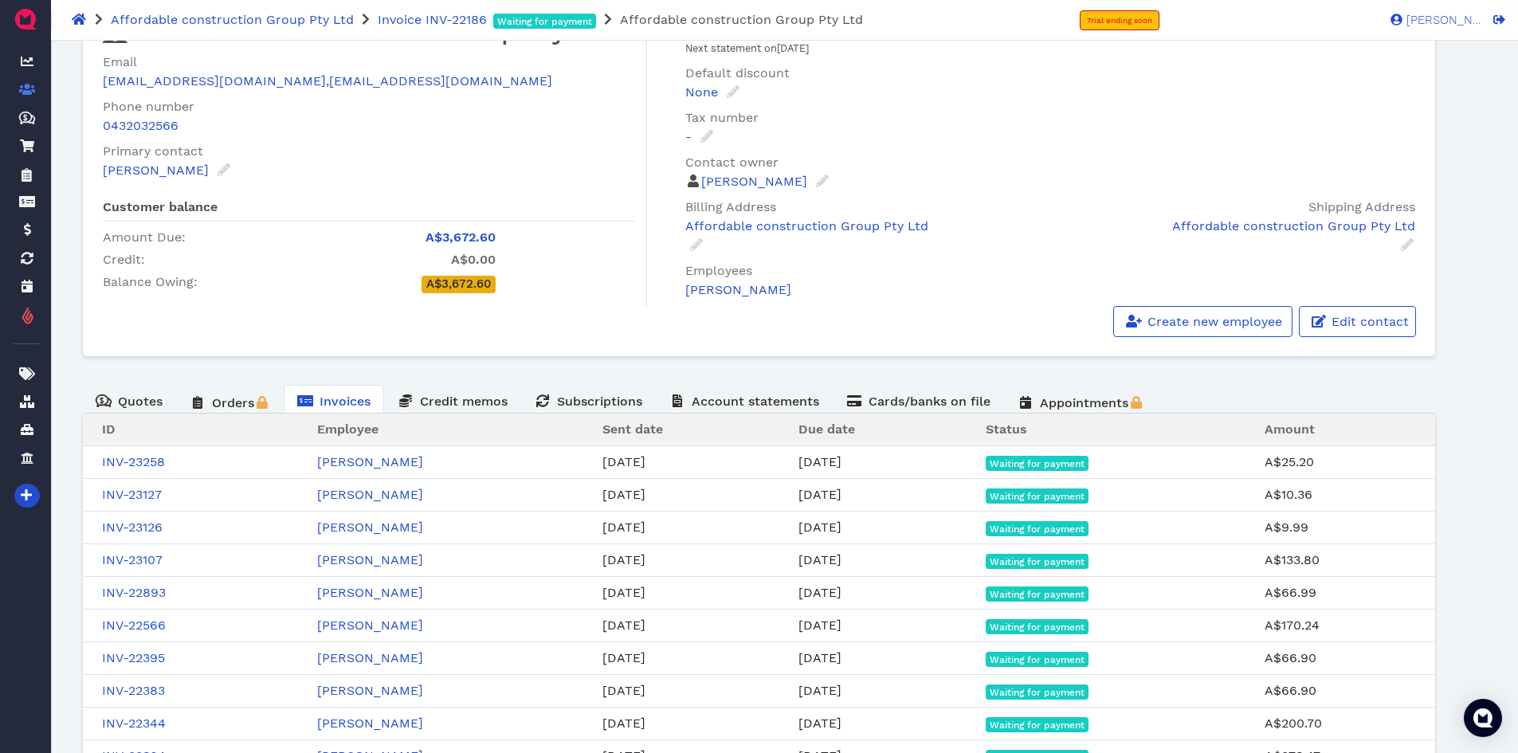
scroll to position [184, 0]
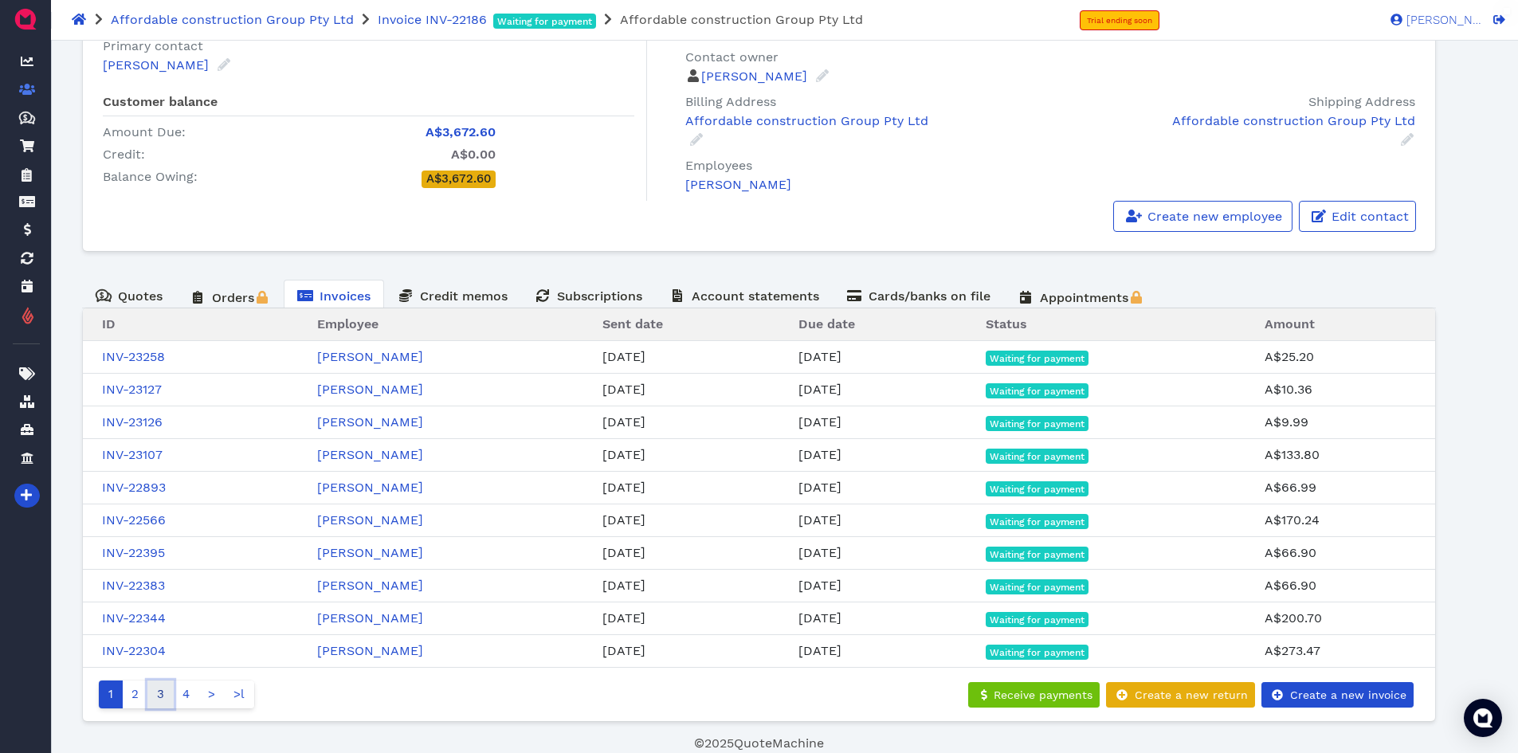
click at [157, 699] on link "3" at bounding box center [160, 694] width 26 height 28
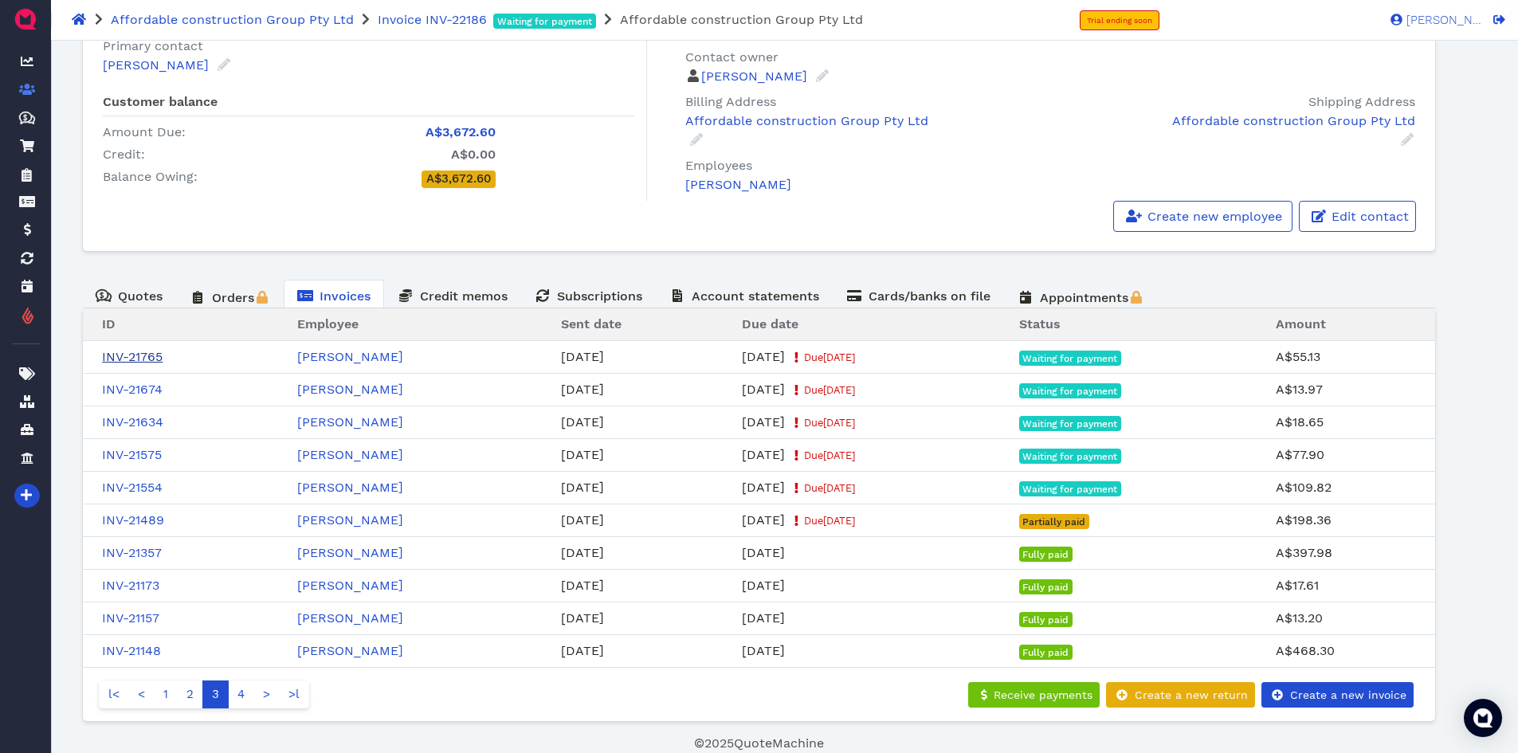
click at [128, 356] on link "INV-21765" at bounding box center [132, 356] width 61 height 15
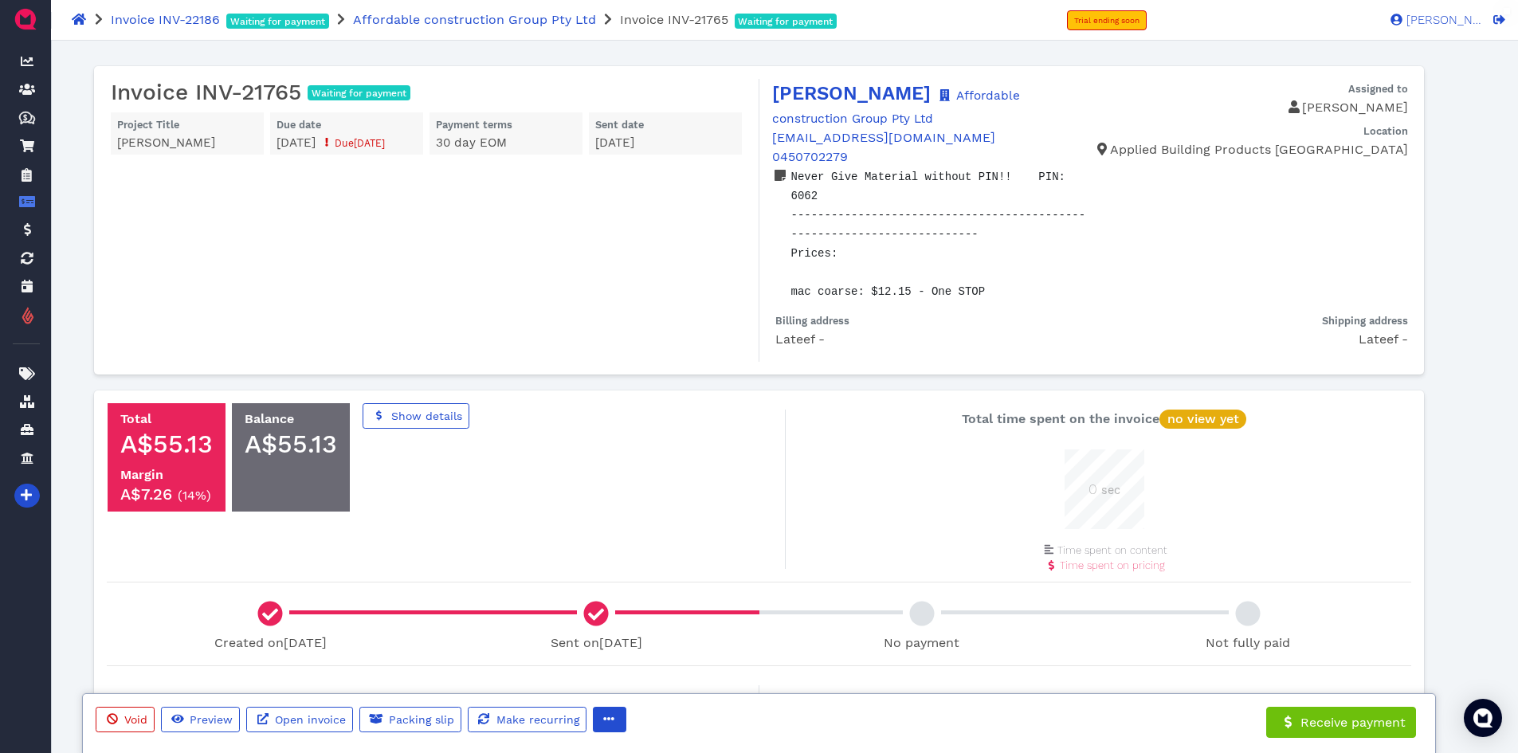
scroll to position [80, 80]
click at [603, 716] on icon "button" at bounding box center [608, 718] width 11 height 11
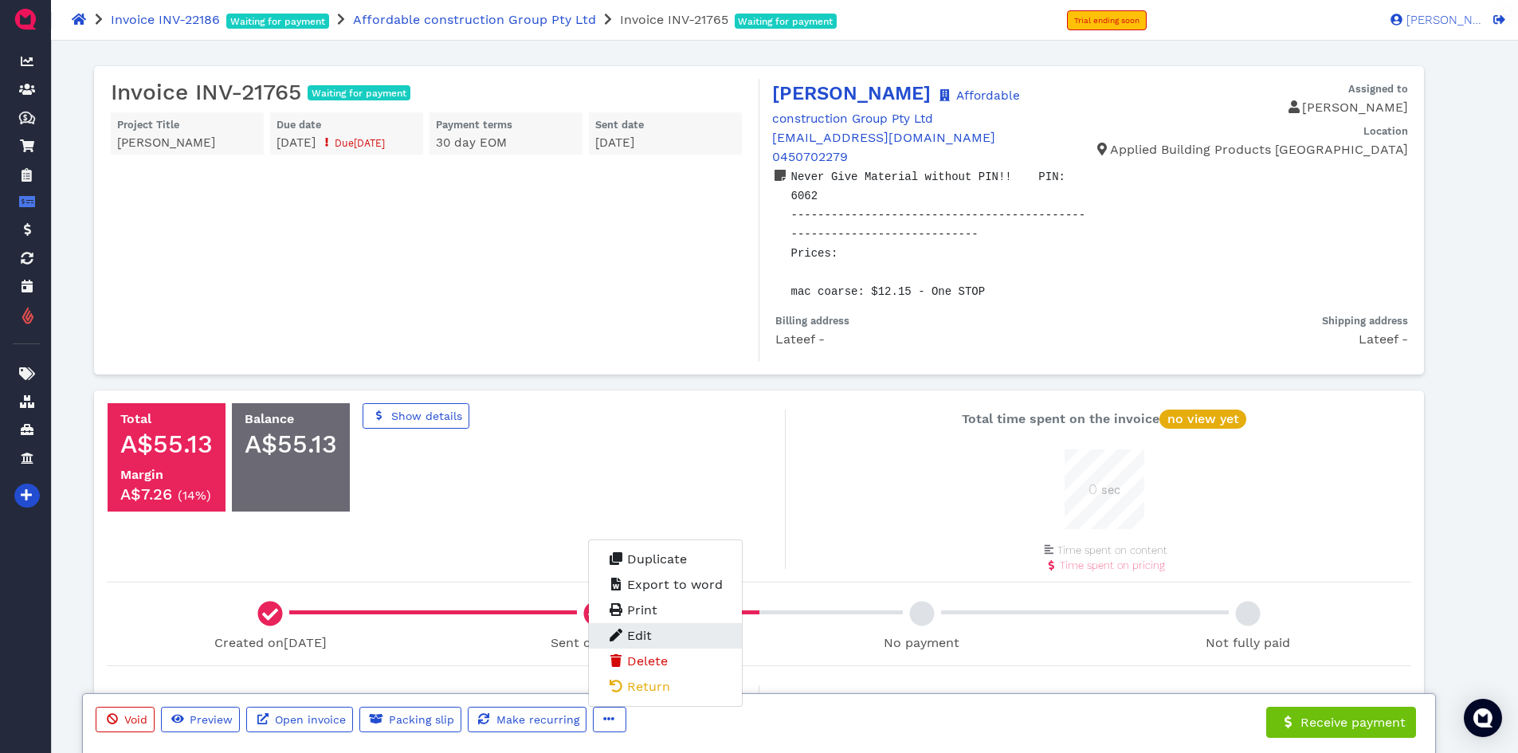
click at [633, 630] on span "Edit" at bounding box center [639, 635] width 25 height 15
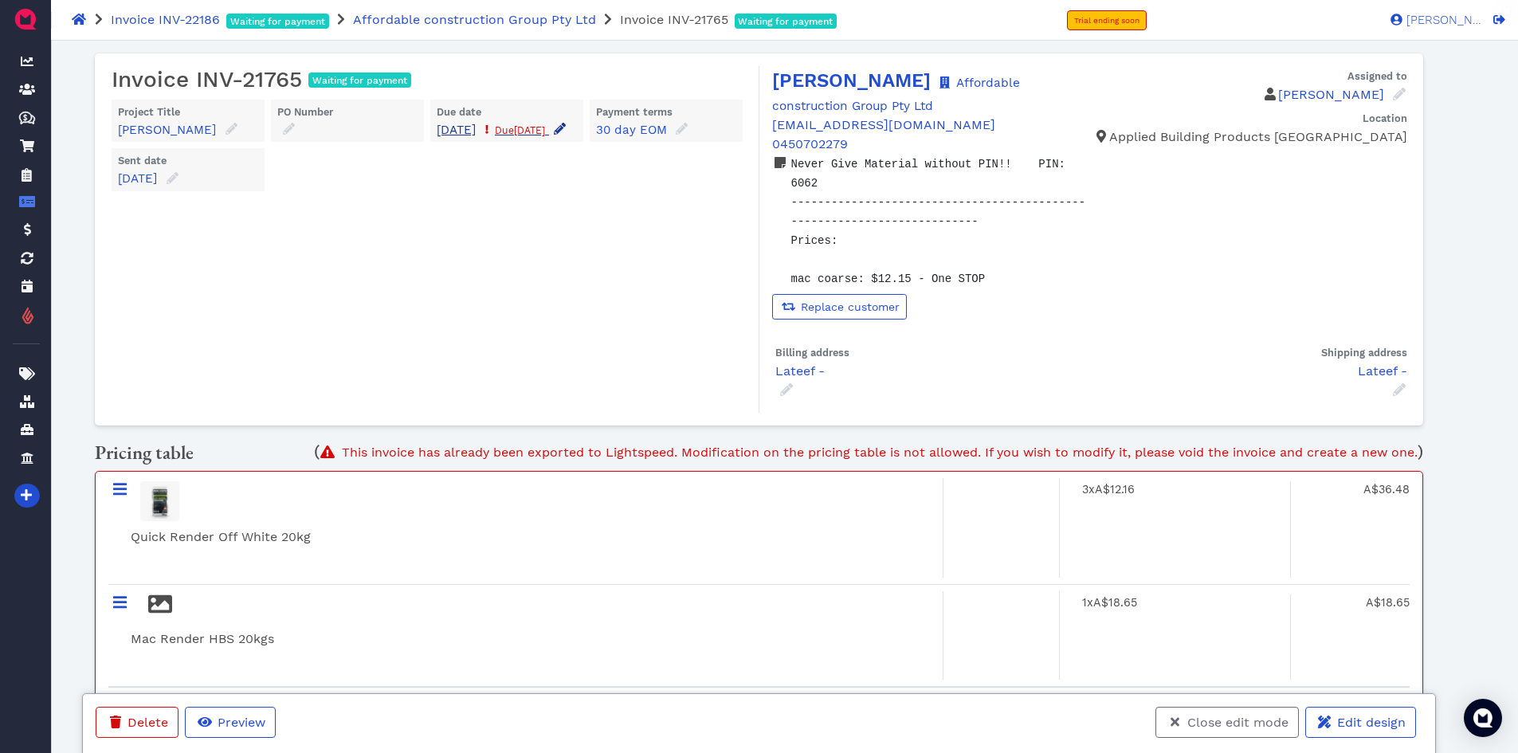
click at [554, 135] on icon at bounding box center [560, 129] width 12 height 12
click at [527, 187] on input "[DATE]" at bounding box center [527, 176] width 158 height 25
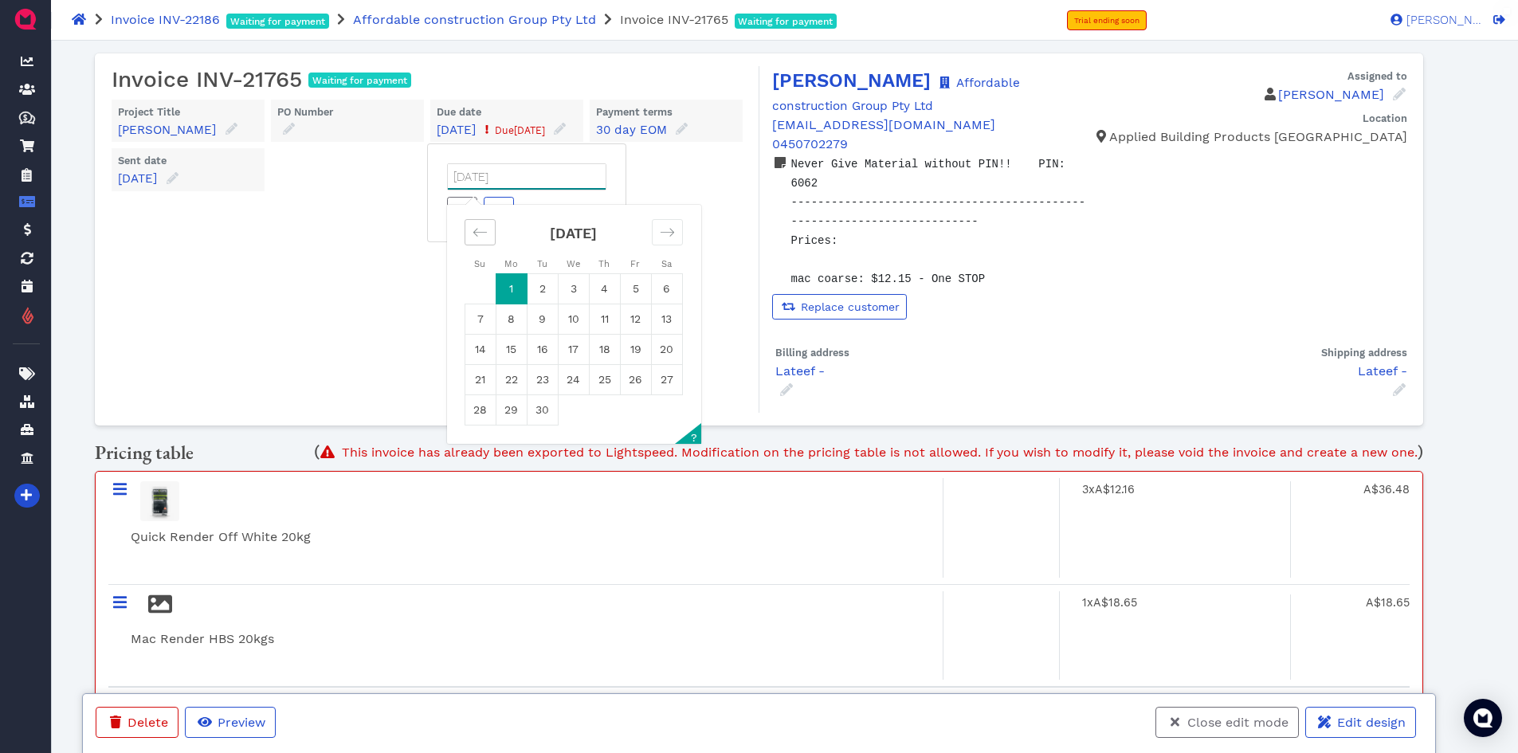
click at [483, 240] on icon "Move backward to switch to the previous month." at bounding box center [479, 232] width 15 height 15
click at [488, 456] on td "31" at bounding box center [480, 440] width 31 height 30
type input "[DATE]"
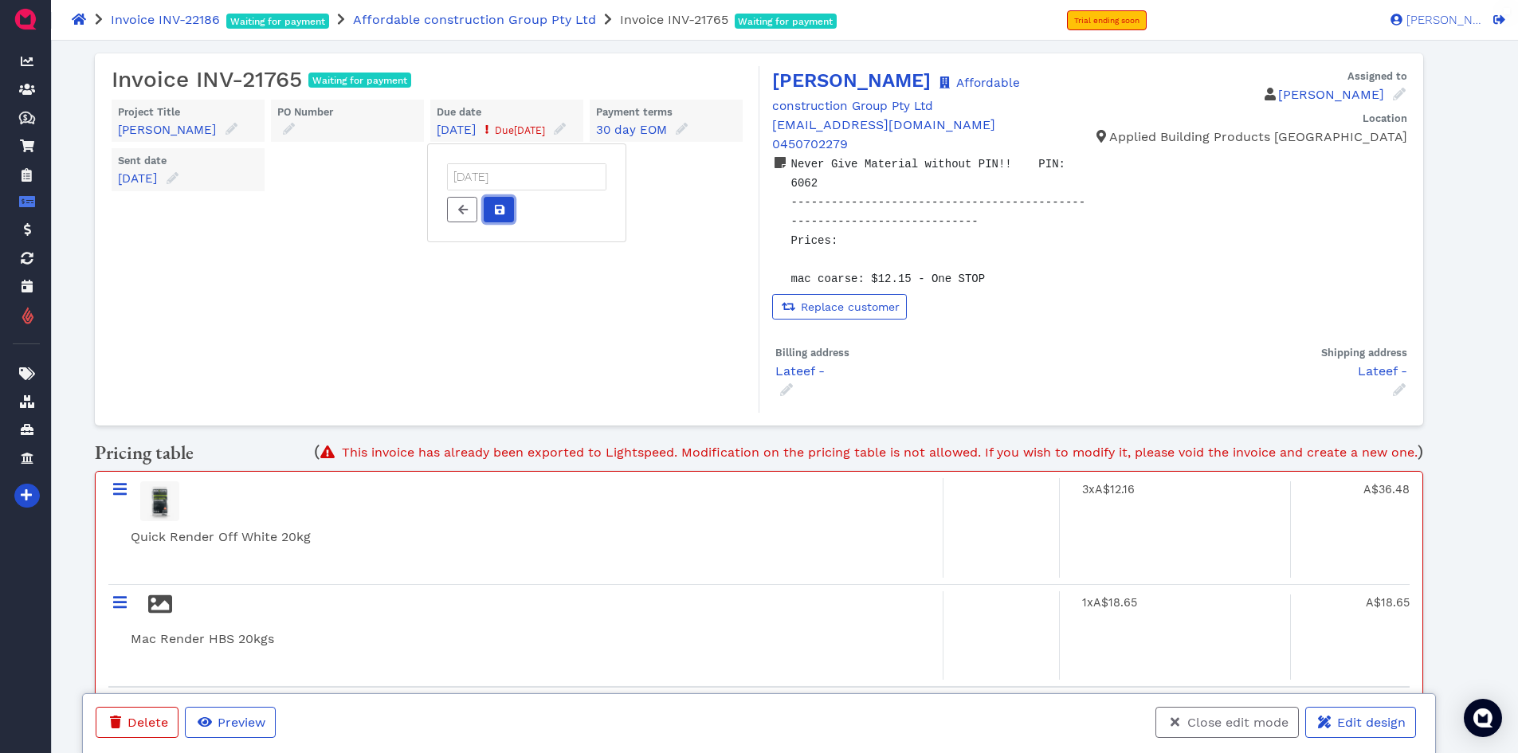
click at [506, 218] on span at bounding box center [499, 210] width 16 height 17
click at [1227, 723] on span "Close edit mode" at bounding box center [1237, 722] width 104 height 15
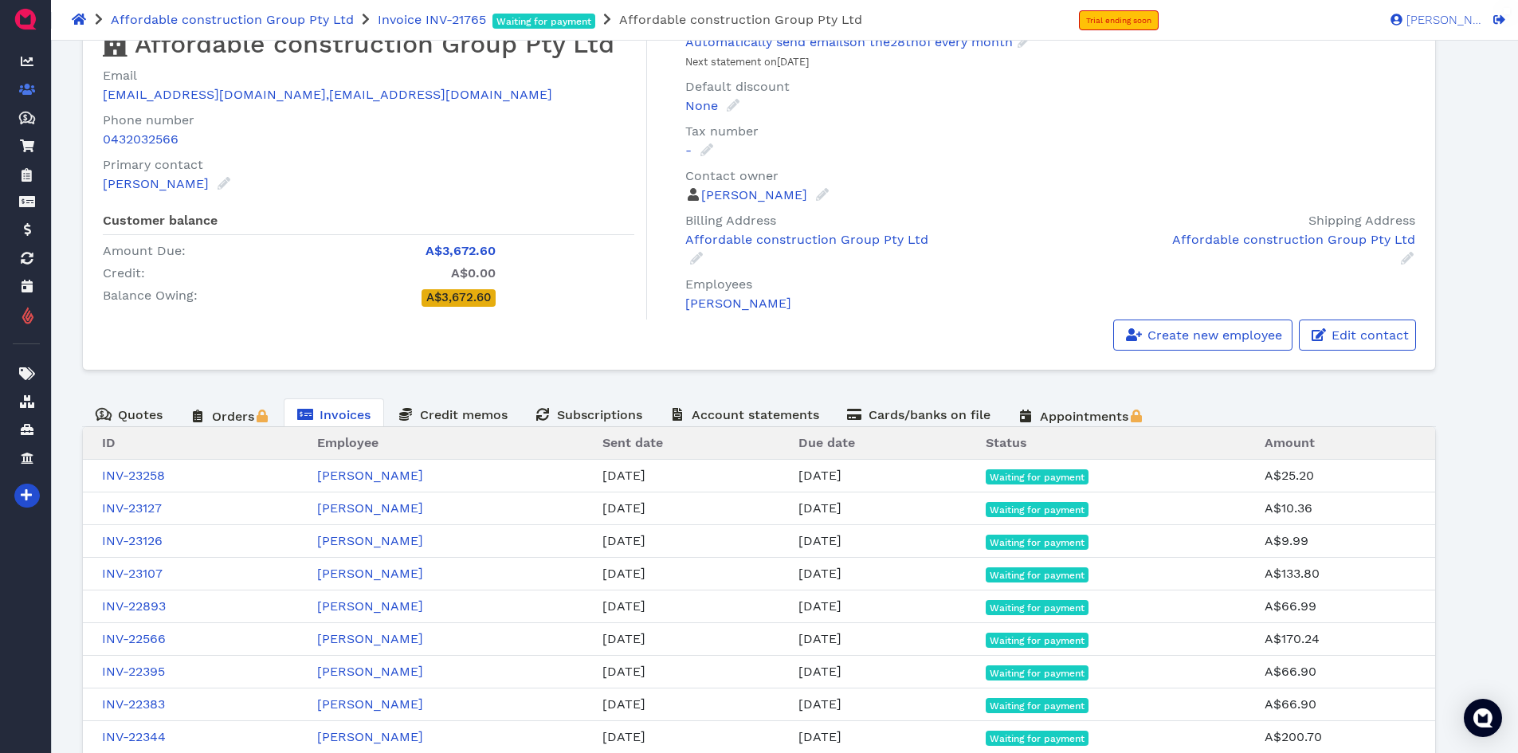
scroll to position [184, 0]
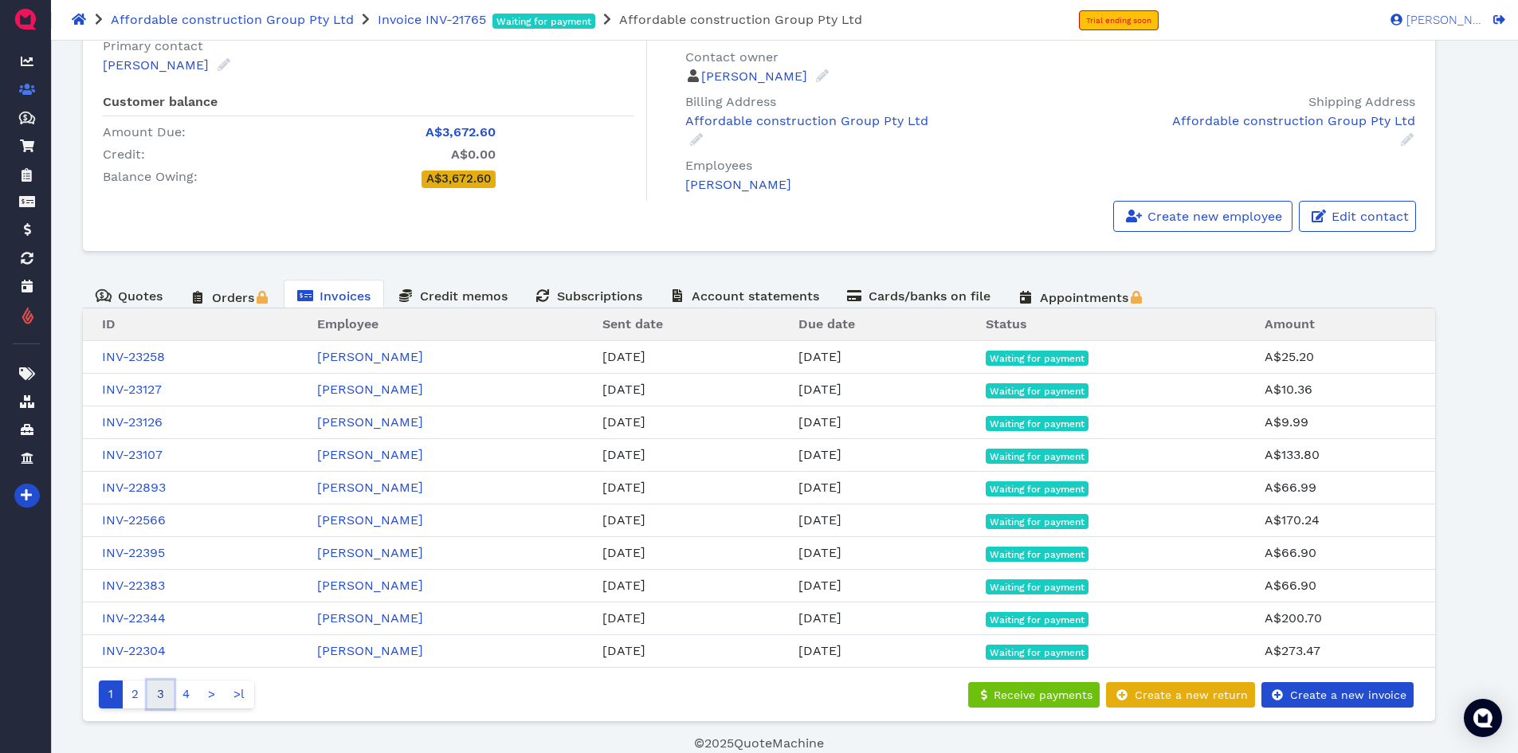
click at [152, 694] on link "3" at bounding box center [160, 694] width 26 height 28
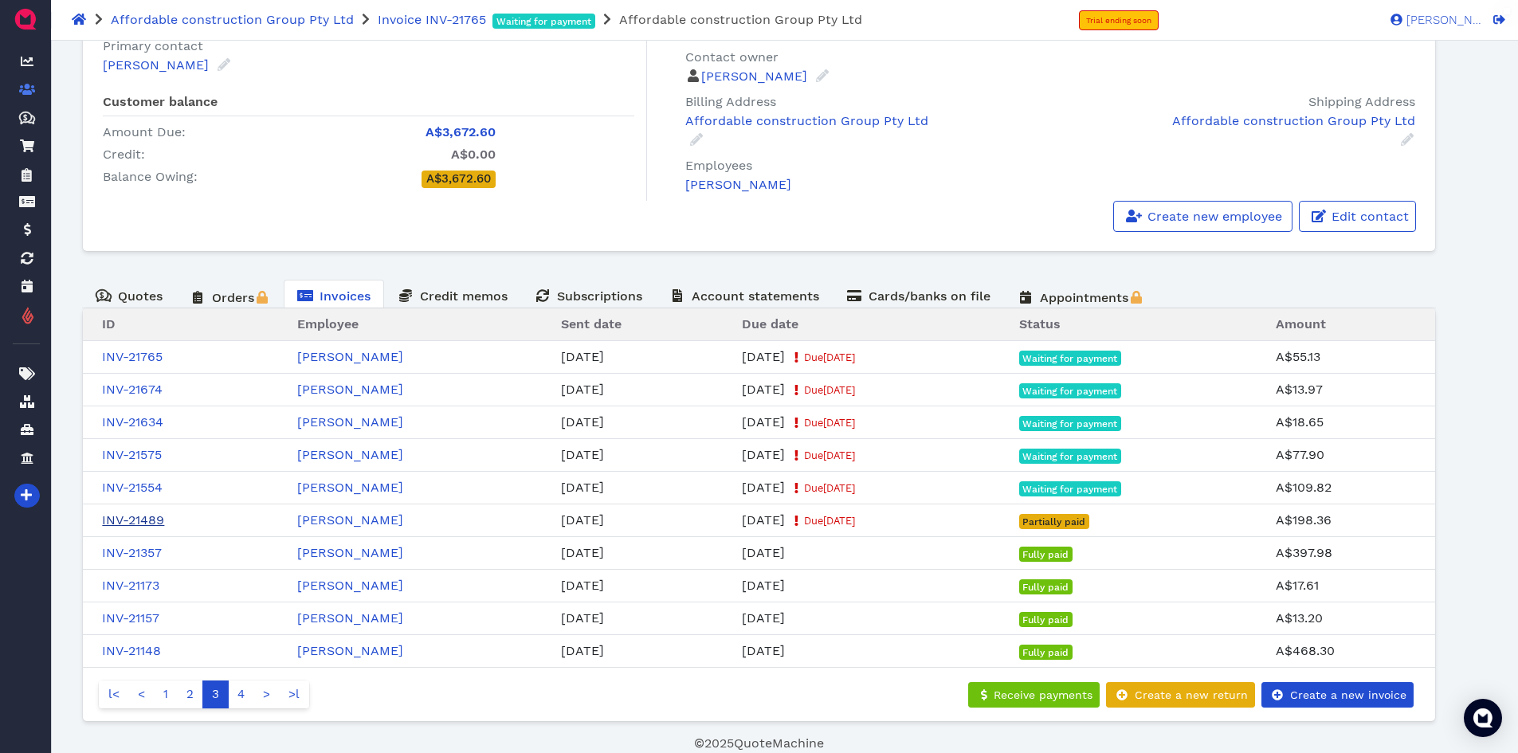
click at [152, 519] on link "INV-21489" at bounding box center [133, 519] width 62 height 15
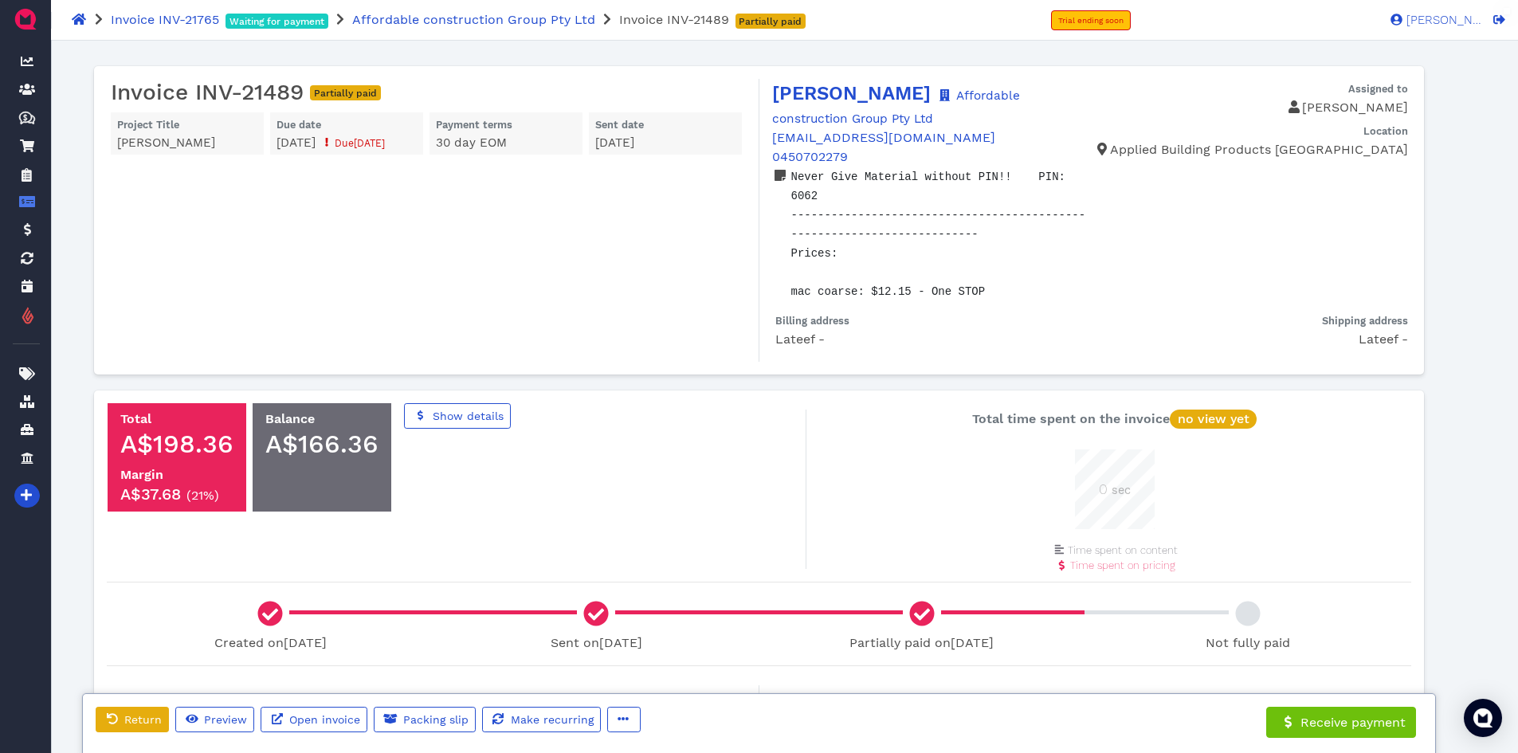
scroll to position [80, 80]
click at [618, 719] on icon "button" at bounding box center [623, 718] width 11 height 3
click at [642, 630] on span "Edit" at bounding box center [653, 635] width 25 height 15
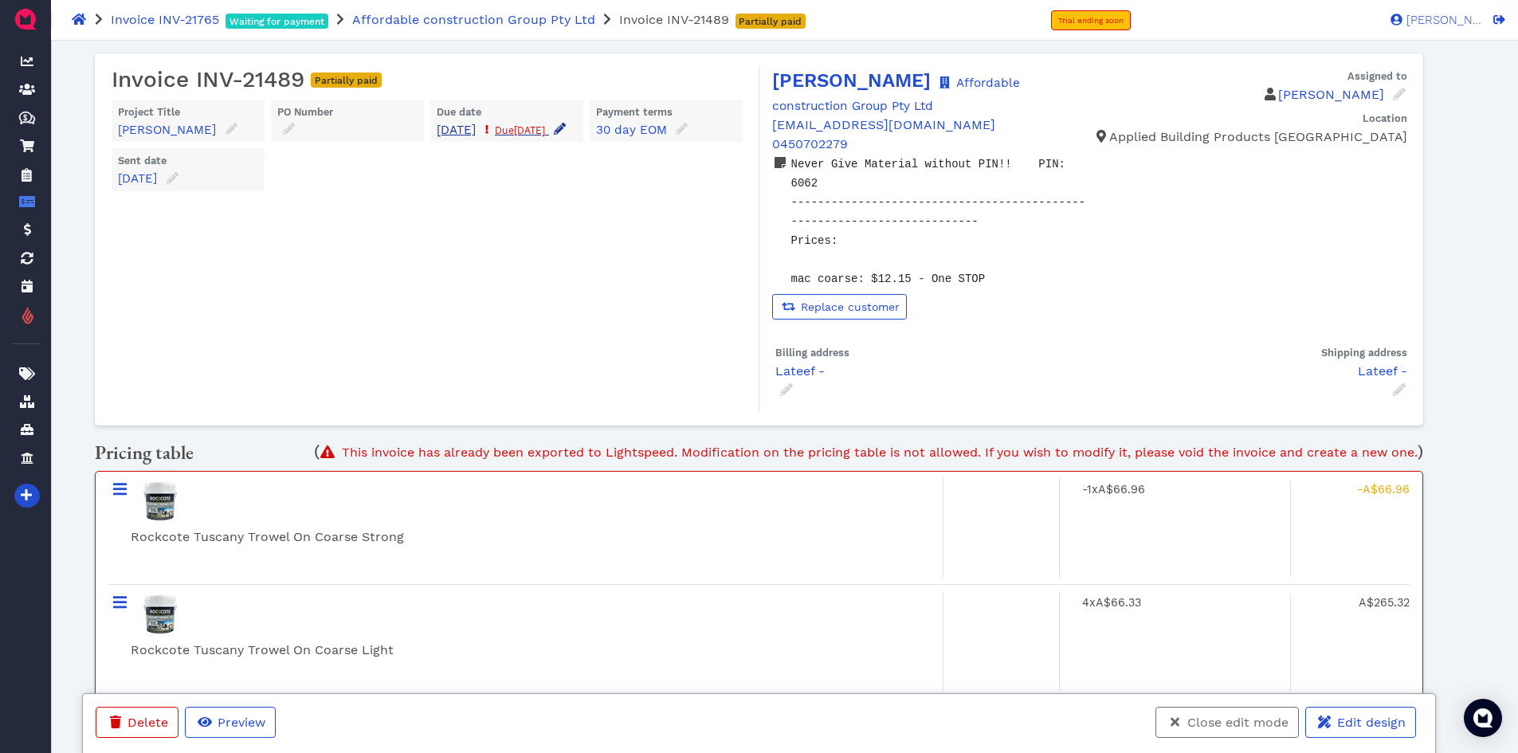
click at [554, 135] on icon at bounding box center [560, 129] width 12 height 12
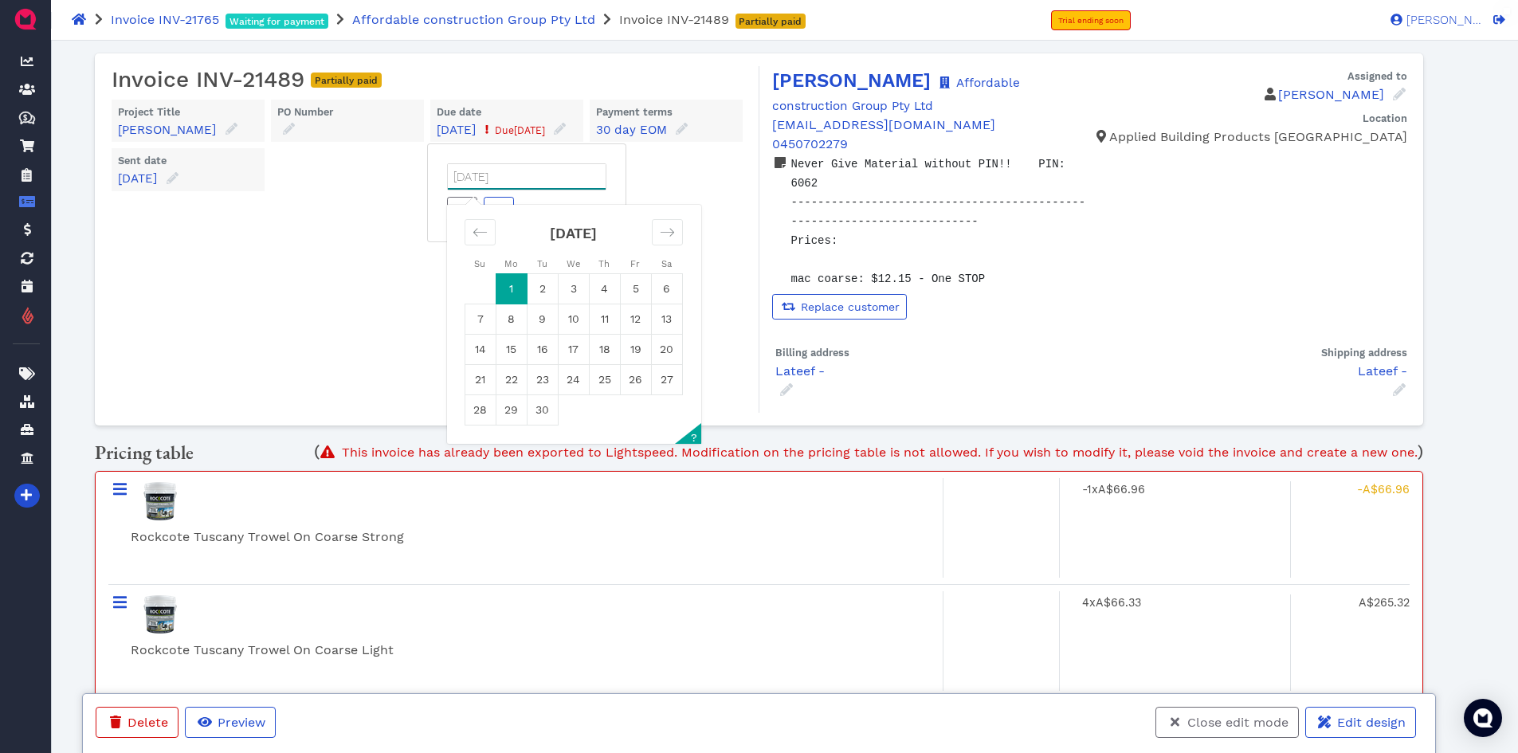
click at [539, 190] on input "[DATE]" at bounding box center [527, 176] width 158 height 25
click at [481, 240] on icon "Move backward to switch to the previous month." at bounding box center [479, 232] width 15 height 15
click at [480, 456] on td "31" at bounding box center [480, 440] width 31 height 30
type input "[DATE]"
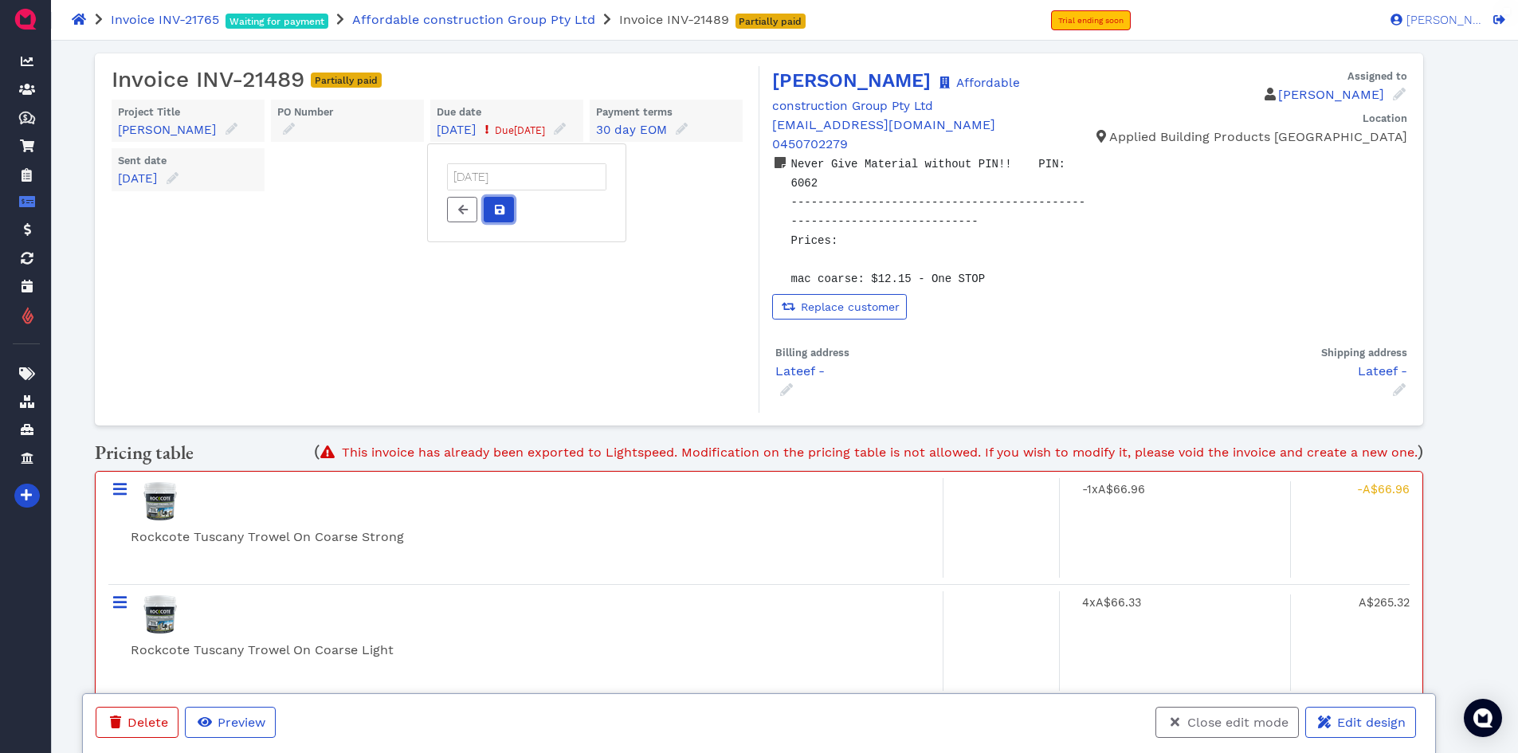
click at [502, 214] on icon at bounding box center [500, 210] width 10 height 10
click at [1217, 725] on span "Close edit mode" at bounding box center [1237, 722] width 104 height 15
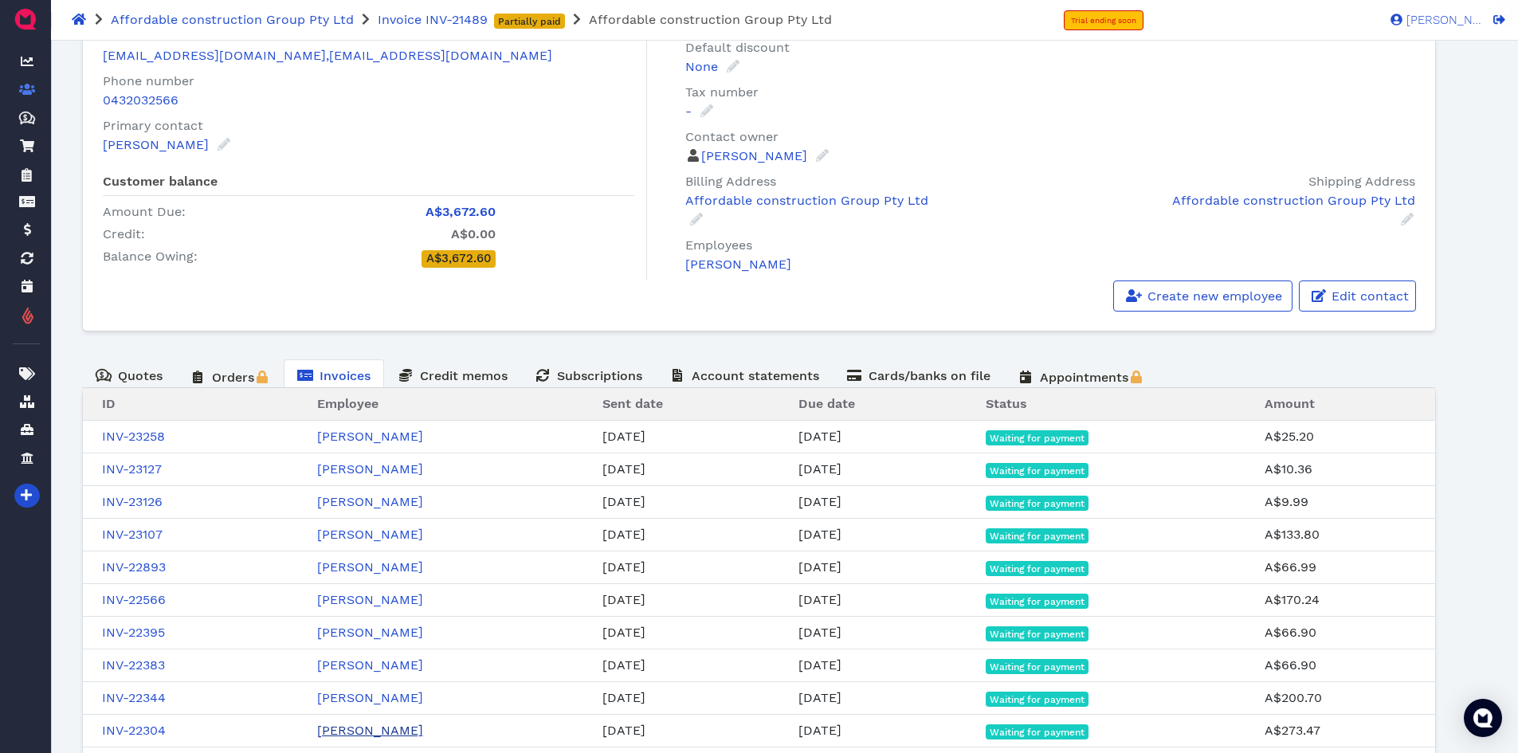
scroll to position [184, 0]
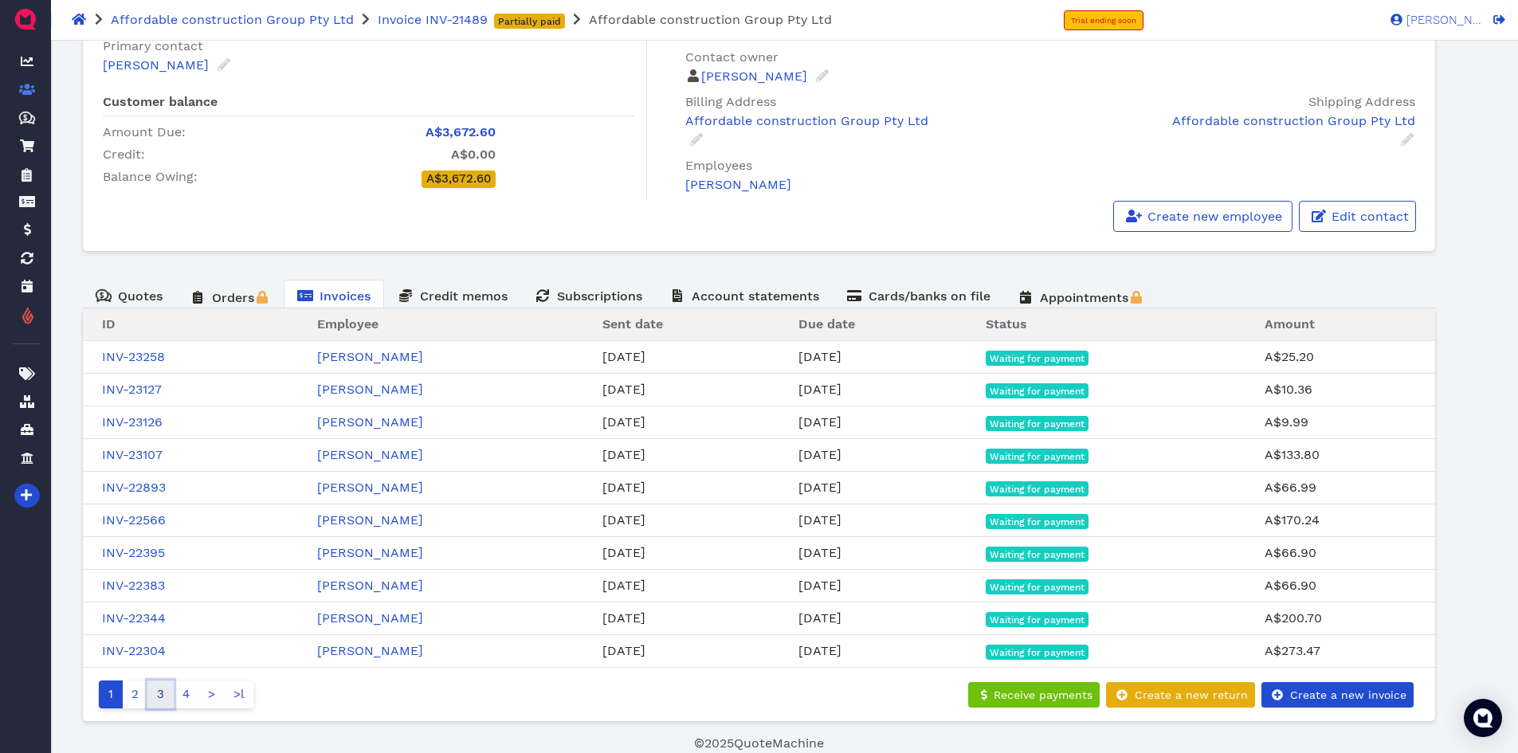
click at [156, 694] on link "3" at bounding box center [160, 694] width 26 height 28
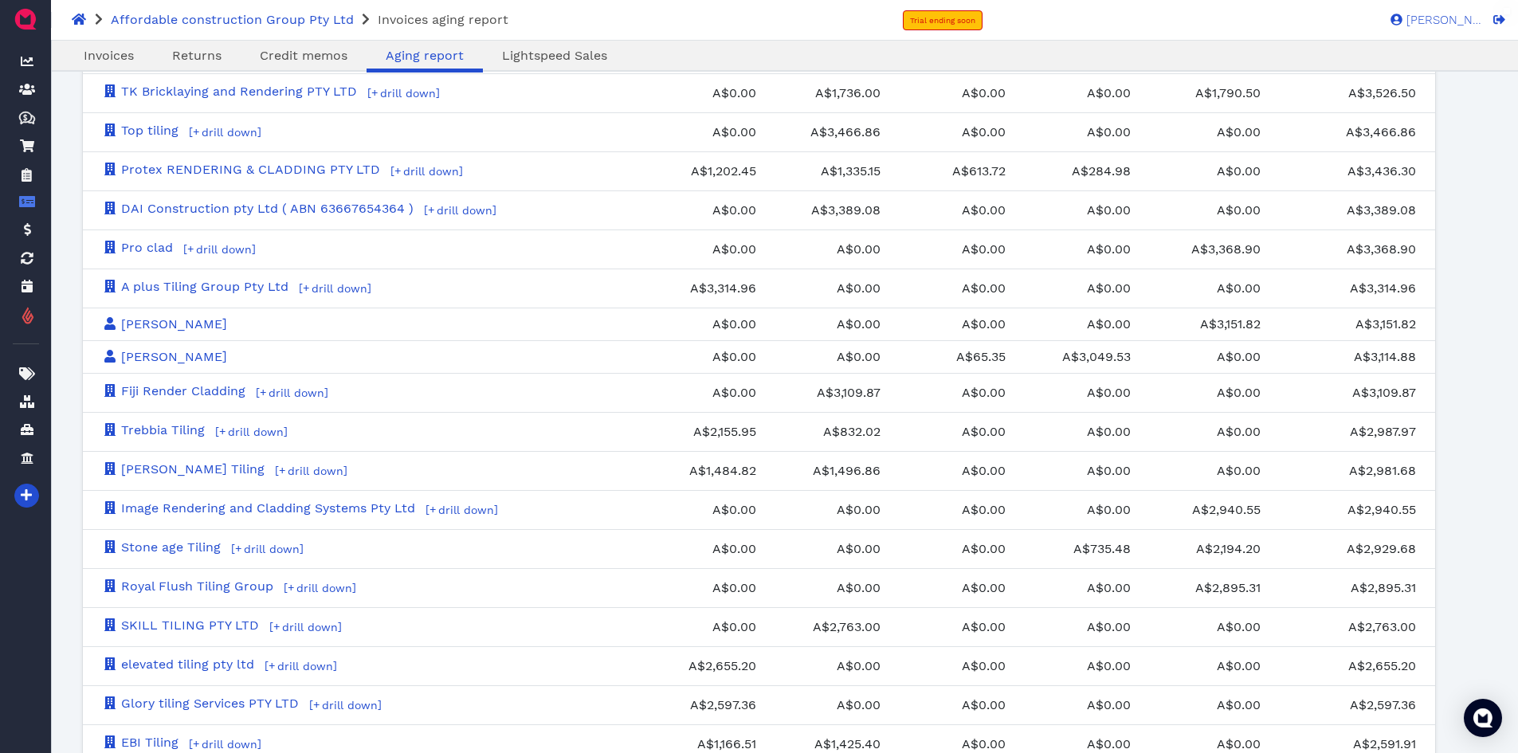
scroll to position [2307, 0]
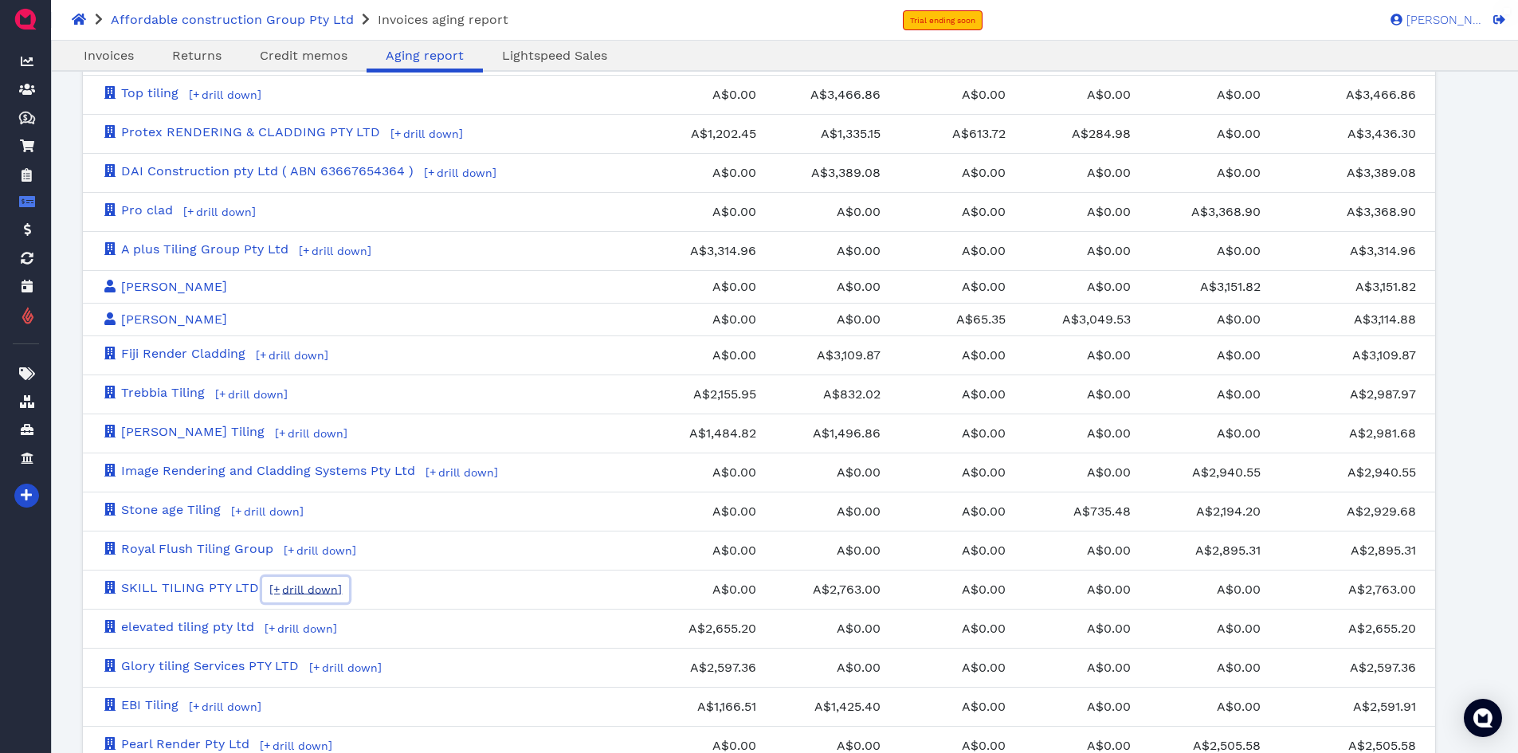
click at [327, 593] on span "drill down" at bounding box center [309, 589] width 58 height 13
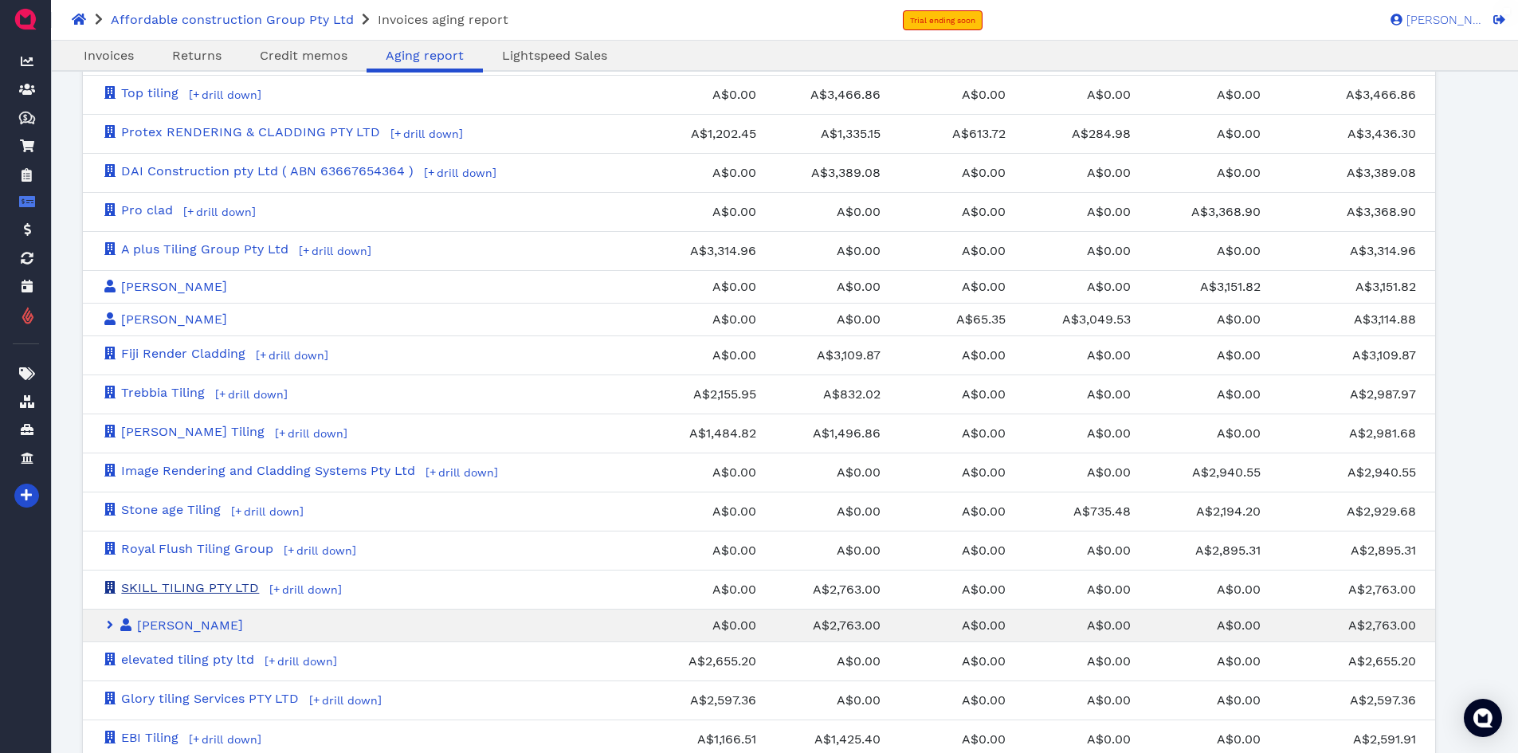
click at [161, 585] on link "SKILL TILING PTY LTD" at bounding box center [180, 587] width 157 height 15
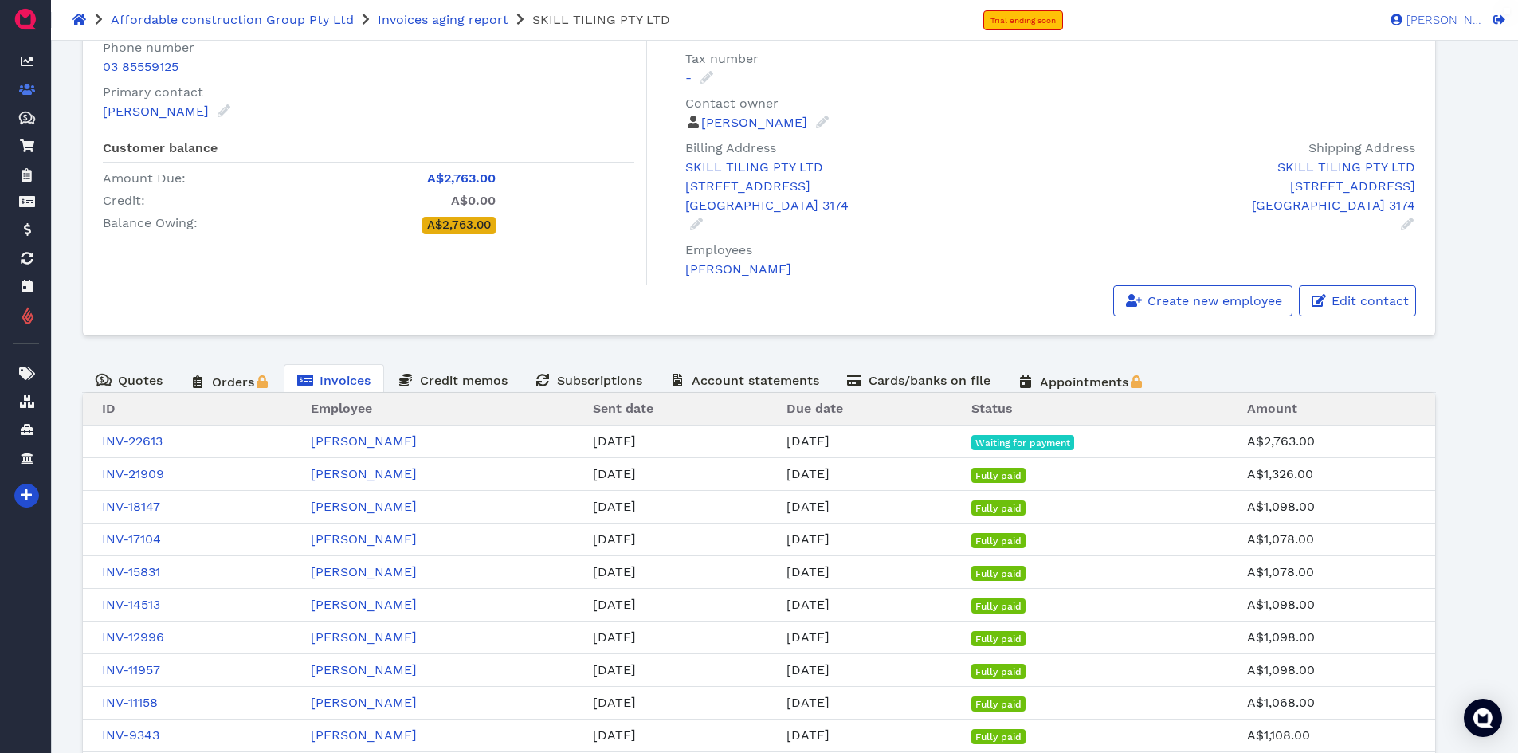
scroll to position [159, 0]
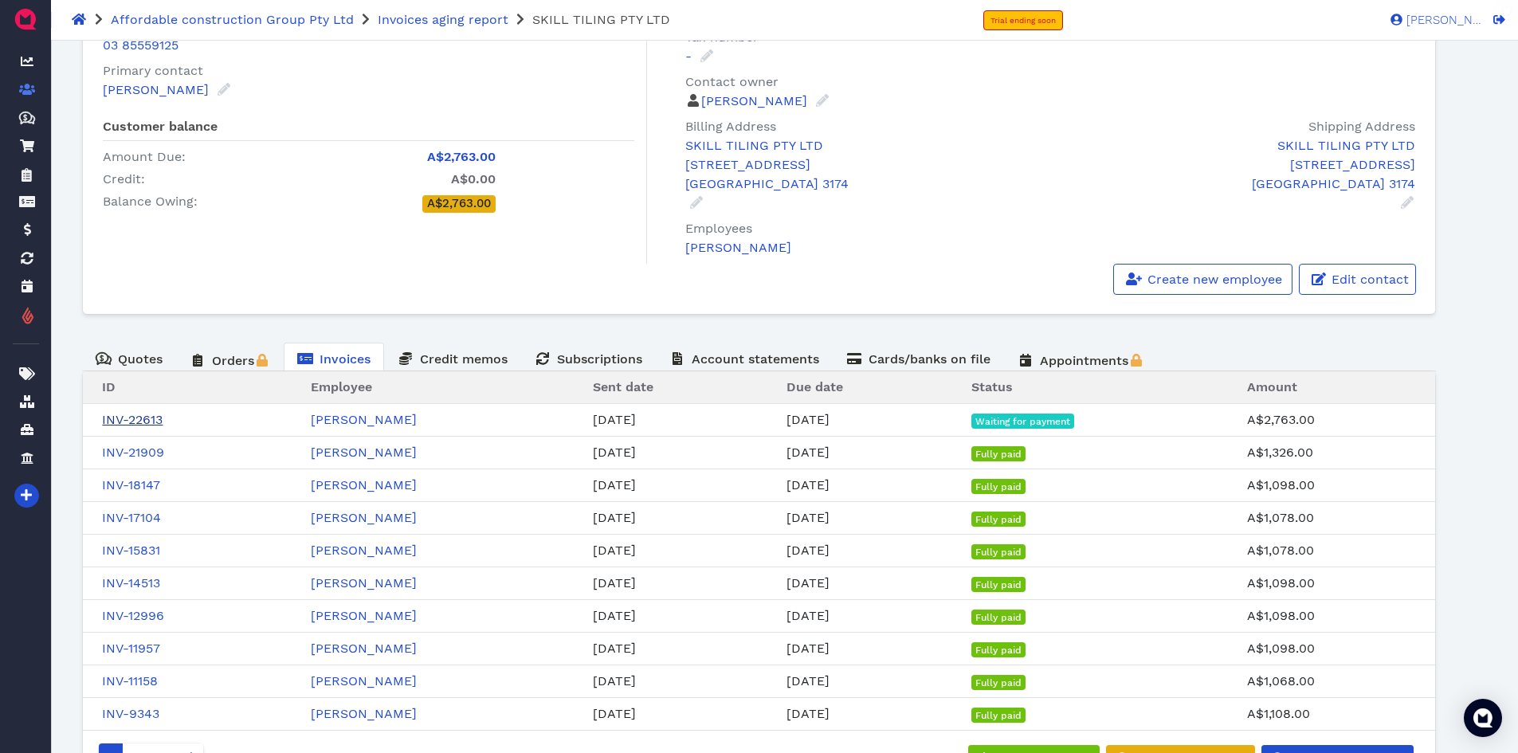
click at [146, 416] on link "INV-22613" at bounding box center [132, 419] width 61 height 15
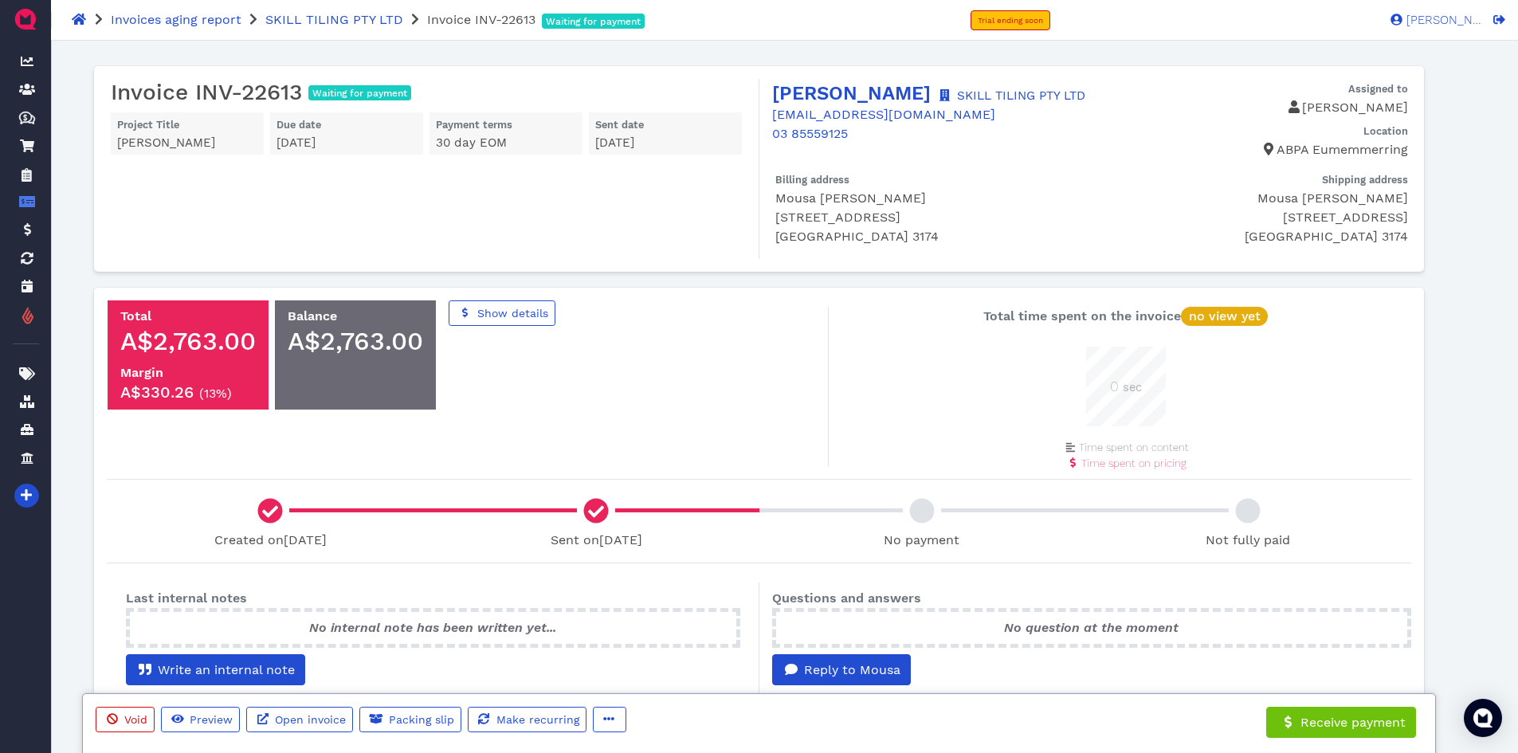
scroll to position [80, 80]
click at [613, 712] on button "button" at bounding box center [609, 719] width 33 height 25
click at [641, 637] on span "Edit" at bounding box center [639, 635] width 25 height 15
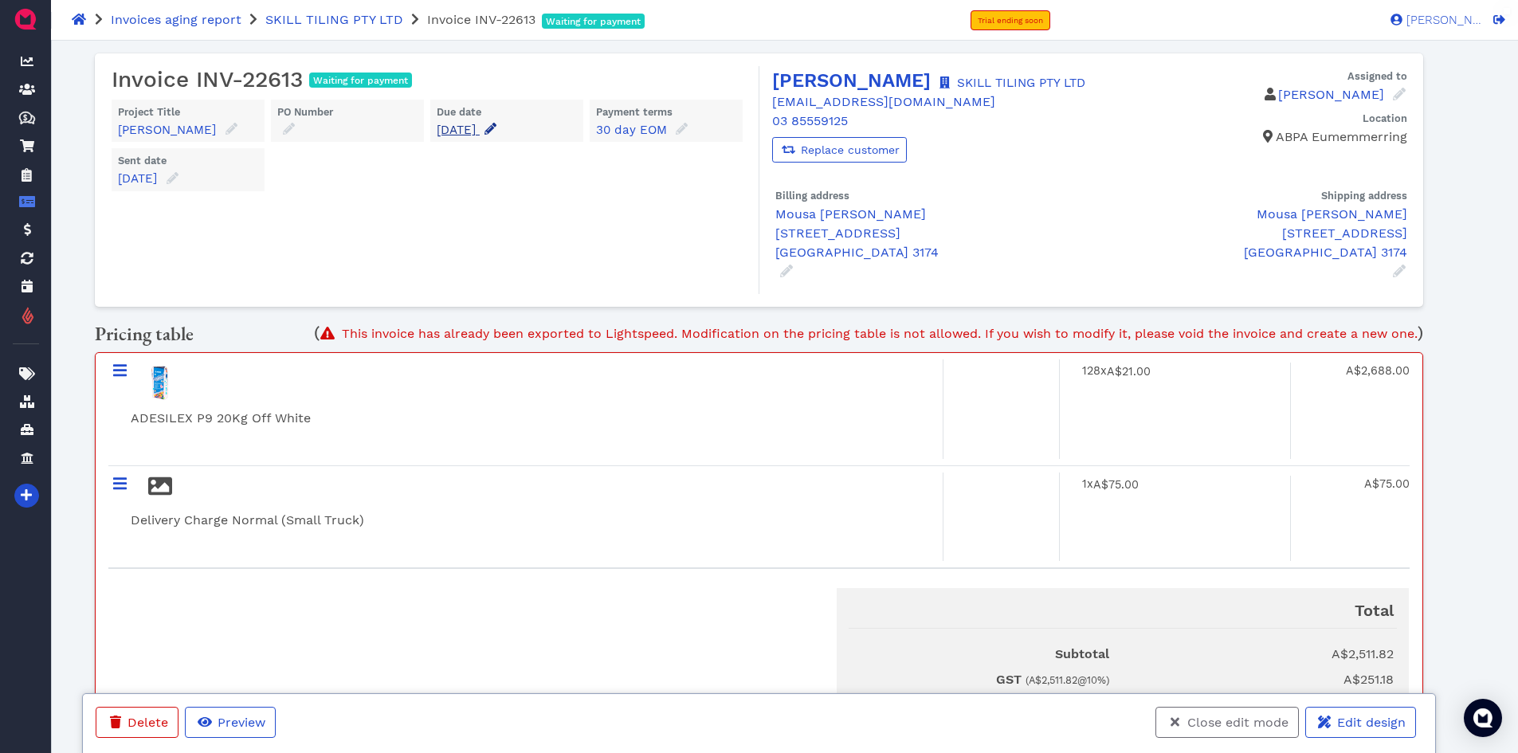
click at [496, 129] on icon at bounding box center [490, 129] width 12 height 12
click at [519, 170] on input "[DATE]" at bounding box center [527, 176] width 158 height 25
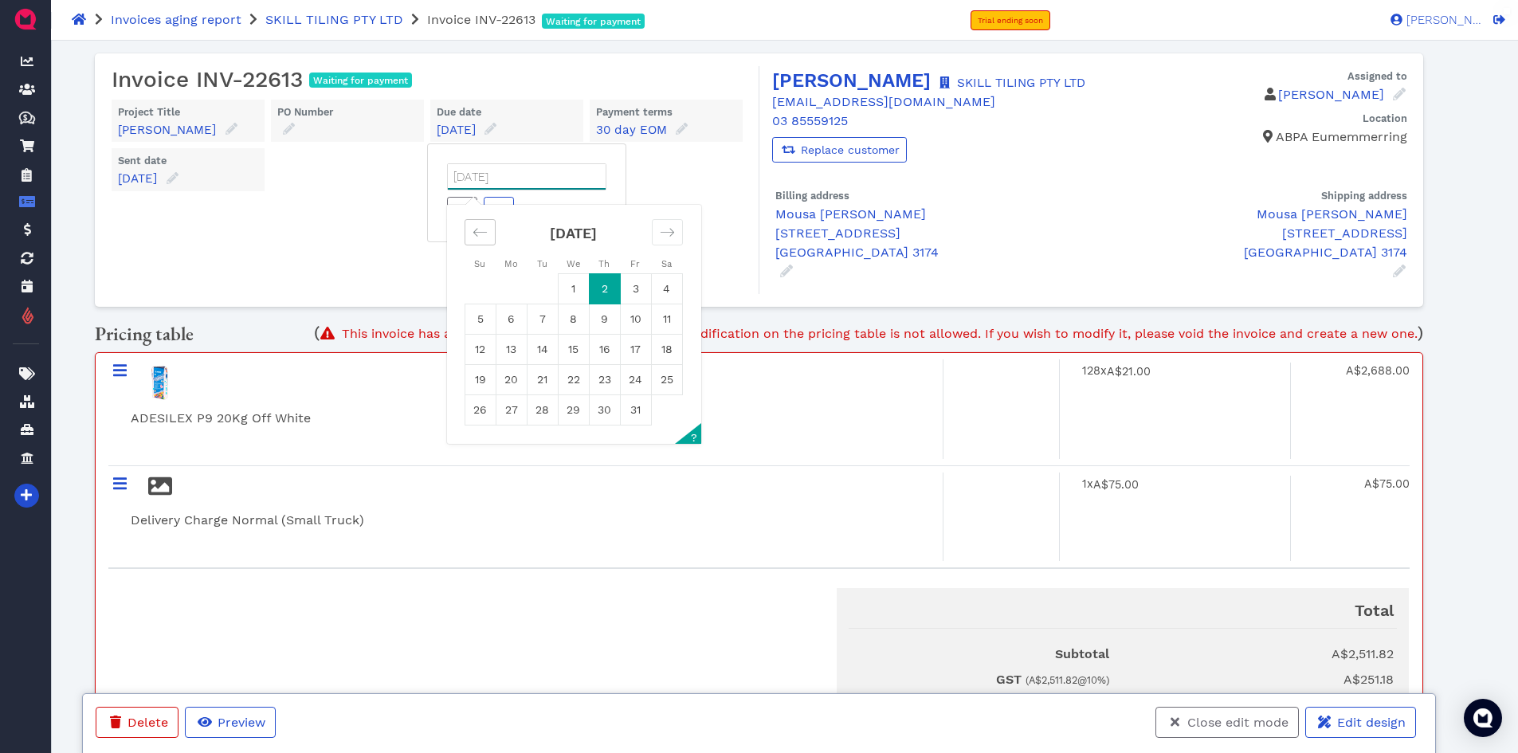
click at [468, 233] on div "Move backward to switch to the previous month." at bounding box center [480, 232] width 31 height 26
click at [539, 410] on td "30" at bounding box center [542, 410] width 31 height 30
type input "[DATE]"
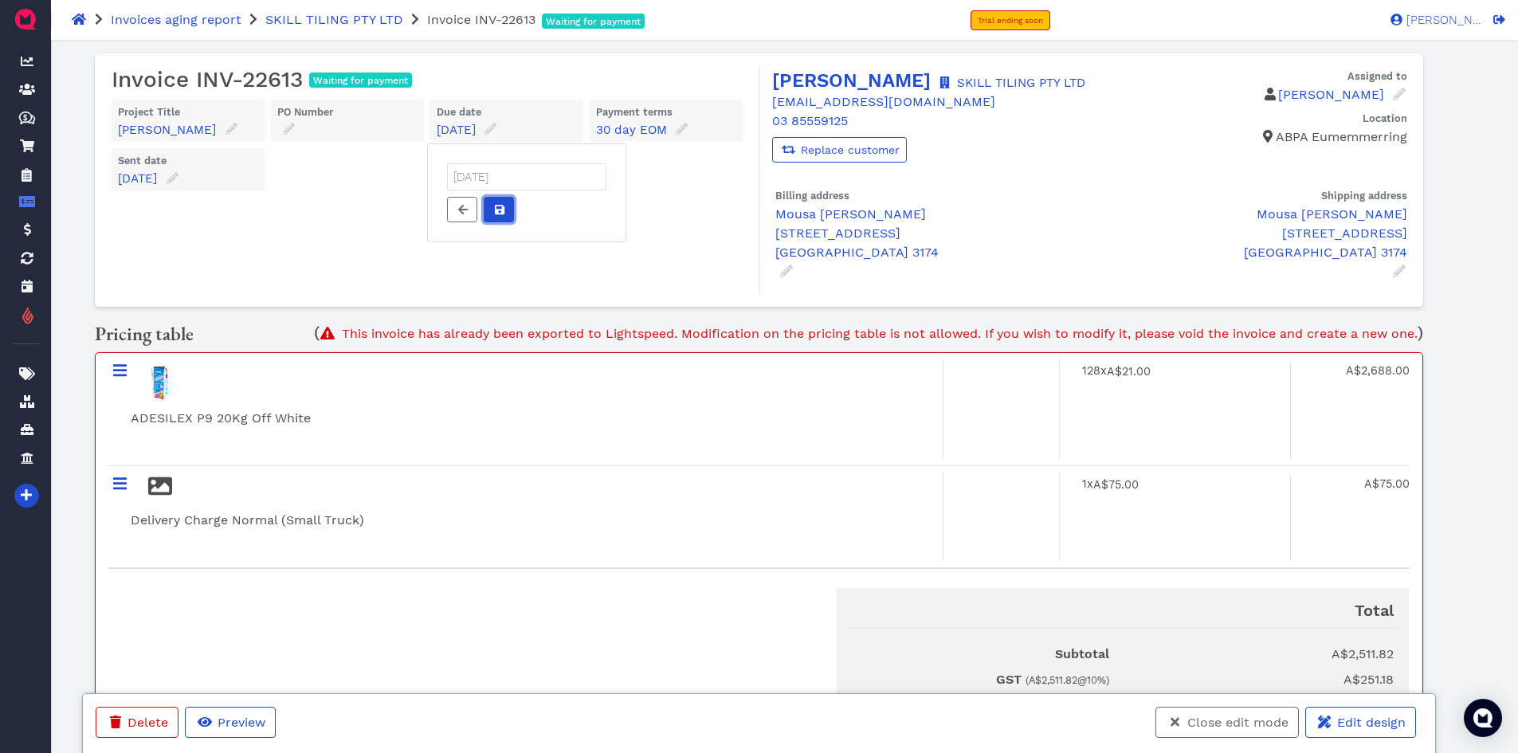
click at [500, 206] on icon at bounding box center [500, 210] width 10 height 10
click at [1232, 715] on span "Close edit mode" at bounding box center [1237, 722] width 104 height 15
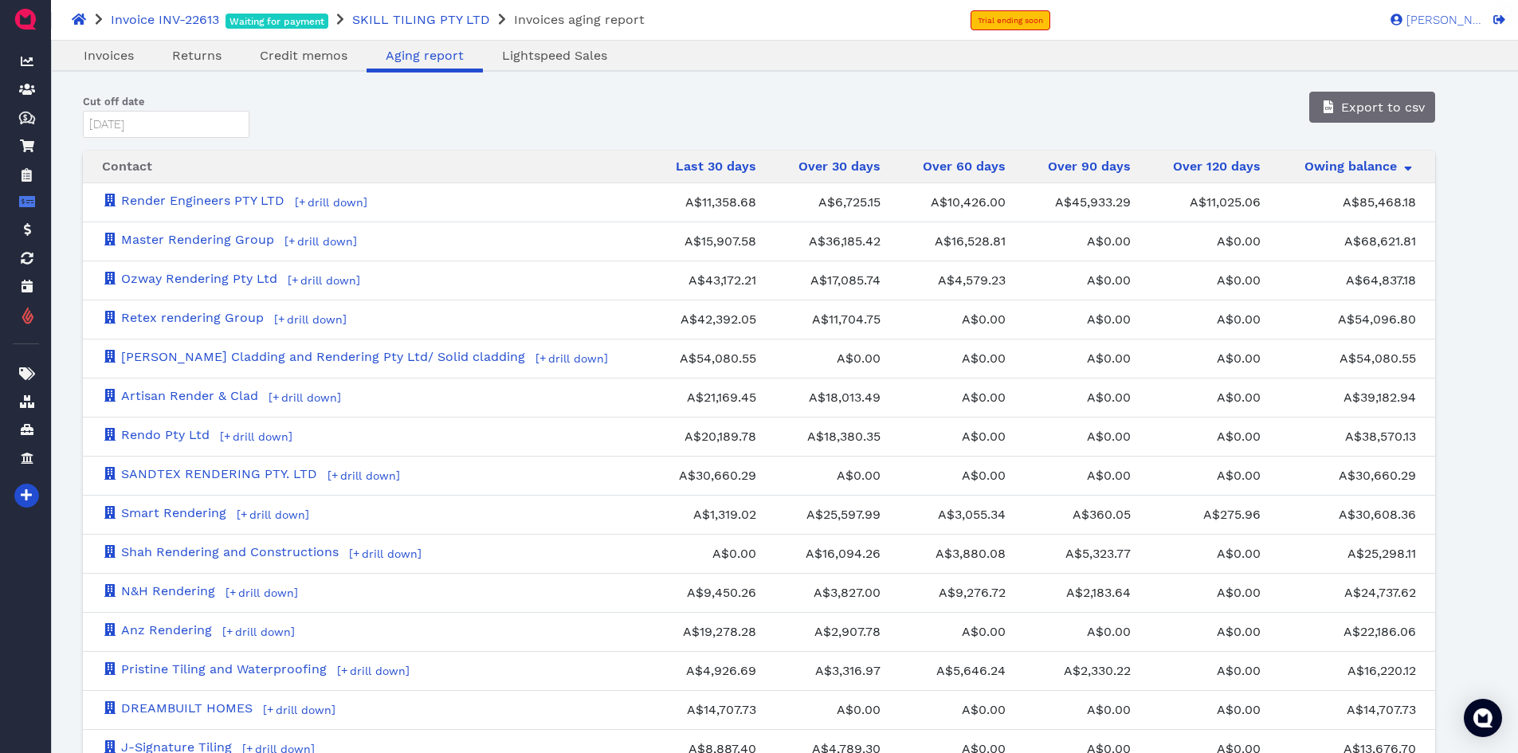
scroll to position [409, 0]
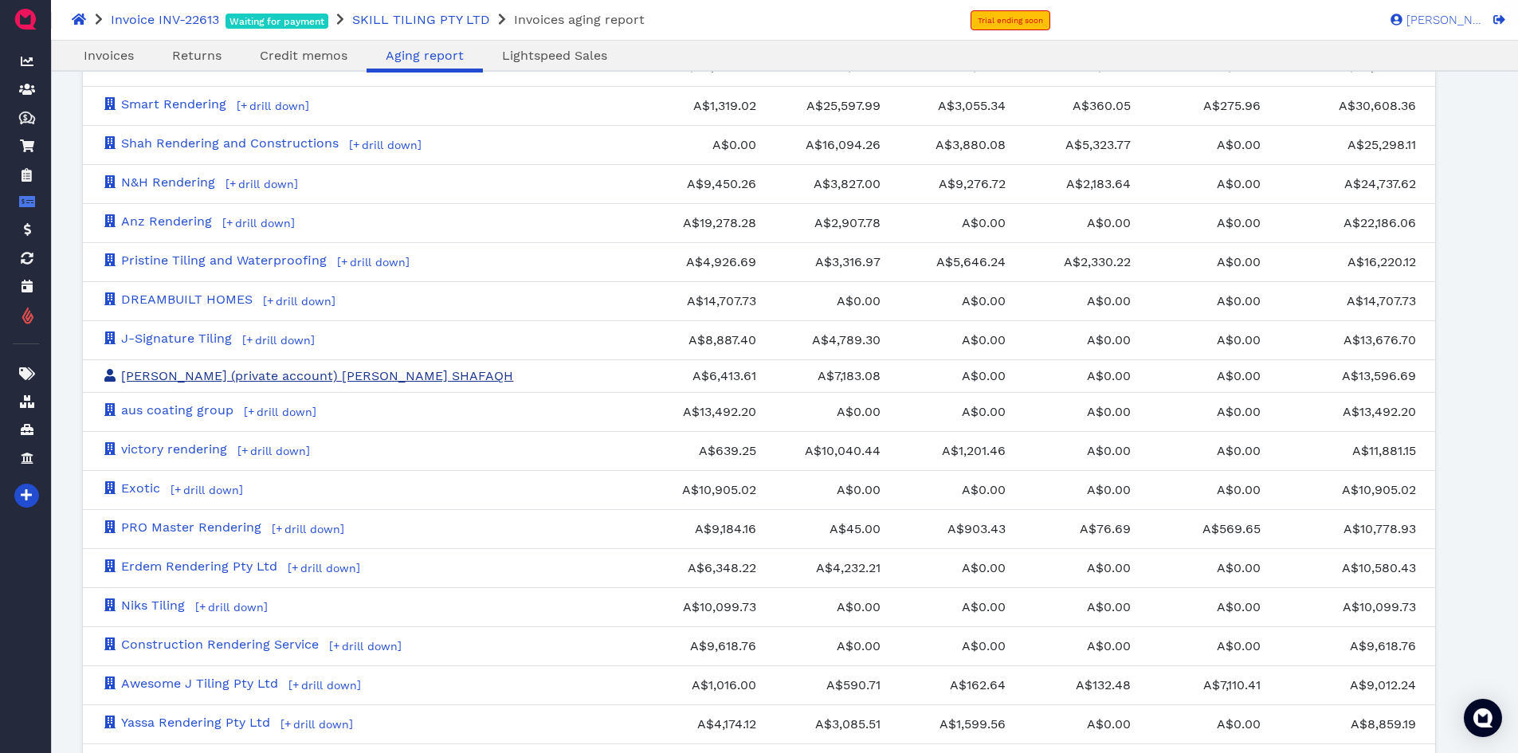
click at [262, 374] on link "[PERSON_NAME] (private account) [PERSON_NAME] SHAFAQH" at bounding box center [307, 375] width 411 height 15
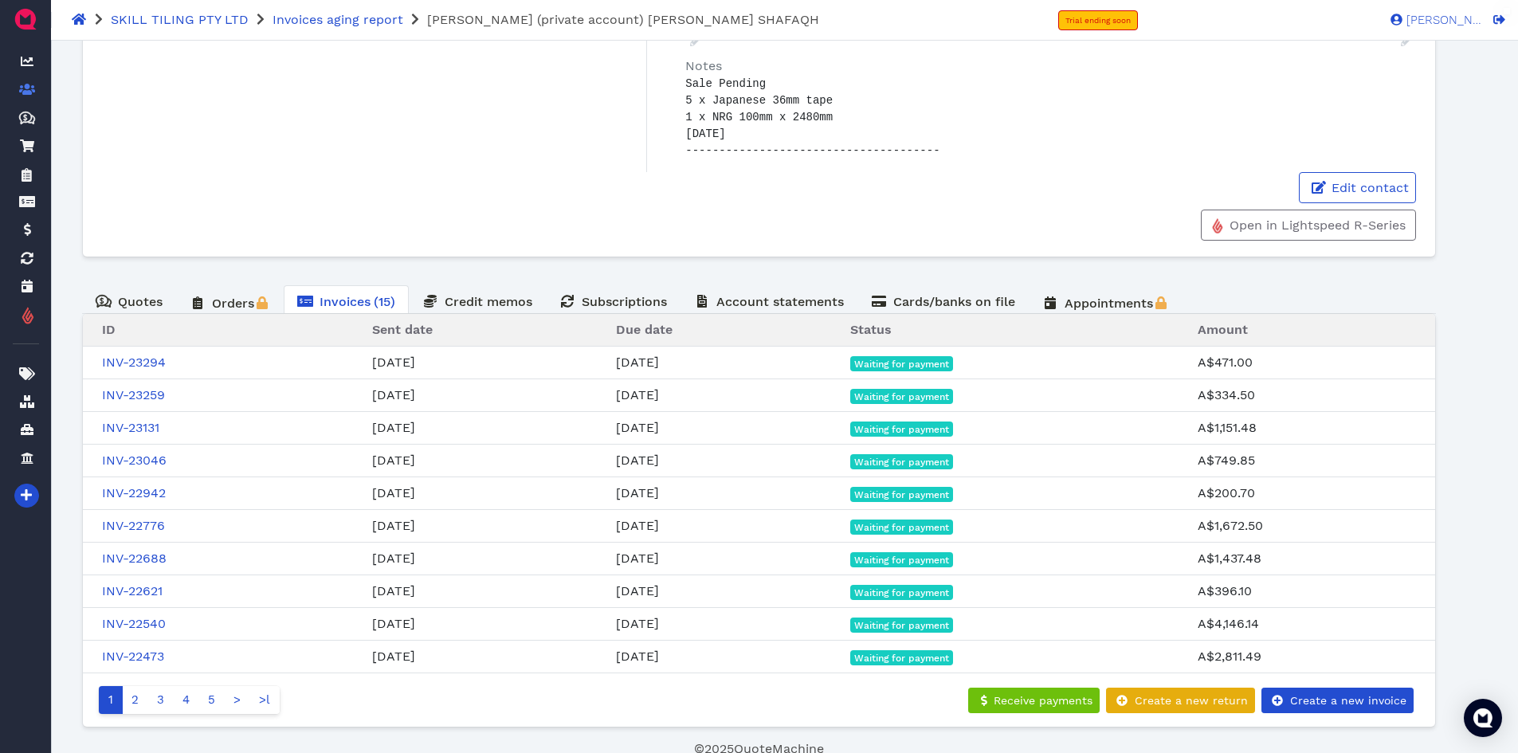
scroll to position [334, 0]
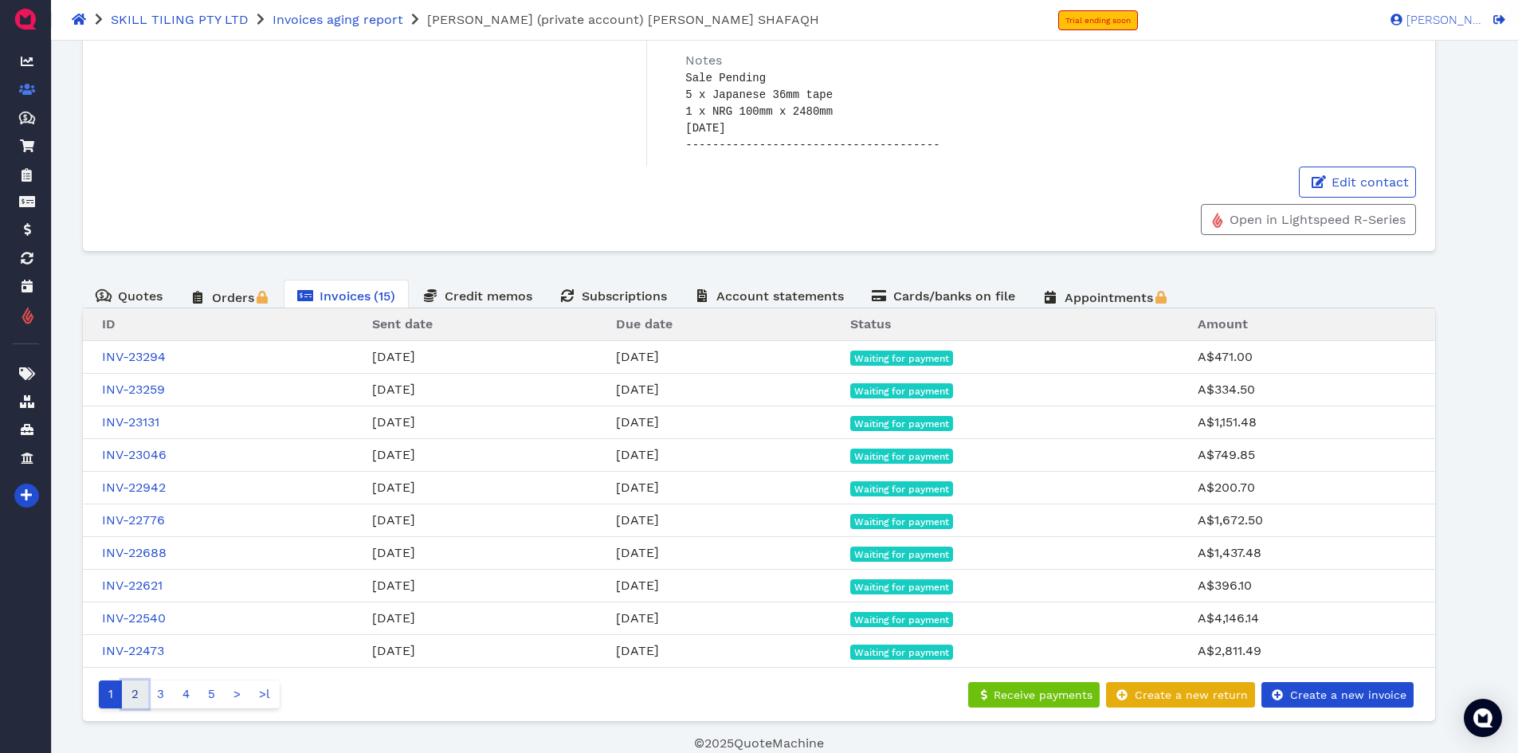
click at [134, 696] on link "2" at bounding box center [135, 694] width 26 height 28
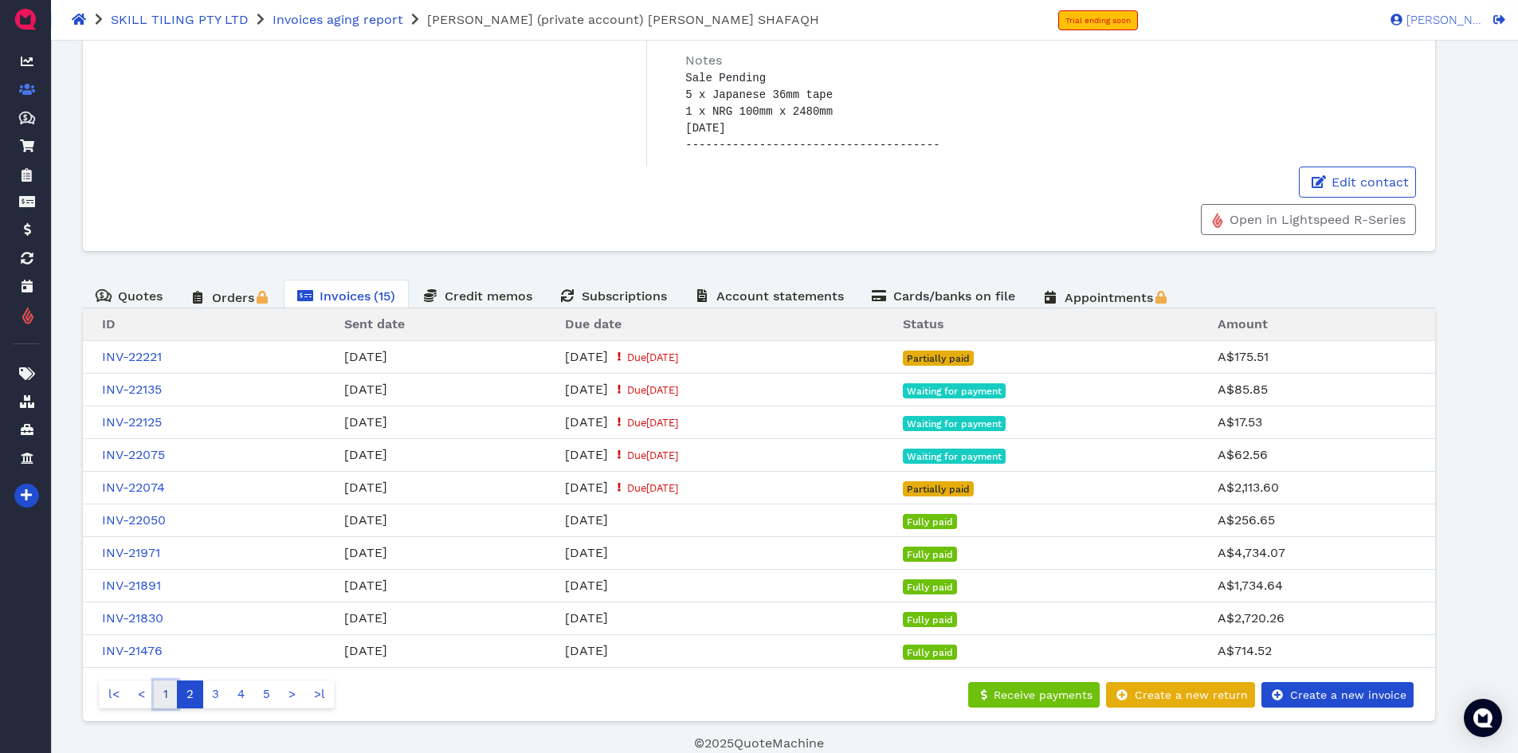
click at [170, 690] on link "1" at bounding box center [166, 694] width 24 height 28
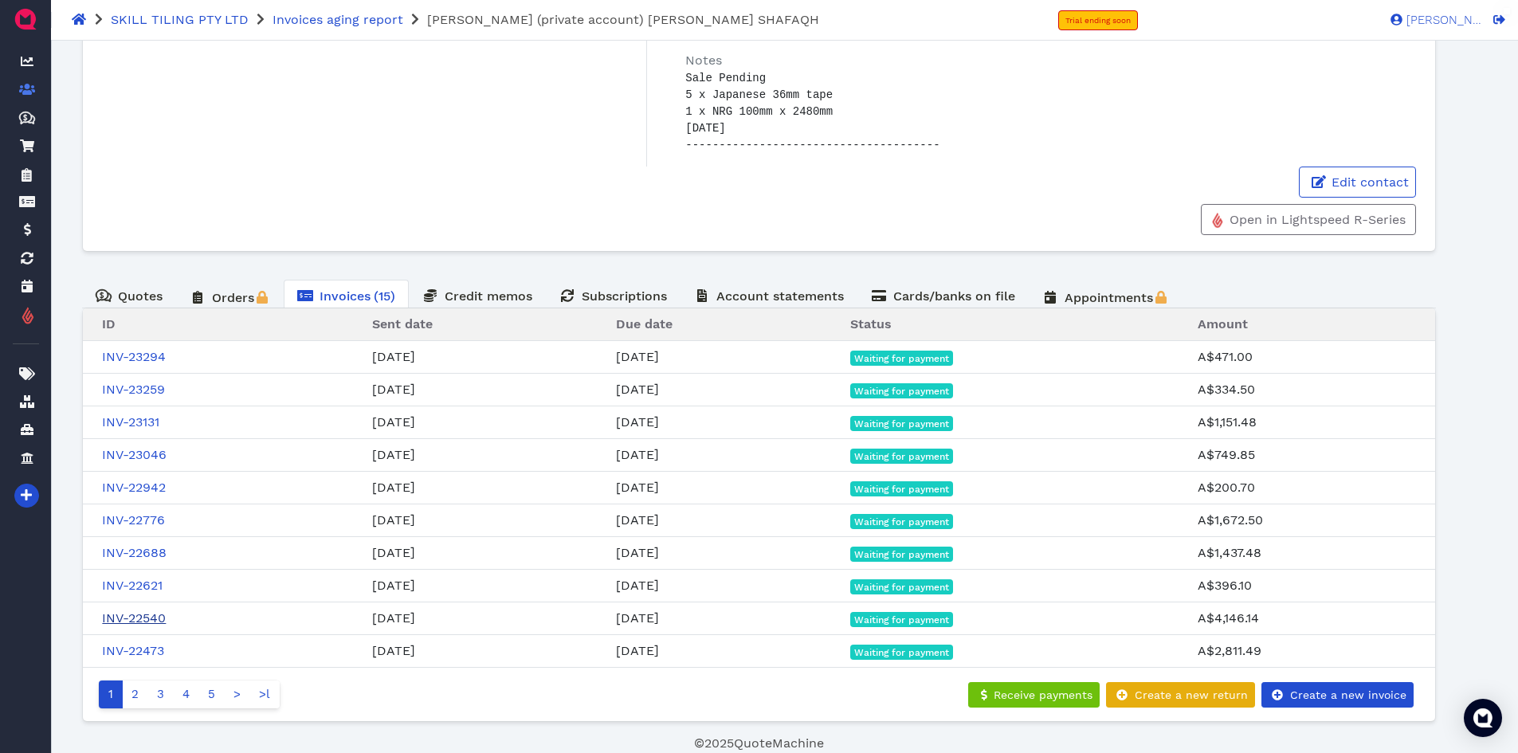
click at [144, 614] on link "INV-22540" at bounding box center [134, 617] width 64 height 15
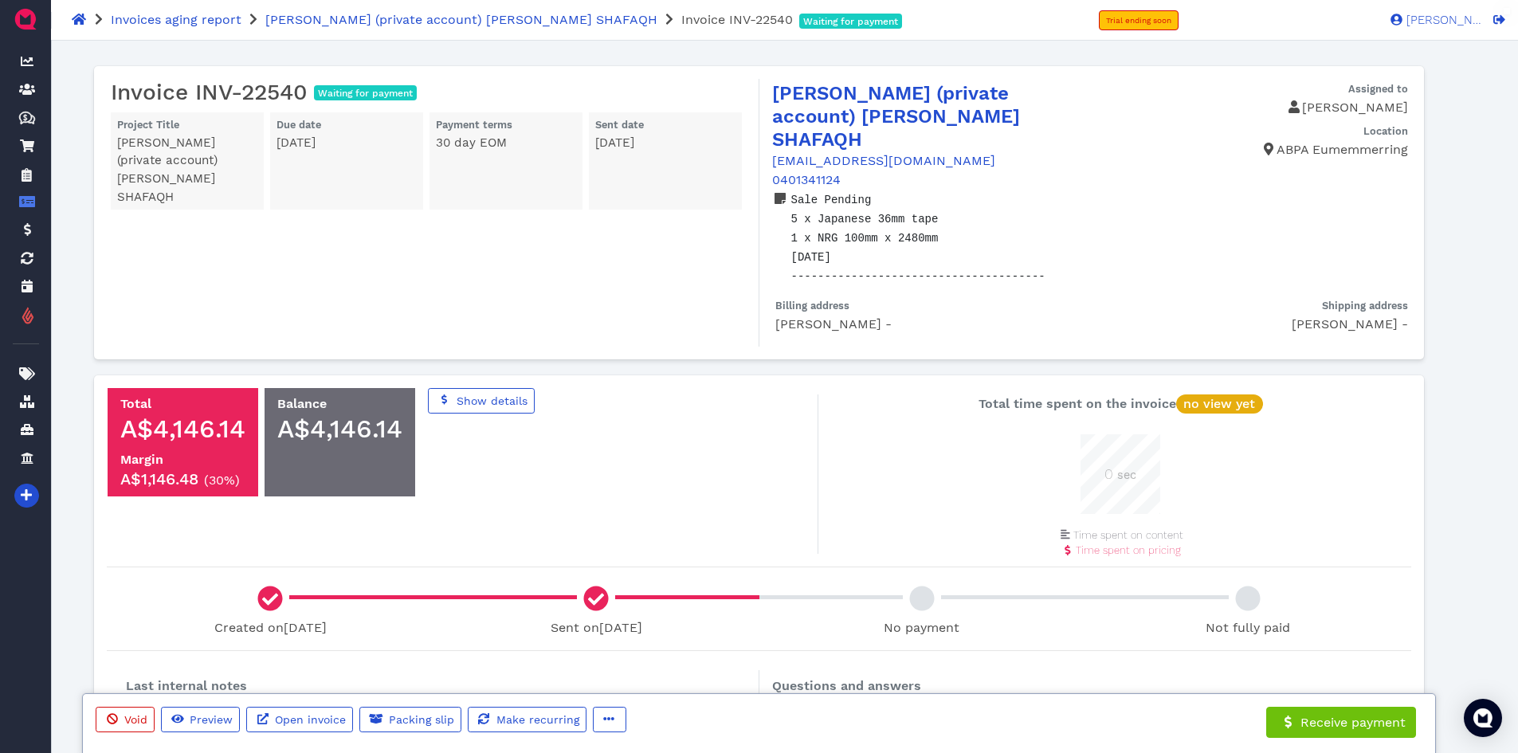
scroll to position [80, 80]
click at [604, 722] on icon "button" at bounding box center [608, 718] width 11 height 11
click at [650, 641] on span "Edit" at bounding box center [639, 635] width 25 height 15
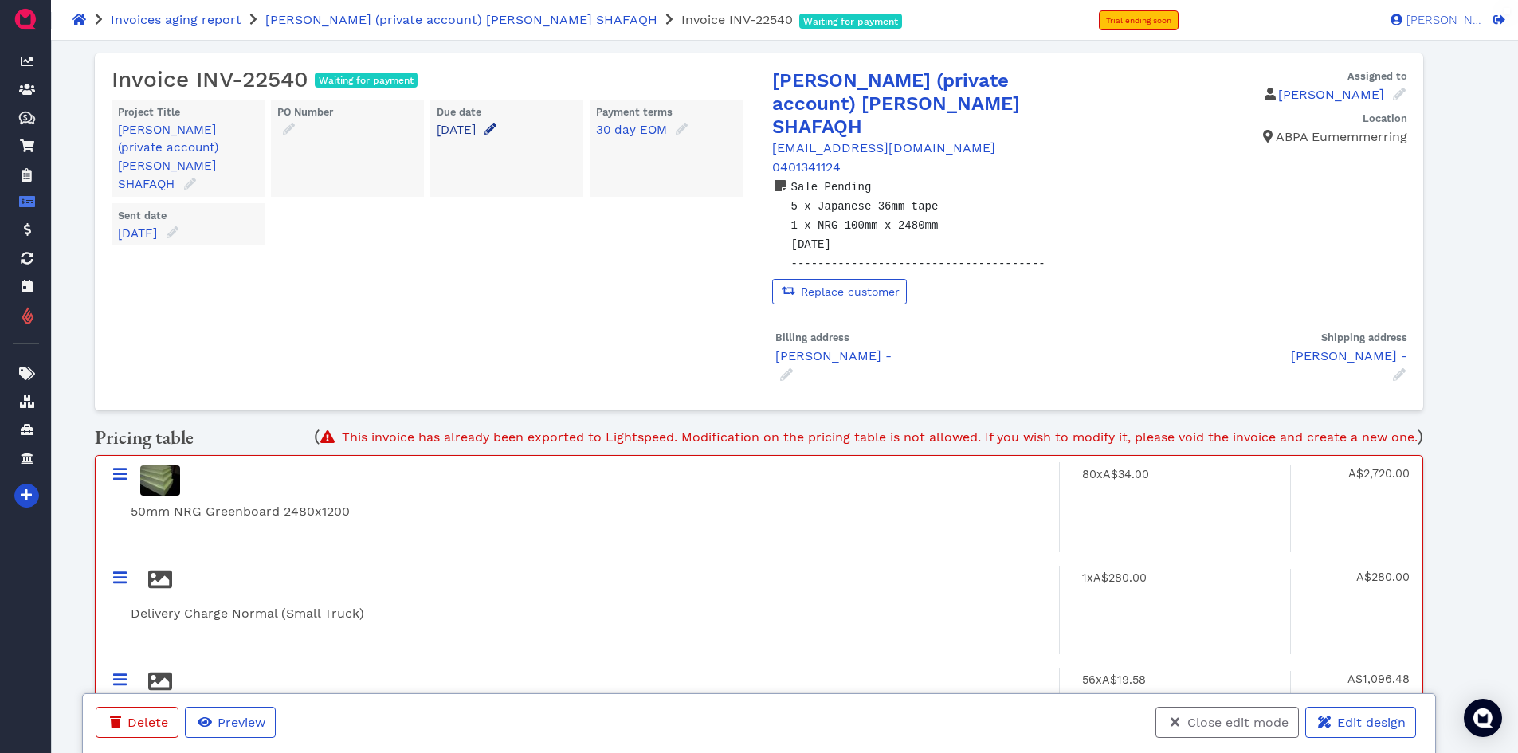
click at [496, 128] on icon at bounding box center [490, 129] width 12 height 12
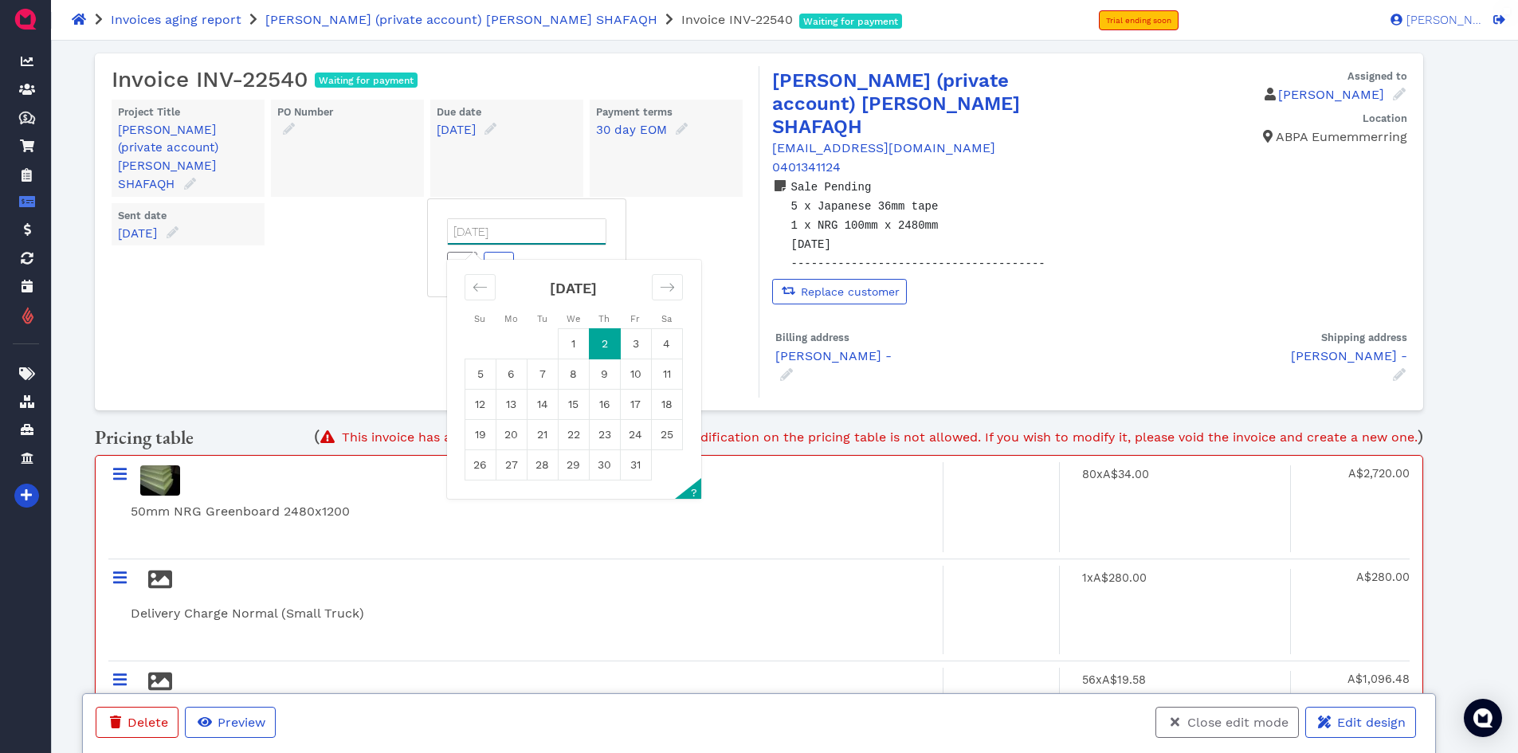
click at [544, 219] on input "[DATE]" at bounding box center [527, 231] width 158 height 25
click at [487, 280] on icon "Move backward to switch to the previous month." at bounding box center [479, 287] width 15 height 15
click at [539, 449] on td "30" at bounding box center [542, 464] width 31 height 30
type input "[DATE]"
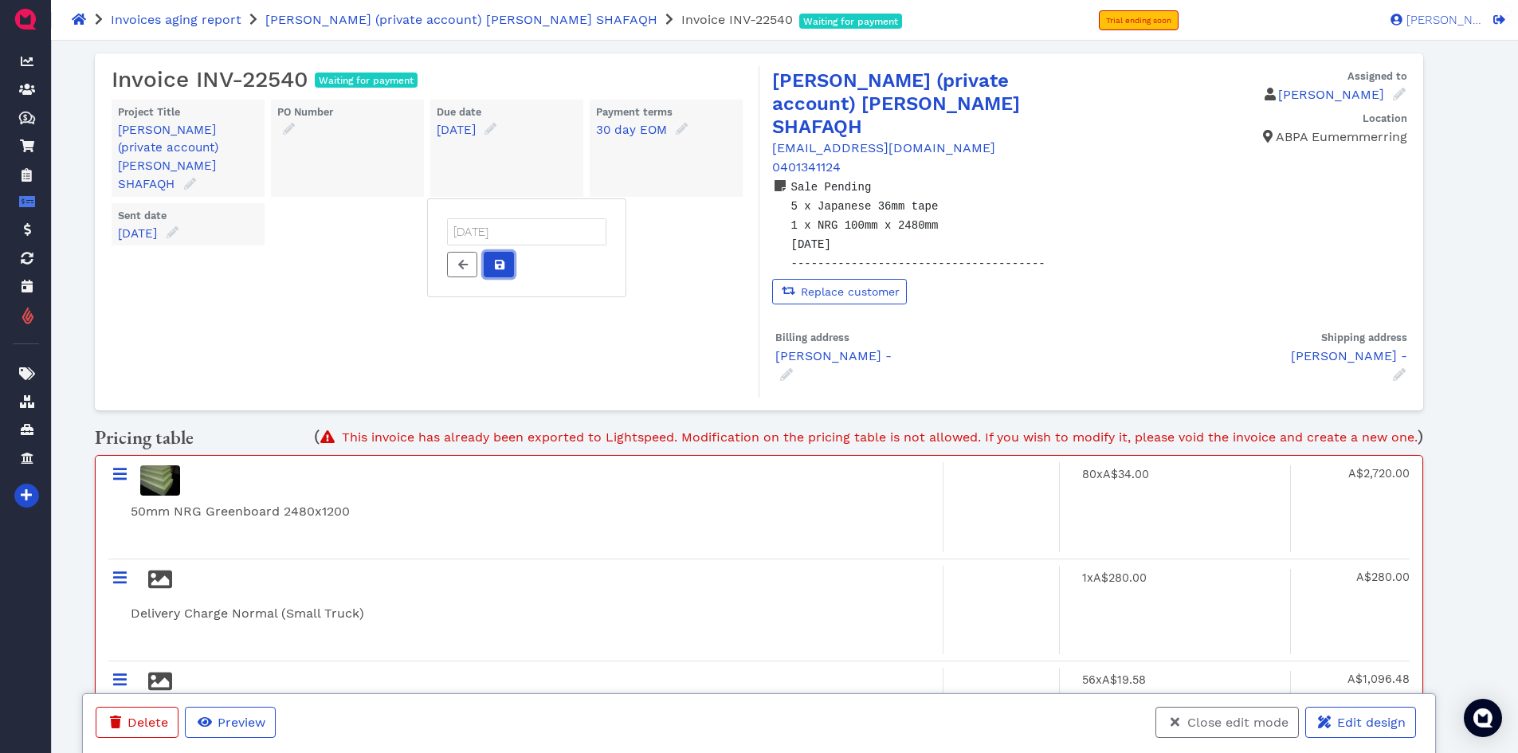
click at [503, 259] on icon at bounding box center [500, 264] width 10 height 11
click at [1233, 723] on span "Close edit mode" at bounding box center [1237, 722] width 104 height 15
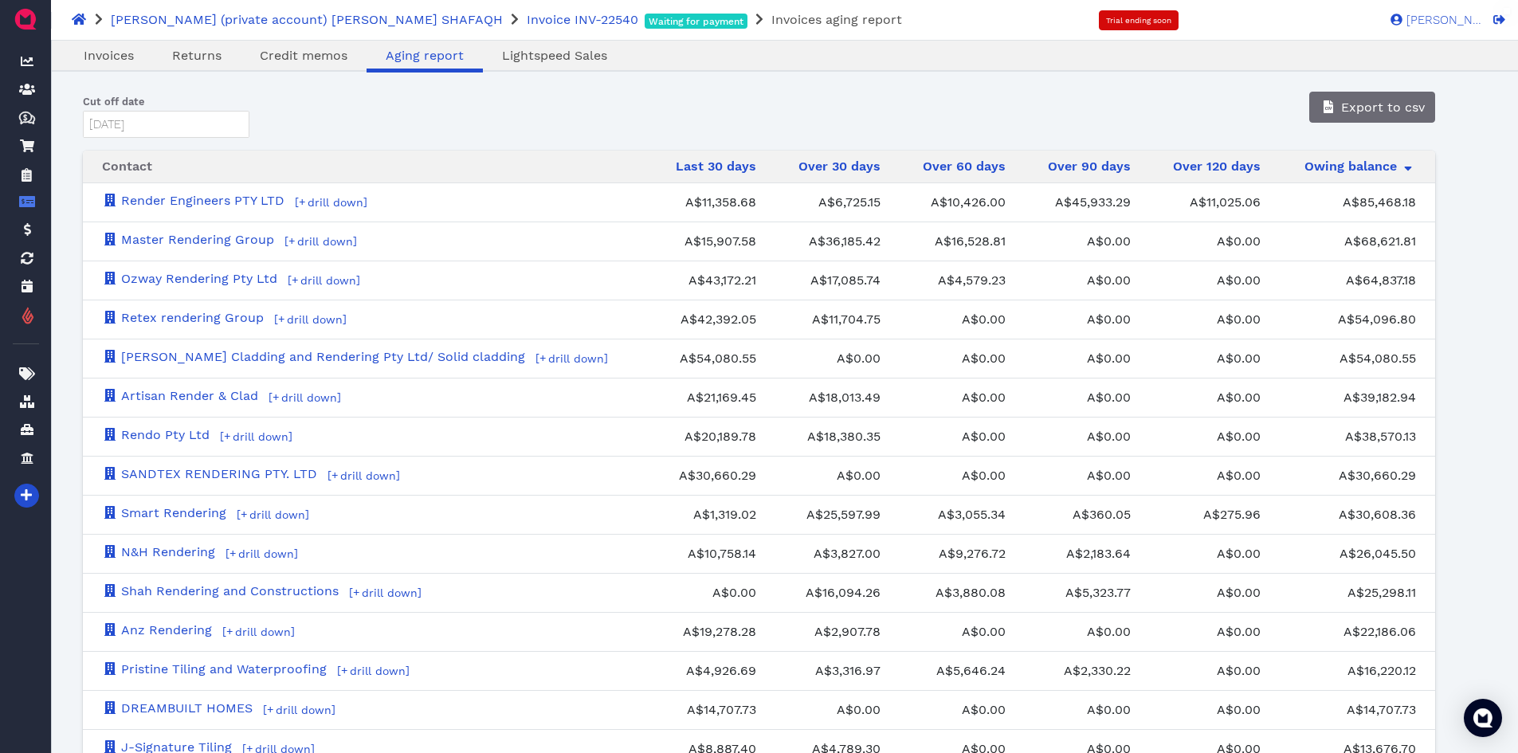
scroll to position [2285, 0]
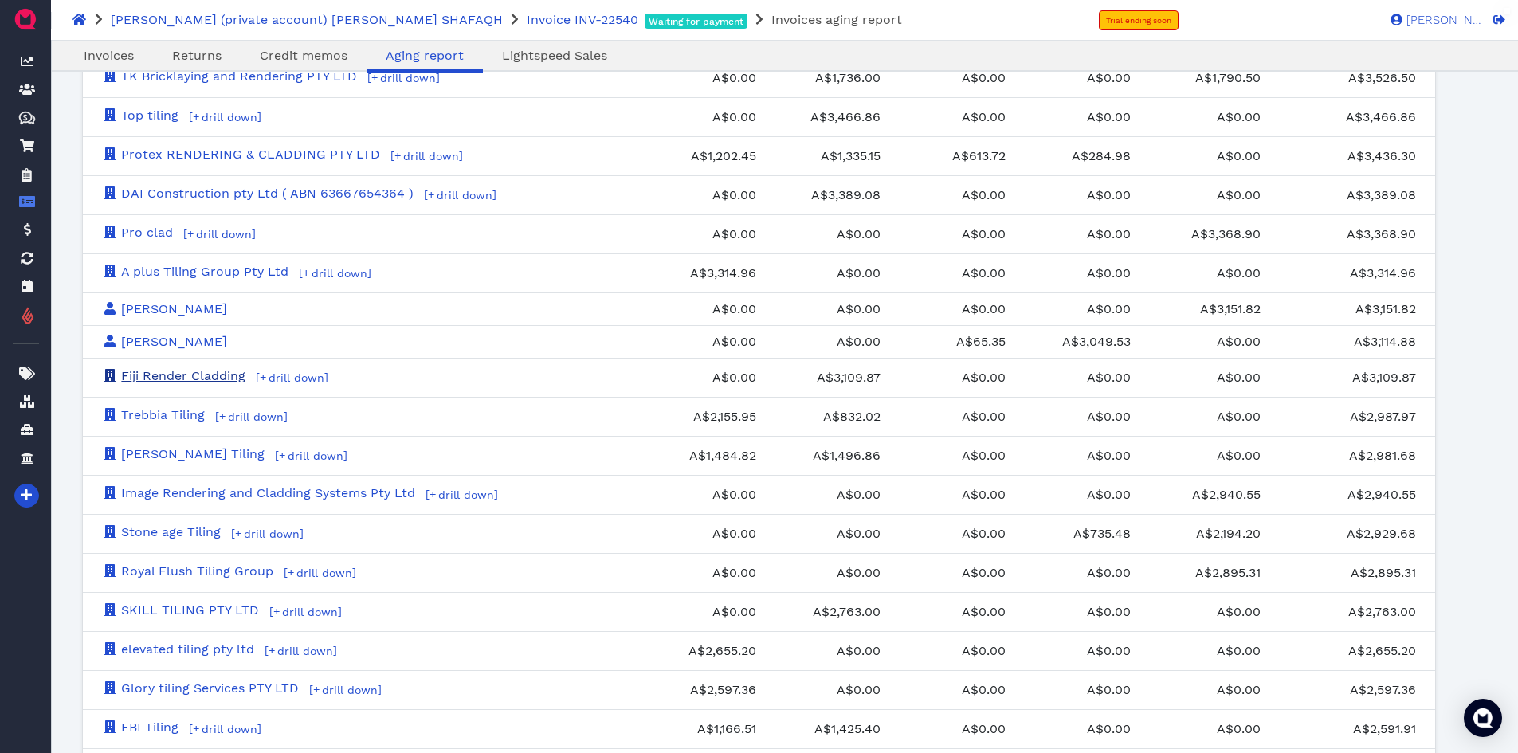
click at [218, 369] on link "Fiji Render Cladding" at bounding box center [173, 375] width 143 height 15
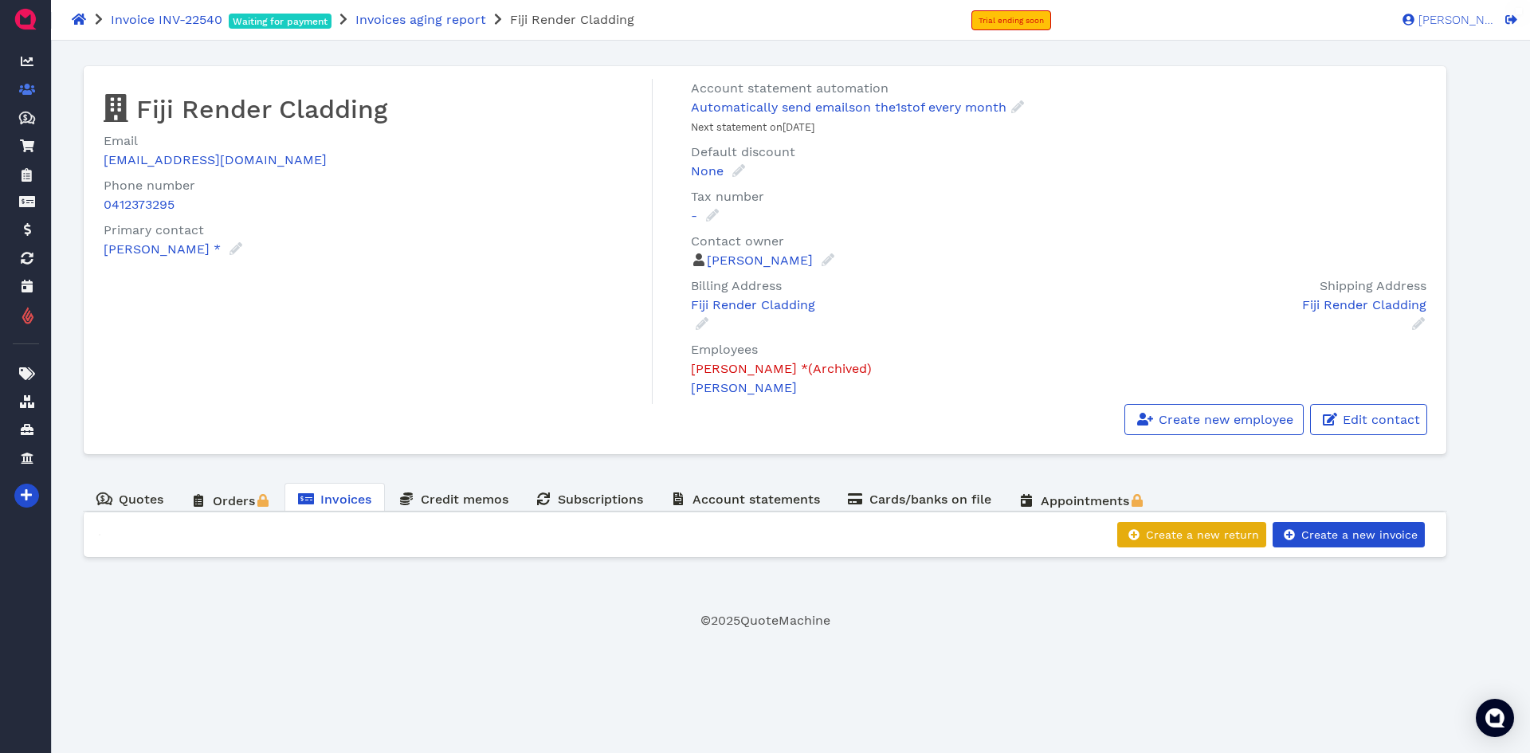
click at [363, 496] on span "Invoices" at bounding box center [345, 499] width 51 height 15
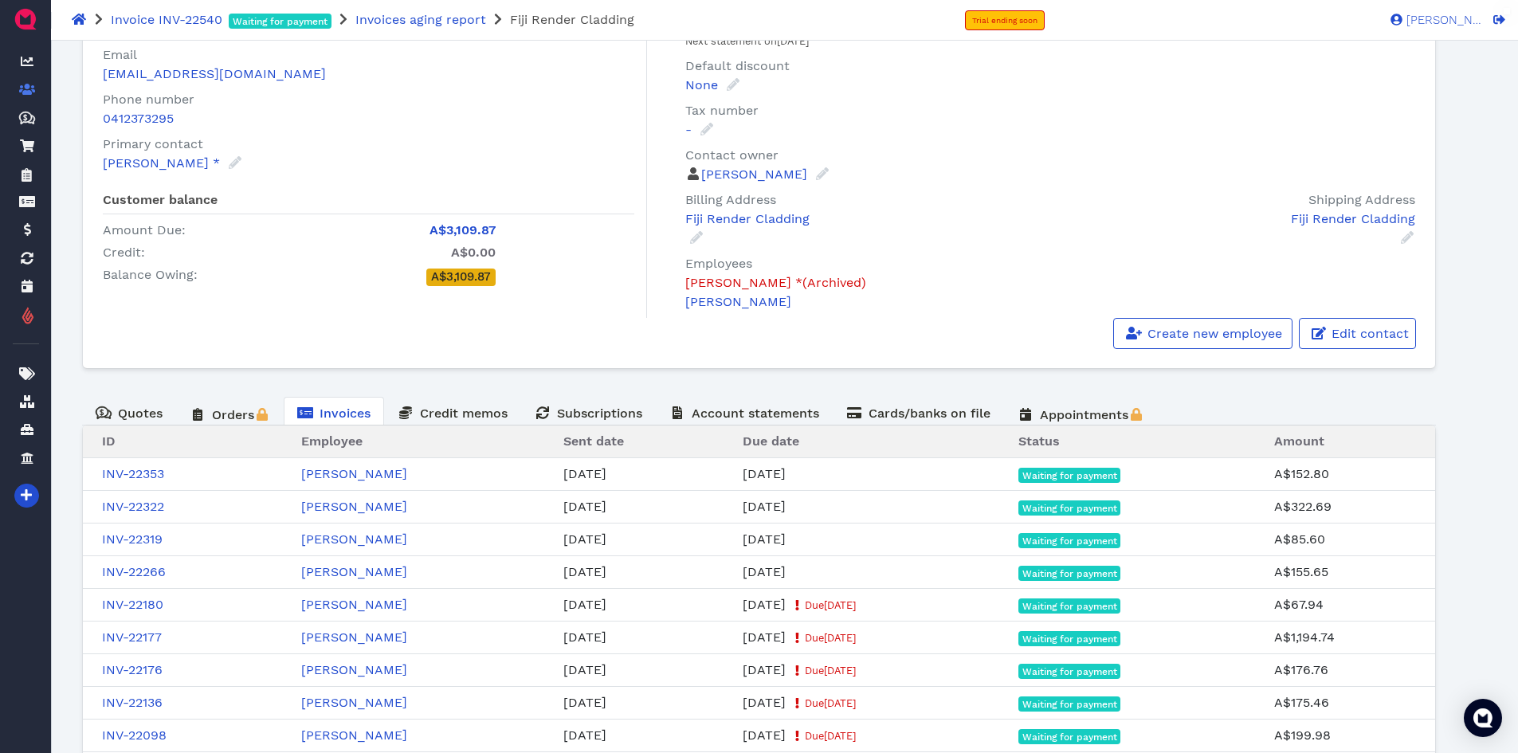
scroll to position [203, 0]
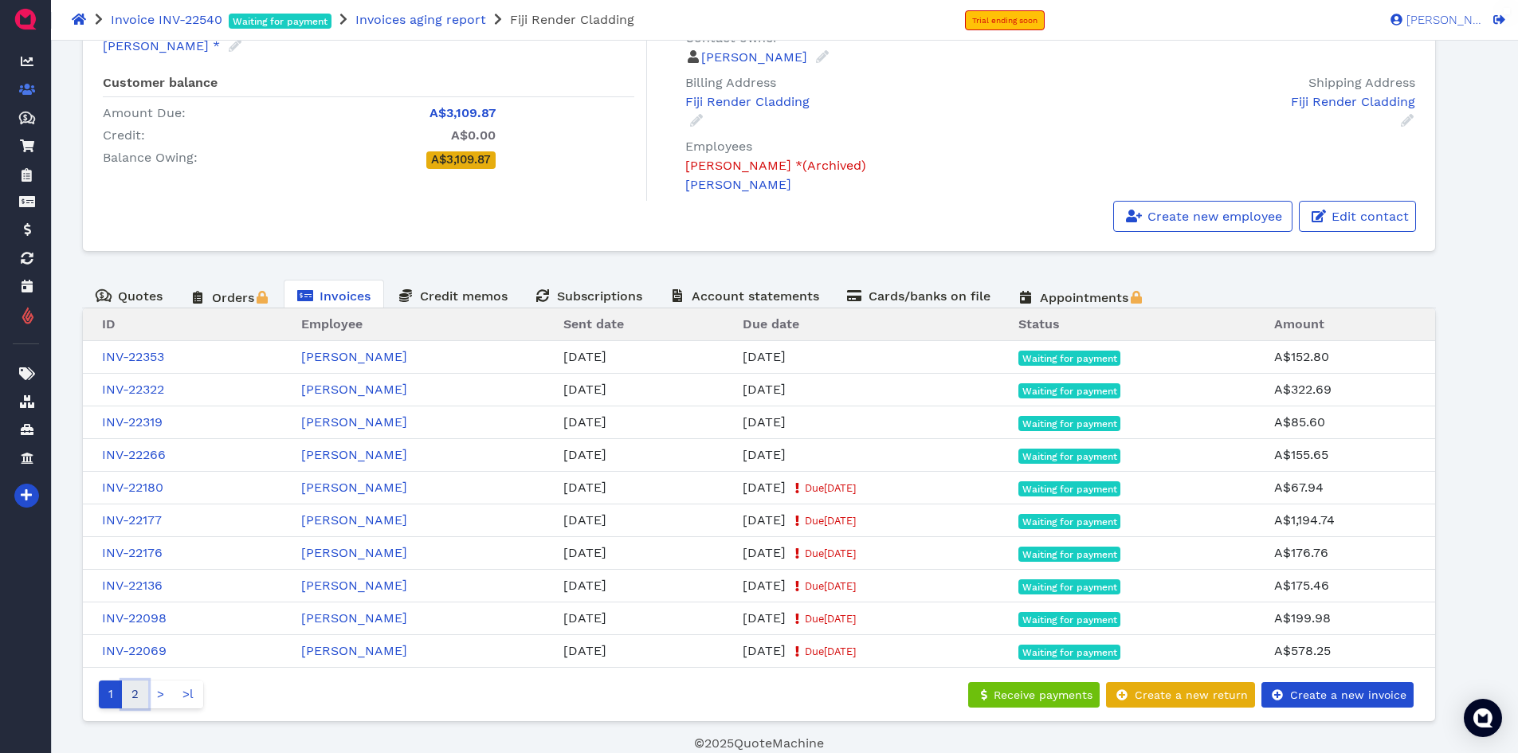
click at [136, 697] on link "2" at bounding box center [135, 694] width 26 height 28
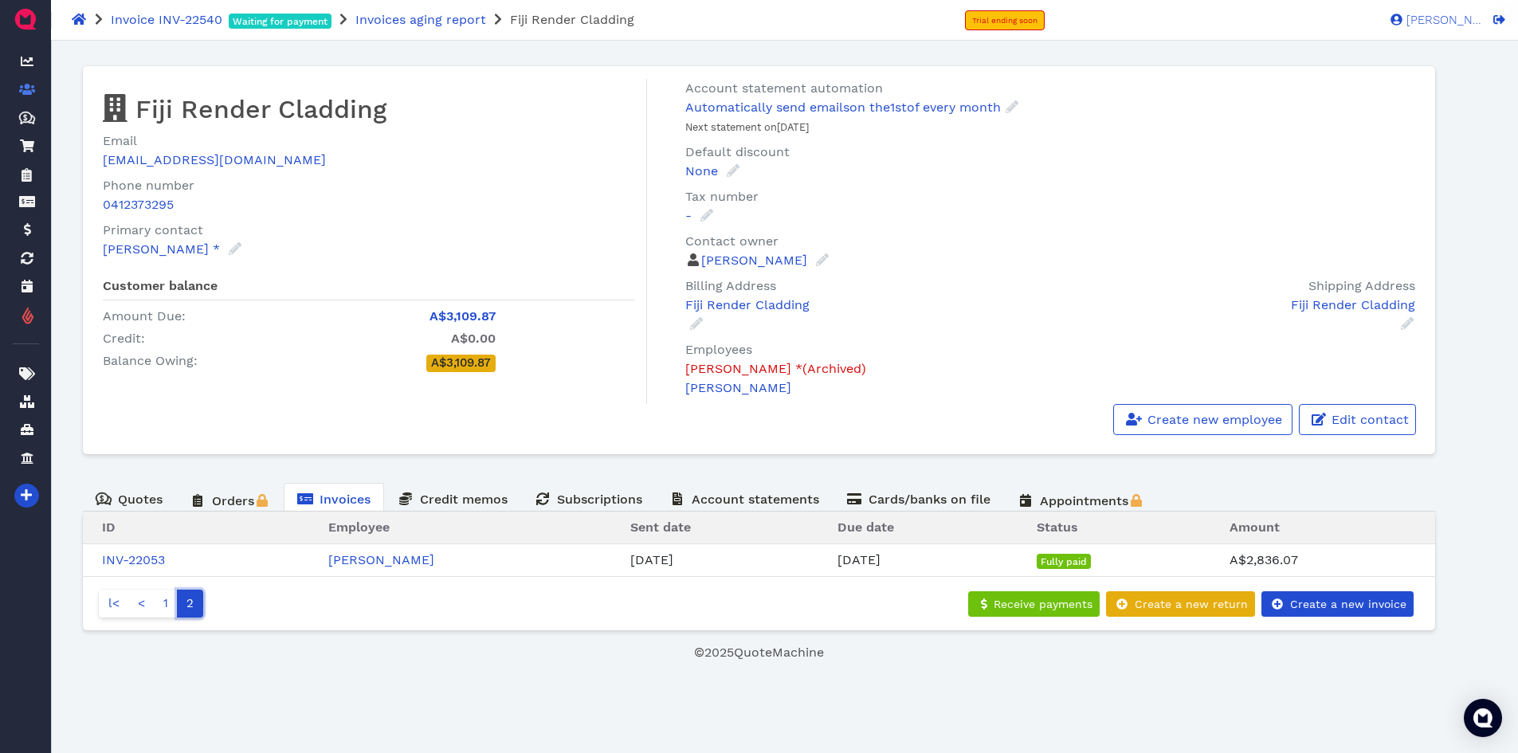
scroll to position [0, 0]
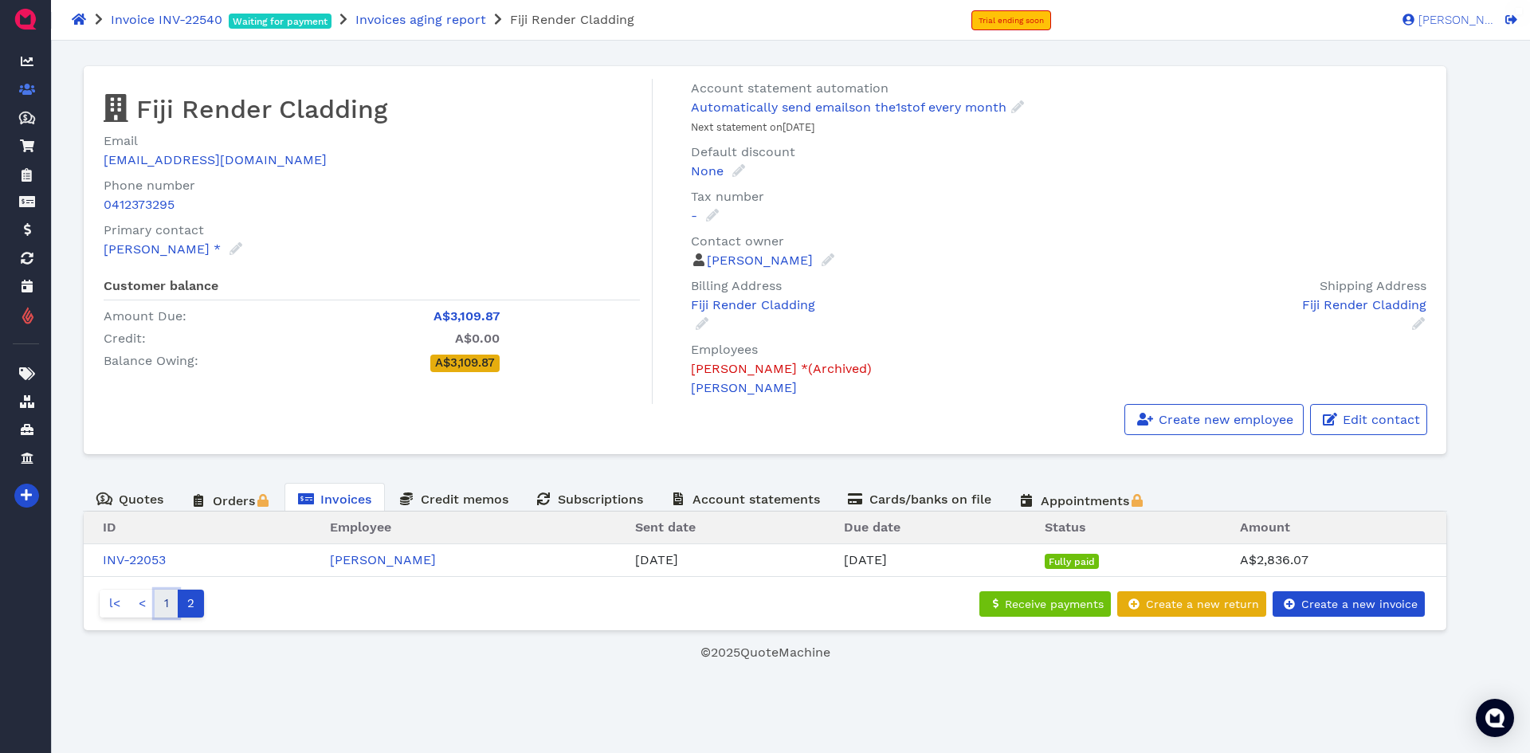
click at [166, 606] on link "1" at bounding box center [167, 604] width 24 height 28
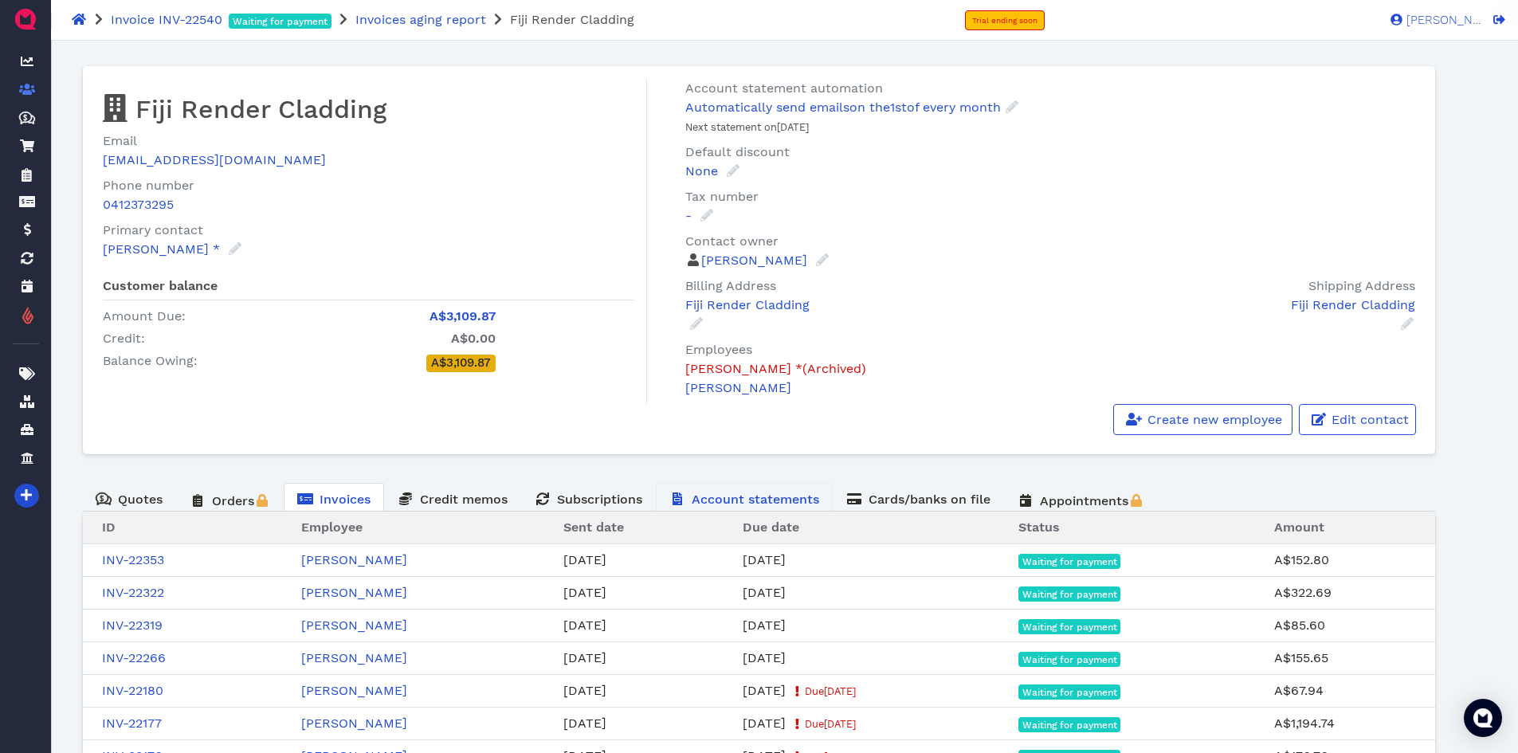
click at [767, 496] on span "Account statements" at bounding box center [755, 499] width 127 height 15
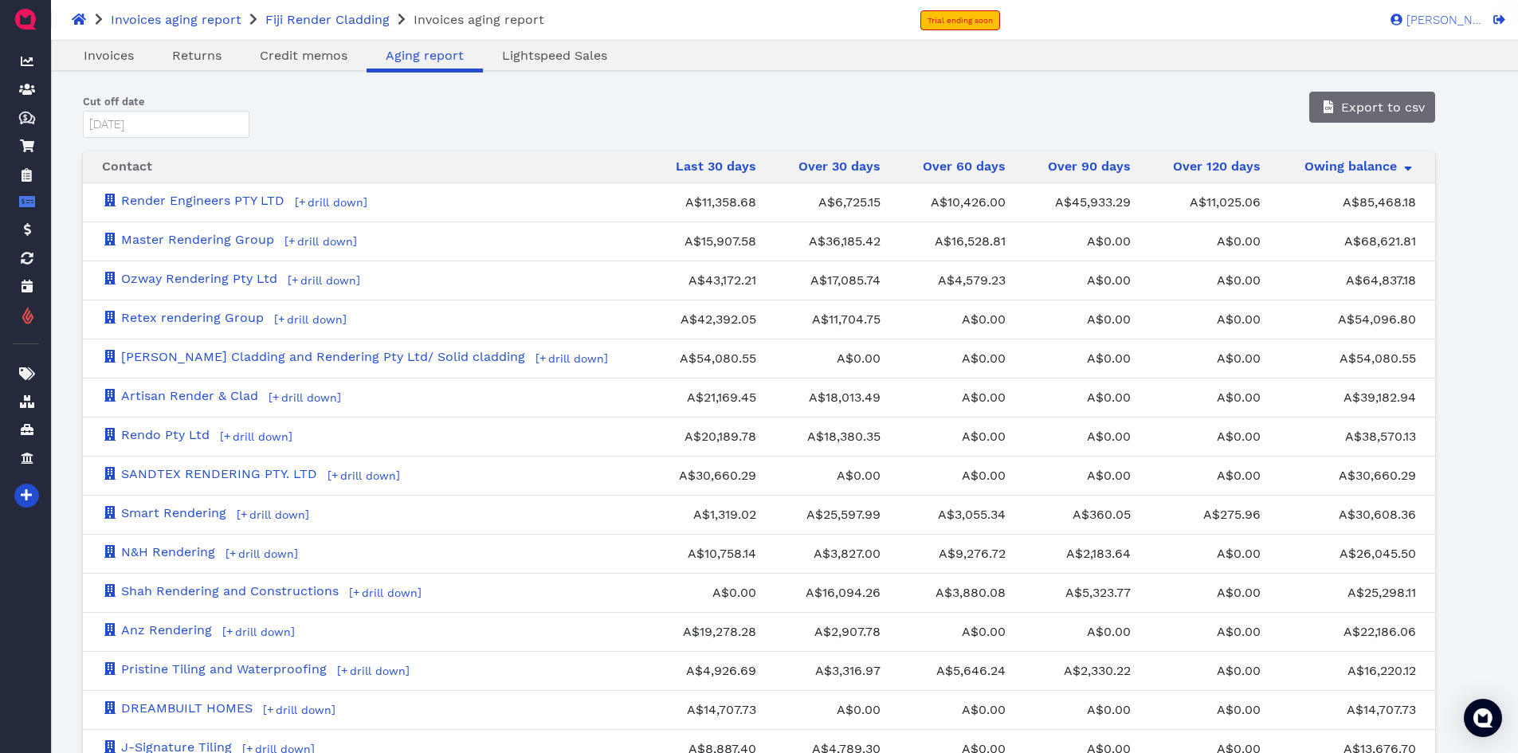
scroll to position [80, 0]
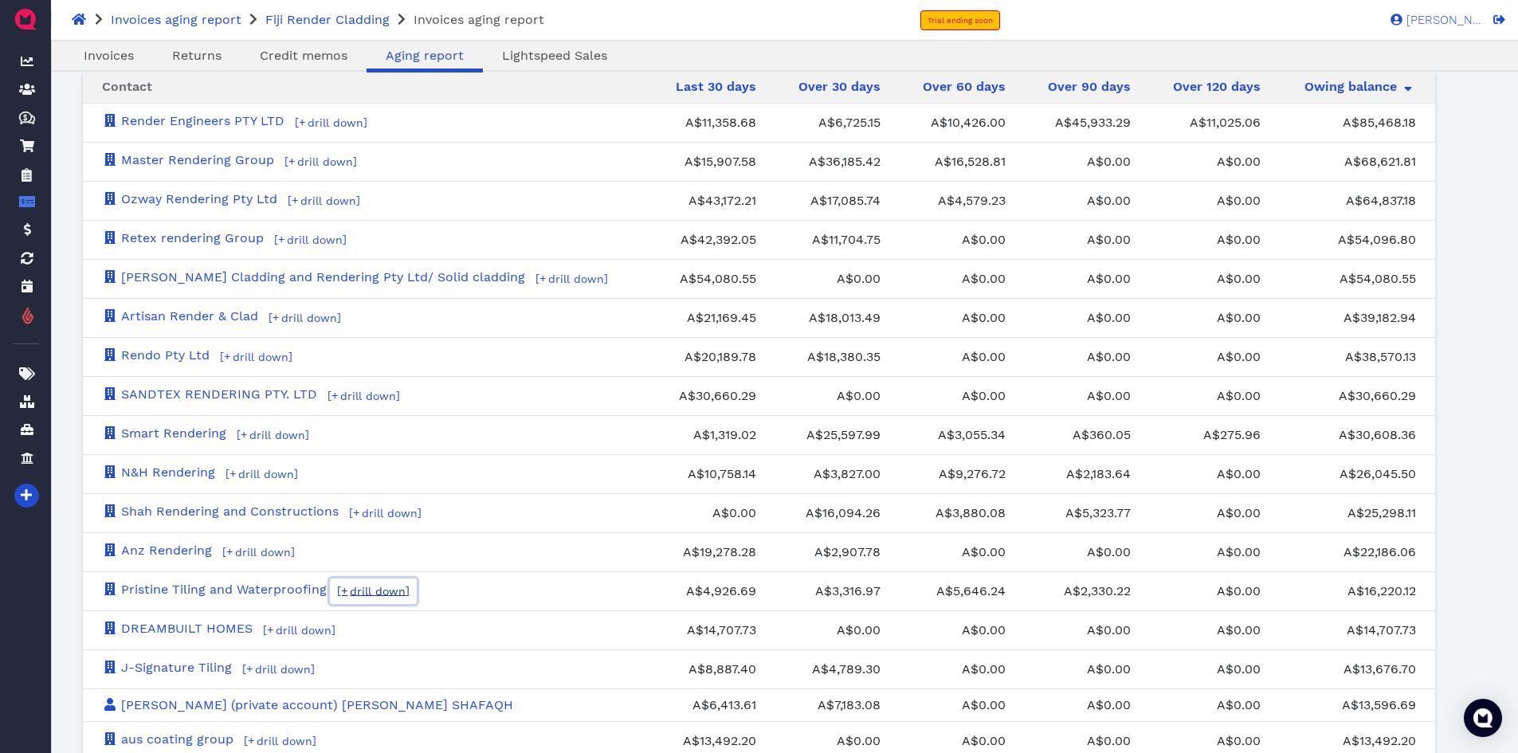
click at [392, 590] on span "drill down" at bounding box center [376, 591] width 58 height 13
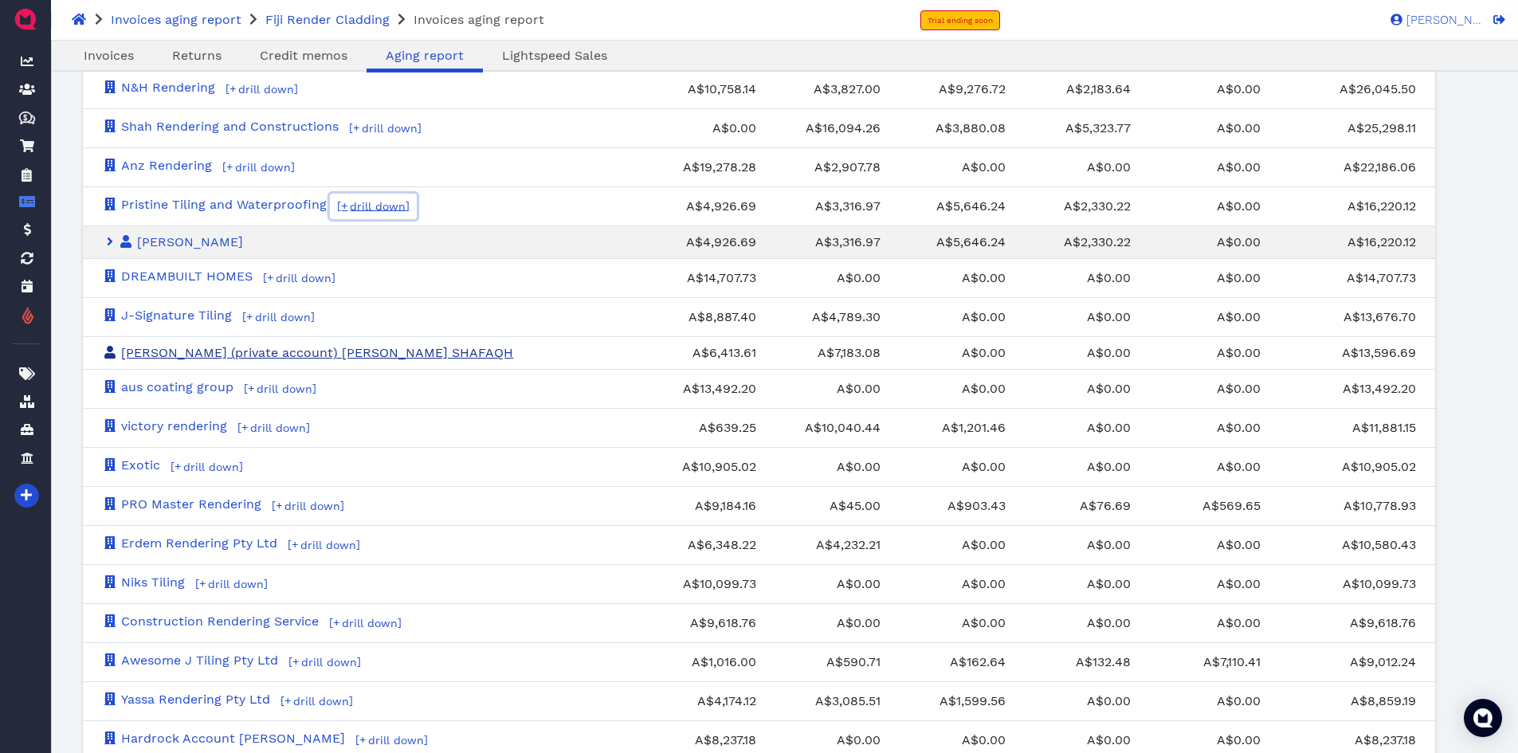
scroll to position [558, 0]
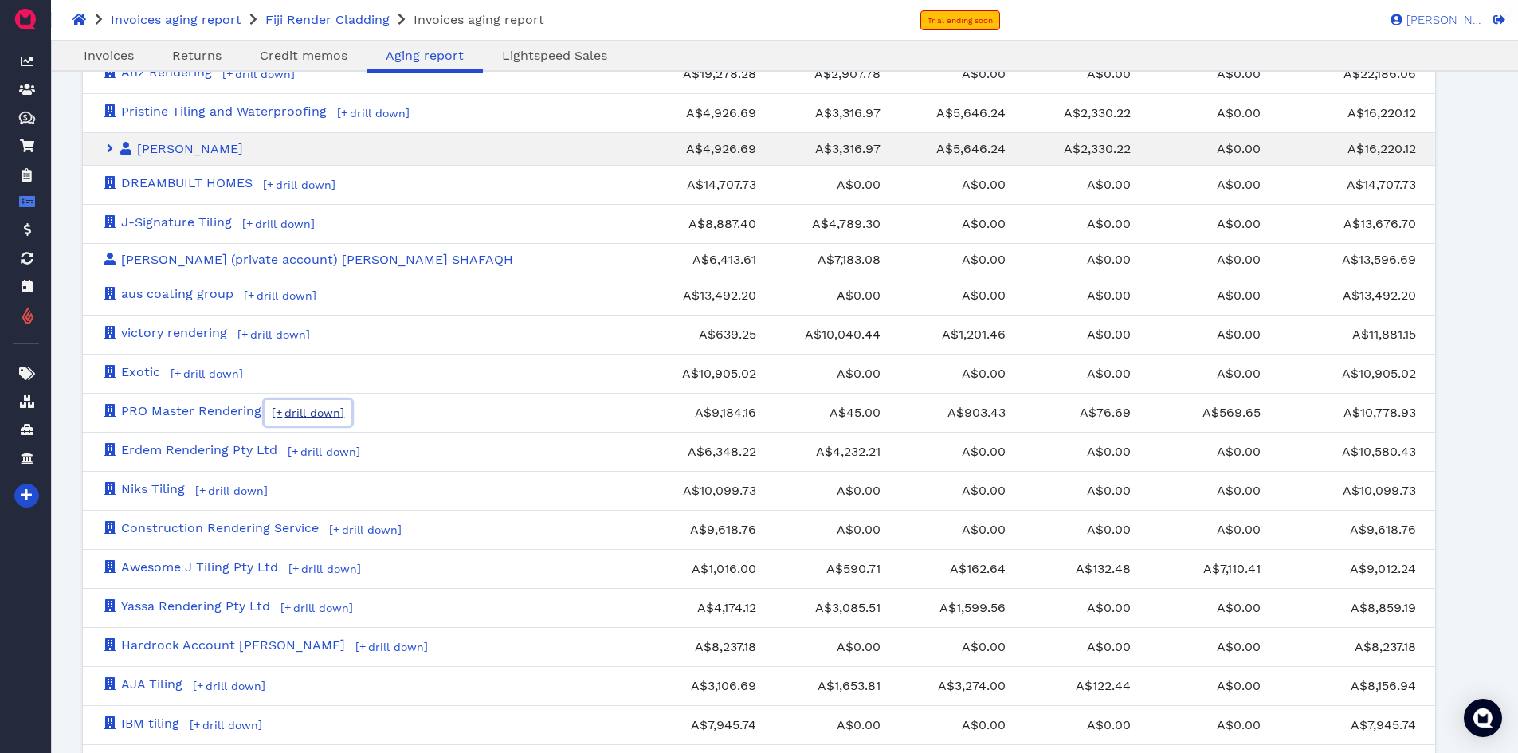
click at [328, 410] on span "drill down" at bounding box center [311, 412] width 58 height 13
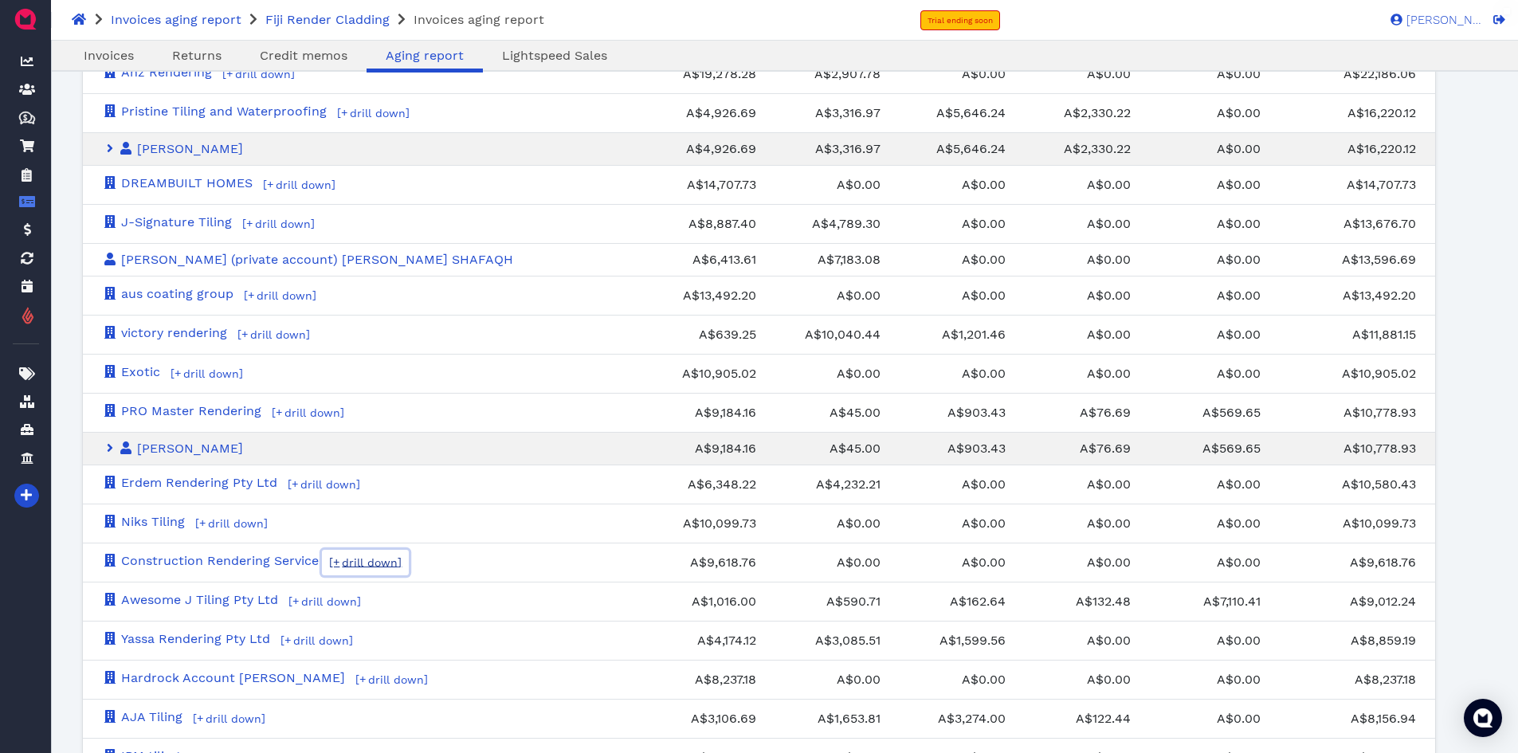
click at [359, 564] on span "drill down" at bounding box center [368, 562] width 58 height 13
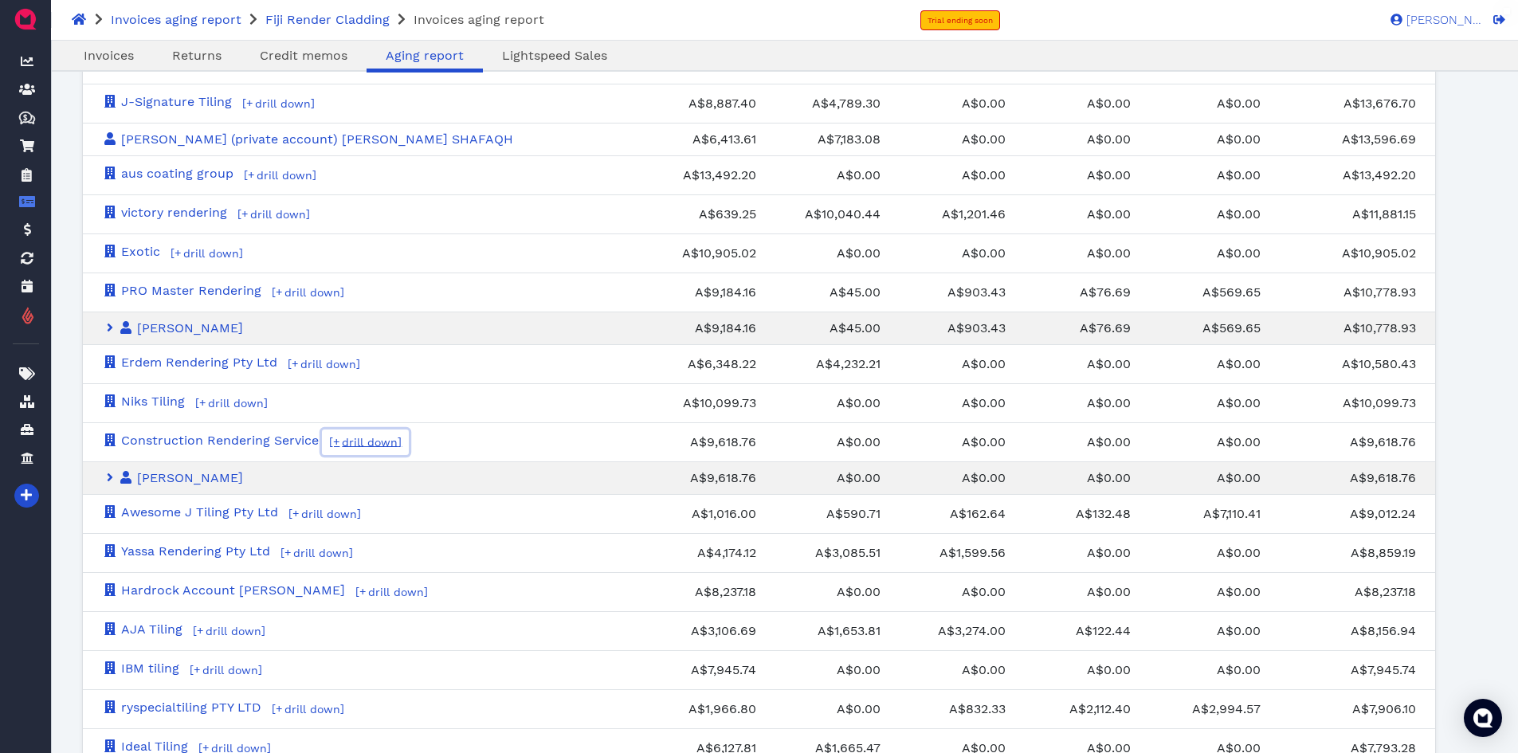
scroll to position [797, 0]
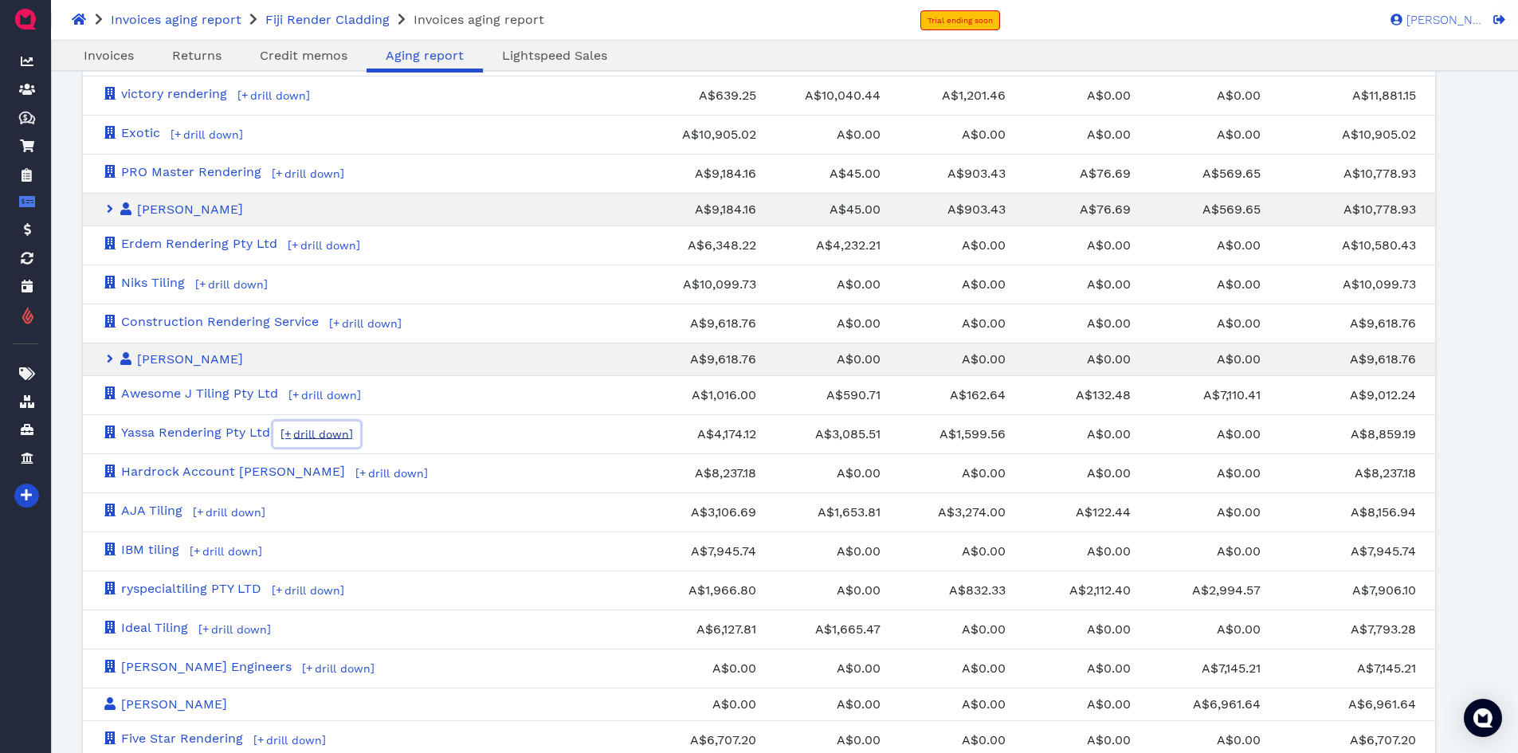
click at [296, 433] on span "drill down" at bounding box center [320, 434] width 58 height 13
